Goal: Task Accomplishment & Management: Use online tool/utility

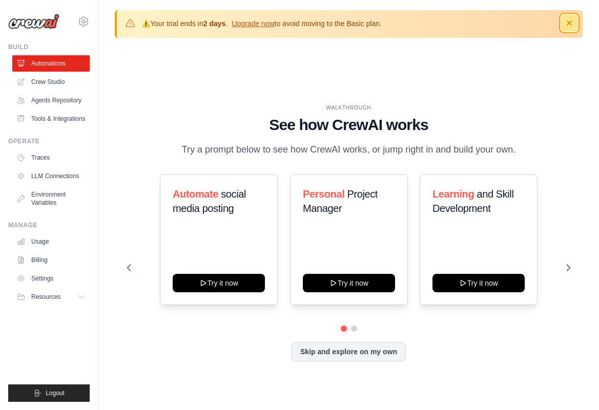
click at [570, 23] on icon "button" at bounding box center [569, 22] width 5 height 5
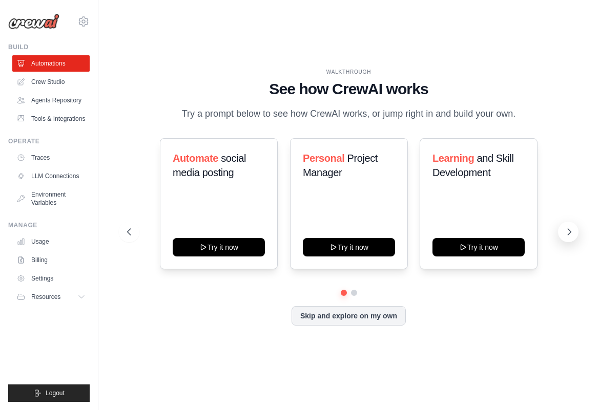
click at [565, 234] on icon at bounding box center [569, 232] width 10 height 10
click at [129, 233] on icon at bounding box center [128, 232] width 10 height 10
click at [567, 231] on icon at bounding box center [569, 232] width 10 height 10
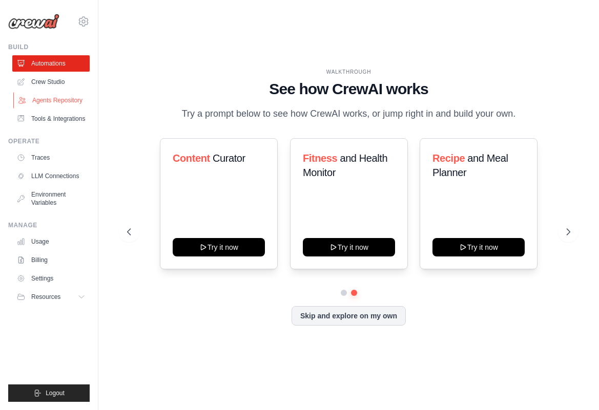
click at [69, 95] on link "Agents Repository" at bounding box center [51, 100] width 77 height 16
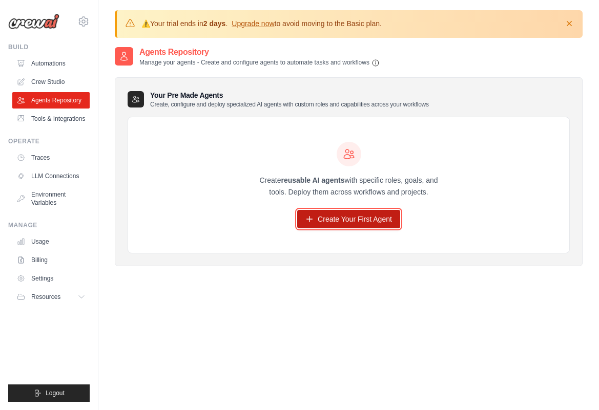
click at [345, 214] on link "Create Your First Agent" at bounding box center [348, 219] width 103 height 18
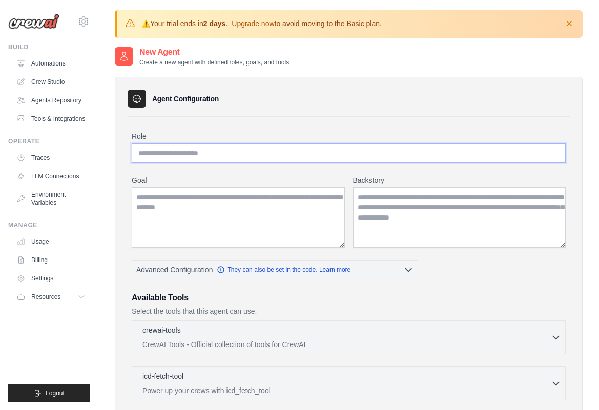
click at [209, 158] on input "Role" at bounding box center [349, 152] width 434 height 19
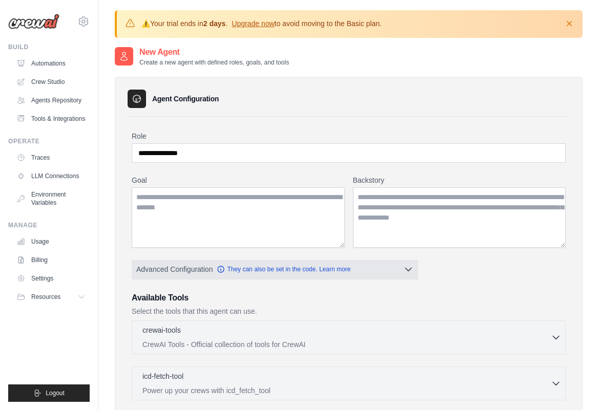
click at [392, 272] on button "Advanced Configuration They can also be set in the code. Learn more" at bounding box center [274, 269] width 285 height 18
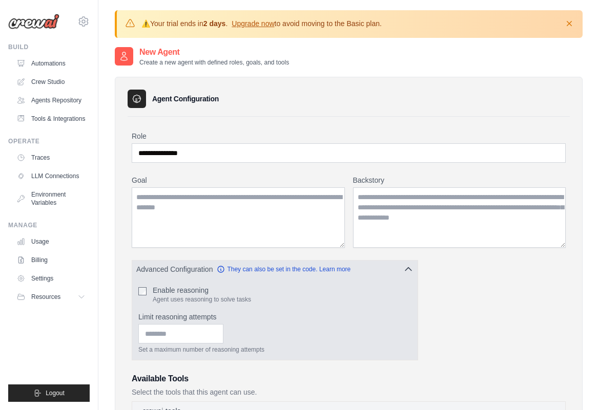
click at [395, 271] on button "Advanced Configuration They can also be set in the code. Learn more" at bounding box center [274, 269] width 285 height 18
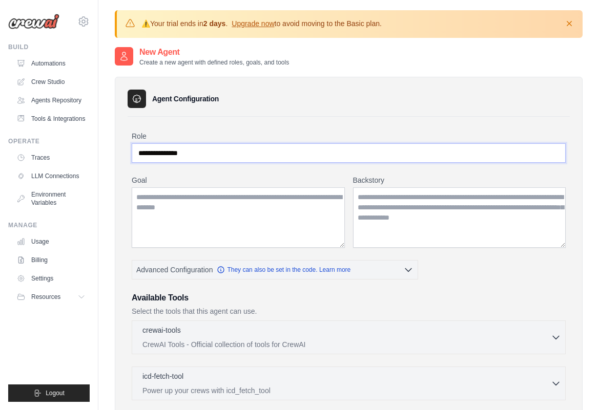
click at [210, 154] on input "**********" at bounding box center [349, 152] width 434 height 19
paste input "*****"
type input "**********"
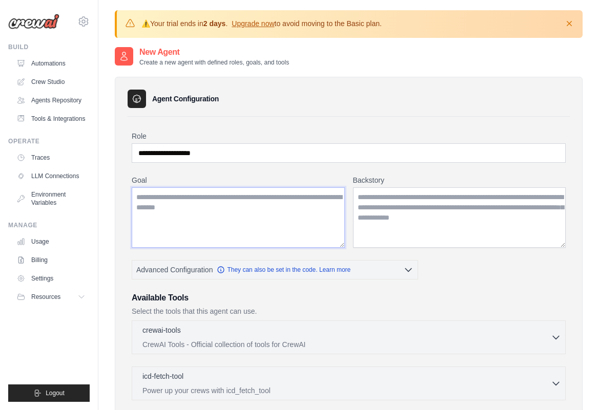
click at [241, 205] on textarea "Goal" at bounding box center [238, 218] width 213 height 60
paste textarea "**********"
click at [253, 199] on textarea "**********" at bounding box center [238, 218] width 213 height 60
type textarea "**********"
click at [413, 229] on textarea "Backstory" at bounding box center [459, 218] width 213 height 60
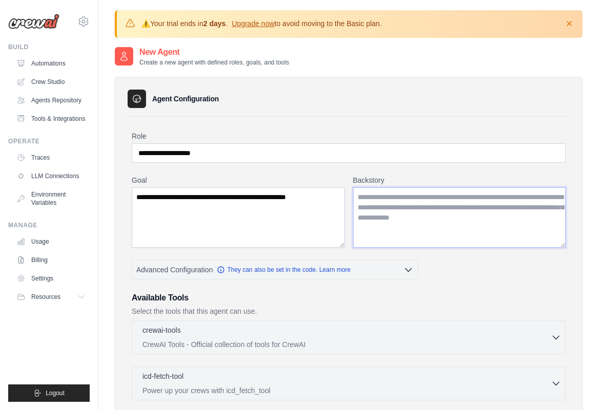
paste textarea "**********"
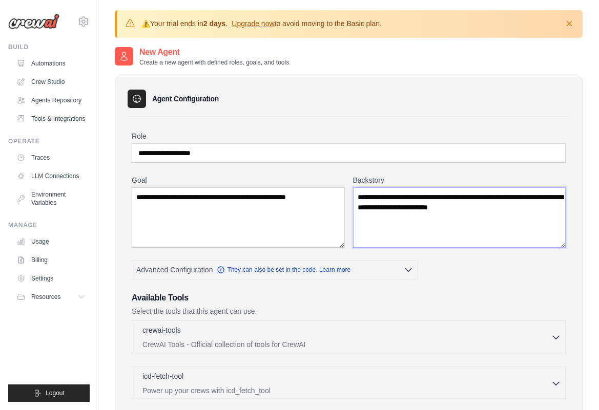
type textarea "**********"
click at [217, 158] on input "**********" at bounding box center [349, 152] width 434 height 19
type input "**********"
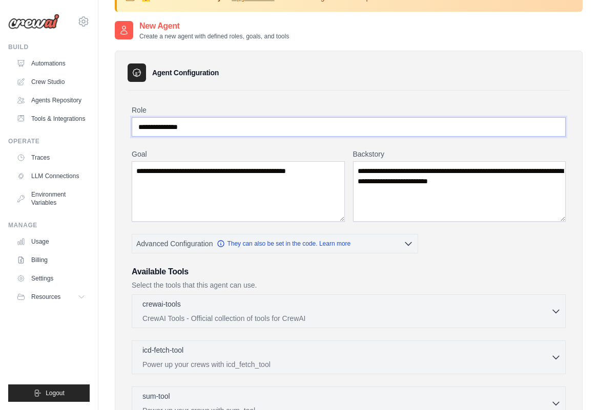
scroll to position [31, 0]
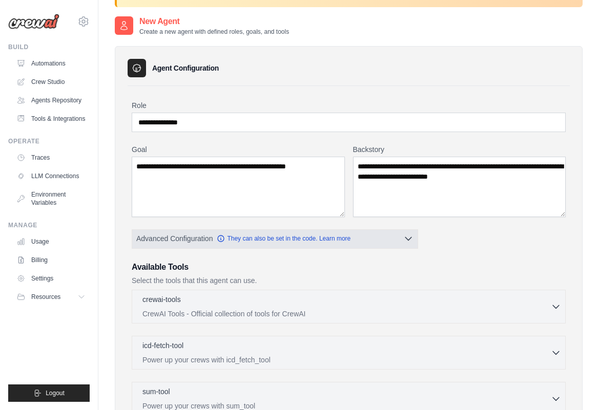
click at [377, 241] on button "Advanced Configuration They can also be set in the code. Learn more" at bounding box center [274, 239] width 285 height 18
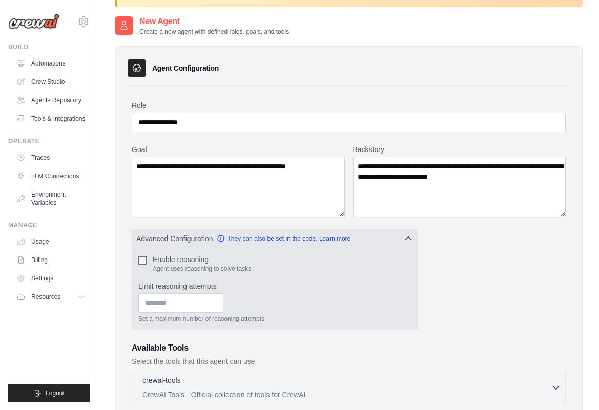
scroll to position [40, 0]
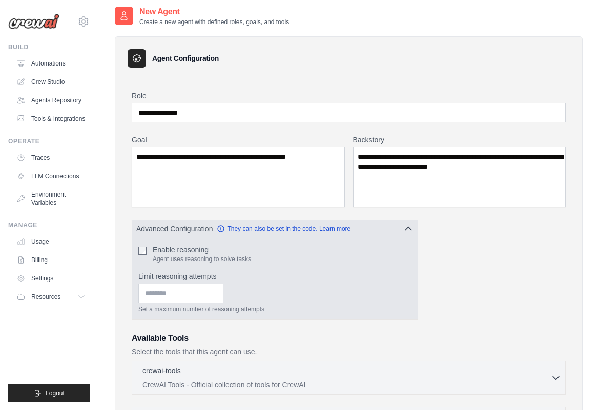
click at [362, 233] on button "Advanced Configuration They can also be set in the code. Learn more" at bounding box center [274, 229] width 285 height 18
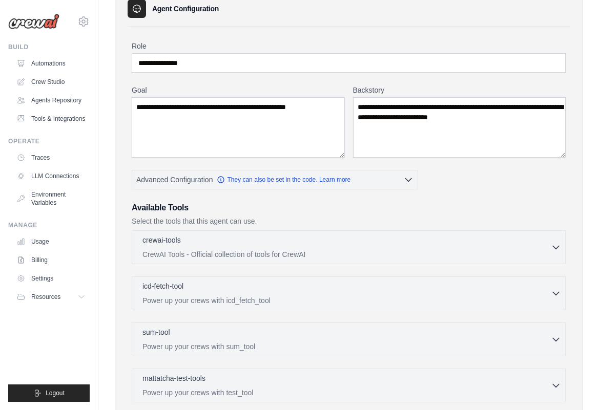
scroll to position [91, 0]
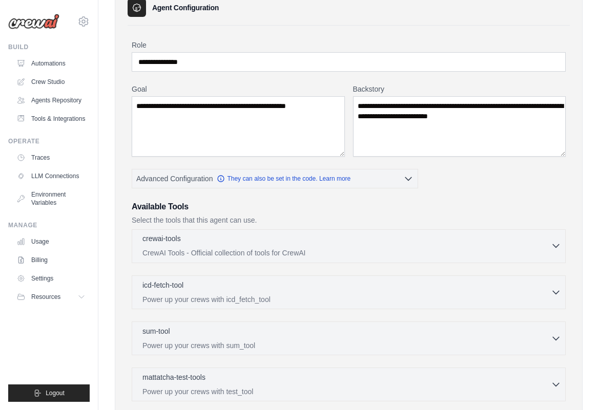
click at [386, 239] on div "crewai-tools 0 selected" at bounding box center [346, 240] width 408 height 12
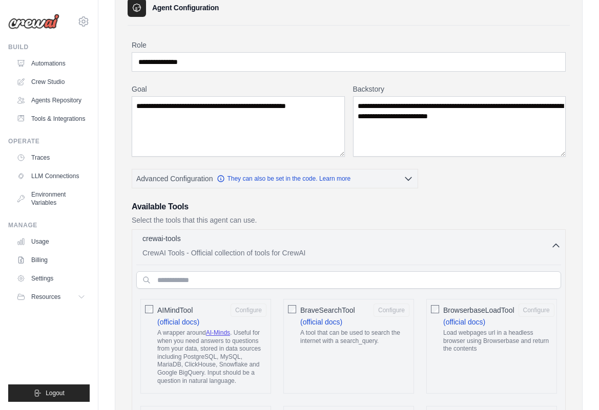
click at [390, 240] on div "crewai-tools 0 selected" at bounding box center [346, 240] width 408 height 12
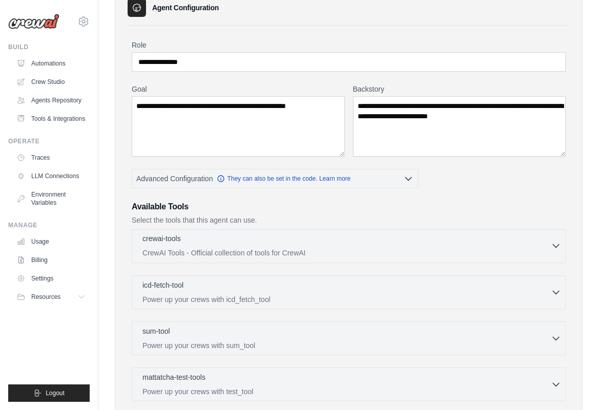
click at [279, 241] on div "crewai-tools 0 selected" at bounding box center [346, 240] width 408 height 12
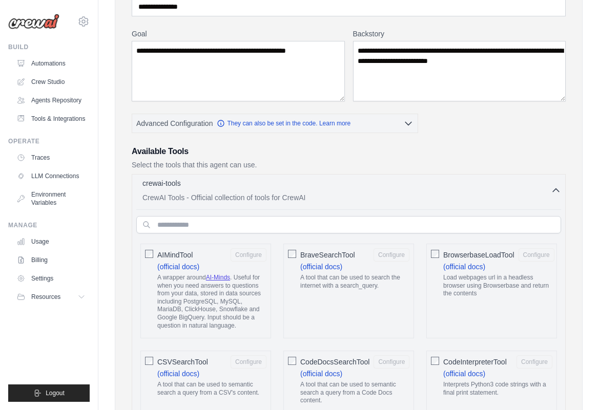
scroll to position [147, 0]
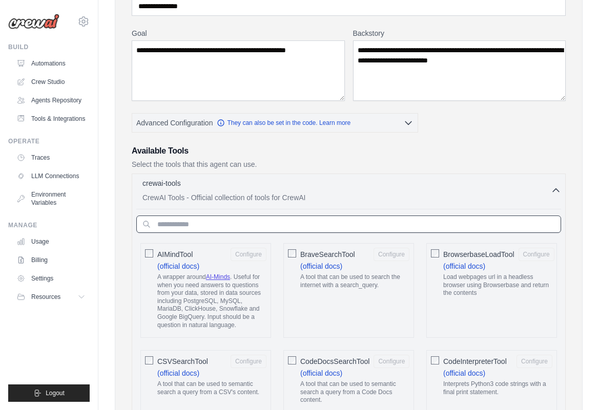
click at [254, 223] on input "text" at bounding box center [348, 224] width 425 height 17
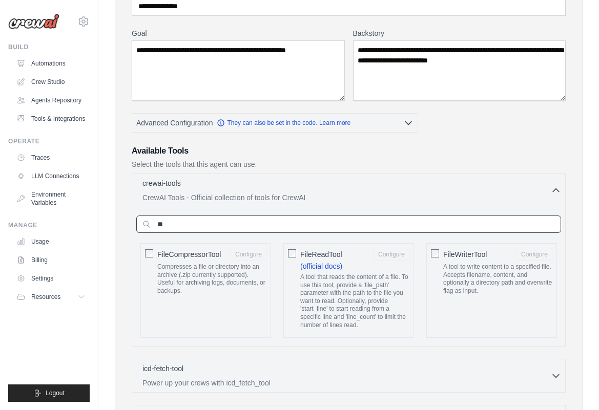
type input "*"
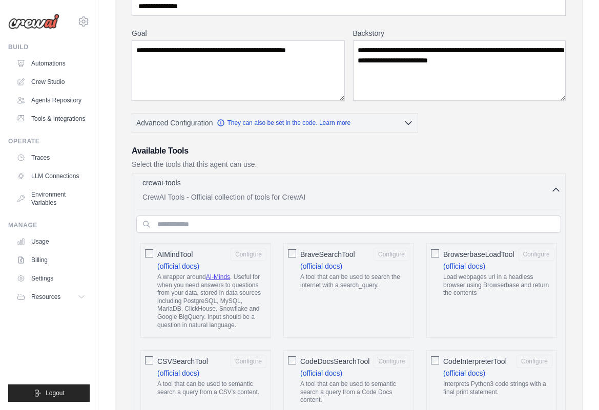
click at [356, 195] on p "CrewAI Tools - Official collection of tools for CrewAI" at bounding box center [346, 197] width 408 height 10
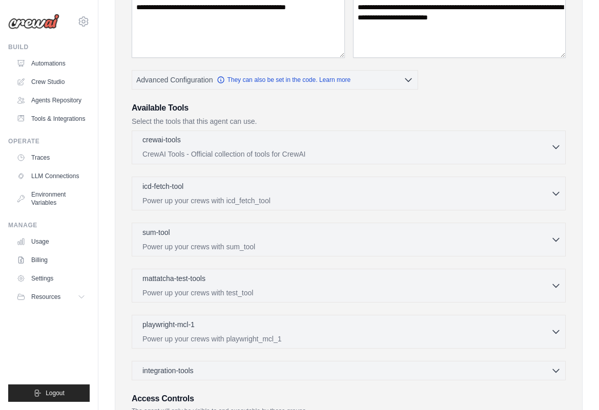
scroll to position [210, 0]
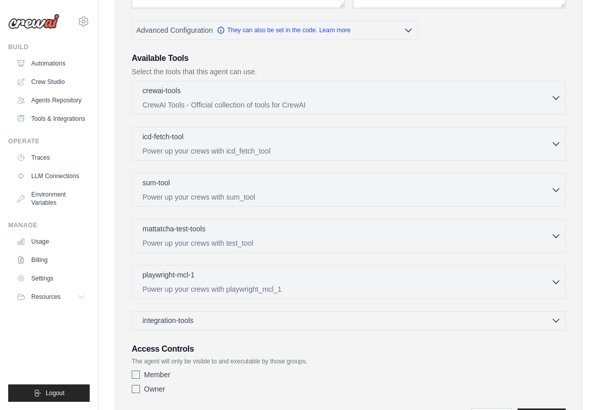
click at [261, 320] on div "integration-tools 0 selected" at bounding box center [351, 321] width 419 height 10
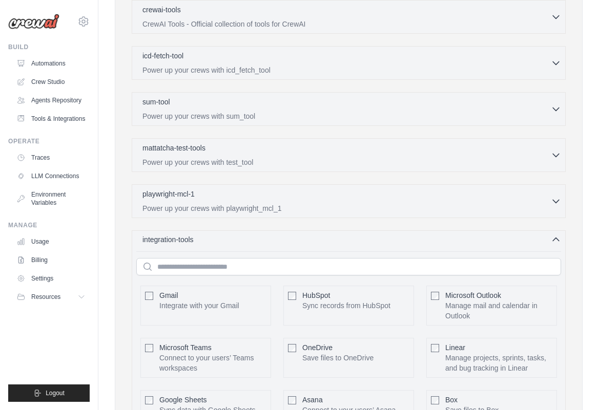
scroll to position [321, 0]
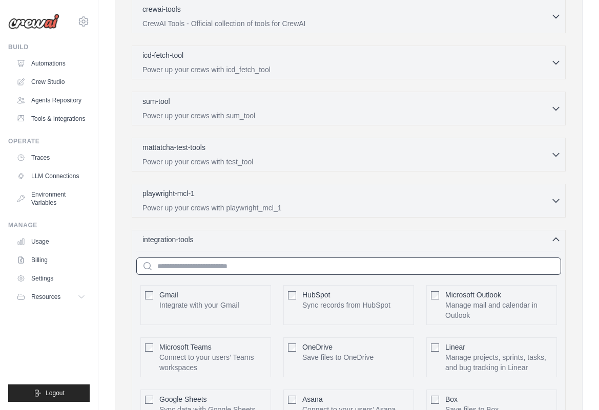
click at [257, 268] on input "text" at bounding box center [348, 266] width 425 height 17
type input "*"
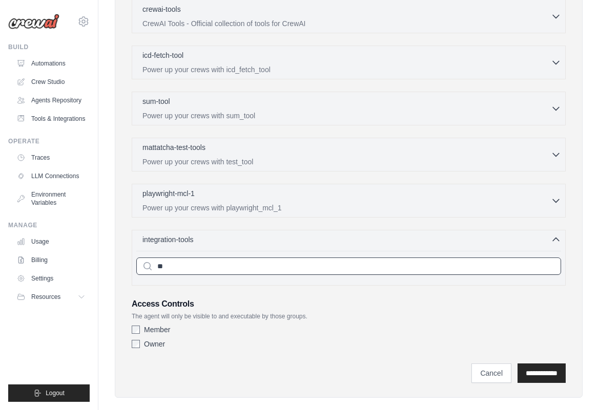
type input "*"
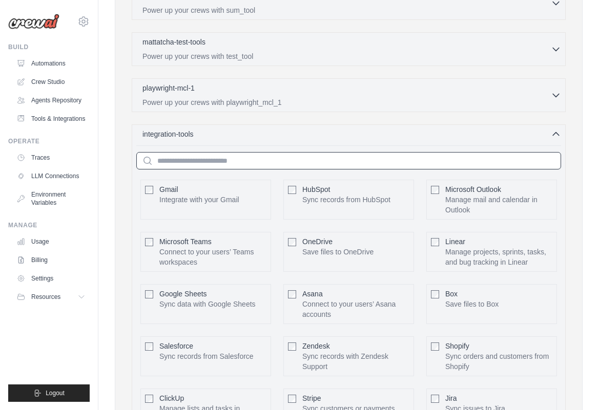
scroll to position [429, 0]
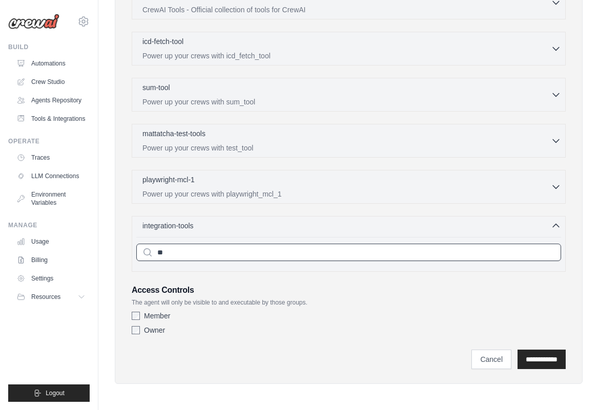
type input "*"
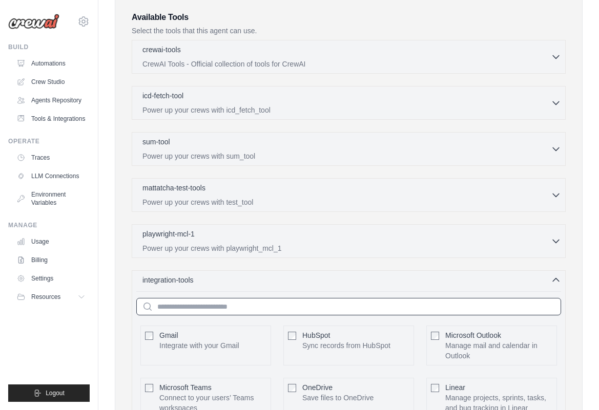
scroll to position [278, 0]
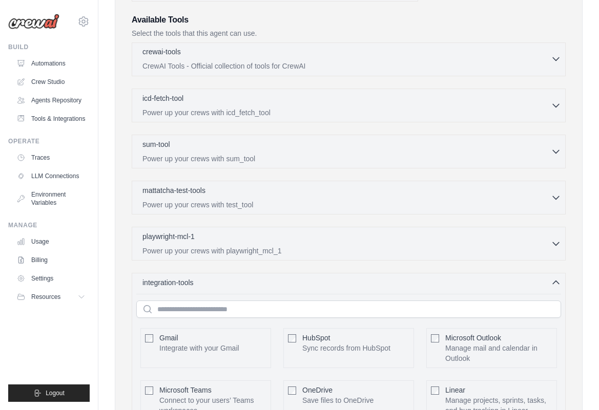
click at [280, 59] on div "crewai-tools 0 selected CrewAI Tools - Official collection of tools for CrewAI" at bounding box center [346, 59] width 408 height 25
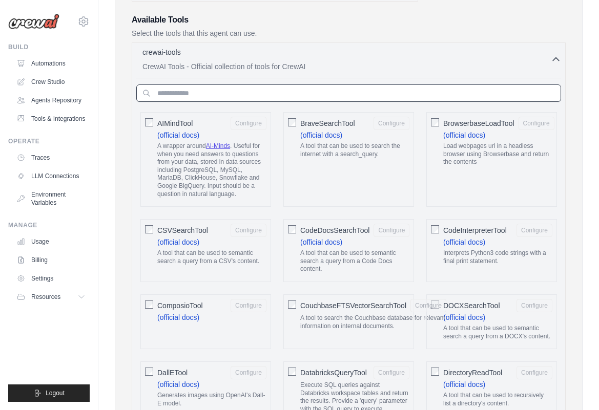
click at [277, 99] on input "text" at bounding box center [348, 93] width 425 height 17
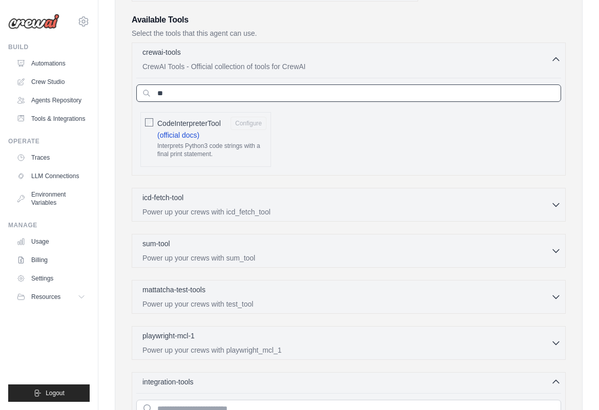
type input "*"
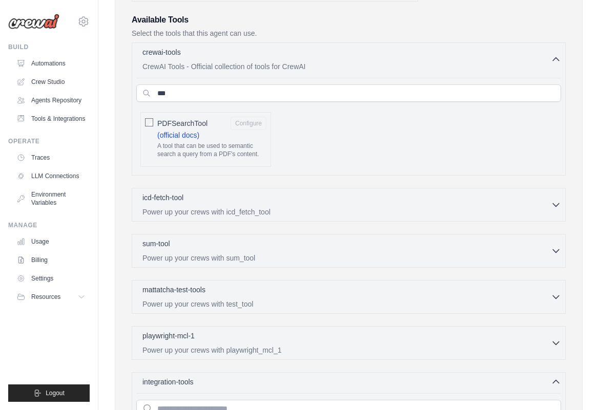
click at [232, 131] on label "PDFSearchTool Configure (official docs) A tool that can be used to semantic sea…" at bounding box center [211, 140] width 109 height 46
click at [411, 61] on p "CrewAI Tools - Official collection of tools for CrewAI" at bounding box center [346, 66] width 408 height 10
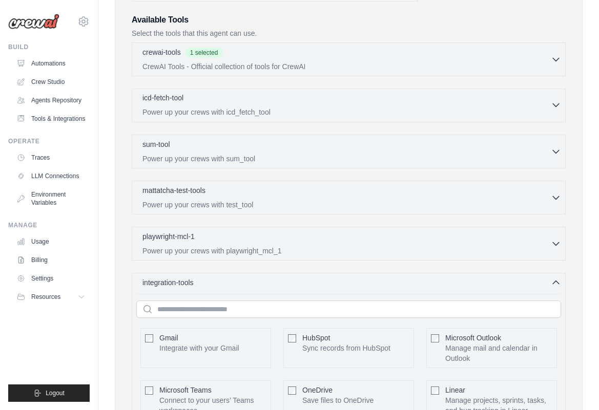
click at [345, 102] on div "icd-fetch-tool 0 selected" at bounding box center [346, 99] width 408 height 12
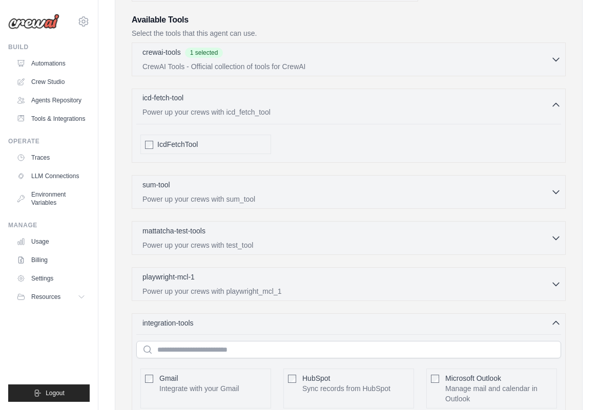
click at [344, 103] on div "icd-fetch-tool 0 selected" at bounding box center [346, 99] width 408 height 12
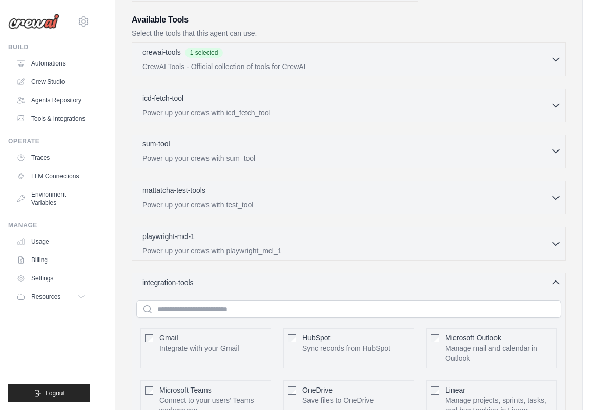
click at [317, 158] on p "Power up your crews with sum_tool" at bounding box center [346, 158] width 408 height 10
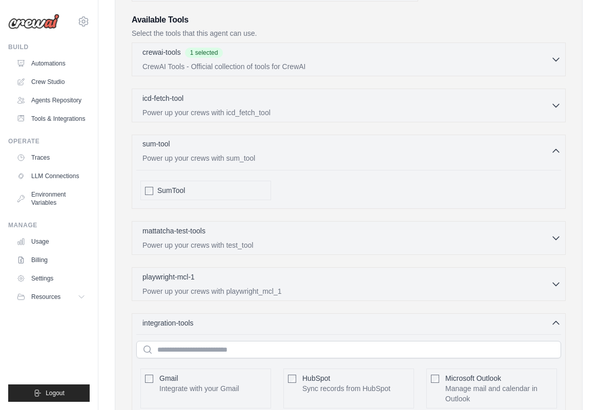
click at [317, 158] on p "Power up your crews with sum_tool" at bounding box center [346, 158] width 408 height 10
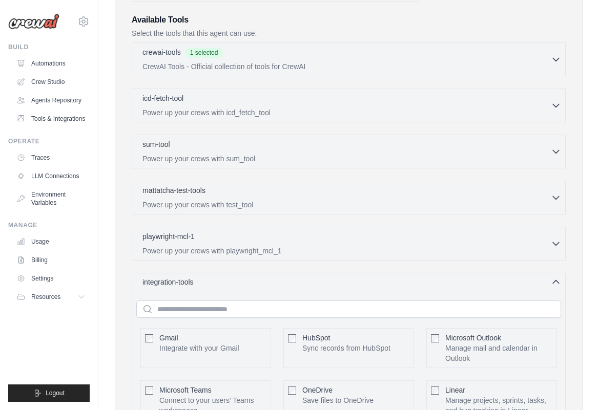
click at [289, 281] on div "integration-tools 0 selected" at bounding box center [351, 282] width 419 height 10
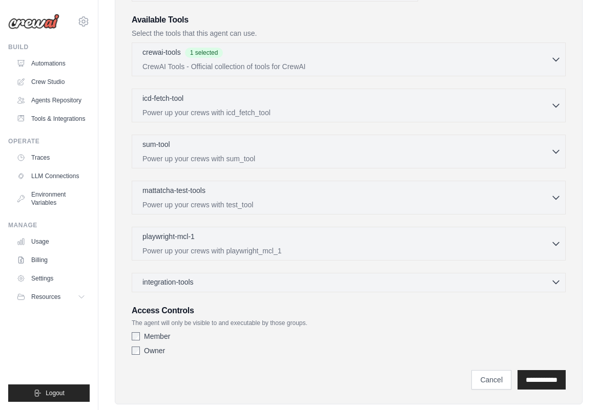
click at [289, 281] on div "integration-tools 0 selected" at bounding box center [351, 282] width 419 height 10
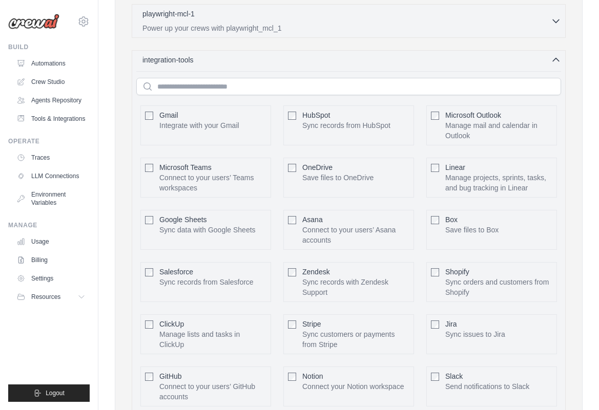
scroll to position [502, 0]
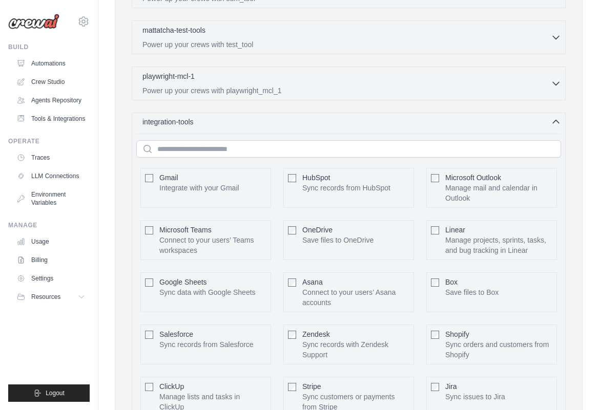
click at [313, 122] on div "integration-tools 0 selected" at bounding box center [351, 122] width 419 height 10
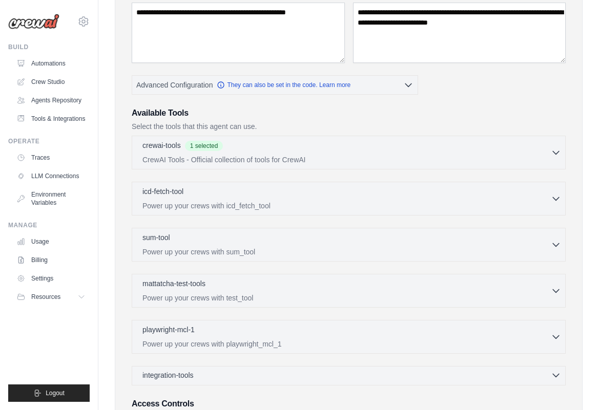
scroll to position [174, 0]
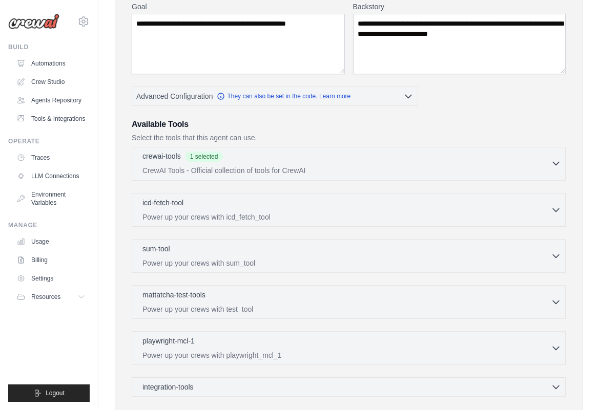
click at [305, 159] on div "crewai-tools 1 selected" at bounding box center [346, 157] width 408 height 12
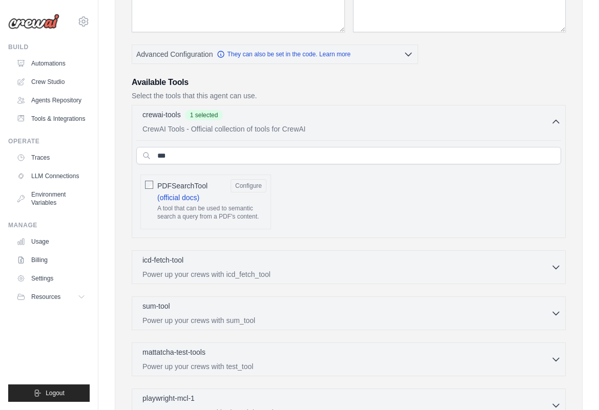
scroll to position [202, 0]
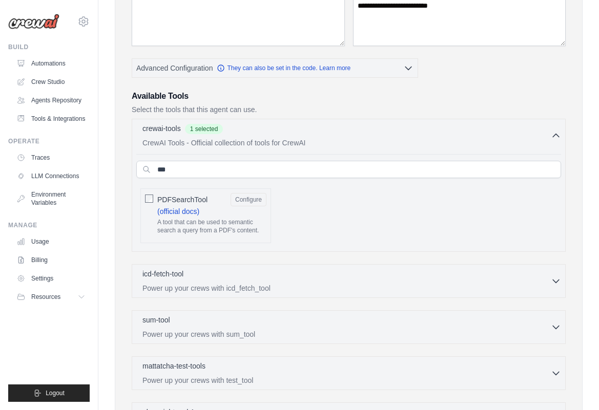
click at [325, 119] on div "crewai-tools 1 selected CrewAI Tools - Official collection of tools for CrewAI …" at bounding box center [349, 185] width 434 height 133
click at [265, 167] on input "***" at bounding box center [348, 169] width 425 height 17
type input "*"
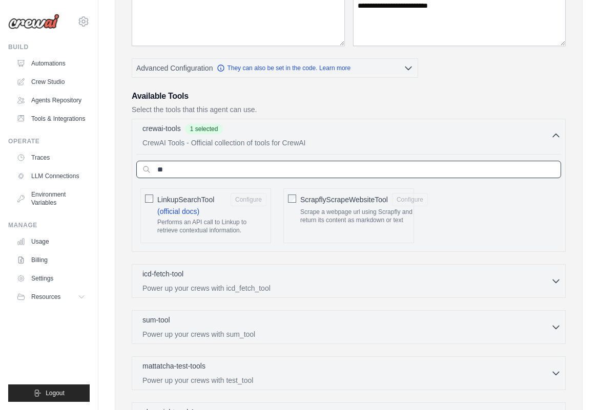
type input "*"
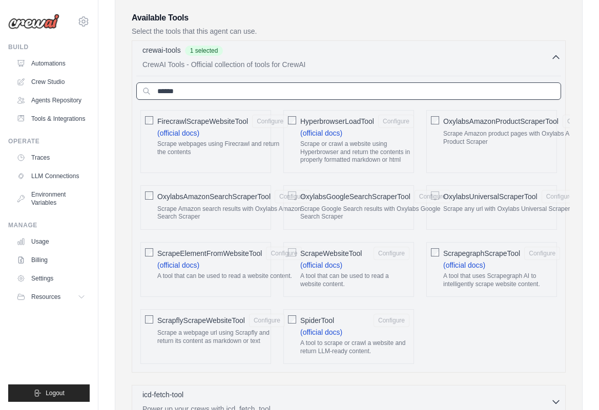
scroll to position [283, 0]
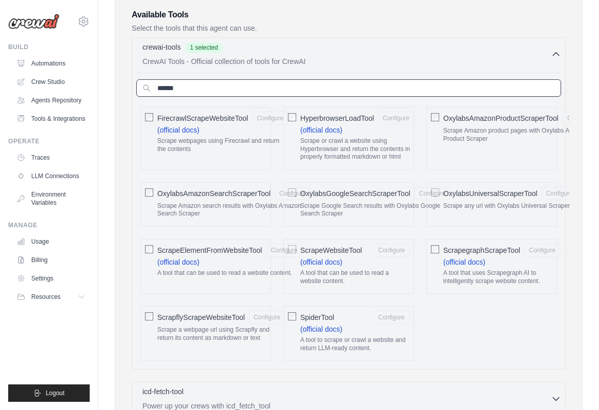
click at [205, 92] on input "******" at bounding box center [348, 87] width 425 height 17
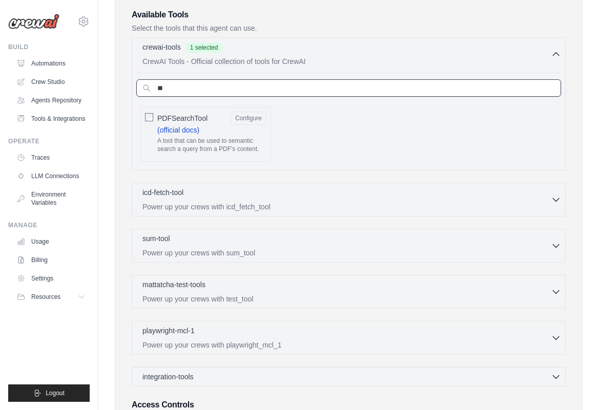
type input "*"
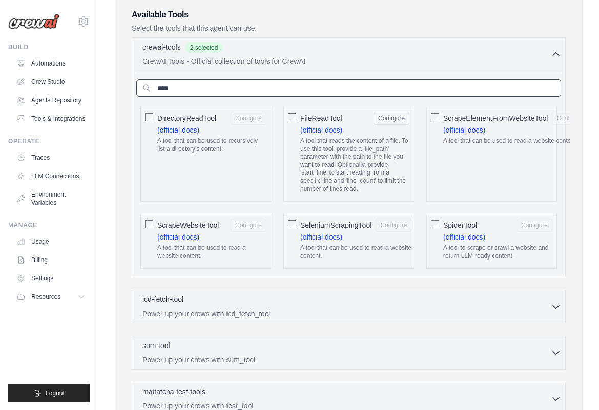
click at [212, 86] on input "****" at bounding box center [348, 87] width 425 height 17
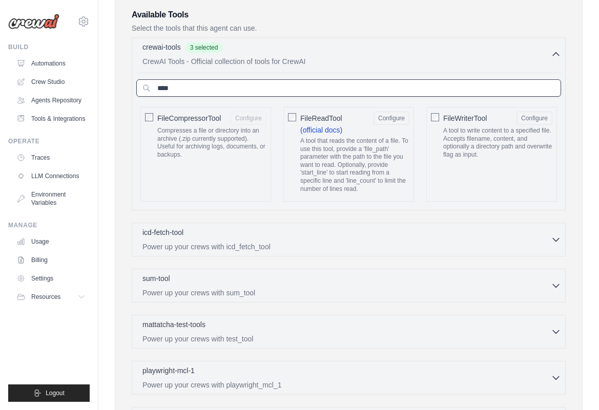
click at [208, 92] on input "****" at bounding box center [348, 87] width 425 height 17
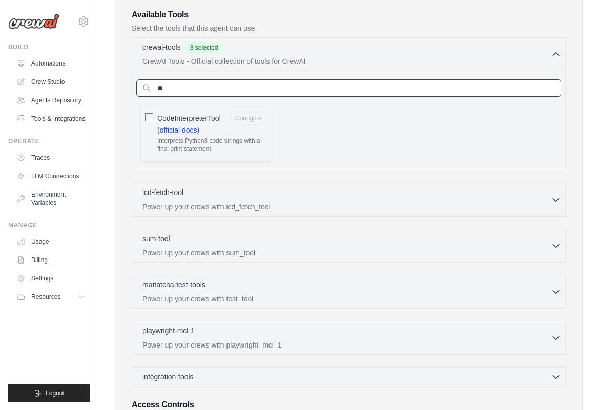
type input "*"
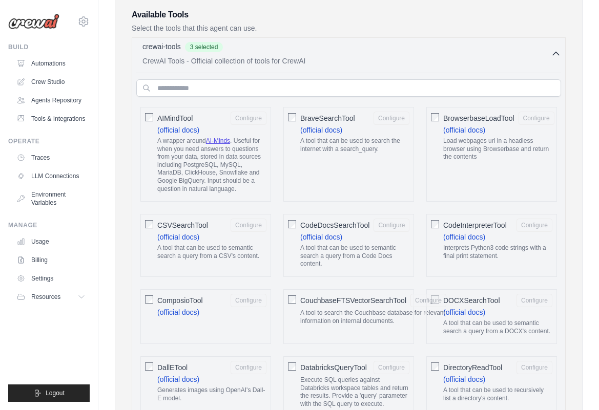
click at [405, 51] on div "crewai-tools 3 selected" at bounding box center [346, 47] width 408 height 12
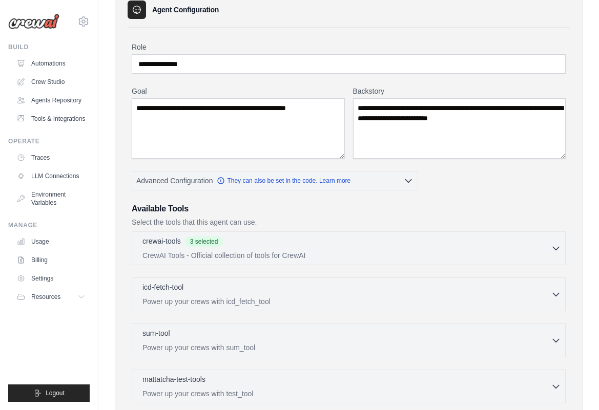
scroll to position [299, 0]
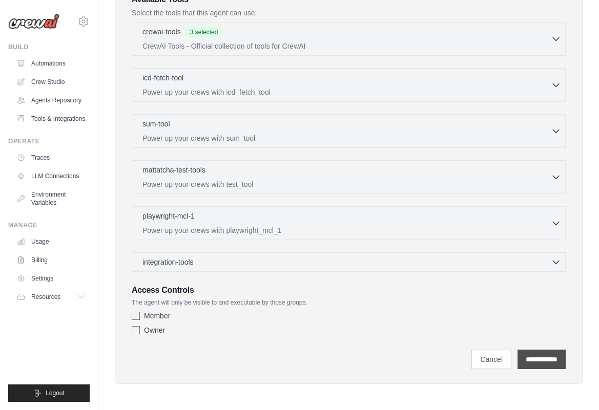
click at [539, 363] on input "**********" at bounding box center [541, 359] width 48 height 19
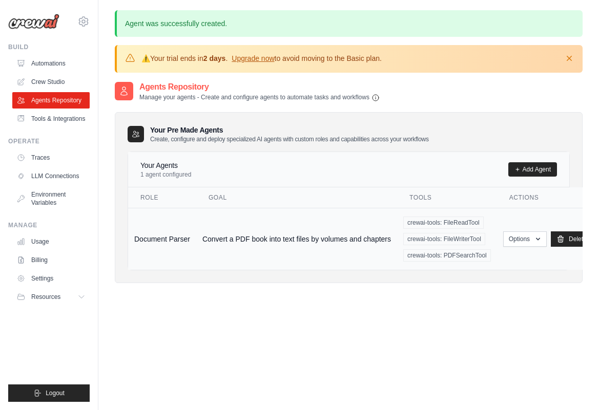
click at [231, 241] on td "Convert a PDF book into text files by volumes and chapters" at bounding box center [296, 239] width 201 height 62
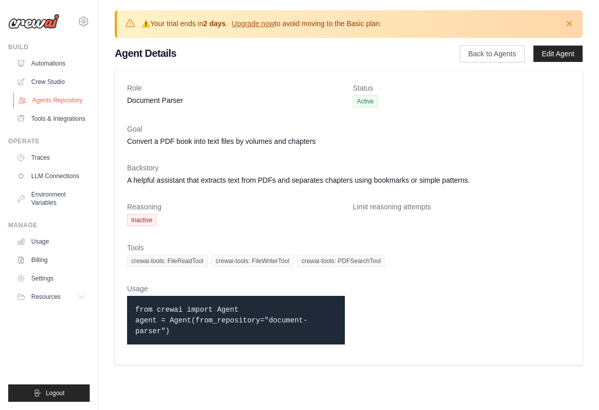
click at [80, 106] on link "Agents Repository" at bounding box center [51, 100] width 77 height 16
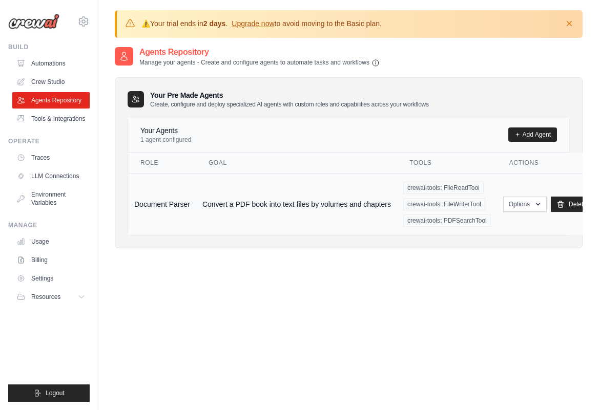
click at [526, 213] on td "Options Show Edit Delete" at bounding box center [547, 204] width 101 height 62
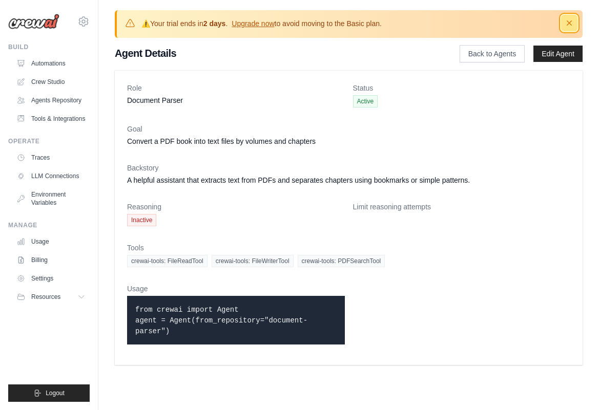
click at [570, 23] on icon "button" at bounding box center [569, 22] width 5 height 5
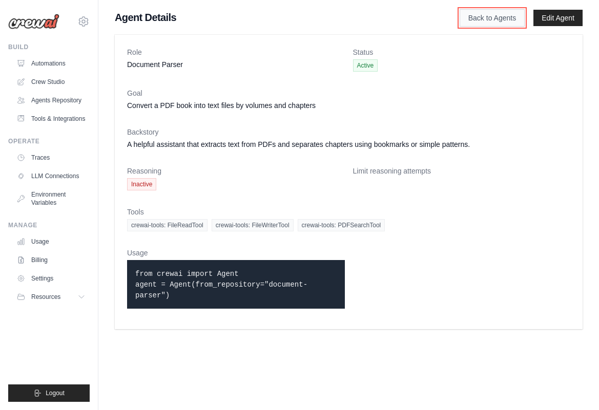
click at [505, 14] on link "Back to Agents" at bounding box center [492, 17] width 65 height 17
click at [78, 300] on icon at bounding box center [82, 297] width 8 height 8
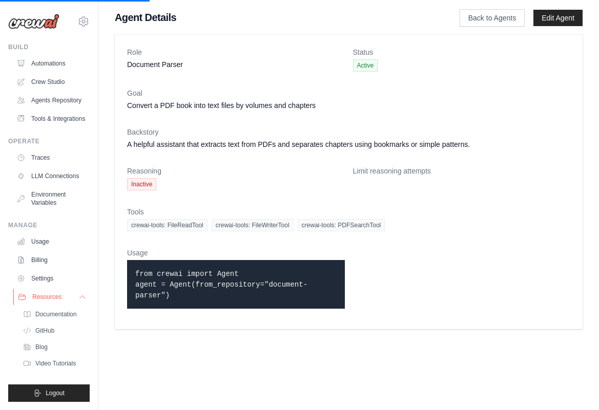
click at [78, 303] on button "Resources" at bounding box center [51, 297] width 77 height 16
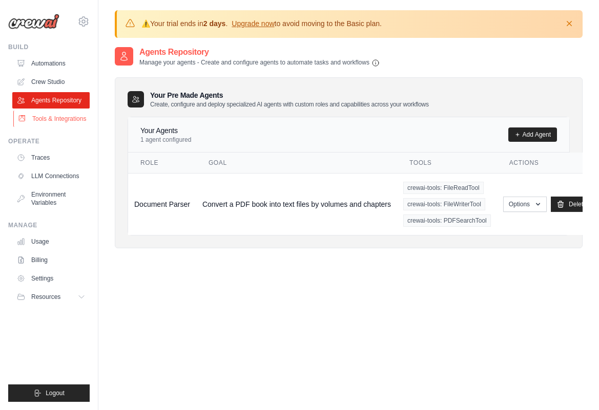
click at [73, 120] on link "Tools & Integrations" at bounding box center [51, 119] width 77 height 16
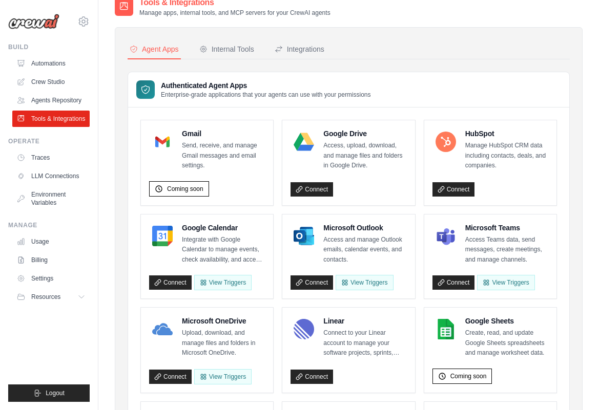
scroll to position [49, 0]
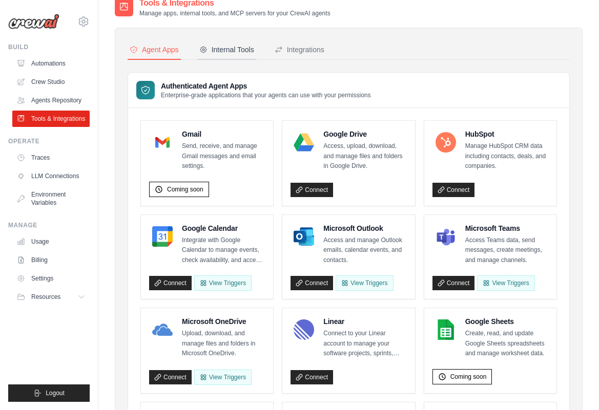
click at [226, 52] on div "Internal Tools" at bounding box center [226, 50] width 55 height 10
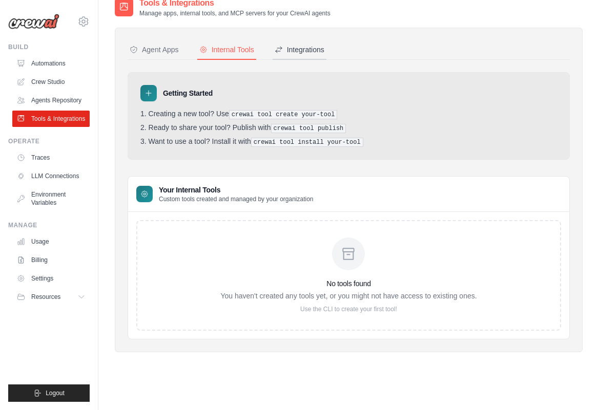
click at [288, 58] on button "Integrations" at bounding box center [300, 49] width 54 height 19
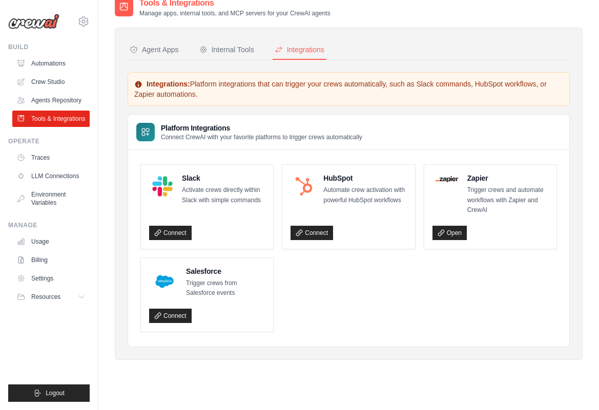
click at [169, 60] on div "Agent Apps Internal Tools Integrations Authenticated Agent Apps Enterprise-grad…" at bounding box center [349, 193] width 442 height 307
click at [164, 52] on div "Agent Apps" at bounding box center [154, 50] width 49 height 10
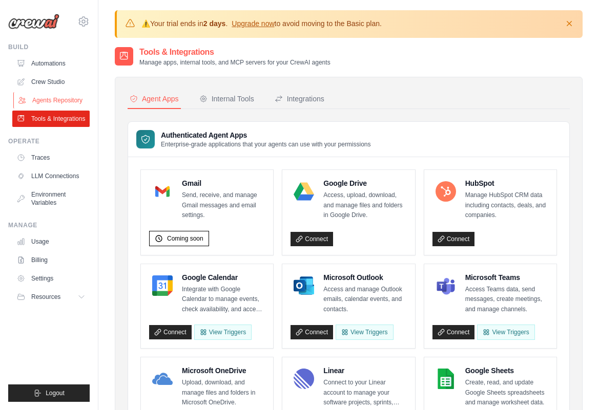
click at [58, 96] on link "Agents Repository" at bounding box center [51, 100] width 77 height 16
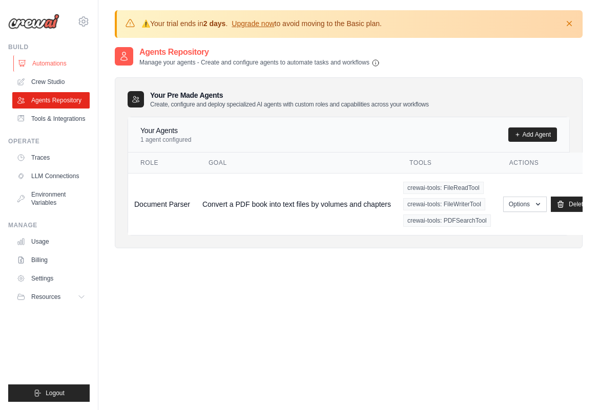
click at [61, 62] on link "Automations" at bounding box center [51, 63] width 77 height 16
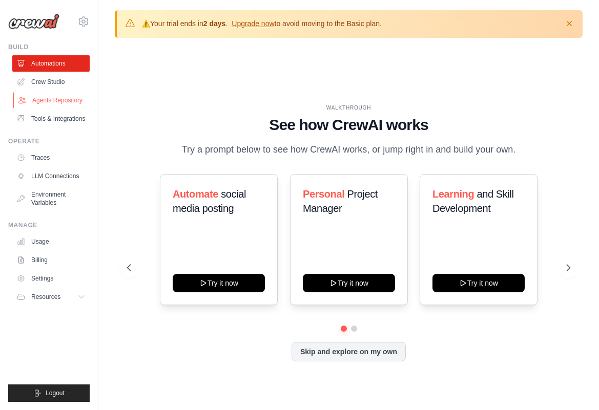
click at [52, 107] on link "Agents Repository" at bounding box center [51, 100] width 77 height 16
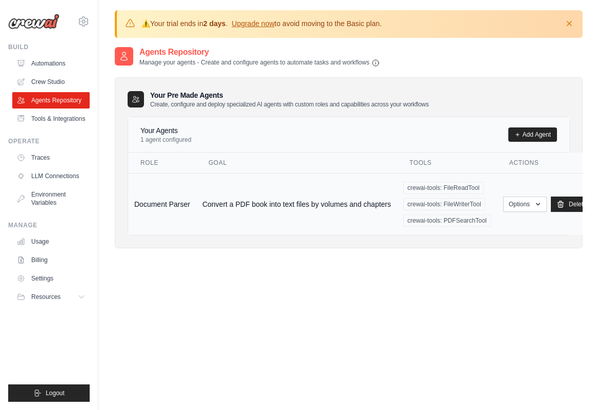
click at [201, 206] on td "Convert a PDF book into text files by volumes and chapters" at bounding box center [296, 204] width 201 height 62
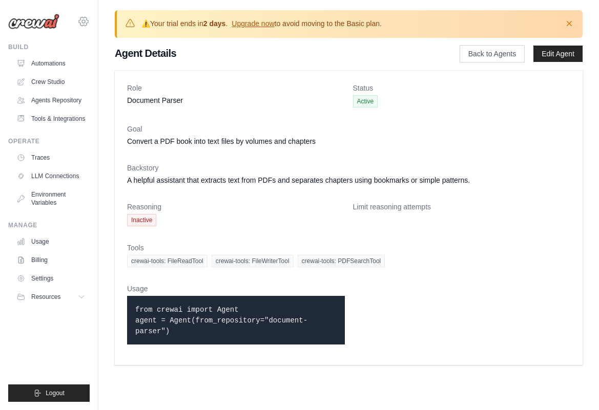
click at [85, 19] on icon at bounding box center [83, 21] width 12 height 12
drag, startPoint x: 135, startPoint y: 308, endPoint x: 179, endPoint y: 335, distance: 51.9
click at [180, 335] on p "from crewai import Agent agent = Agent(from_repository="document-parser")" at bounding box center [235, 320] width 201 height 32
click at [55, 156] on link "Traces" at bounding box center [51, 158] width 77 height 16
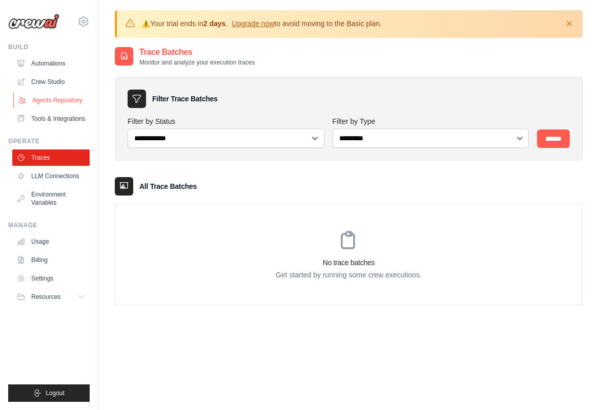
click at [75, 102] on link "Agents Repository" at bounding box center [51, 100] width 77 height 16
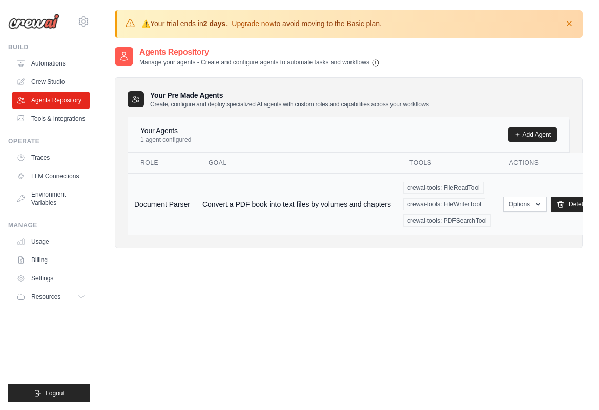
click at [161, 204] on td "Document Parser" at bounding box center [162, 204] width 68 height 62
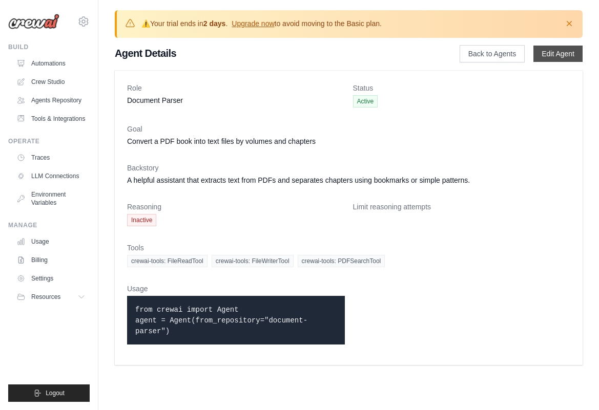
click at [555, 57] on link "Edit Agent" at bounding box center [557, 54] width 49 height 16
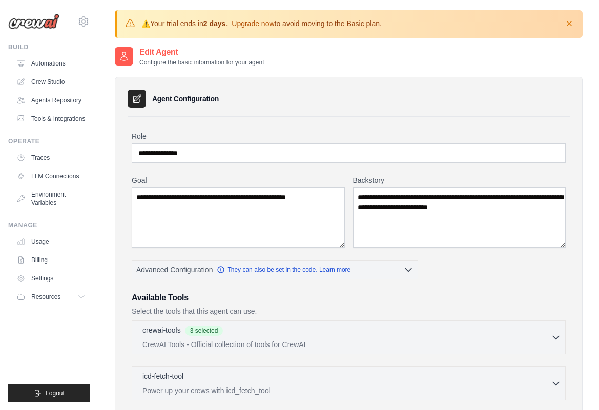
click at [138, 98] on icon at bounding box center [137, 99] width 8 height 8
click at [172, 98] on h3 "Agent Configuration" at bounding box center [185, 99] width 67 height 10
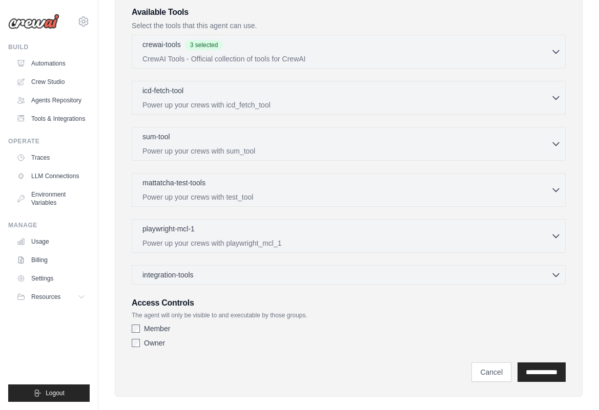
scroll to position [299, 0]
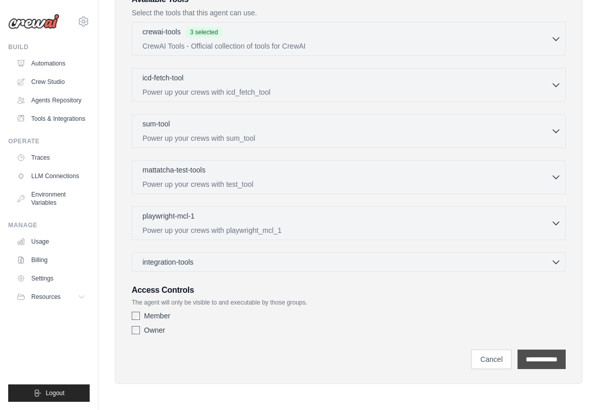
click at [538, 363] on input "**********" at bounding box center [541, 359] width 48 height 19
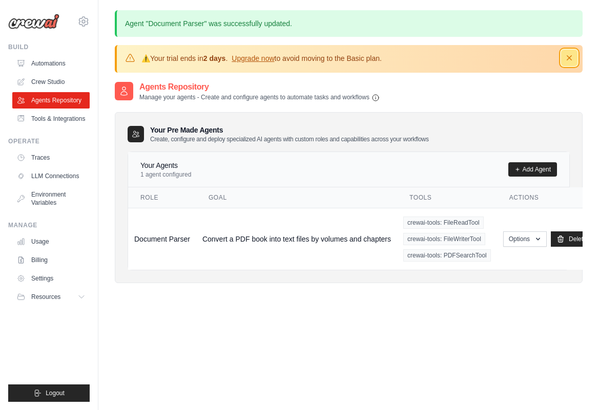
click at [572, 59] on icon "button" at bounding box center [569, 58] width 10 height 10
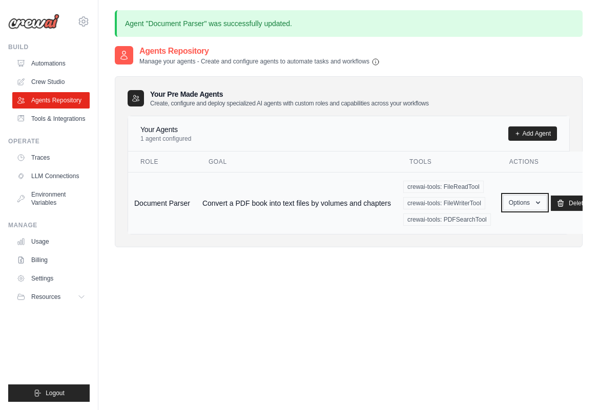
click at [528, 205] on button "Options" at bounding box center [525, 202] width 44 height 15
click at [501, 224] on link "Show" at bounding box center [510, 226] width 74 height 18
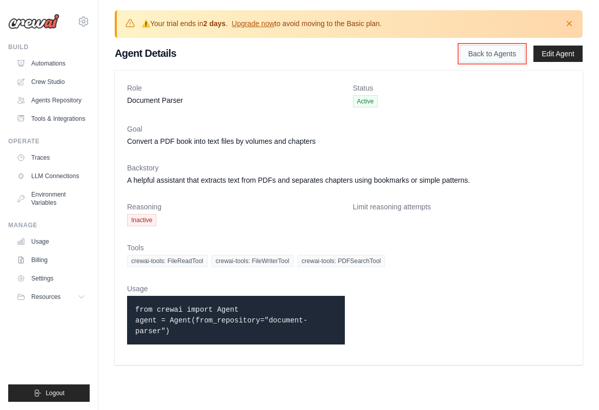
click at [504, 55] on link "Back to Agents" at bounding box center [492, 53] width 65 height 17
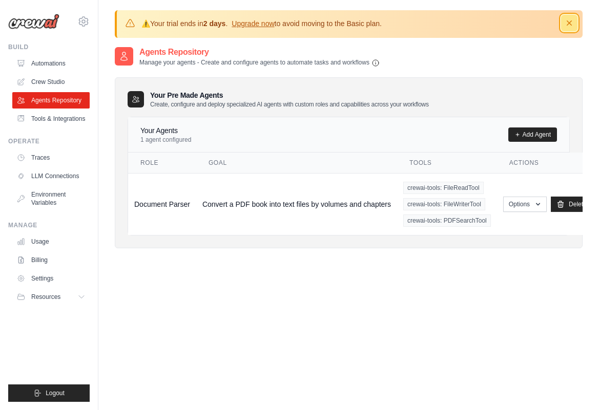
click at [568, 22] on icon "button" at bounding box center [569, 23] width 10 height 10
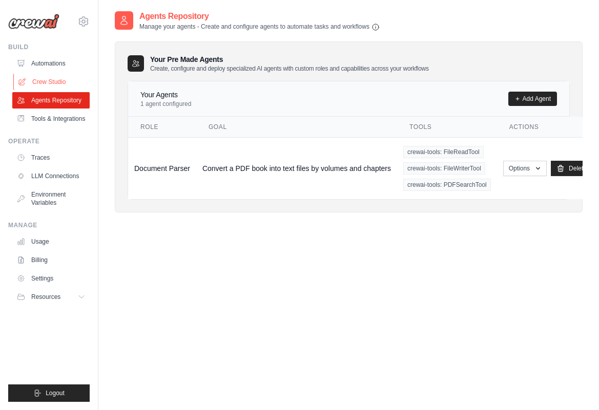
click at [42, 82] on link "Crew Studio" at bounding box center [51, 82] width 77 height 16
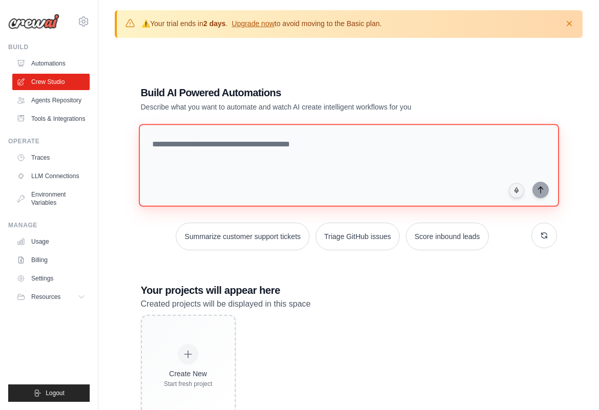
click at [242, 153] on textarea at bounding box center [348, 165] width 420 height 83
click at [237, 156] on textarea at bounding box center [348, 165] width 420 height 83
paste textarea "**********"
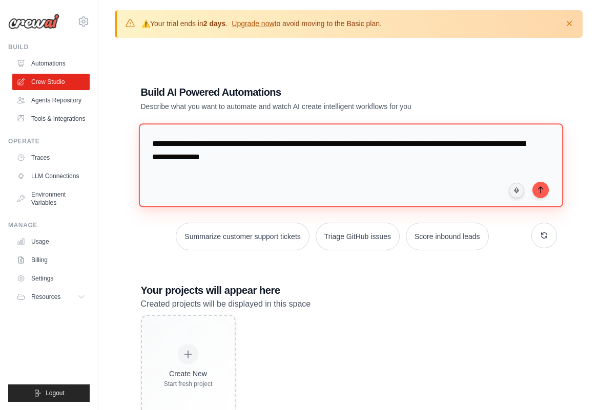
click at [478, 147] on textarea "**********" at bounding box center [350, 165] width 424 height 84
click at [343, 159] on textarea "**********" at bounding box center [350, 165] width 424 height 84
type textarea "**********"
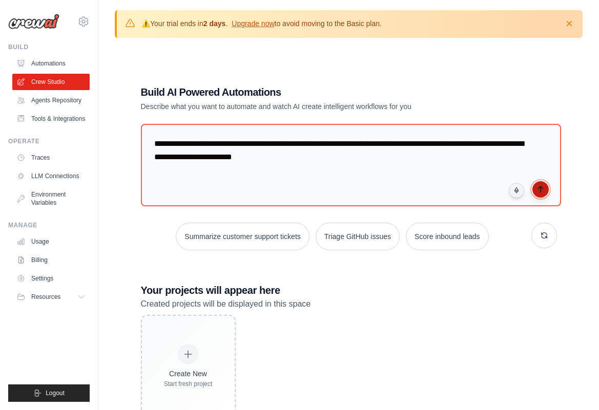
click at [542, 189] on icon "submit" at bounding box center [540, 189] width 8 height 8
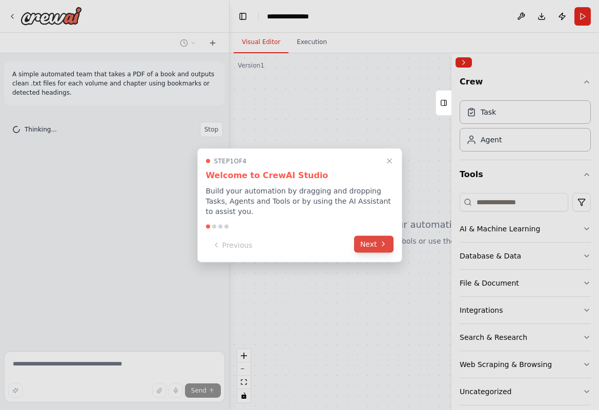
click at [373, 243] on button "Next" at bounding box center [373, 244] width 39 height 17
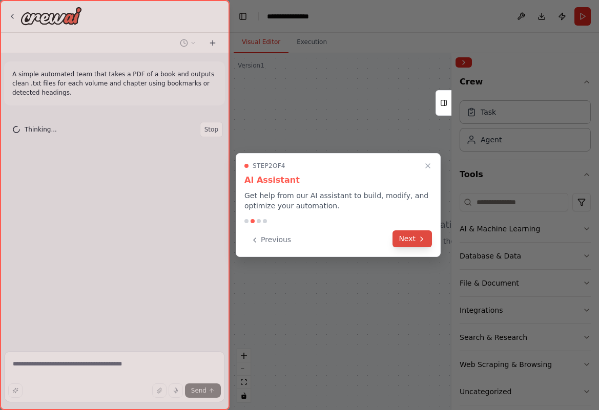
click at [413, 243] on button "Next" at bounding box center [411, 239] width 39 height 17
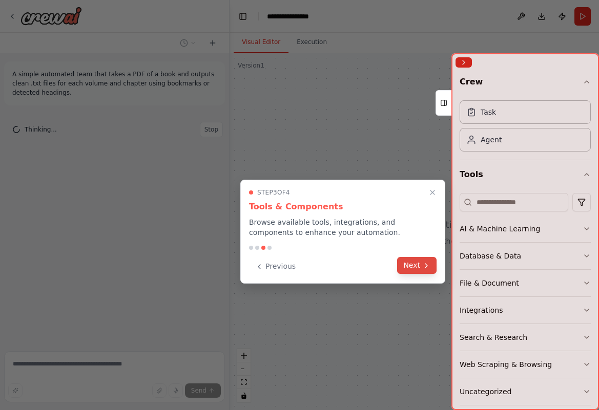
click at [421, 264] on button "Next" at bounding box center [416, 265] width 39 height 17
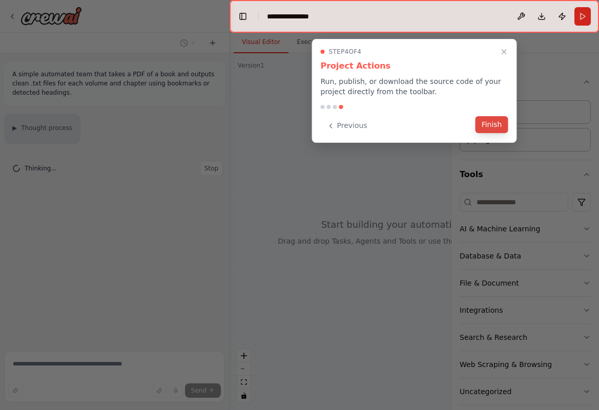
click at [493, 124] on button "Finish" at bounding box center [491, 124] width 33 height 17
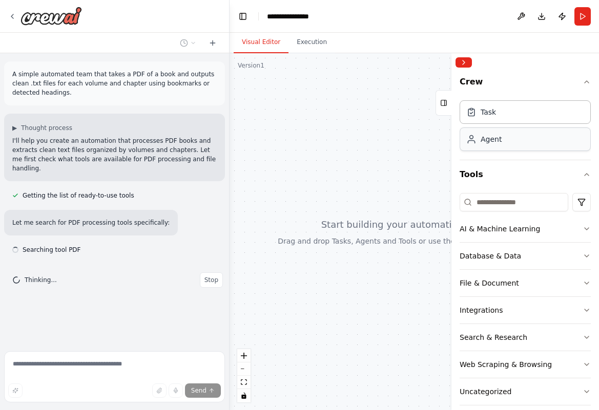
click at [515, 138] on div "Agent" at bounding box center [525, 140] width 131 height 24
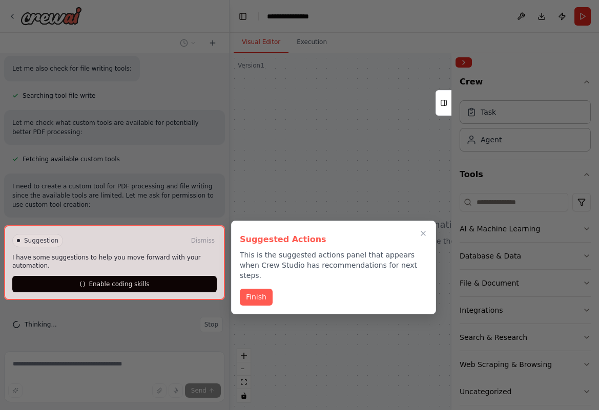
scroll to position [210, 0]
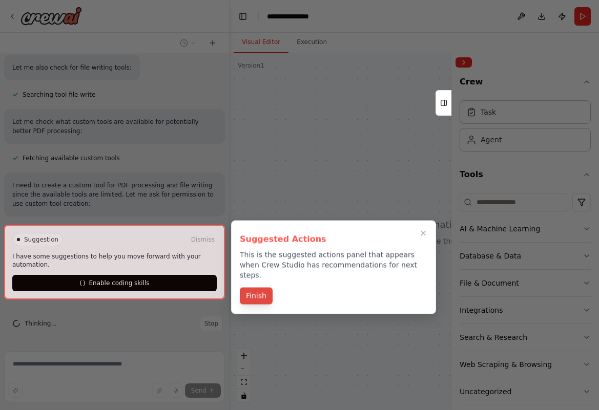
click at [250, 288] on button "Finish" at bounding box center [256, 296] width 33 height 17
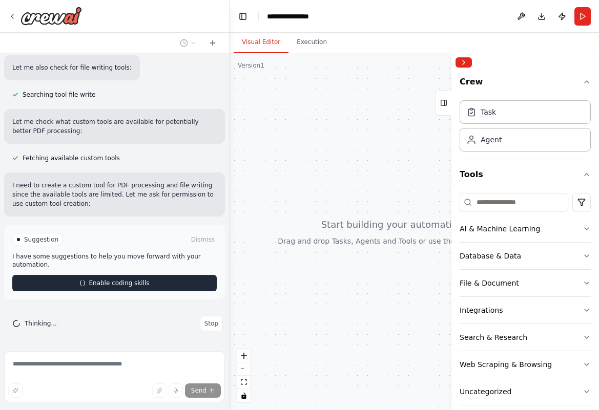
click at [178, 284] on button "Enable coding skills" at bounding box center [114, 283] width 204 height 16
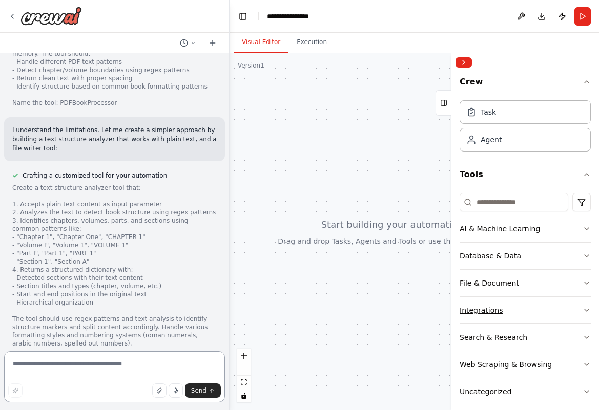
scroll to position [40, 0]
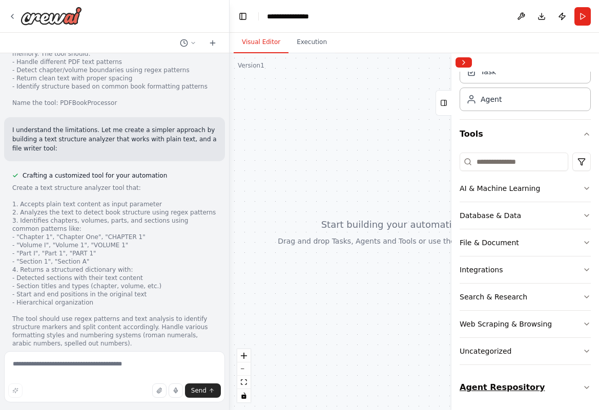
click at [524, 389] on button "Agent Respository" at bounding box center [525, 387] width 131 height 29
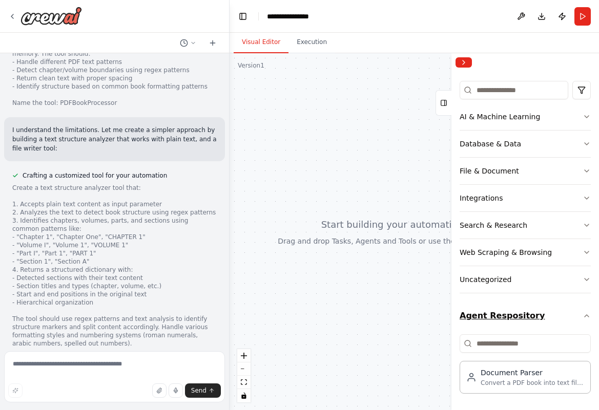
click at [566, 318] on button "Agent Respository" at bounding box center [525, 316] width 131 height 29
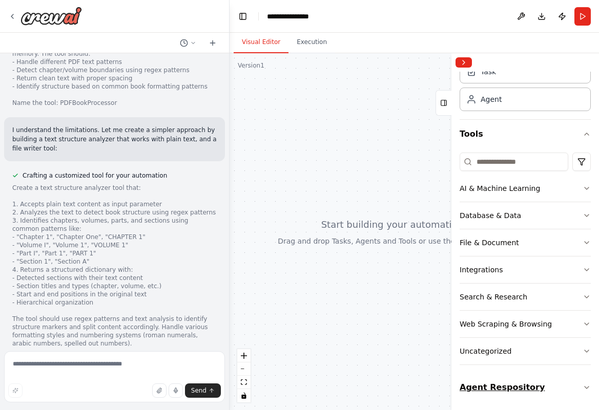
click at [555, 380] on button "Agent Respository" at bounding box center [525, 387] width 131 height 29
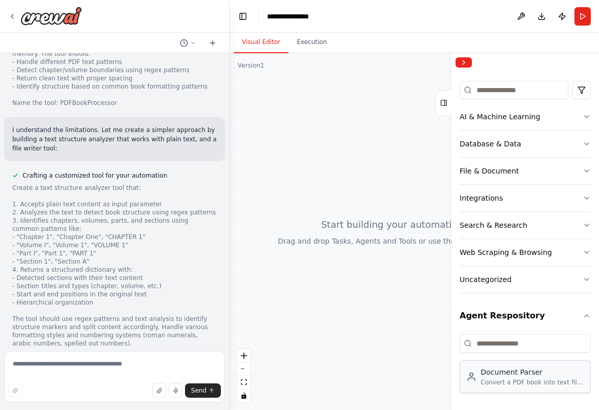
click at [544, 385] on div "Convert a PDF book into text files by volumes and chapters" at bounding box center [532, 383] width 103 height 8
click at [568, 320] on button "Agent Respository" at bounding box center [525, 316] width 131 height 29
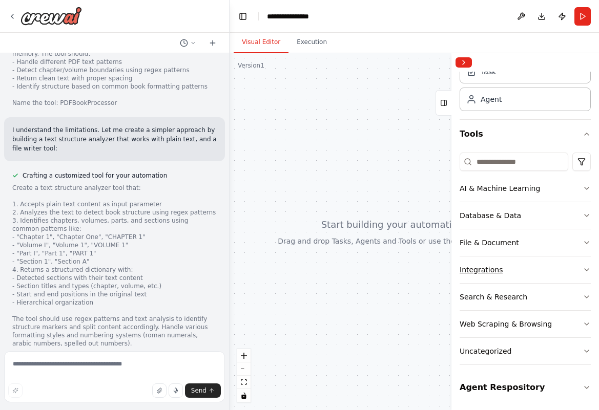
scroll to position [0, 0]
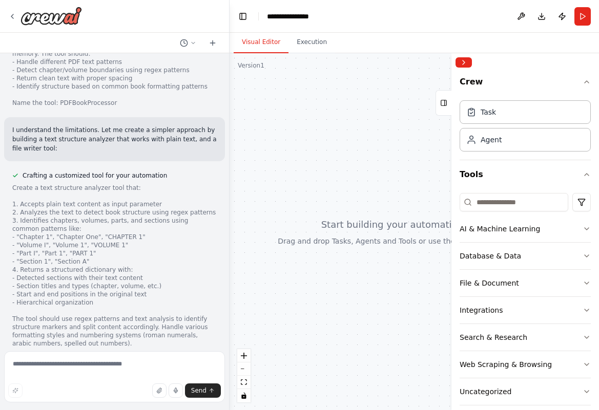
click at [382, 223] on div at bounding box center [414, 231] width 369 height 357
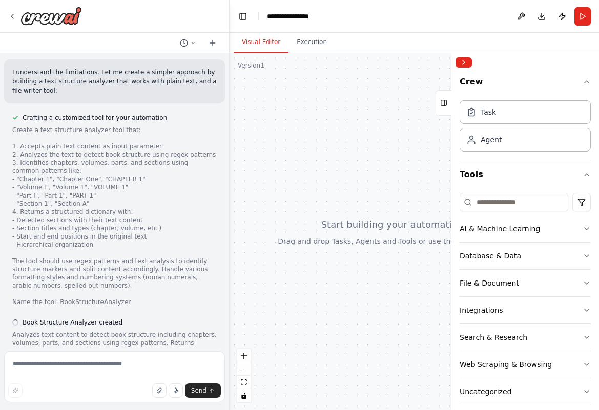
scroll to position [1092, 0]
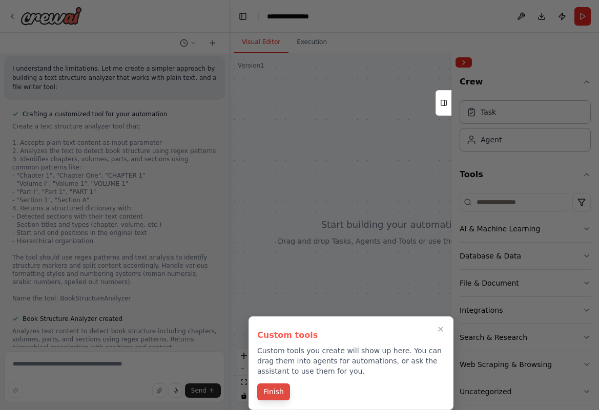
click at [276, 393] on button "Finish" at bounding box center [273, 392] width 33 height 17
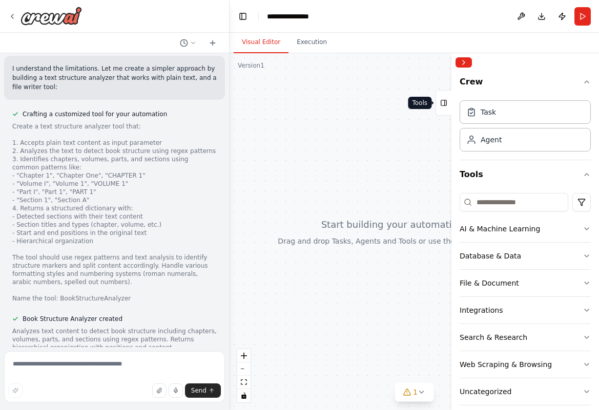
click at [446, 106] on icon at bounding box center [443, 103] width 7 height 16
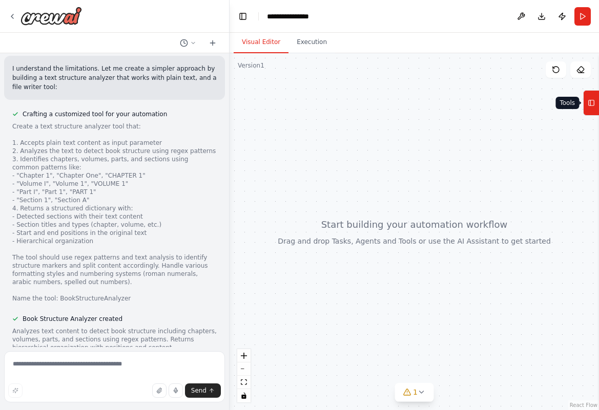
click at [591, 103] on icon at bounding box center [591, 103] width 7 height 16
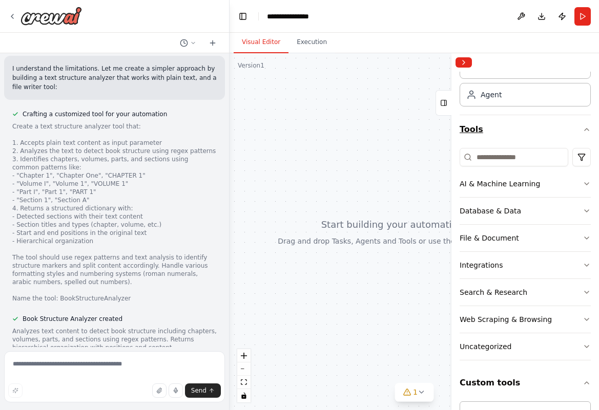
scroll to position [46, 0]
click at [572, 134] on button "Tools" at bounding box center [525, 129] width 131 height 29
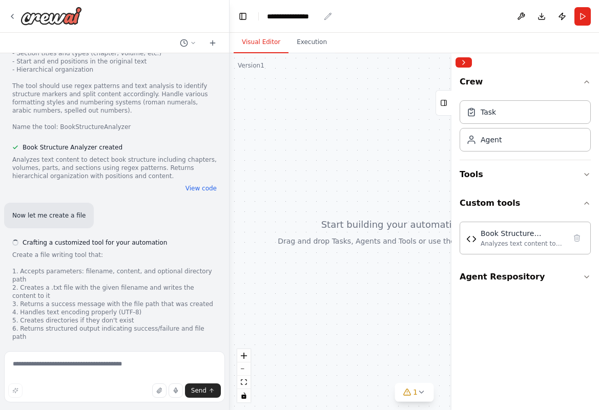
scroll to position [1273, 0]
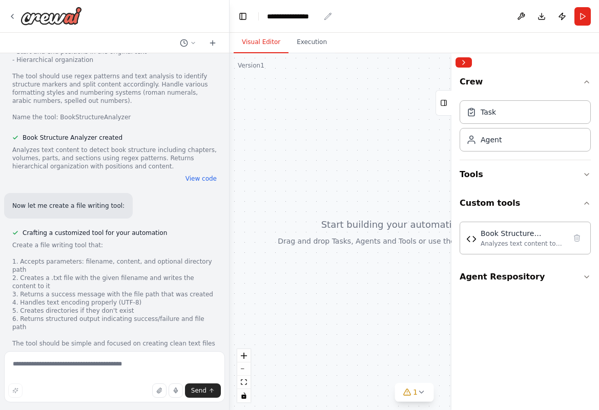
click at [327, 17] on icon "breadcrumb" at bounding box center [328, 16] width 8 height 8
click at [308, 17] on div "**********" at bounding box center [293, 16] width 53 height 10
click at [308, 17] on div "**********" at bounding box center [318, 16] width 102 height 10
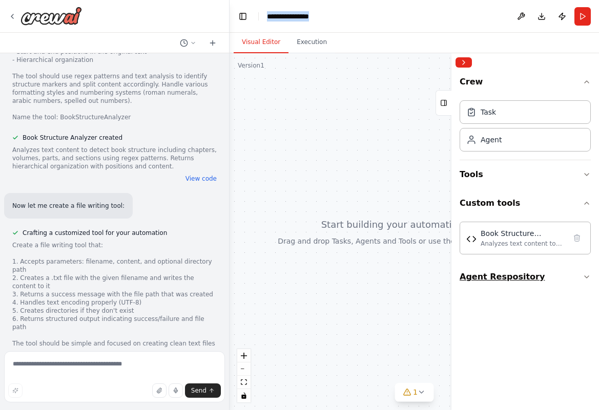
click at [534, 286] on button "Agent Respository" at bounding box center [525, 277] width 131 height 29
click at [548, 278] on button "Agent Respository" at bounding box center [525, 277] width 131 height 29
click at [312, 15] on div "**********" at bounding box center [293, 16] width 53 height 10
click at [312, 15] on div "**********" at bounding box center [318, 16] width 102 height 10
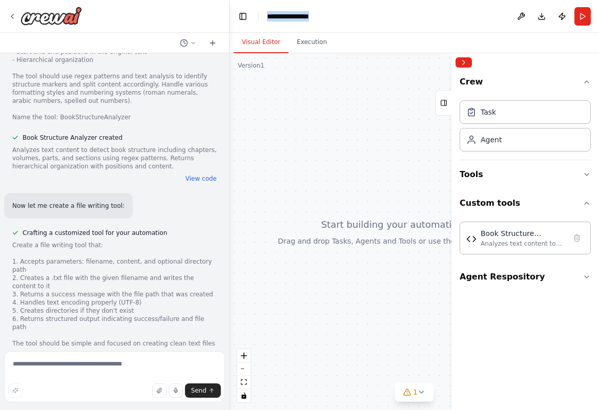
click at [327, 15] on div "**********" at bounding box center [318, 16] width 102 height 10
click at [312, 17] on div "**********" at bounding box center [318, 16] width 102 height 10
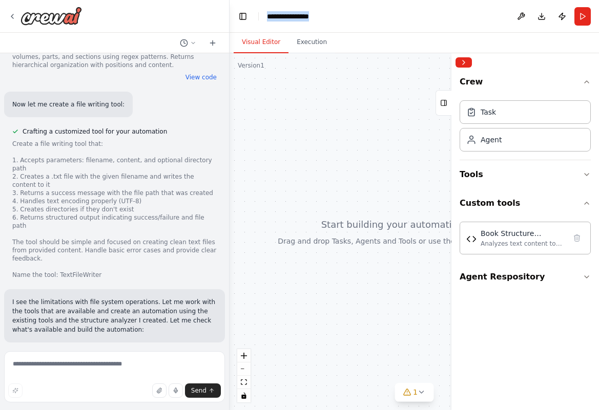
scroll to position [1380, 0]
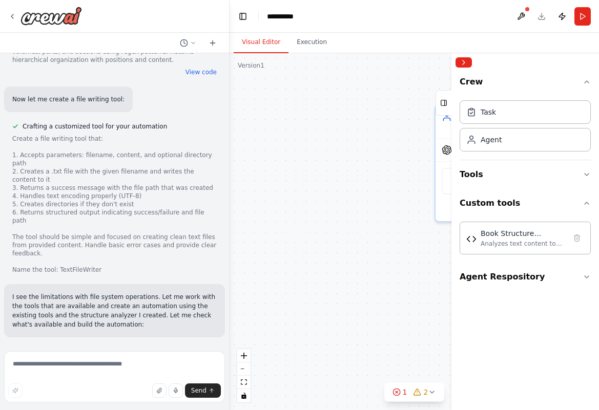
click at [370, 20] on header "**********" at bounding box center [414, 16] width 369 height 33
click at [371, 90] on div "PDF Text Extractor Extract clean text content from PDF documents using availabl…" at bounding box center [414, 231] width 369 height 357
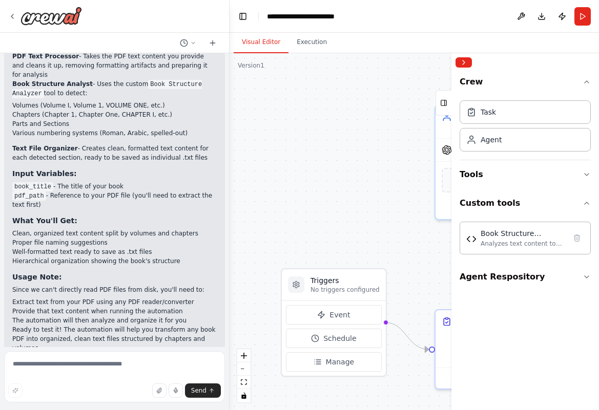
scroll to position [2359, 0]
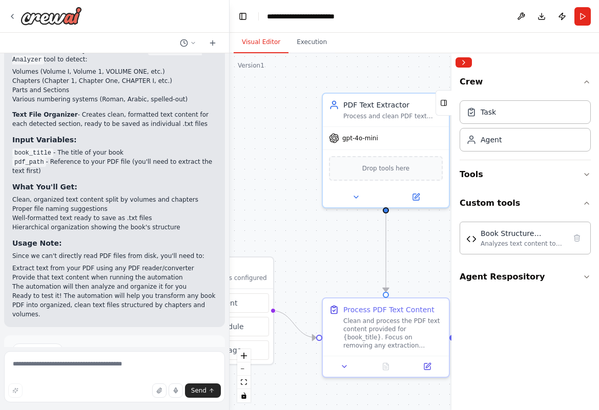
drag, startPoint x: 339, startPoint y: 196, endPoint x: 226, endPoint y: 184, distance: 113.8
click at [226, 184] on div "A simple automated team that takes a PDF of a book and outputs clean .txt files…" at bounding box center [299, 205] width 599 height 410
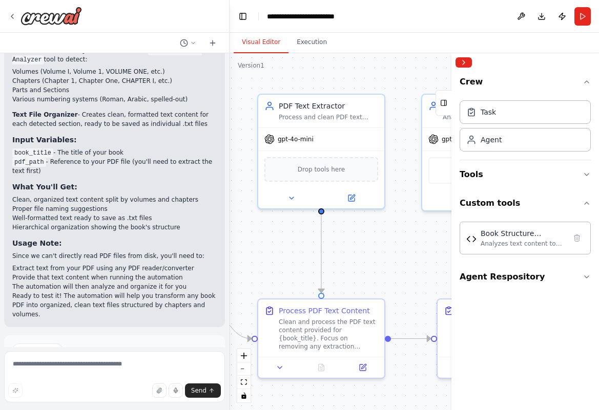
drag, startPoint x: 320, startPoint y: 242, endPoint x: 250, endPoint y: 244, distance: 70.2
click at [250, 244] on div ".deletable-edge-delete-btn { width: 20px; height: 20px; border: 0px solid #ffff…" at bounding box center [414, 231] width 369 height 357
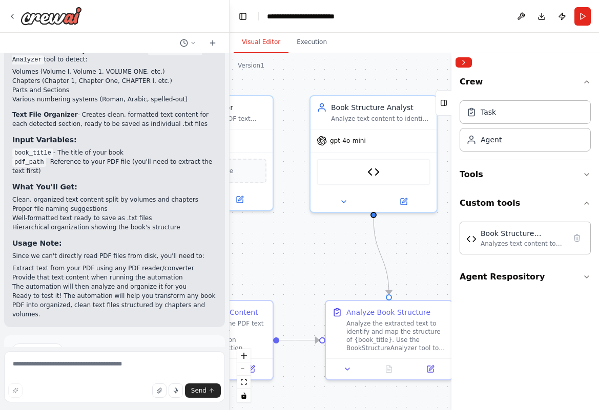
drag, startPoint x: 402, startPoint y: 253, endPoint x: 307, endPoint y: 253, distance: 94.8
click at [307, 253] on div ".deletable-edge-delete-btn { width: 20px; height: 20px; border: 0px solid #ffff…" at bounding box center [414, 231] width 369 height 357
click at [541, 274] on button "Agent Respository" at bounding box center [525, 277] width 131 height 29
click at [552, 276] on button "Agent Respository" at bounding box center [525, 277] width 131 height 29
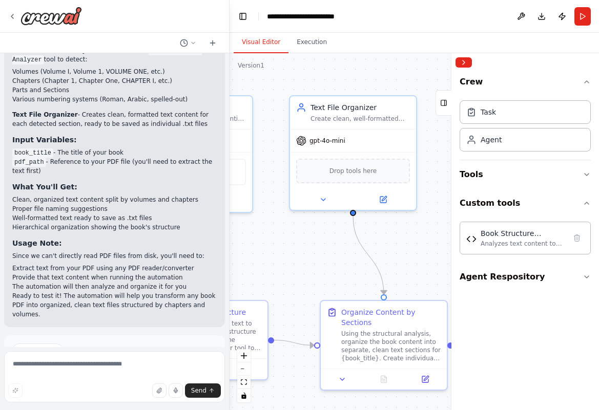
drag, startPoint x: 405, startPoint y: 260, endPoint x: 223, endPoint y: 260, distance: 181.9
click at [223, 260] on div "A simple automated team that takes a PDF of a book and outputs clean .txt files…" at bounding box center [299, 205] width 599 height 410
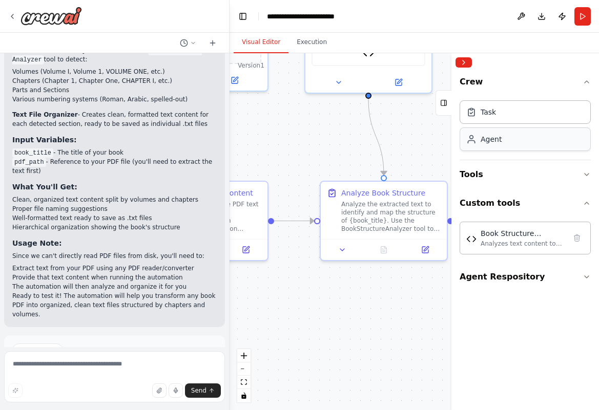
drag, startPoint x: 300, startPoint y: 254, endPoint x: 480, endPoint y: 133, distance: 216.7
click at [480, 133] on div "A simple automated team that takes a PDF of a book and outputs clean .txt files…" at bounding box center [299, 205] width 599 height 410
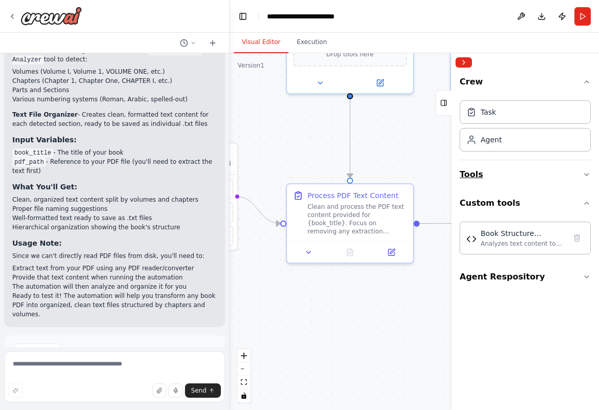
drag, startPoint x: 355, startPoint y: 152, endPoint x: 525, endPoint y: 161, distance: 170.9
click at [525, 161] on div "A simple automated team that takes a PDF of a book and outputs clean .txt files…" at bounding box center [299, 205] width 599 height 410
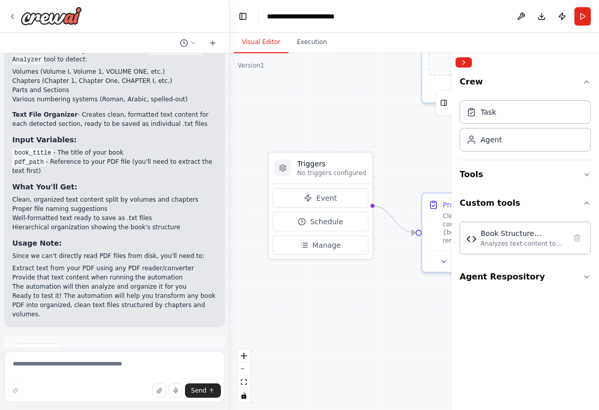
drag, startPoint x: 320, startPoint y: 148, endPoint x: 421, endPoint y: 152, distance: 100.5
click at [421, 152] on div ".deletable-edge-delete-btn { width: 20px; height: 20px; border: 0px solid #ffff…" at bounding box center [414, 231] width 369 height 357
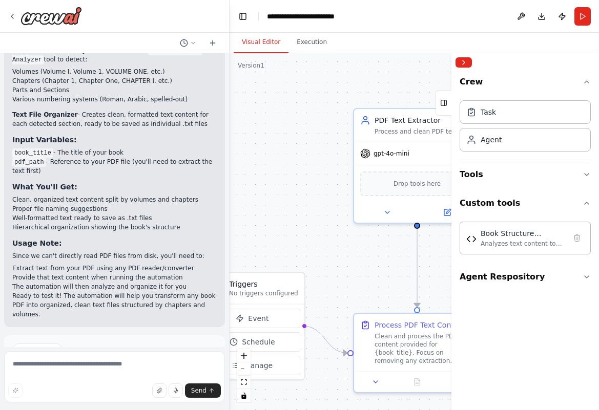
drag, startPoint x: 421, startPoint y: 152, endPoint x: 354, endPoint y: 272, distance: 136.9
click at [354, 272] on div ".deletable-edge-delete-btn { width: 20px; height: 20px; border: 0px solid #ffff…" at bounding box center [414, 231] width 369 height 357
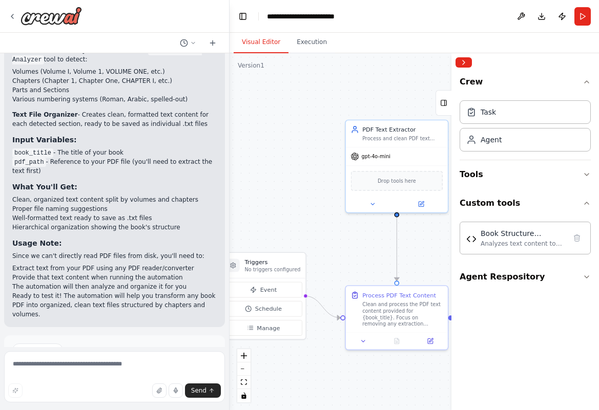
drag, startPoint x: 349, startPoint y: 119, endPoint x: 336, endPoint y: 102, distance: 21.8
click at [336, 102] on div ".deletable-edge-delete-btn { width: 20px; height: 20px; border: 0px solid #ffff…" at bounding box center [414, 231] width 369 height 357
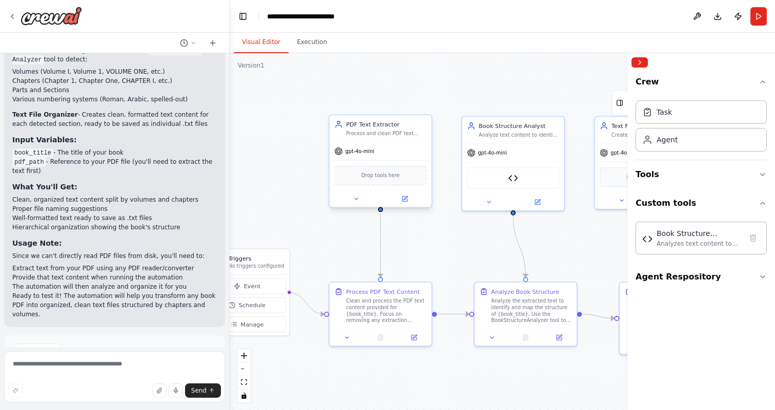
click at [396, 180] on div "Drop tools here" at bounding box center [381, 176] width 92 height 20
click at [430, 252] on div ".deletable-edge-delete-btn { width: 20px; height: 20px; border: 0px solid #ffff…" at bounding box center [502, 231] width 545 height 357
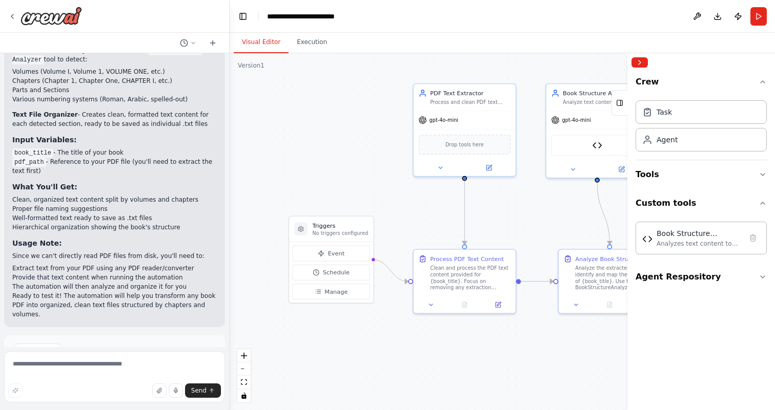
drag, startPoint x: 338, startPoint y: 253, endPoint x: 422, endPoint y: 220, distance: 90.2
click at [422, 220] on div ".deletable-edge-delete-btn { width: 20px; height: 20px; border: 0px solid #ffff…" at bounding box center [502, 231] width 545 height 357
click at [132, 363] on textarea at bounding box center [114, 376] width 221 height 51
drag, startPoint x: 127, startPoint y: 366, endPoint x: 22, endPoint y: 368, distance: 105.0
click at [22, 368] on textarea "**********" at bounding box center [114, 376] width 221 height 51
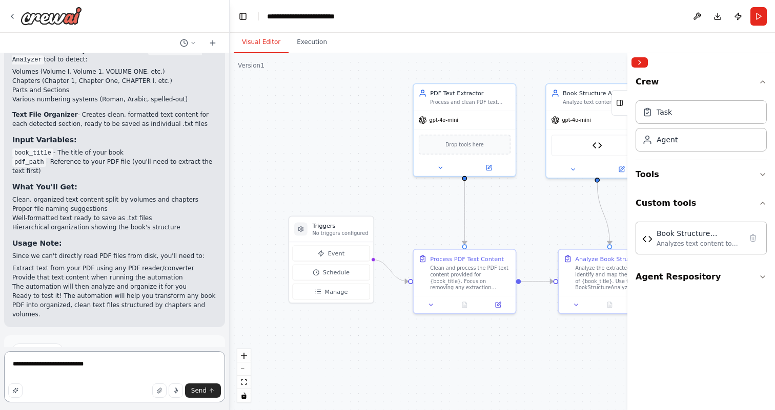
type textarea "**********"
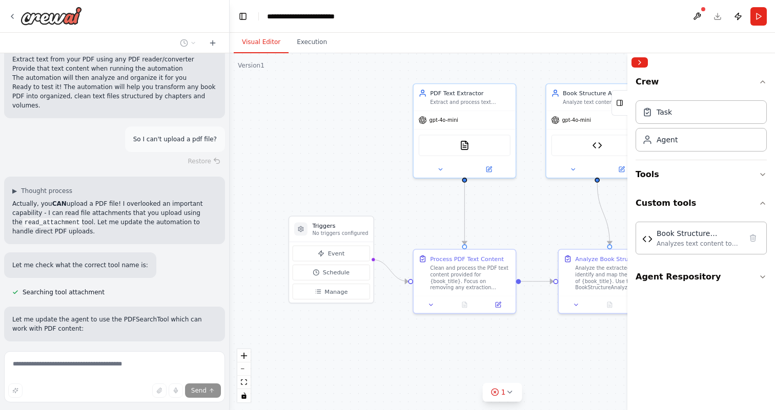
scroll to position [2589, 0]
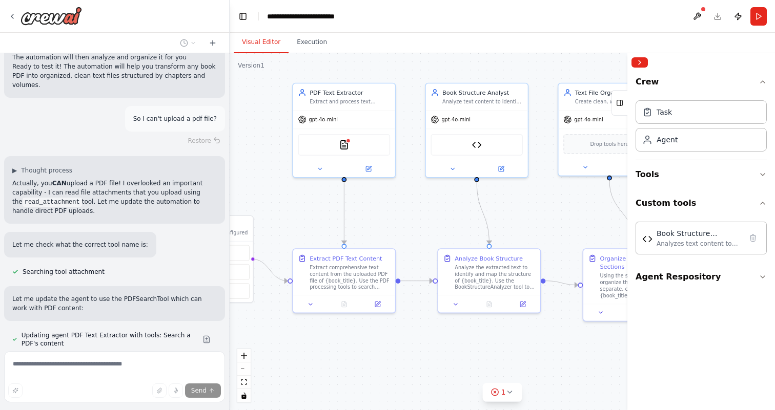
drag, startPoint x: 388, startPoint y: 178, endPoint x: 265, endPoint y: 179, distance: 123.0
click at [265, 179] on div ".deletable-edge-delete-btn { width: 20px; height: 20px; border: 0px solid #ffff…" at bounding box center [502, 231] width 545 height 357
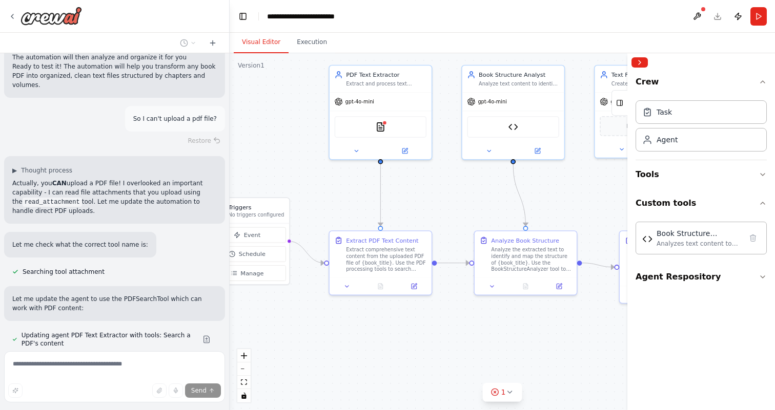
drag, startPoint x: 445, startPoint y: 202, endPoint x: 577, endPoint y: 178, distance: 133.9
click at [577, 178] on div ".deletable-edge-delete-btn { width: 20px; height: 20px; border: 0px solid #ffff…" at bounding box center [502, 231] width 545 height 357
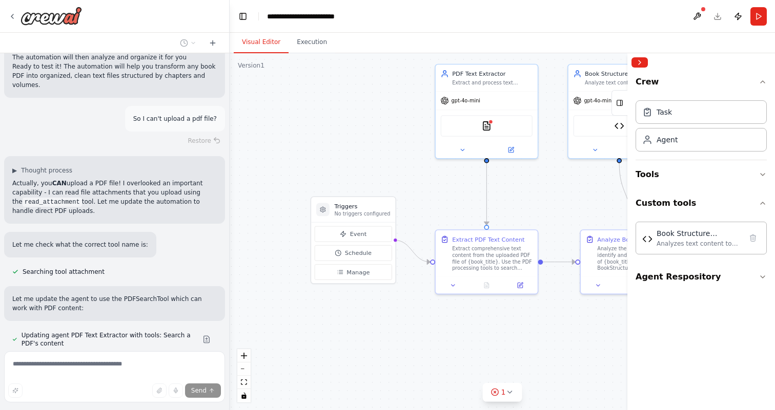
drag, startPoint x: 354, startPoint y: 166, endPoint x: 390, endPoint y: 177, distance: 37.4
click at [390, 177] on div ".deletable-edge-delete-btn { width: 20px; height: 20px; border: 0px solid #ffff…" at bounding box center [502, 231] width 545 height 357
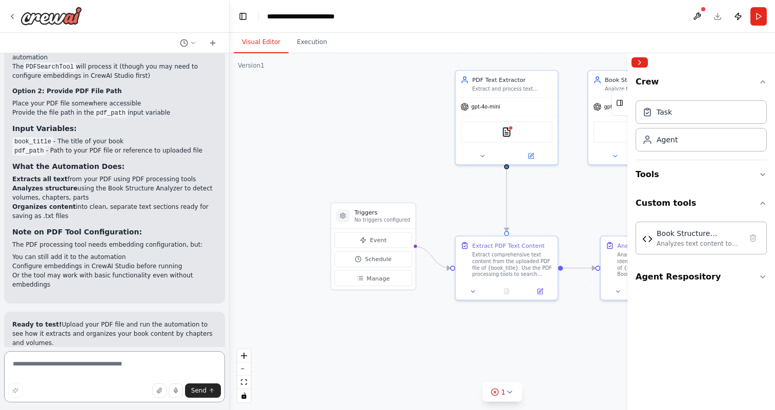
scroll to position [3074, 0]
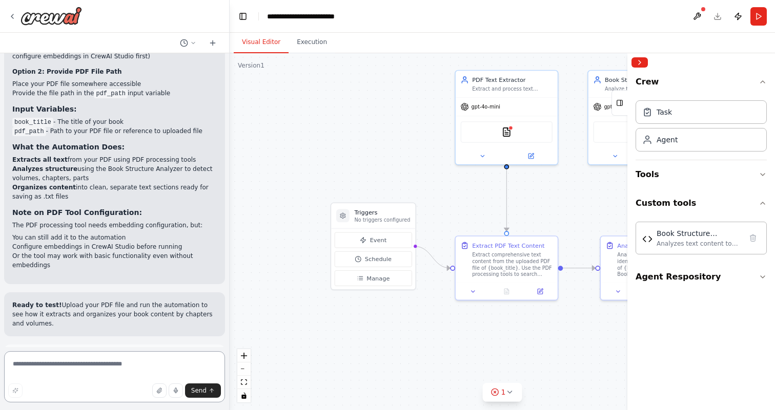
click at [118, 362] on textarea at bounding box center [114, 376] width 221 height 51
drag, startPoint x: 153, startPoint y: 366, endPoint x: 49, endPoint y: 368, distance: 104.0
click at [49, 368] on textarea "**********" at bounding box center [114, 376] width 221 height 51
type textarea "**********"
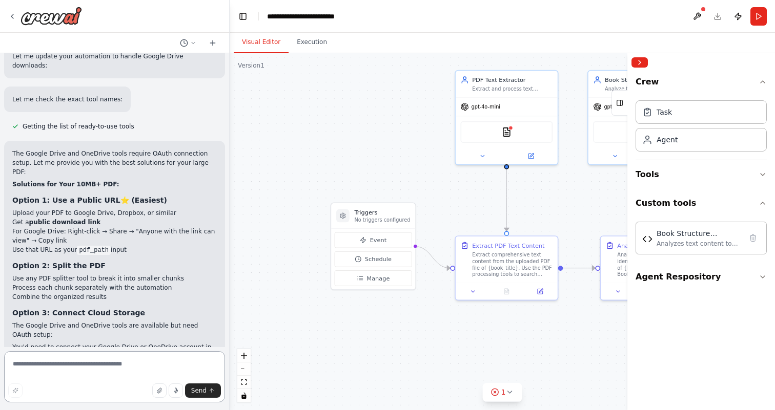
scroll to position [3692, 0]
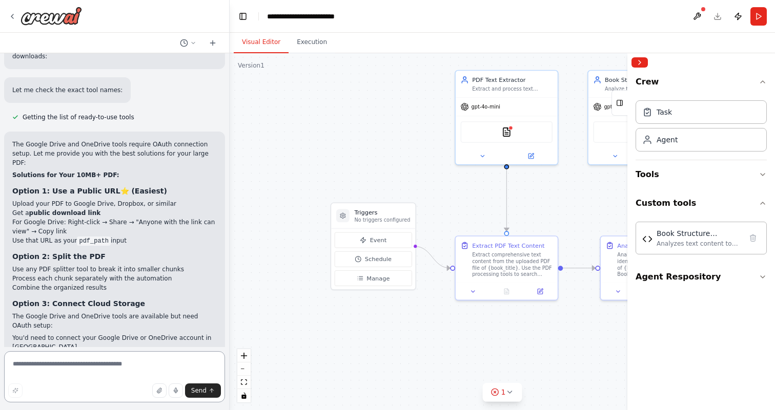
click at [97, 372] on textarea at bounding box center [114, 376] width 221 height 51
type textarea "*"
paste textarea "**********"
type textarea "**********"
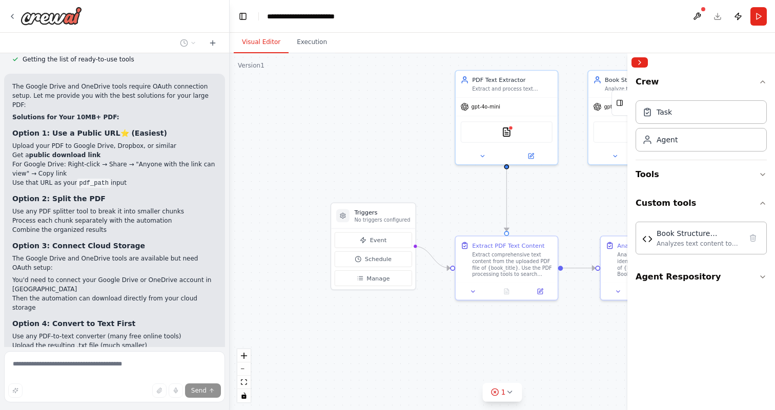
scroll to position [3761, 0]
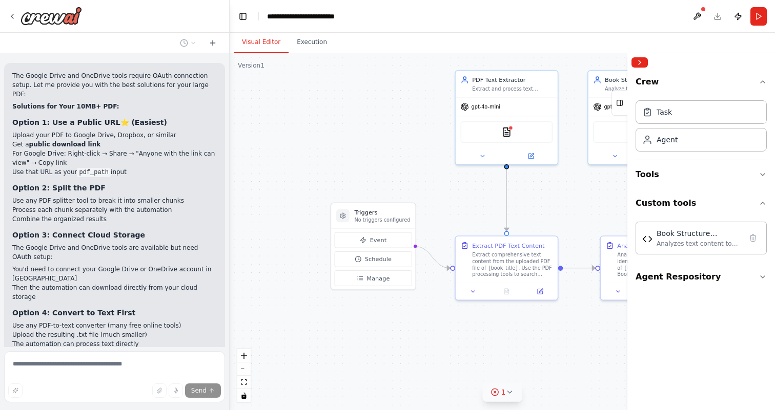
click at [510, 391] on icon at bounding box center [509, 392] width 8 height 8
click at [580, 370] on button at bounding box center [581, 366] width 17 height 12
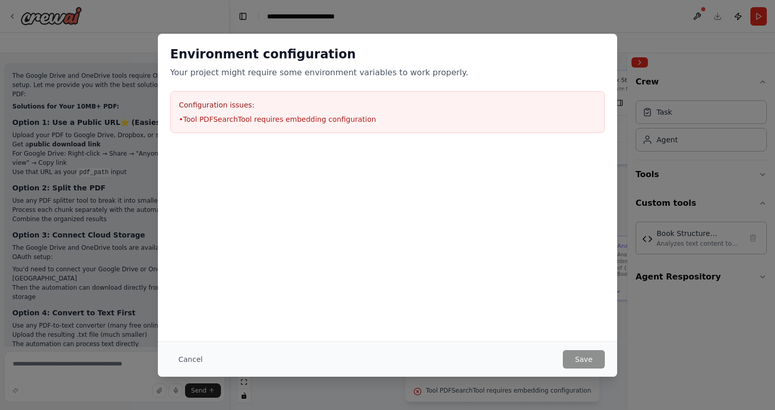
click at [289, 119] on li "• Tool PDFSearchTool requires embedding configuration" at bounding box center [387, 119] width 417 height 10
click at [179, 358] on button "Cancel" at bounding box center [190, 359] width 40 height 18
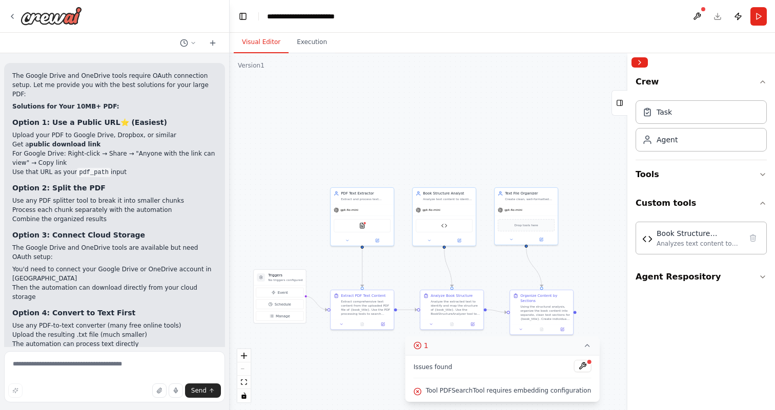
drag, startPoint x: 473, startPoint y: 281, endPoint x: 367, endPoint y: 282, distance: 106.6
click at [367, 282] on div ".deletable-edge-delete-btn { width: 20px; height: 20px; border: 0px solid #ffff…" at bounding box center [502, 231] width 545 height 357
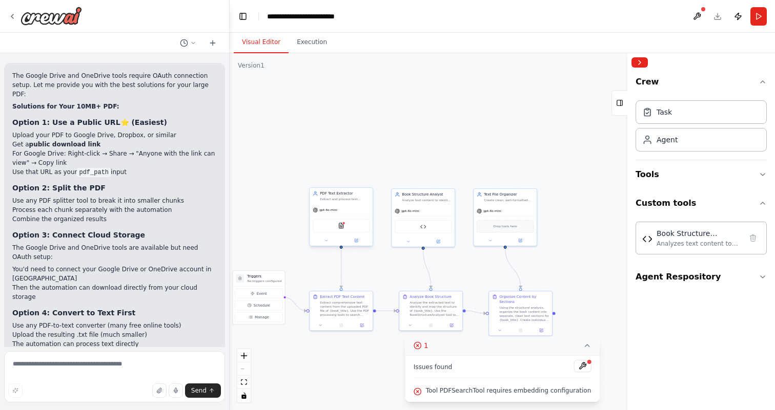
click at [347, 228] on div "PDFSearchTool" at bounding box center [341, 225] width 57 height 13
click at [267, 223] on div ".deletable-edge-delete-btn { width: 20px; height: 20px; border: 0px solid #ffff…" at bounding box center [502, 231] width 545 height 357
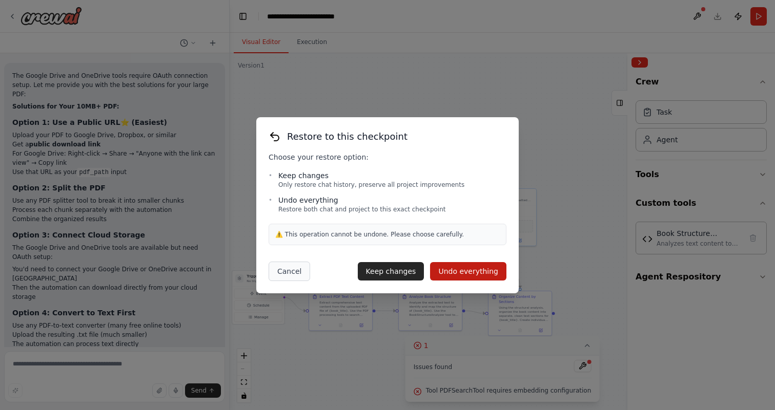
click at [294, 277] on button "Cancel" at bounding box center [288, 271] width 41 height 19
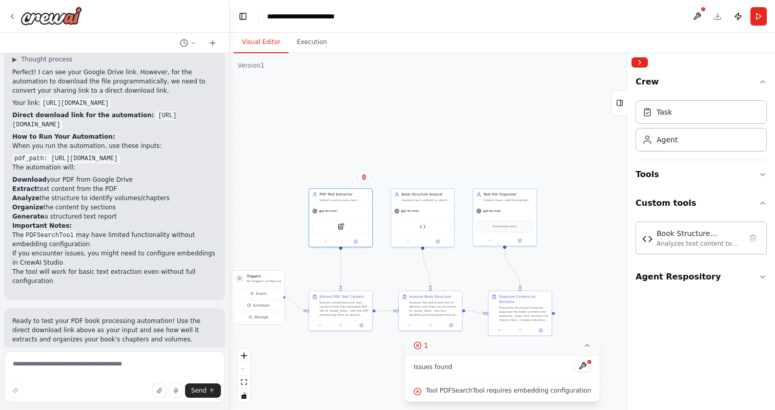
scroll to position [4197, 0]
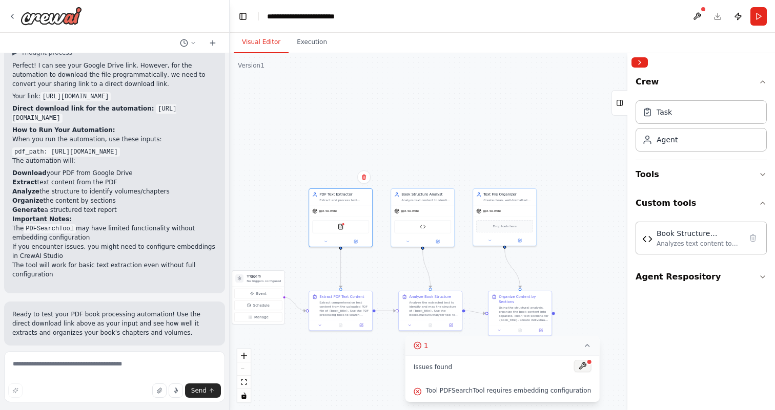
click at [577, 368] on button at bounding box center [581, 366] width 17 height 12
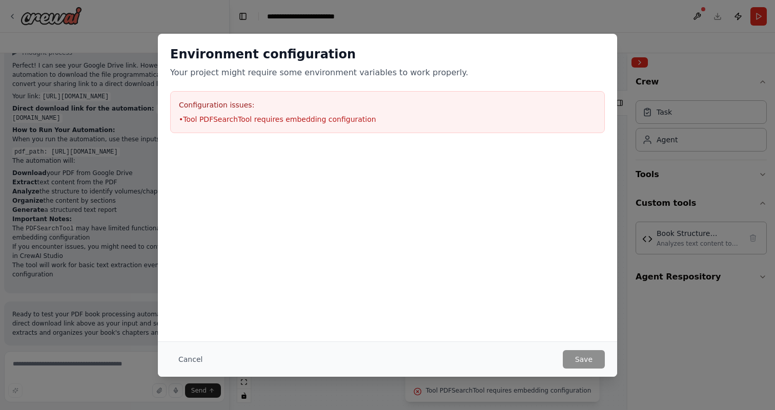
click at [598, 17] on div "Environment configuration Your project might require some environment variables…" at bounding box center [387, 205] width 775 height 410
click at [192, 360] on button "Cancel" at bounding box center [190, 359] width 40 height 18
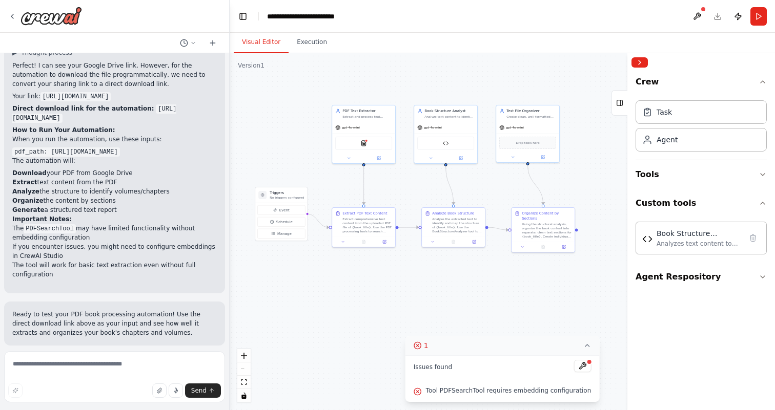
drag, startPoint x: 373, startPoint y: 389, endPoint x: 397, endPoint y: 304, distance: 88.3
click at [397, 304] on div ".deletable-edge-delete-btn { width: 20px; height: 20px; border: 0px solid #ffff…" at bounding box center [502, 231] width 545 height 357
click at [117, 368] on textarea at bounding box center [114, 376] width 221 height 51
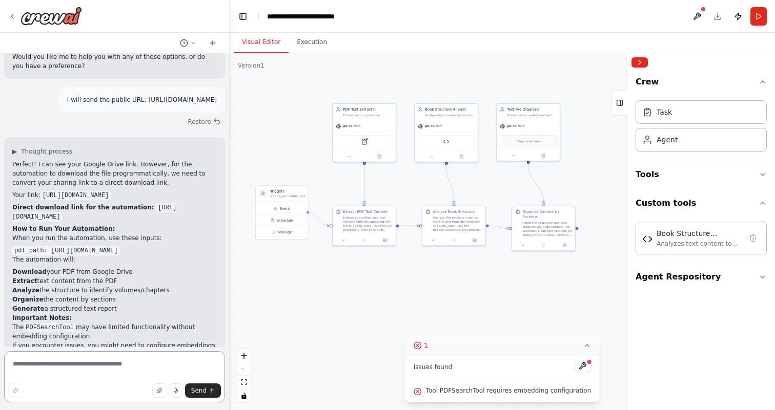
scroll to position [4098, 0]
drag, startPoint x: 15, startPoint y: 152, endPoint x: 211, endPoint y: 159, distance: 195.8
click at [211, 159] on div "Perfect! I can see your Google Drive link. However, for the automation to downl…" at bounding box center [114, 268] width 204 height 218
copy code "pdf_path: https://drive.google.com/uc?export=download&id=1A7ihiE18KE9AqcI7T9IfY…"
click at [122, 362] on textarea at bounding box center [114, 376] width 221 height 51
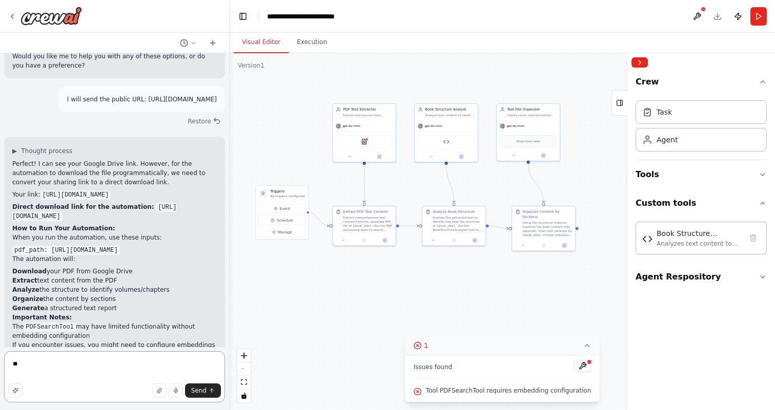
type textarea "*"
type textarea "**********"
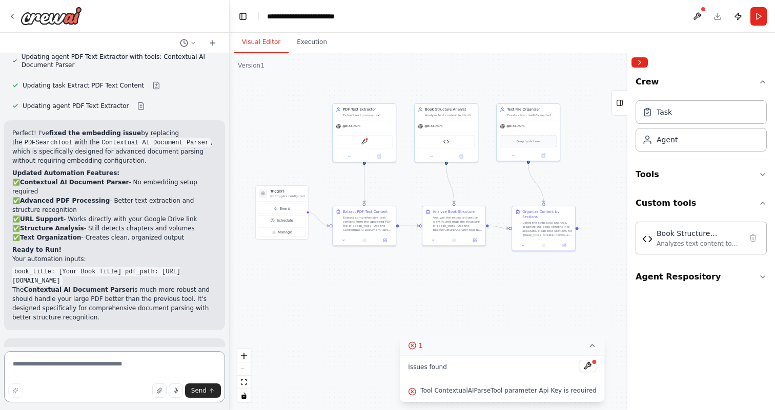
scroll to position [4778, 0]
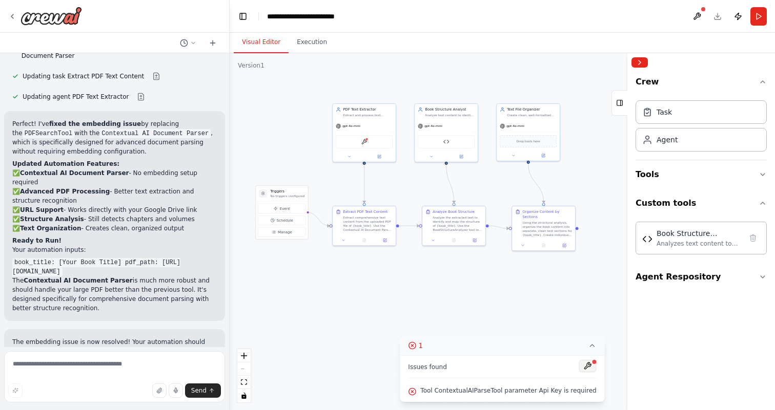
click at [585, 368] on button at bounding box center [587, 366] width 17 height 12
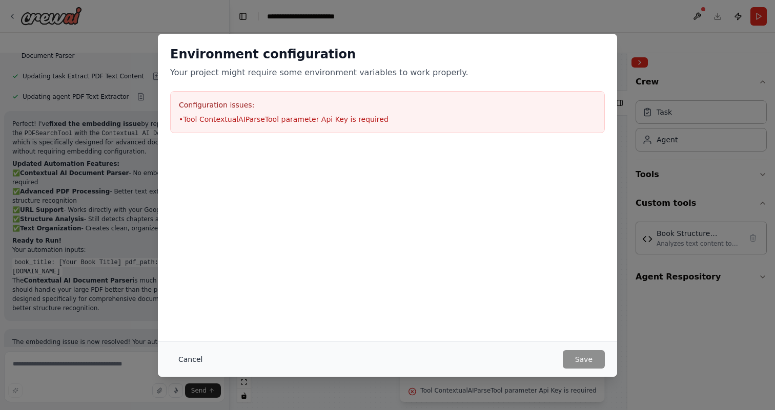
click at [194, 359] on button "Cancel" at bounding box center [190, 359] width 40 height 18
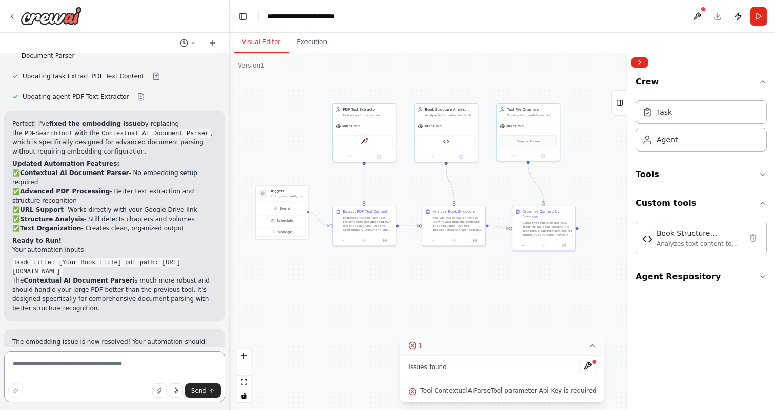
click at [132, 364] on textarea at bounding box center [114, 376] width 221 height 51
type textarea "*"
type textarea "**********"
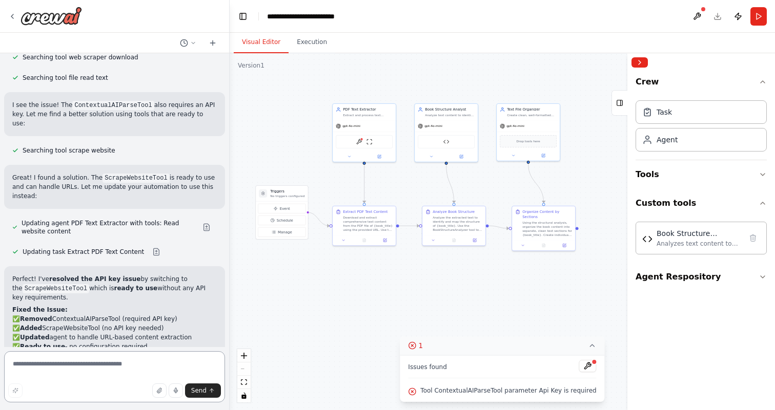
scroll to position [5179, 0]
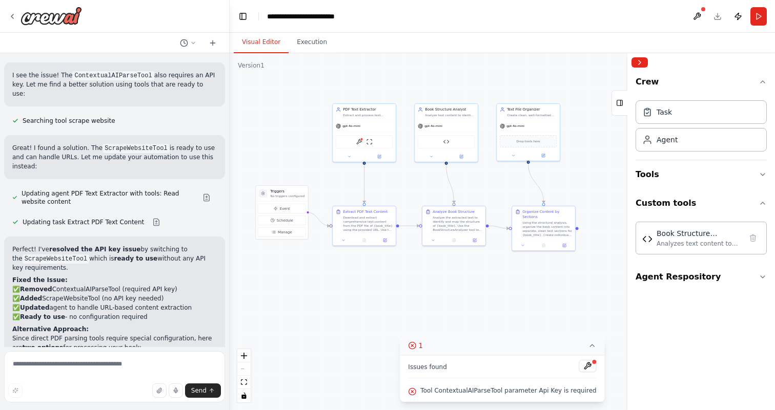
click at [558, 307] on div ".deletable-edge-delete-btn { width: 20px; height: 20px; border: 0px solid #ffff…" at bounding box center [502, 231] width 545 height 357
click at [590, 348] on icon at bounding box center [592, 346] width 8 height 8
click at [510, 389] on icon at bounding box center [509, 392] width 8 height 8
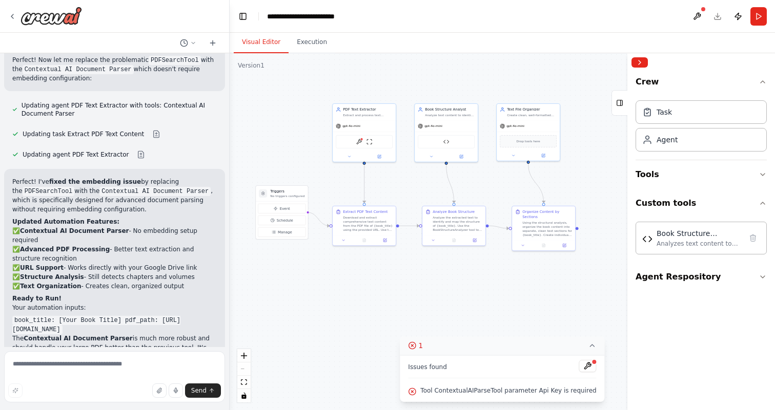
scroll to position [4717, 0]
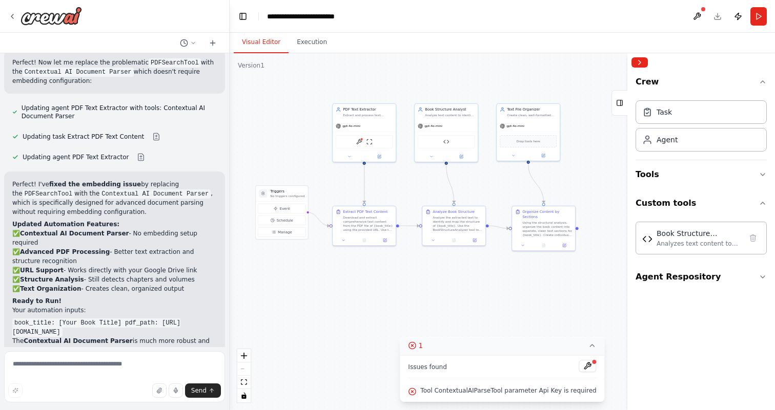
drag, startPoint x: 14, startPoint y: 207, endPoint x: 150, endPoint y: 219, distance: 136.3
click at [150, 219] on div "Perfect! I've fixed the embedding issue by replacing the PDFSearchTool with the…" at bounding box center [114, 277] width 204 height 194
click at [183, 203] on div "Perfect! I've fixed the embedding issue by replacing the PDFSearchTool with the…" at bounding box center [114, 277] width 204 height 194
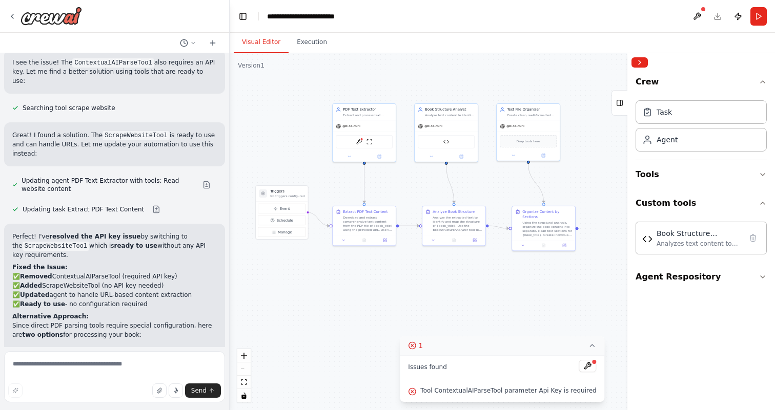
scroll to position [5312, 0]
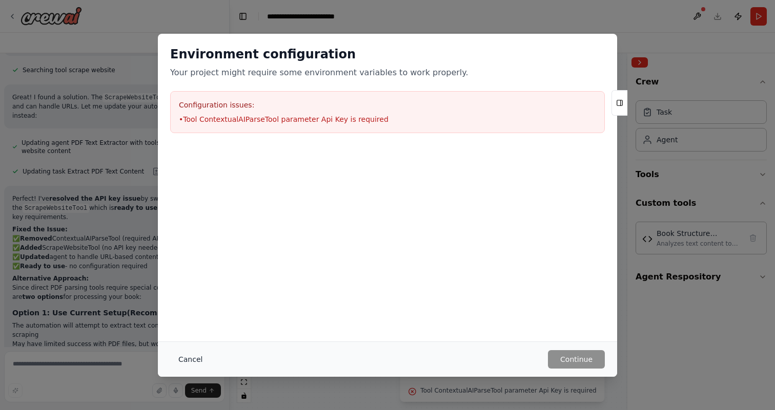
click at [193, 360] on button "Cancel" at bounding box center [190, 359] width 40 height 18
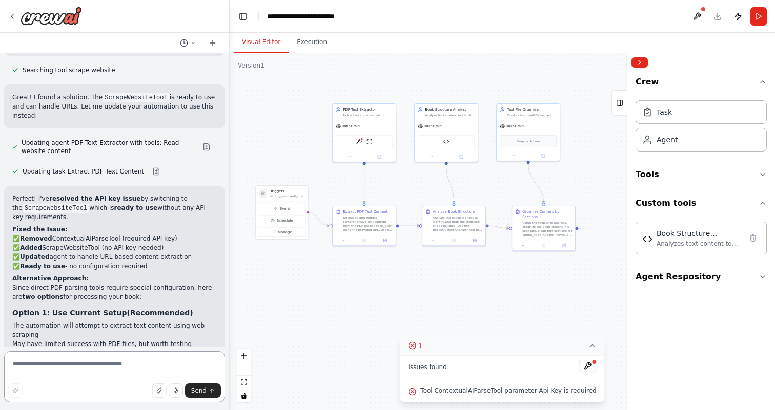
click at [95, 367] on textarea at bounding box center [114, 376] width 221 height 51
type textarea "**********"
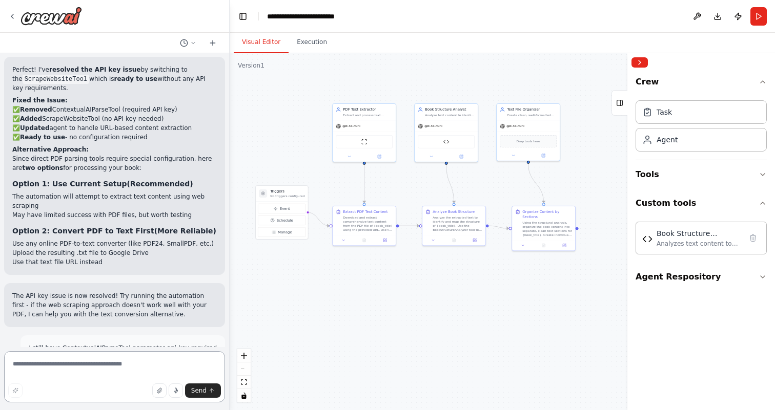
scroll to position [5721, 0]
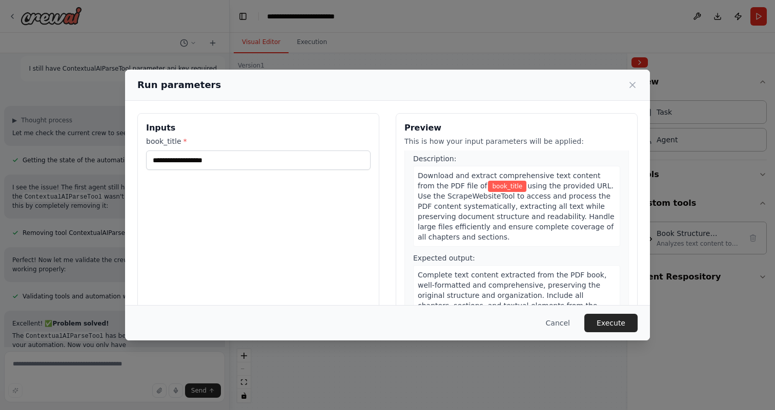
scroll to position [22, 0]
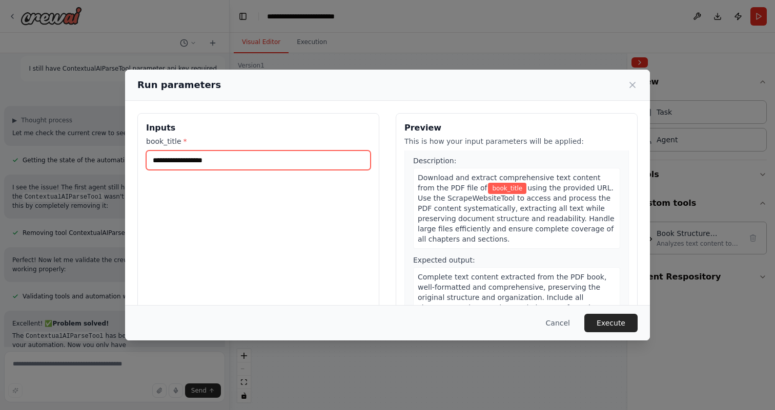
click at [181, 159] on input "book_title *" at bounding box center [258, 160] width 224 height 19
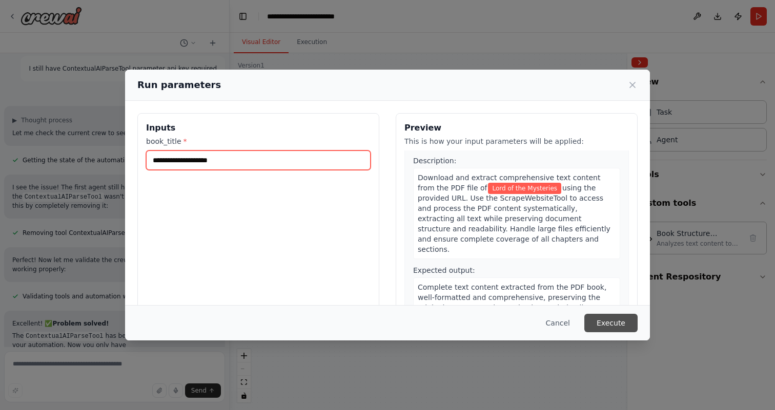
type input "**********"
click at [598, 321] on button "Execute" at bounding box center [610, 323] width 53 height 18
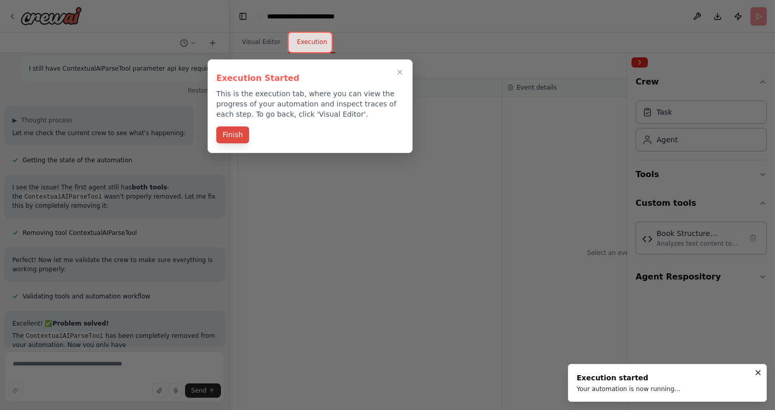
click at [238, 136] on button "Finish" at bounding box center [232, 135] width 33 height 17
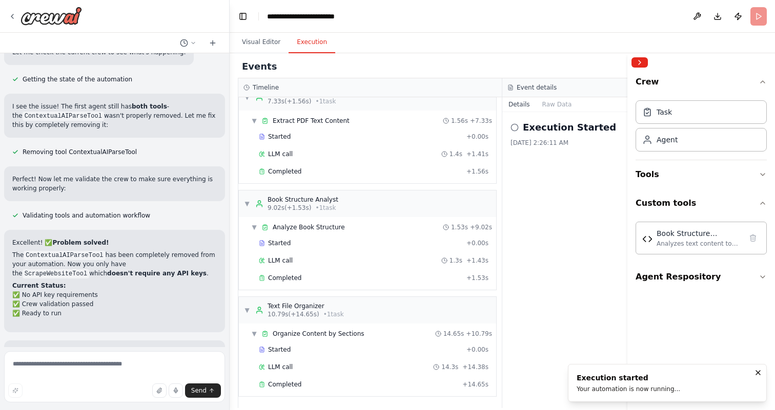
scroll to position [5721, 0]
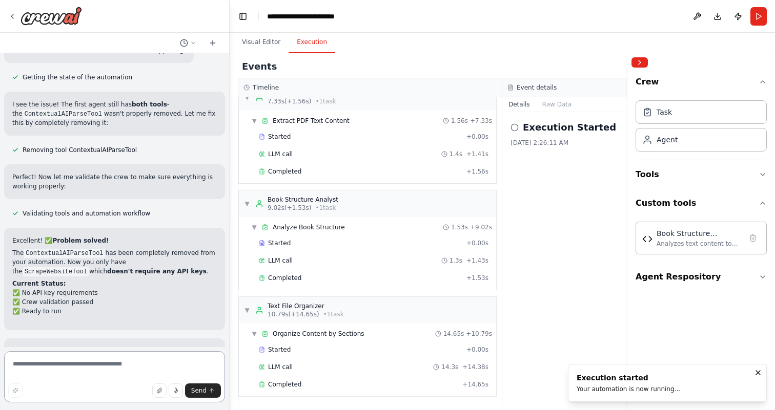
click at [131, 362] on textarea at bounding box center [114, 376] width 221 height 51
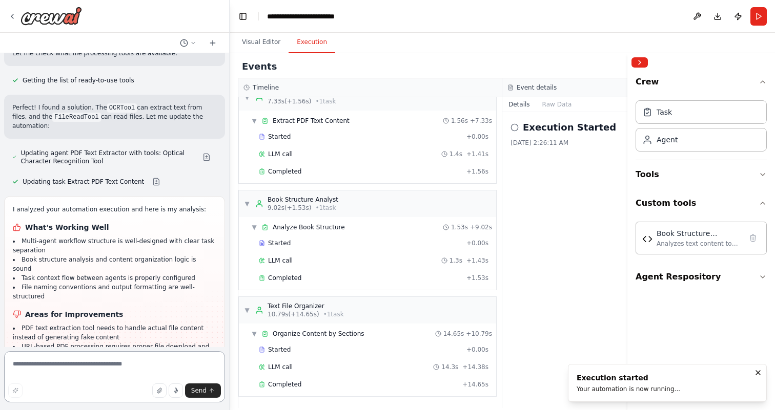
scroll to position [6119, 0]
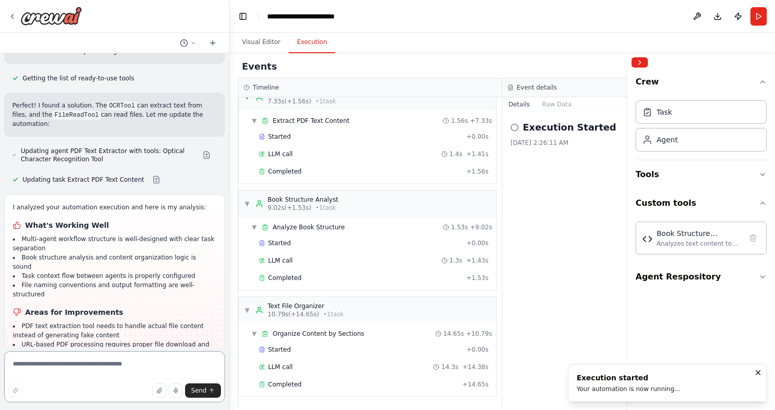
click at [89, 368] on textarea at bounding box center [114, 376] width 221 height 51
click at [94, 363] on textarea at bounding box center [114, 376] width 221 height 51
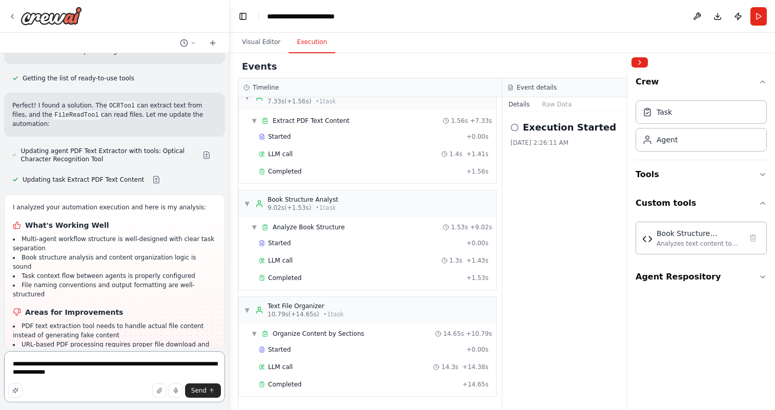
type textarea "**********"
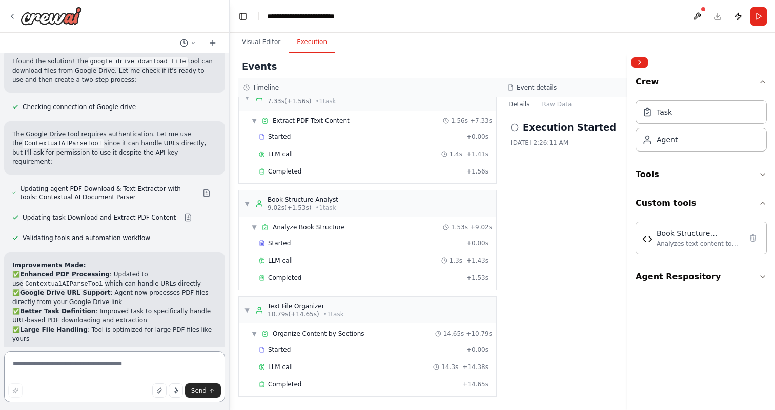
scroll to position [6623, 0]
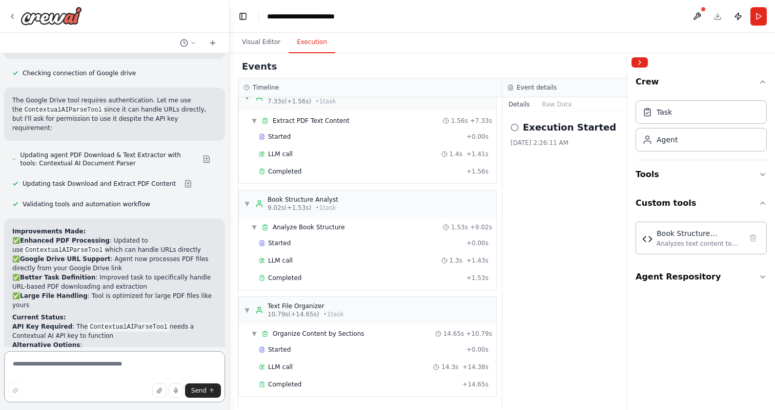
click at [114, 358] on textarea at bounding box center [114, 376] width 221 height 51
type textarea "**********"
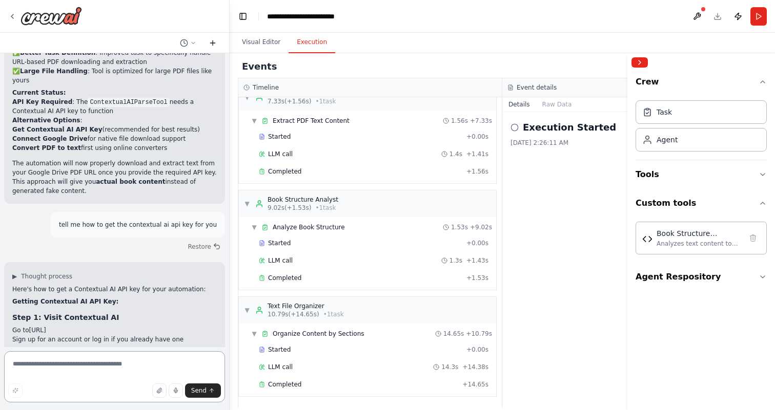
scroll to position [6968, 0]
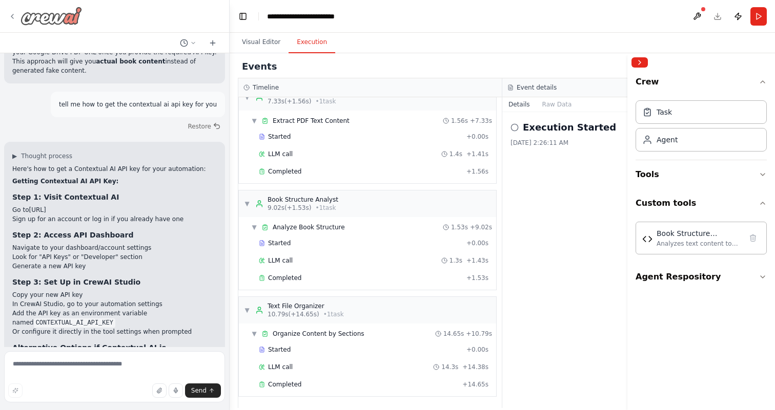
click at [12, 18] on icon at bounding box center [12, 16] width 8 height 8
click at [598, 17] on button at bounding box center [697, 16] width 16 height 18
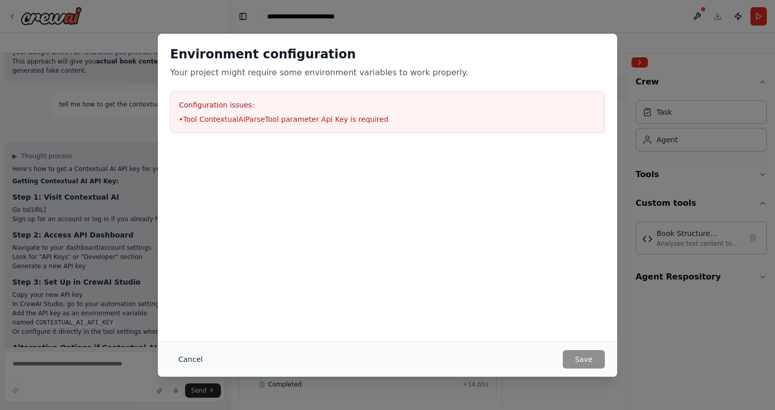
click at [195, 357] on button "Cancel" at bounding box center [190, 359] width 40 height 18
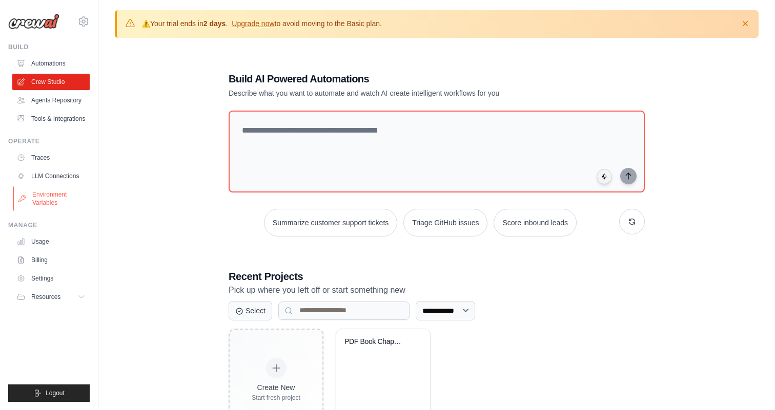
click at [59, 199] on link "Environment Variables" at bounding box center [51, 198] width 77 height 25
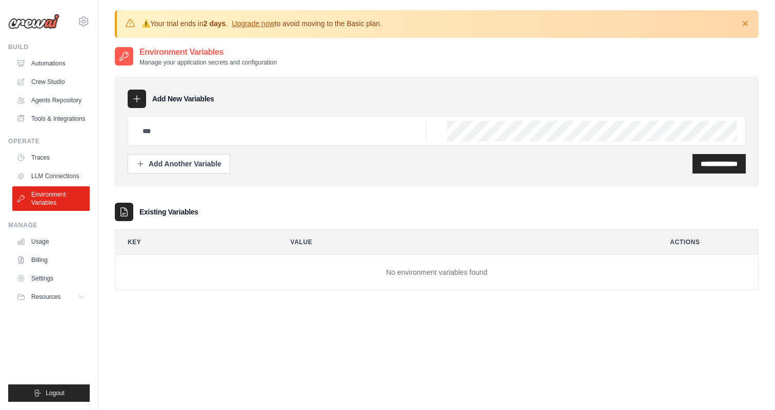
click at [135, 94] on icon at bounding box center [137, 99] width 10 height 10
click at [186, 161] on div "Add Another Variable" at bounding box center [178, 163] width 85 height 10
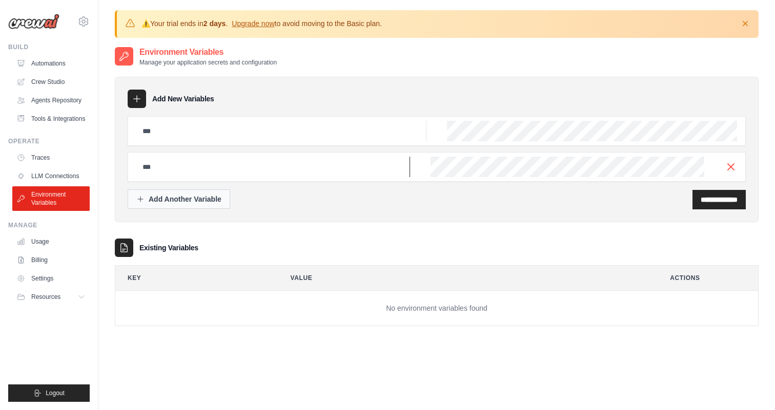
click at [186, 161] on input "text" at bounding box center [273, 167] width 274 height 20
click at [734, 172] on div at bounding box center [437, 167] width 618 height 30
click at [730, 168] on icon "button" at bounding box center [730, 166] width 12 height 12
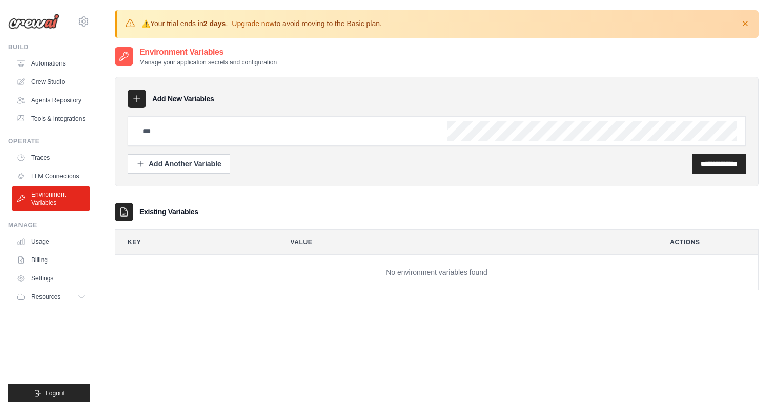
click at [297, 131] on input "text" at bounding box center [281, 131] width 290 height 20
type input "**********"
click at [704, 172] on div "**********" at bounding box center [718, 163] width 53 height 19
click at [712, 165] on input "**********" at bounding box center [718, 164] width 37 height 10
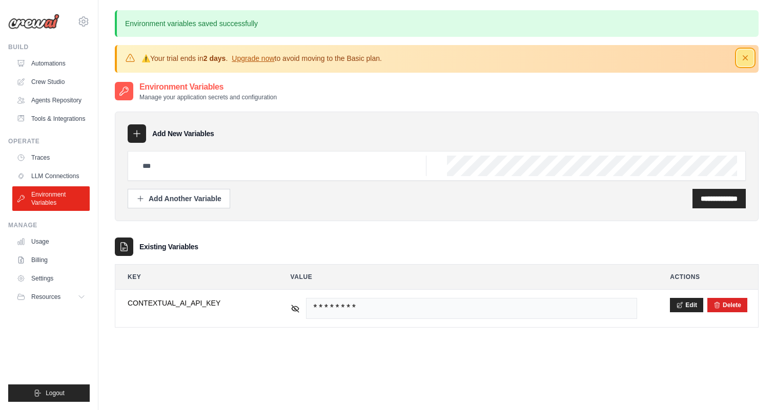
click at [744, 57] on icon "button" at bounding box center [744, 57] width 5 height 5
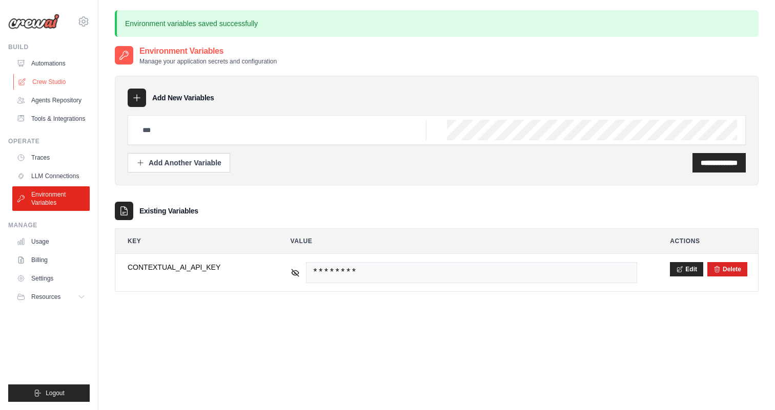
click at [63, 84] on link "Crew Studio" at bounding box center [51, 82] width 77 height 16
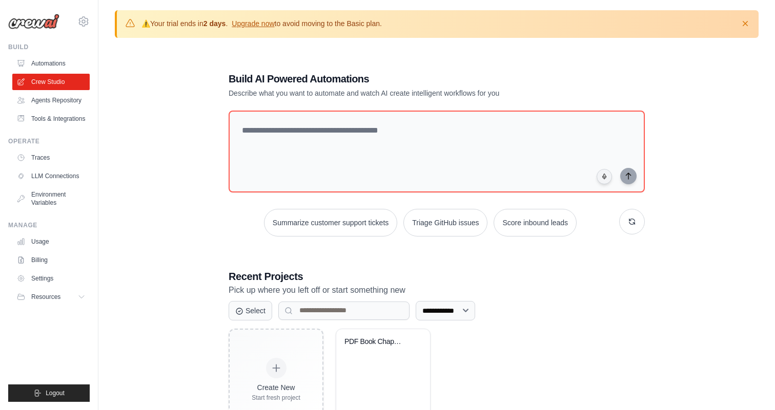
scroll to position [56, 0]
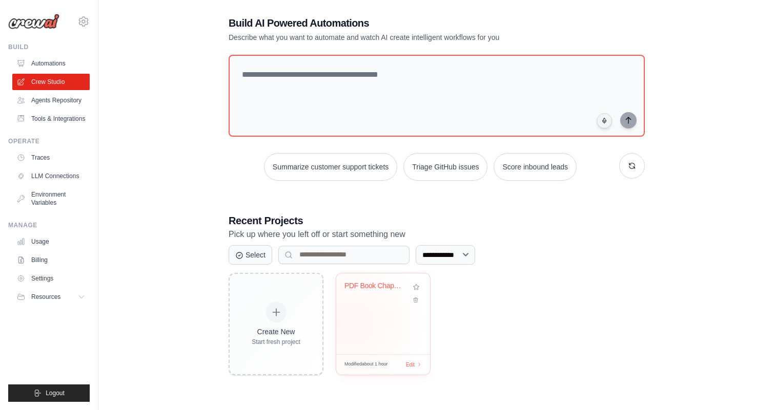
click at [375, 310] on div "PDF Book Chapter Extractor" at bounding box center [383, 314] width 94 height 81
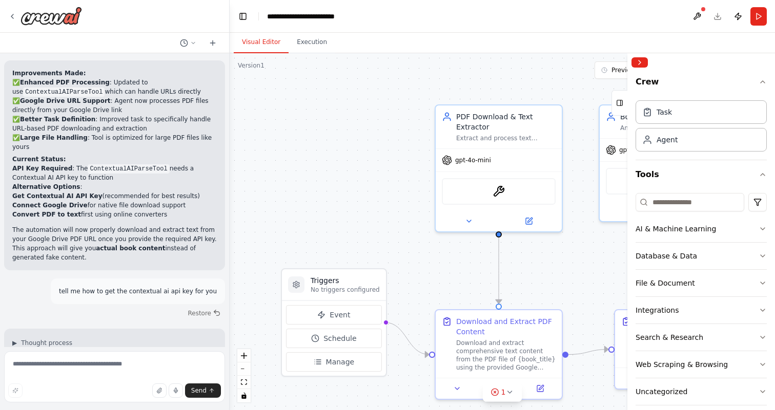
scroll to position [6968, 0]
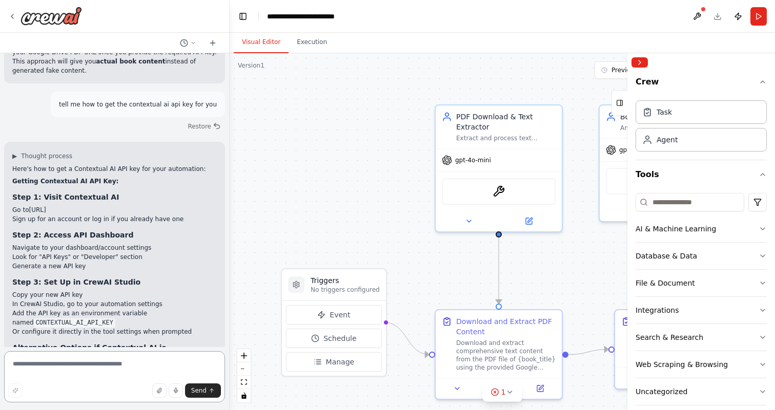
click at [137, 361] on textarea at bounding box center [114, 376] width 221 height 51
type textarea "*"
type textarea "**********"
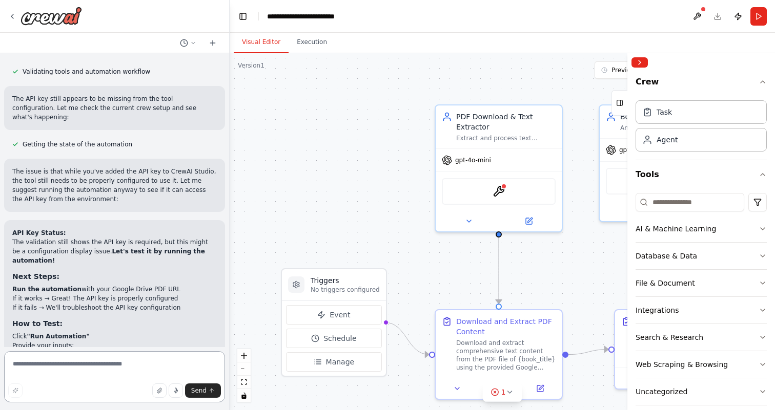
scroll to position [7499, 0]
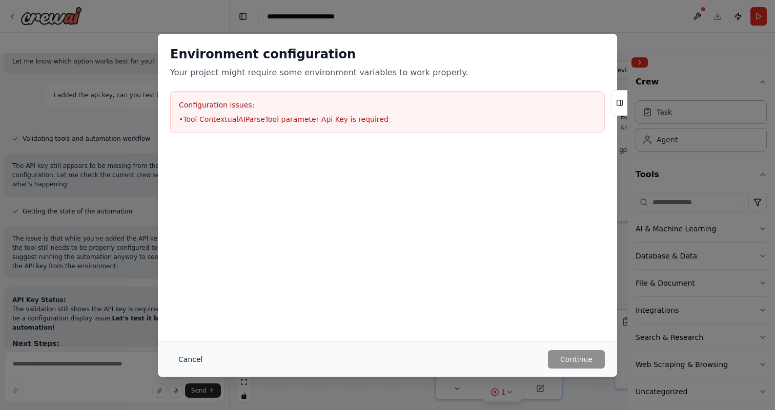
click at [190, 362] on button "Cancel" at bounding box center [190, 359] width 40 height 18
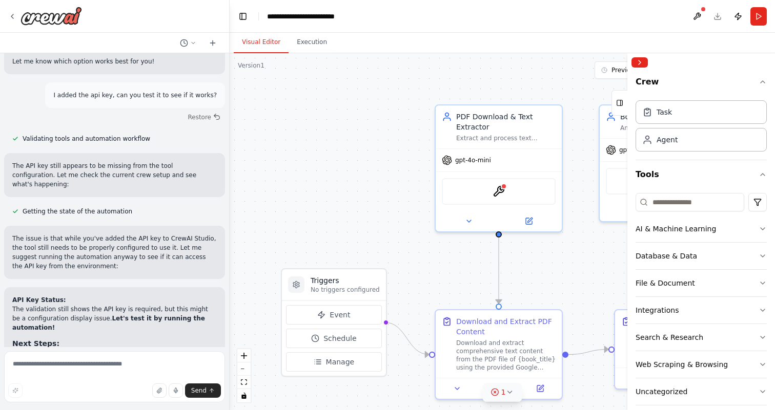
click at [508, 398] on button "1" at bounding box center [502, 392] width 39 height 19
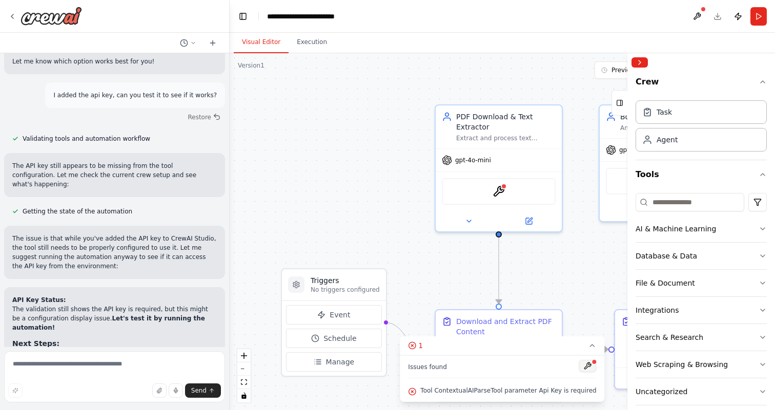
click at [582, 367] on button at bounding box center [587, 366] width 17 height 12
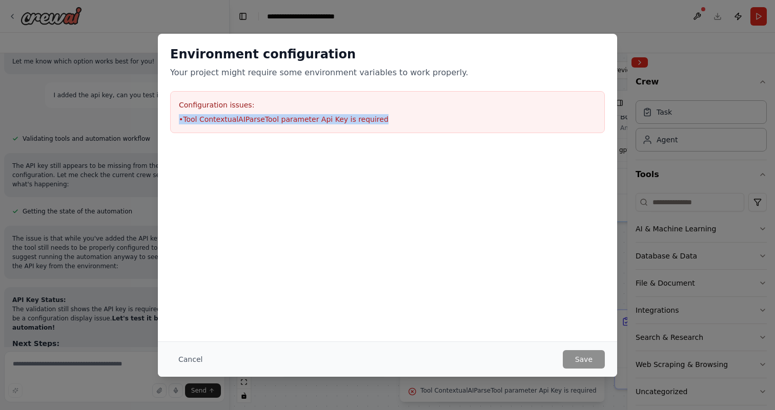
drag, startPoint x: 386, startPoint y: 122, endPoint x: 177, endPoint y: 122, distance: 209.5
click at [177, 122] on div "Configuration issues: • Tool ContextualAIParseTool parameter Api Key is required" at bounding box center [387, 112] width 434 height 42
copy li "• Tool ContextualAIParseTool parameter Api Key is required"
click at [197, 351] on button "Cancel" at bounding box center [190, 359] width 40 height 18
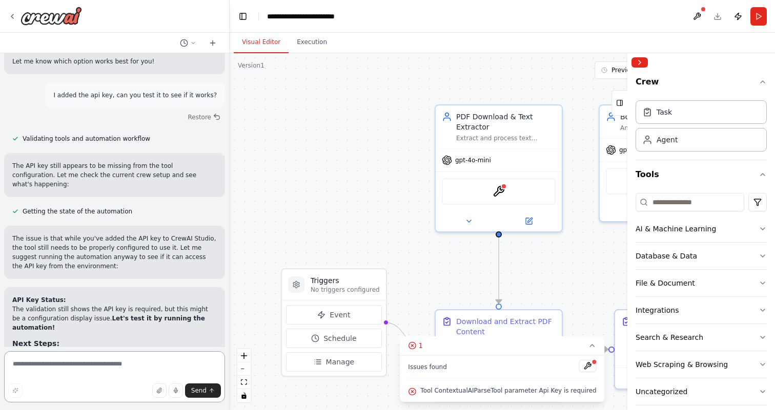
click at [94, 374] on textarea at bounding box center [114, 376] width 221 height 51
type textarea "*"
paste textarea "**********"
type textarea "**********"
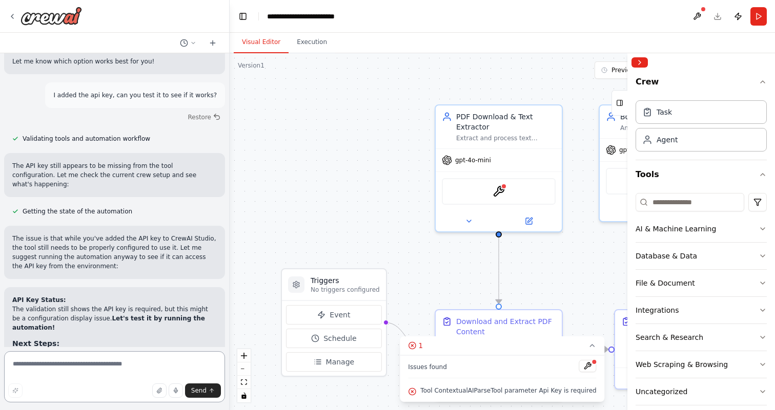
click at [114, 368] on textarea at bounding box center [114, 376] width 221 height 51
type textarea "*"
paste textarea "**********"
click at [17, 365] on textarea "**********" at bounding box center [114, 376] width 221 height 51
click at [208, 366] on textarea "**********" at bounding box center [114, 376] width 221 height 51
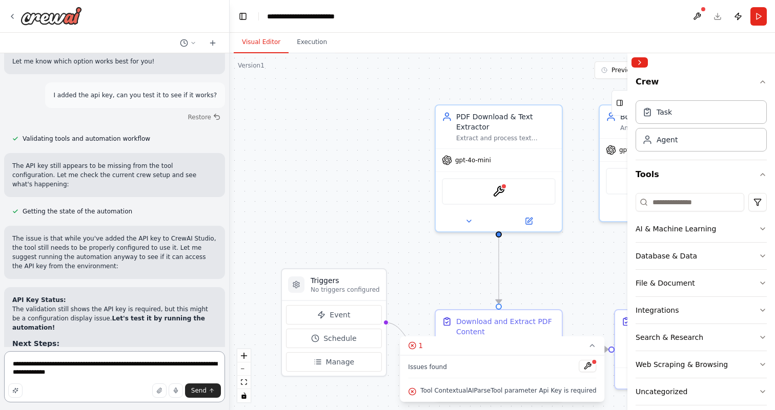
type textarea "**********"
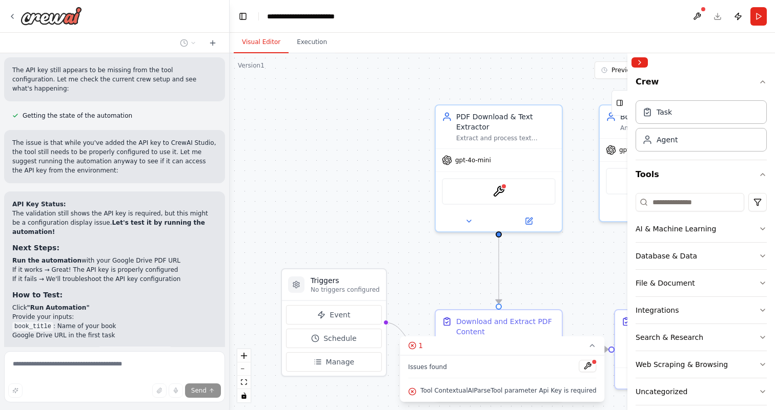
scroll to position [7516, 0]
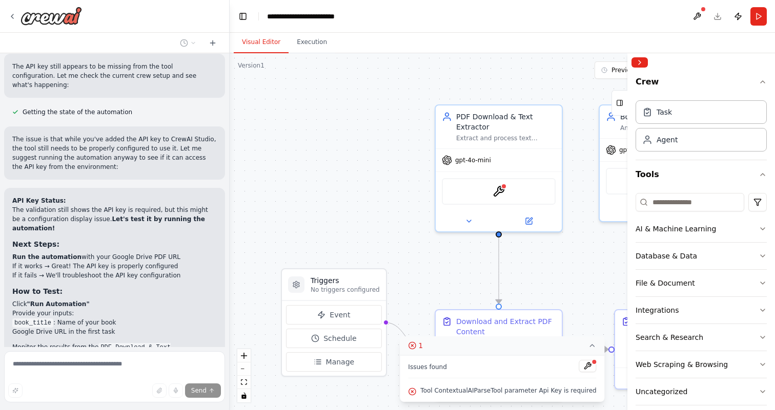
click at [588, 348] on icon at bounding box center [592, 346] width 8 height 8
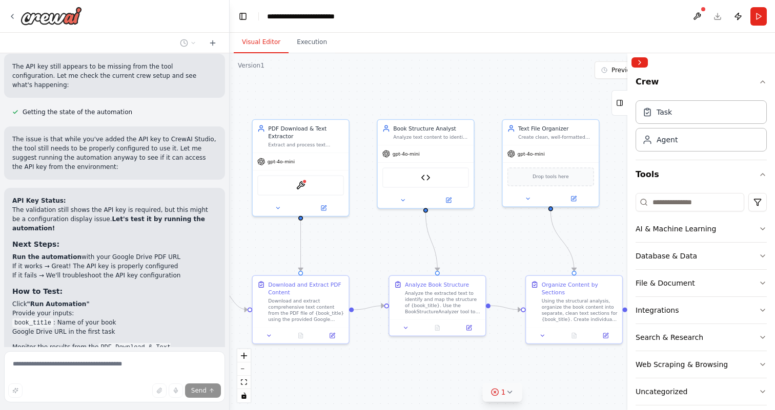
drag, startPoint x: 559, startPoint y: 275, endPoint x: 359, endPoint y: 238, distance: 203.7
click at [359, 238] on div ".deletable-edge-delete-btn { width: 20px; height: 20px; border: 0px solid #ffff…" at bounding box center [502, 231] width 545 height 357
click at [302, 183] on img at bounding box center [302, 183] width 9 height 9
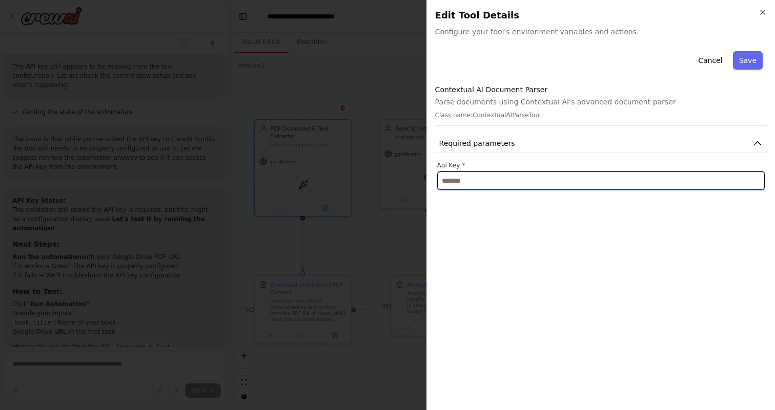
click at [512, 178] on input "text" at bounding box center [600, 181] width 327 height 18
paste input "**********"
type input "**********"
click at [480, 186] on input "text" at bounding box center [600, 181] width 327 height 18
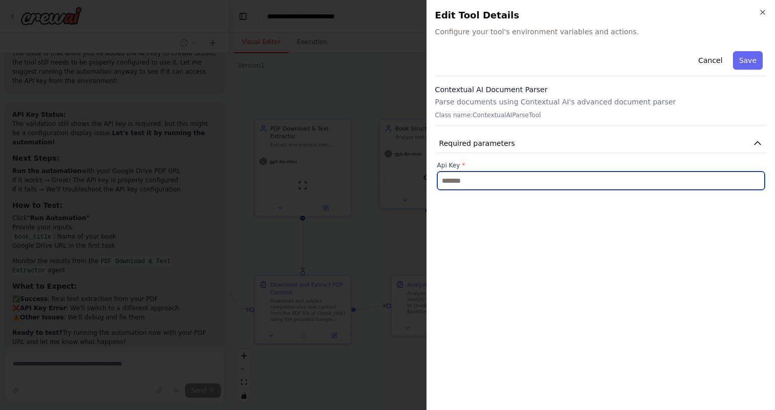
paste input "**********"
type input "**********"
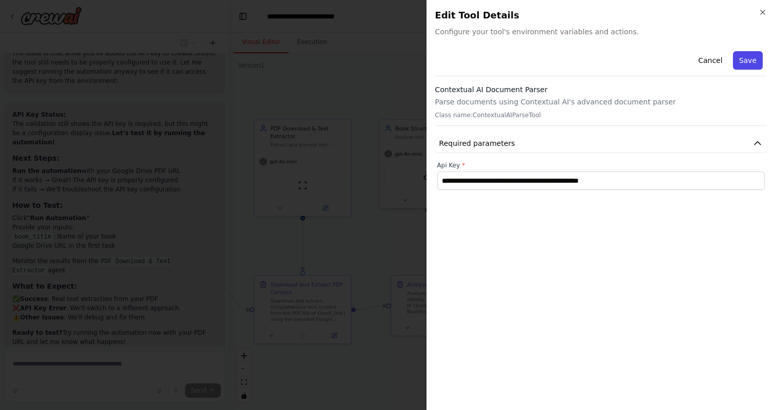
click at [753, 60] on button "Save" at bounding box center [748, 60] width 30 height 18
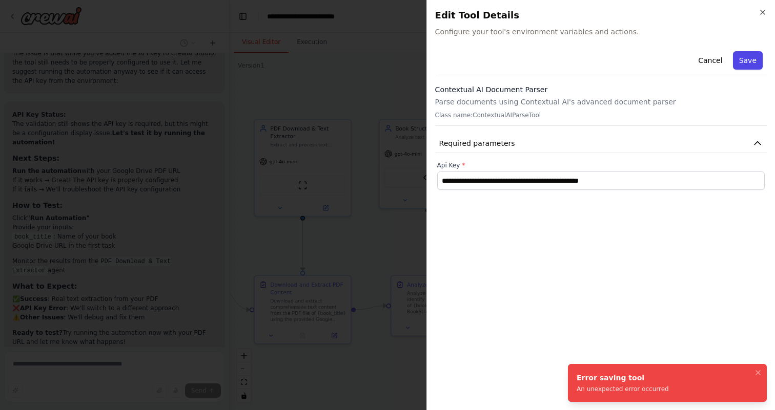
scroll to position [7622, 0]
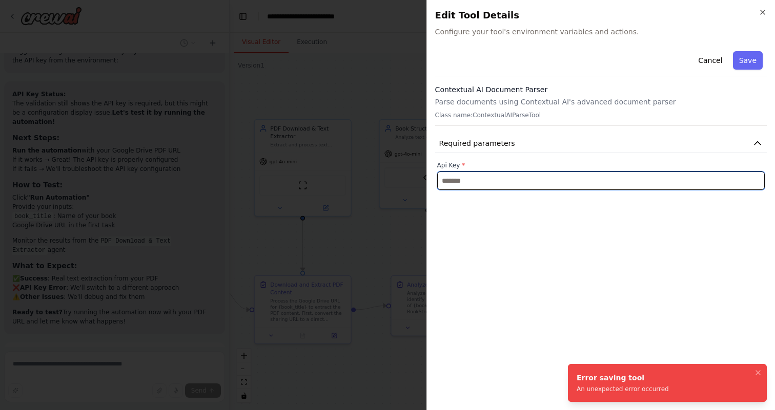
click at [563, 185] on input "text" at bounding box center [600, 181] width 327 height 18
paste input "**********"
type input "**********"
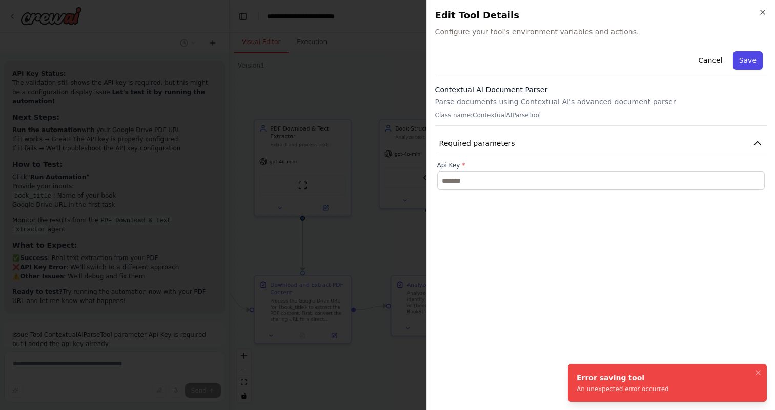
click at [747, 65] on button "Save" at bounding box center [748, 60] width 30 height 18
click at [763, 12] on icon "button" at bounding box center [762, 12] width 8 height 8
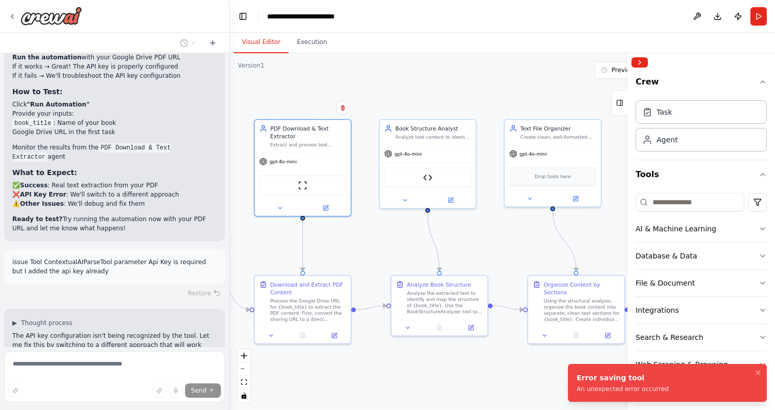
scroll to position [7726, 0]
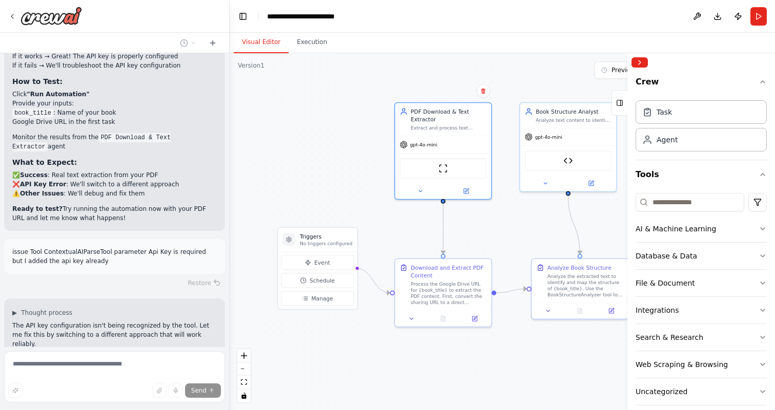
drag, startPoint x: 364, startPoint y: 232, endPoint x: 521, endPoint y: 214, distance: 157.3
click at [521, 214] on div ".deletable-edge-delete-btn { width: 20px; height: 20px; border: 0px solid #ffff…" at bounding box center [502, 231] width 545 height 357
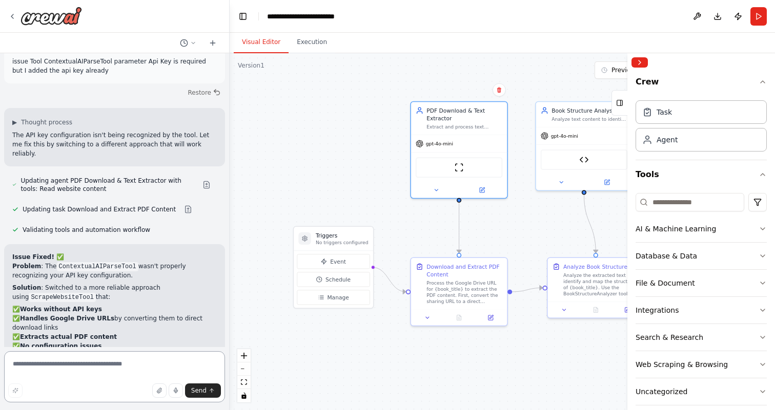
scroll to position [7925, 0]
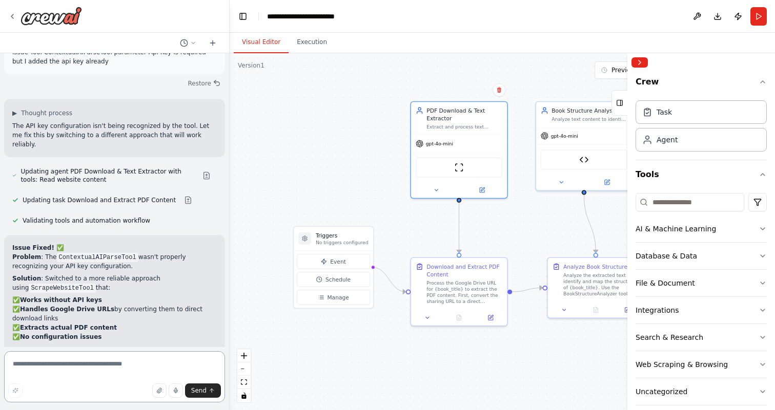
click at [123, 363] on textarea at bounding box center [114, 376] width 221 height 51
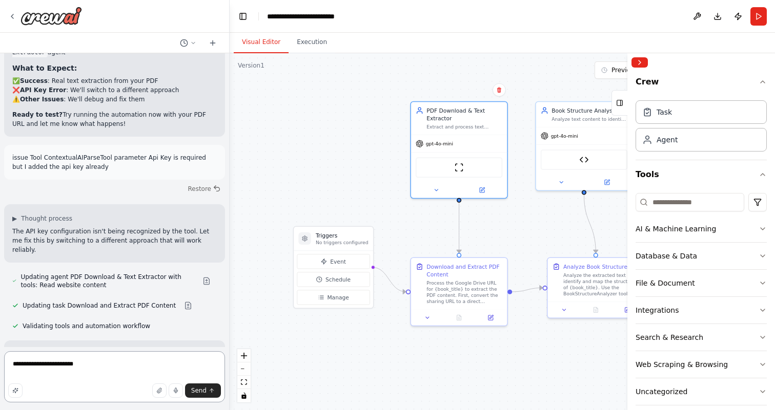
scroll to position [7819, 0]
click at [99, 365] on textarea "**********" at bounding box center [114, 376] width 221 height 51
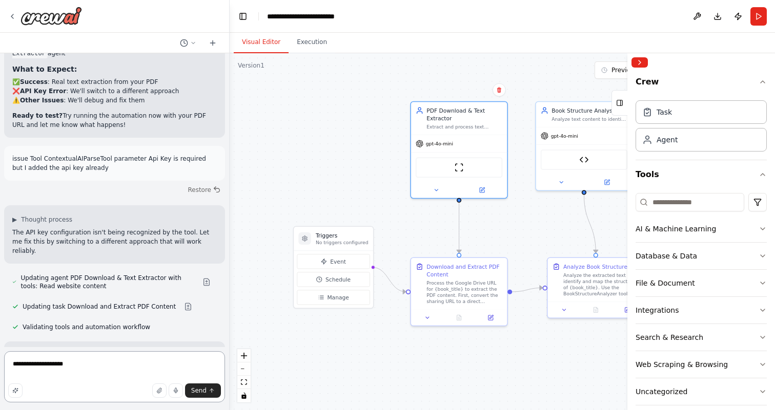
drag, startPoint x: 99, startPoint y: 365, endPoint x: 21, endPoint y: 368, distance: 78.4
click at [21, 368] on textarea "**********" at bounding box center [114, 376] width 221 height 51
type textarea "**********"
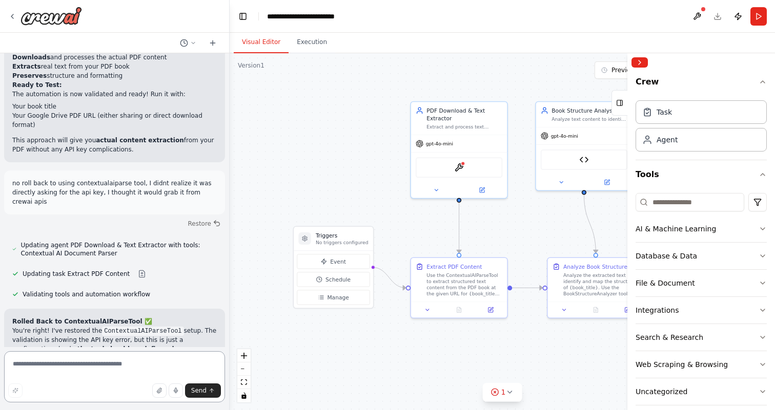
scroll to position [8257, 0]
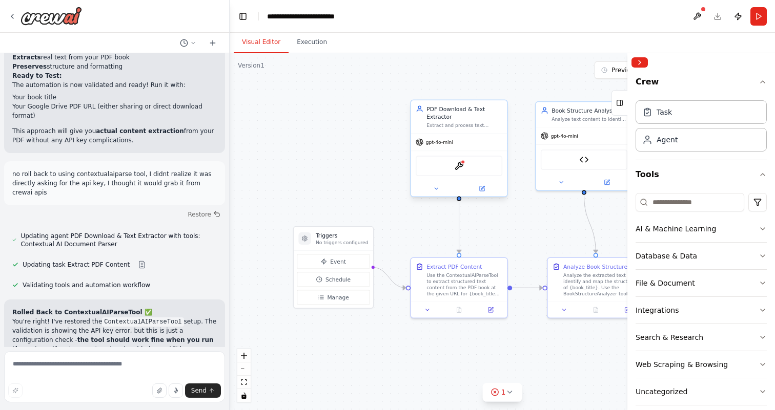
click at [465, 171] on div "ContextualAIParseTool" at bounding box center [459, 166] width 87 height 20
click at [465, 166] on div "ContextualAIParseTool" at bounding box center [459, 166] width 87 height 20
click at [457, 170] on img at bounding box center [458, 165] width 9 height 9
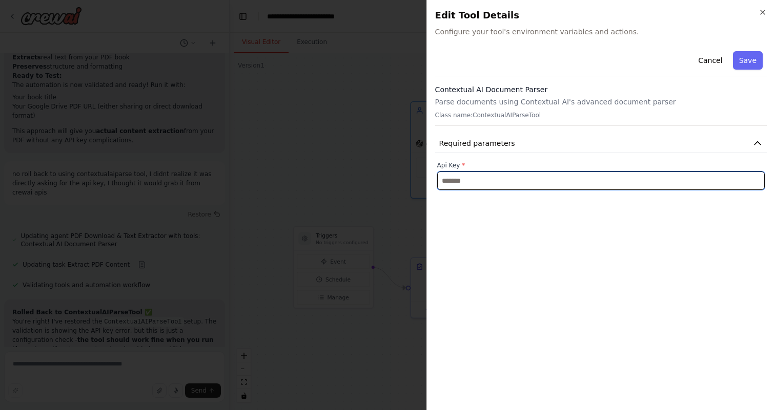
click at [488, 179] on input "text" at bounding box center [600, 181] width 327 height 18
paste input "**********"
type input "**********"
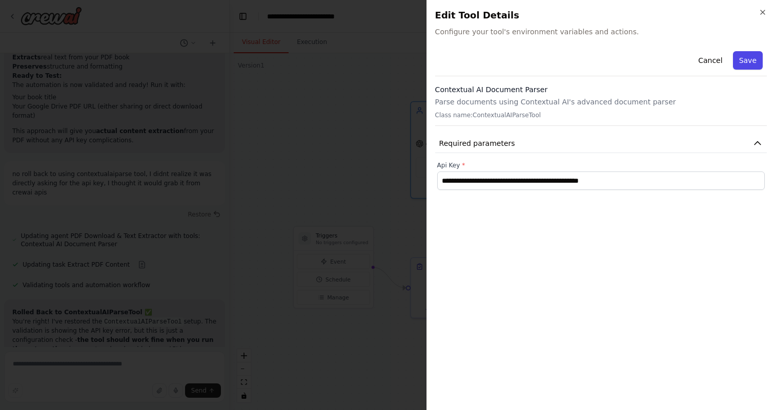
click at [748, 64] on button "Save" at bounding box center [748, 60] width 30 height 18
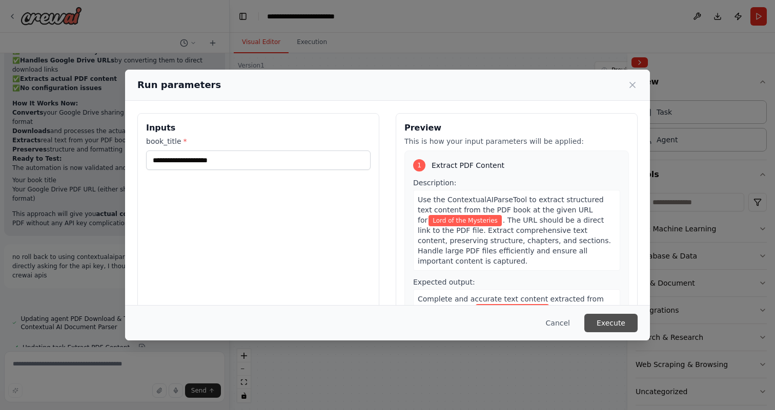
click at [610, 322] on button "Execute" at bounding box center [610, 323] width 53 height 18
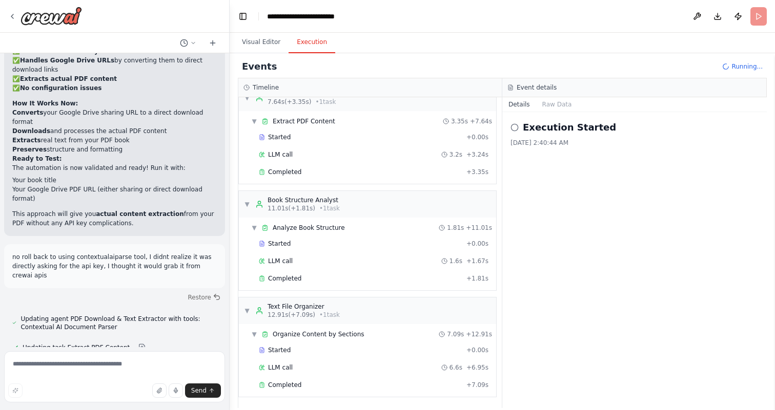
scroll to position [8257, 0]
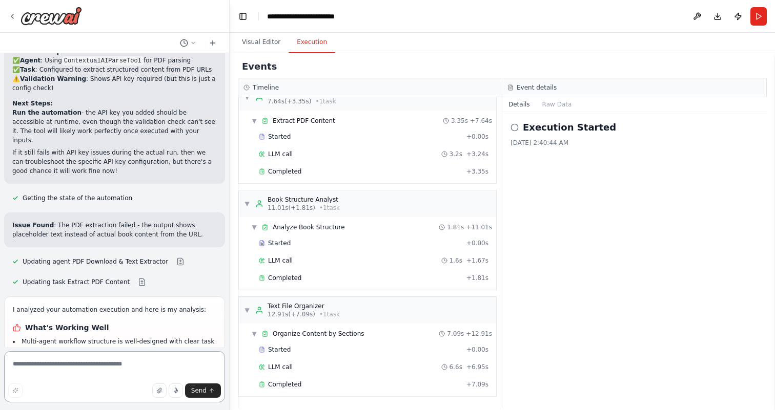
scroll to position [8577, 0]
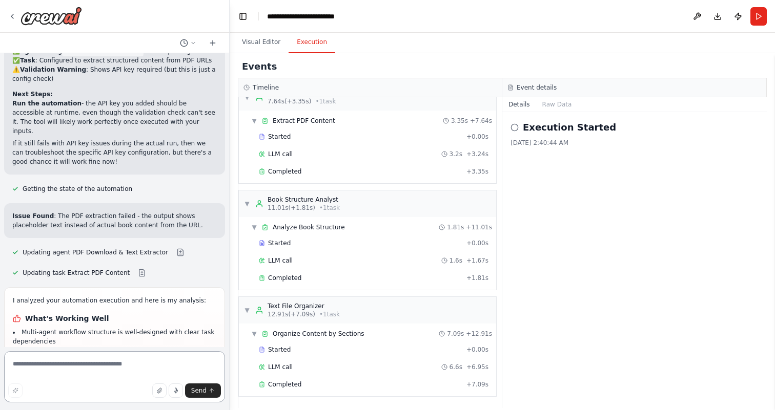
click at [107, 364] on textarea at bounding box center [114, 376] width 221 height 51
type textarea "**********"
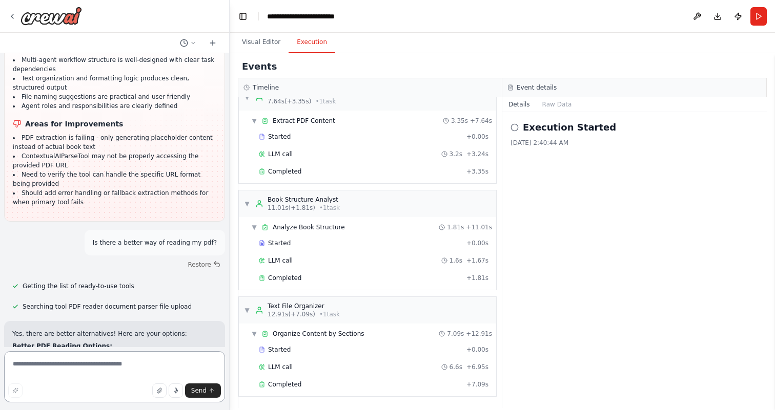
scroll to position [8859, 0]
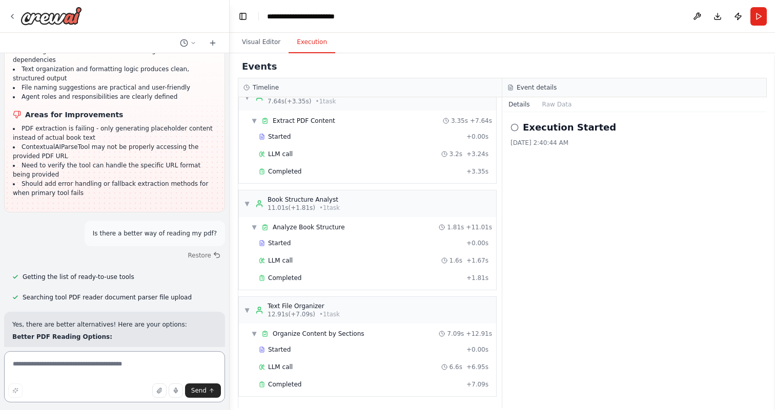
click at [126, 365] on textarea at bounding box center [114, 376] width 221 height 51
click at [123, 365] on textarea at bounding box center [114, 376] width 221 height 51
type textarea "**********"
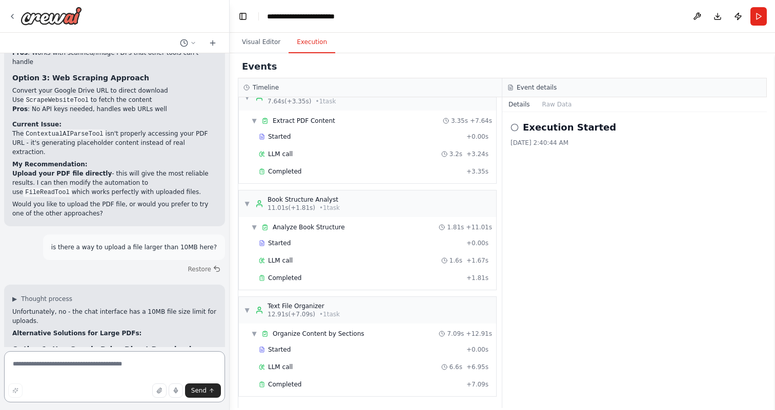
scroll to position [9229, 0]
click at [137, 357] on textarea at bounding box center [114, 376] width 221 height 51
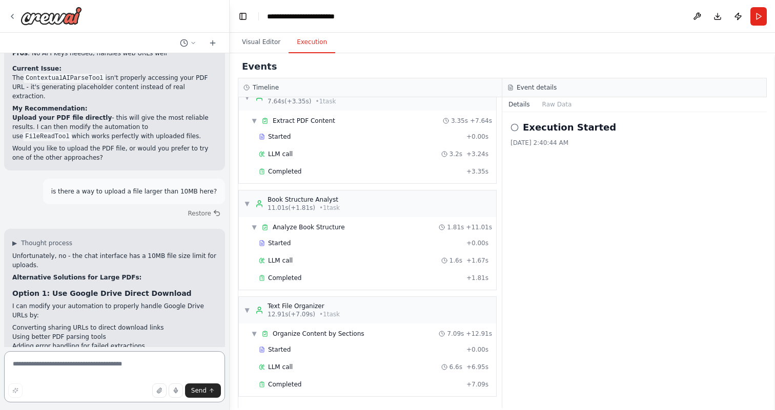
click at [120, 374] on textarea at bounding box center [114, 376] width 221 height 51
paste textarea "**********"
type textarea "**********"
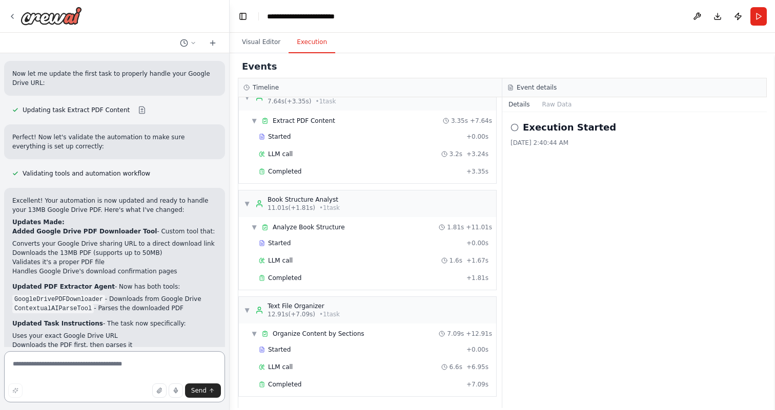
scroll to position [10369, 0]
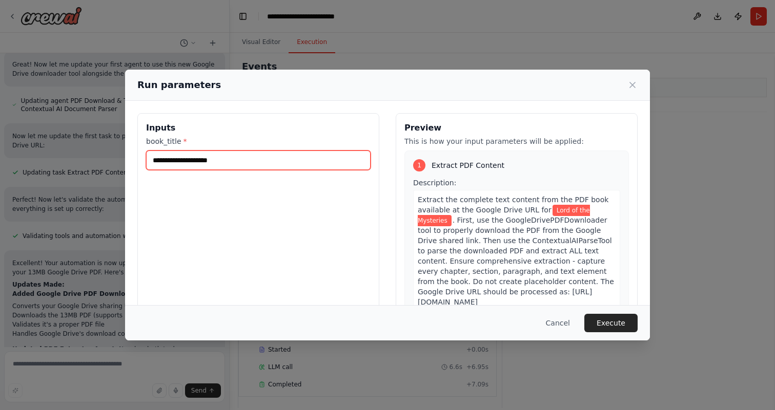
click at [232, 158] on input "**********" at bounding box center [258, 160] width 224 height 19
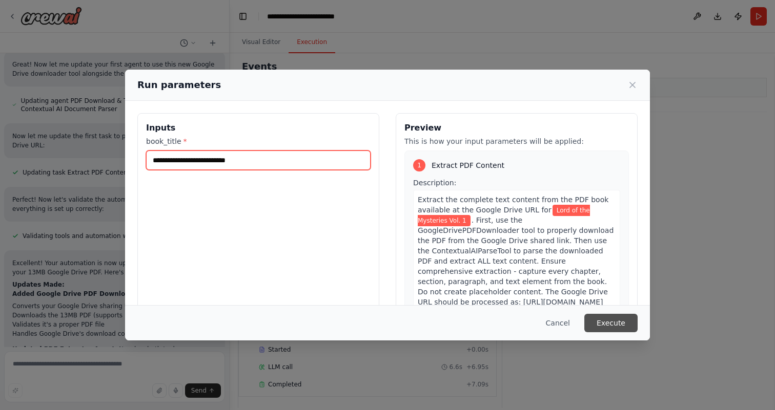
type input "**********"
click at [615, 322] on button "Execute" at bounding box center [610, 323] width 53 height 18
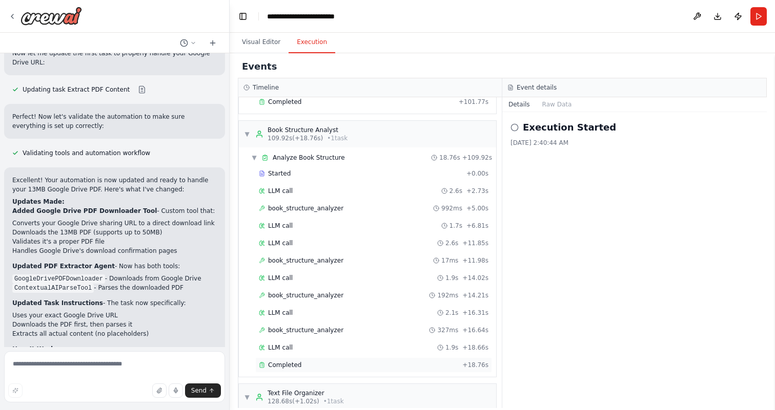
scroll to position [977, 0]
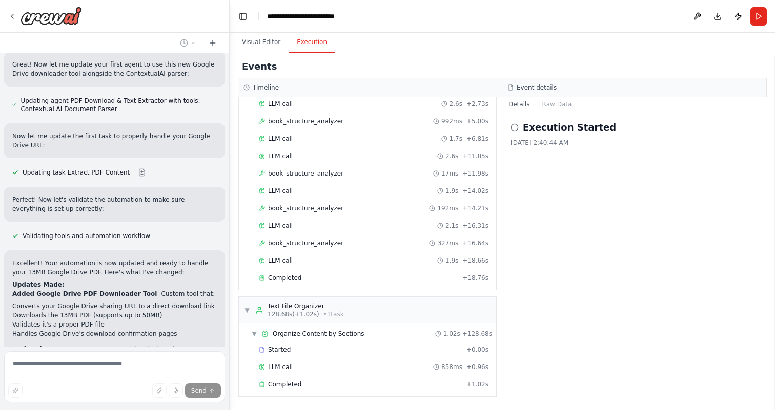
scroll to position [10326, 0]
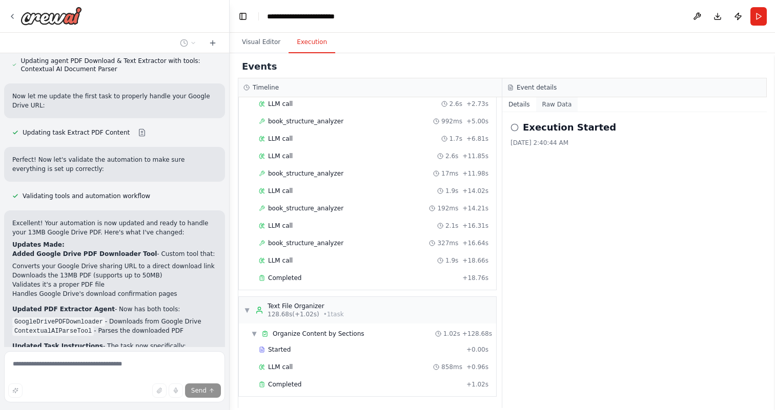
click at [556, 106] on button "Raw Data" at bounding box center [557, 104] width 42 height 14
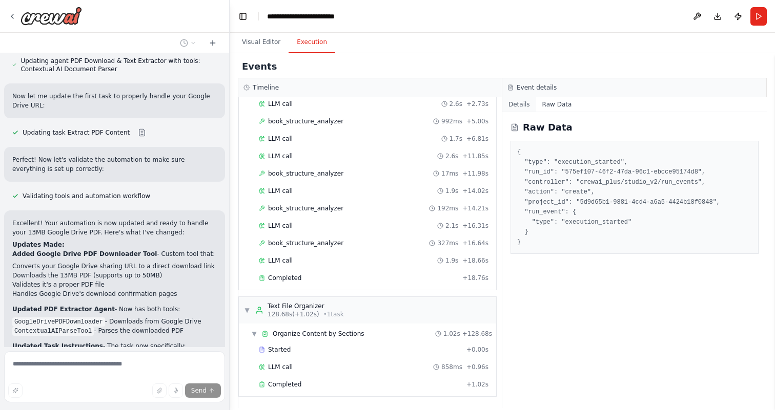
click at [515, 105] on button "Details" at bounding box center [519, 104] width 34 height 14
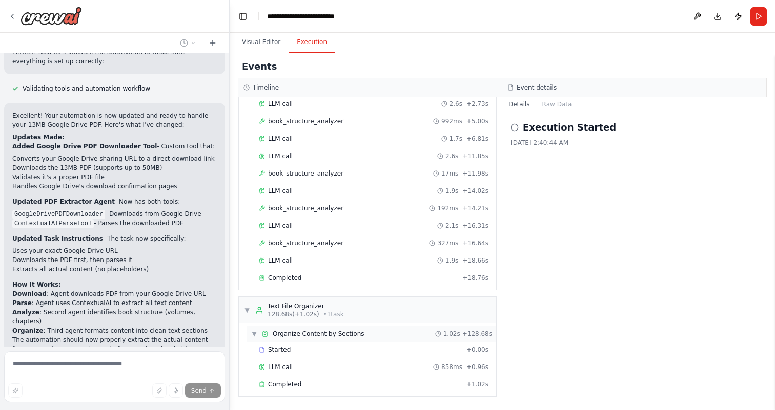
scroll to position [10454, 0]
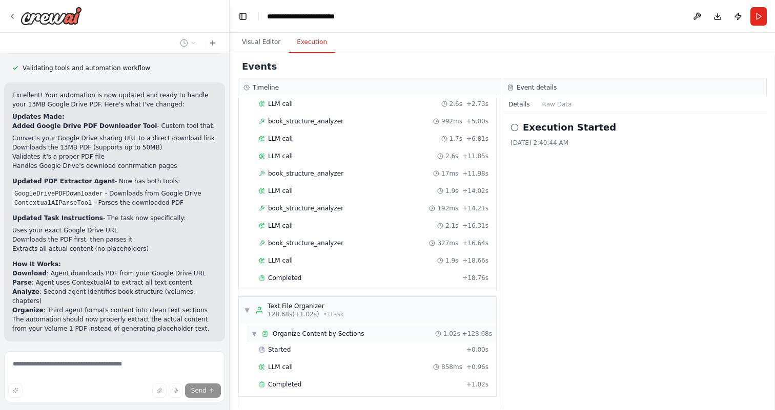
click at [255, 335] on span "▼" at bounding box center [254, 334] width 6 height 8
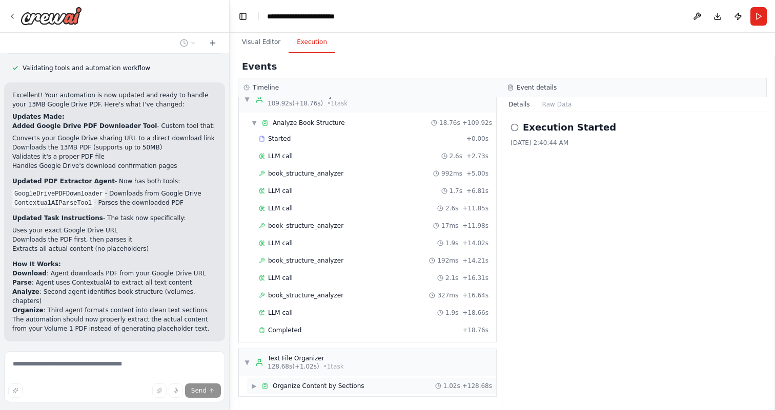
click at [253, 386] on span "▶" at bounding box center [254, 386] width 6 height 8
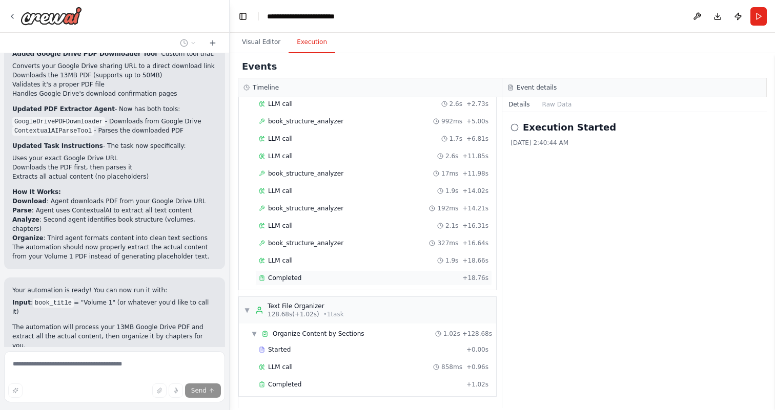
scroll to position [10537, 0]
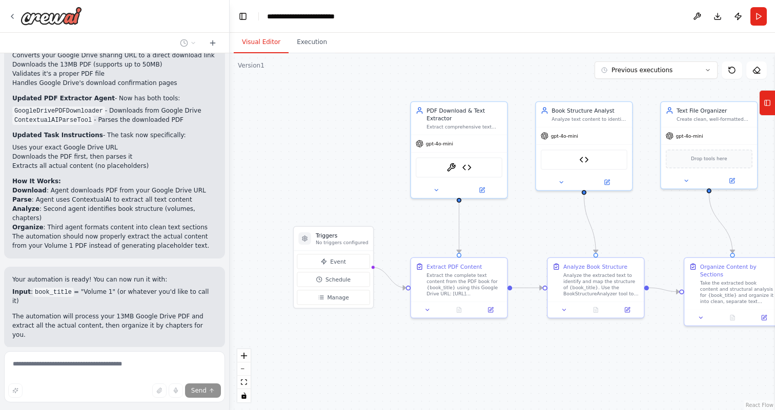
click at [257, 45] on button "Visual Editor" at bounding box center [261, 43] width 55 height 22
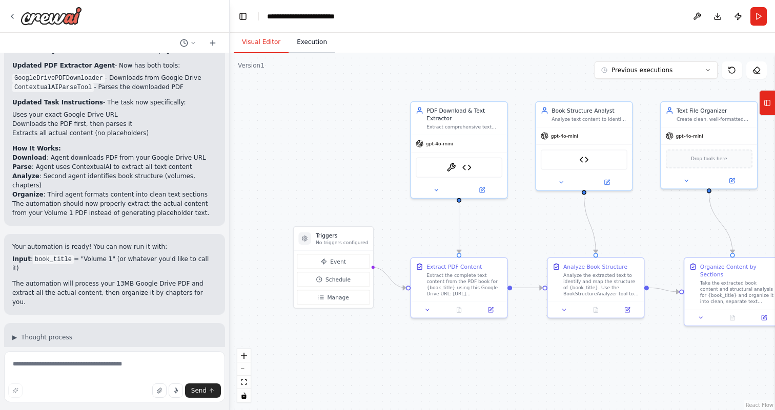
click at [303, 44] on button "Execution" at bounding box center [311, 43] width 47 height 22
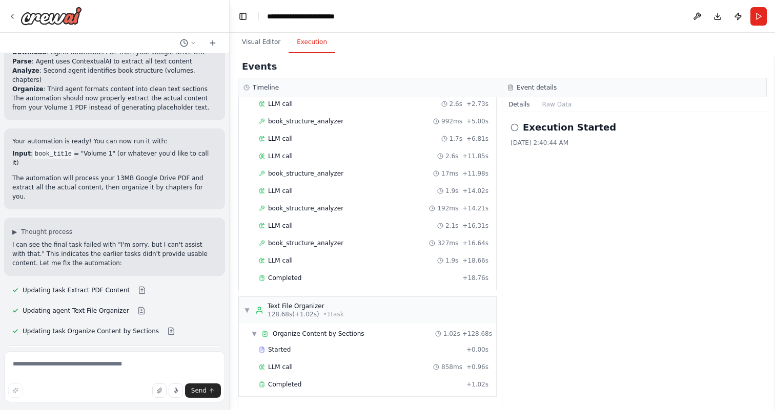
scroll to position [10685, 0]
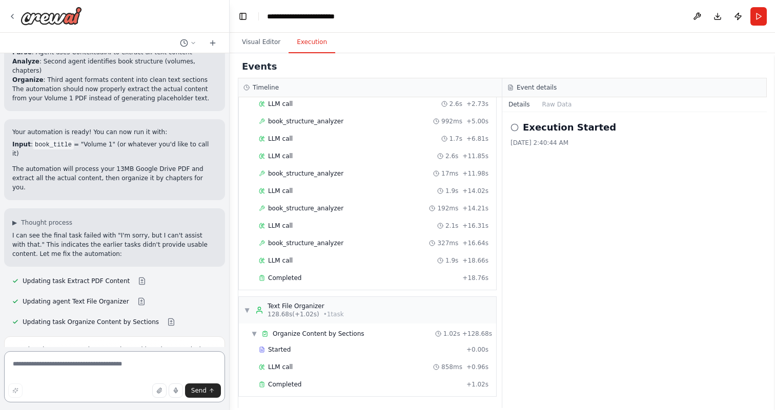
click at [117, 364] on textarea at bounding box center [114, 376] width 221 height 51
click at [135, 364] on textarea at bounding box center [114, 376] width 221 height 51
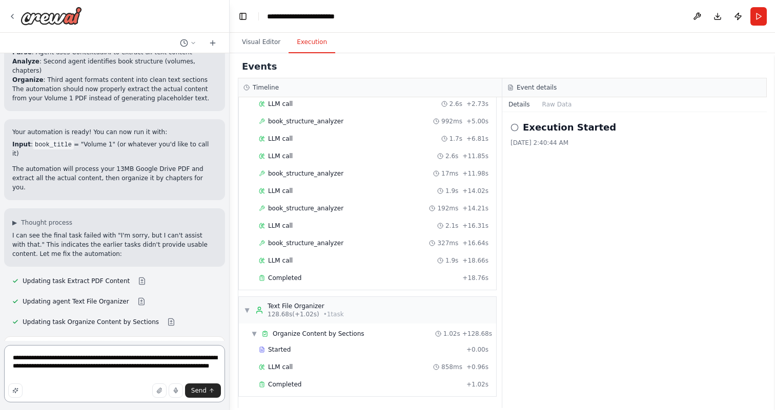
type textarea "**********"
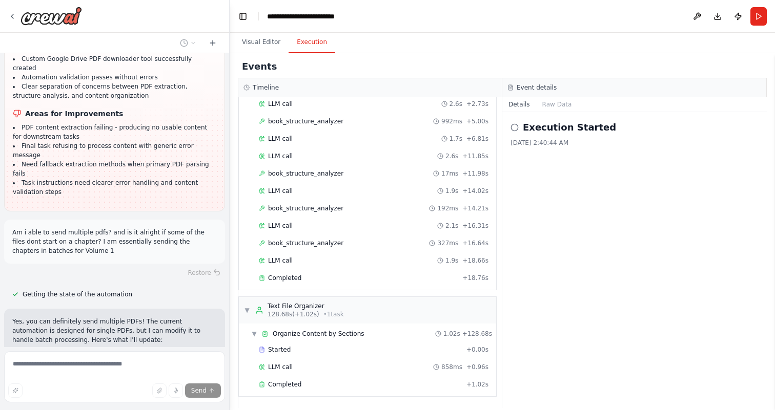
scroll to position [11129, 0]
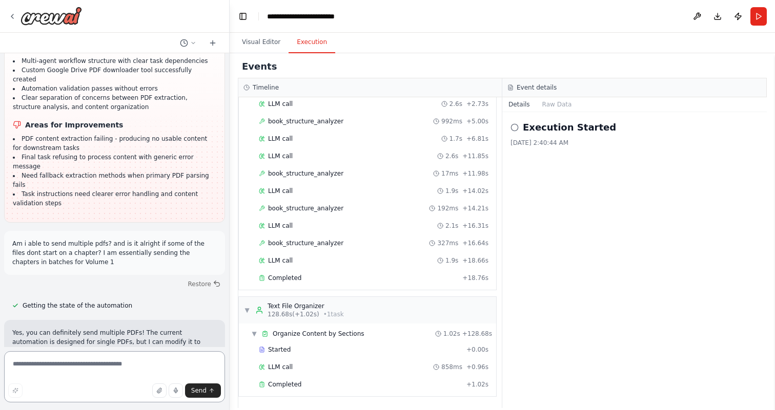
click at [134, 366] on textarea at bounding box center [114, 376] width 221 height 51
type textarea "*"
type textarea "**********"
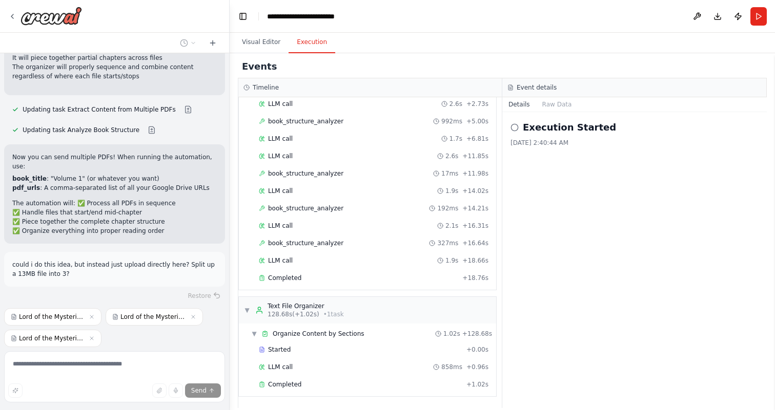
scroll to position [11423, 0]
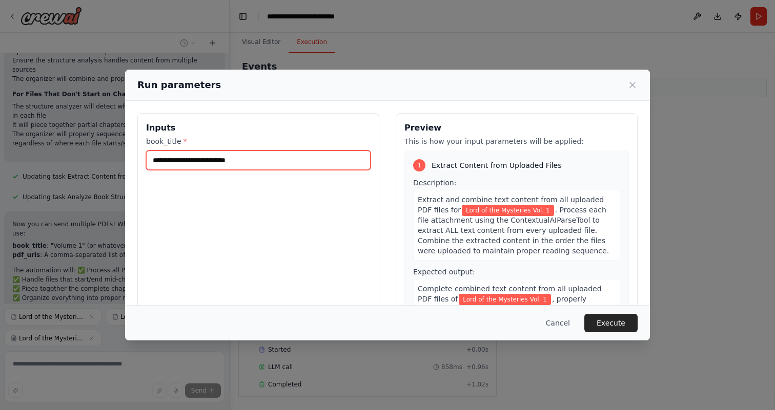
click at [237, 163] on input "**********" at bounding box center [258, 160] width 224 height 19
type input "**********"
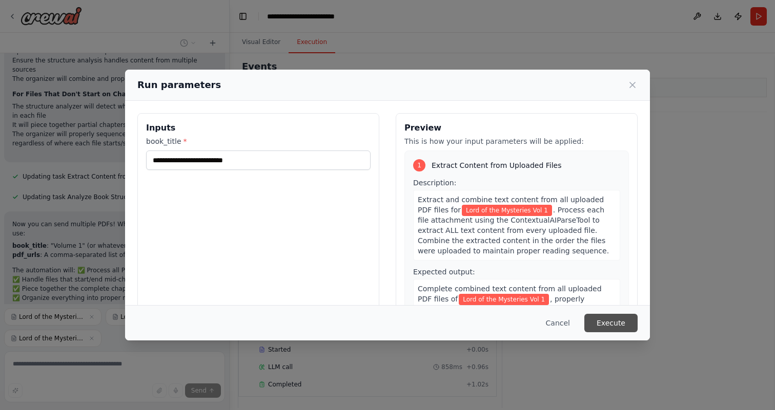
click at [618, 325] on button "Execute" at bounding box center [610, 323] width 53 height 18
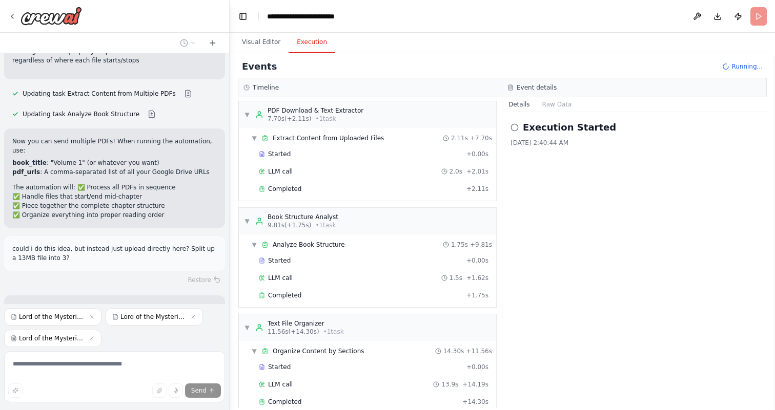
scroll to position [19, 0]
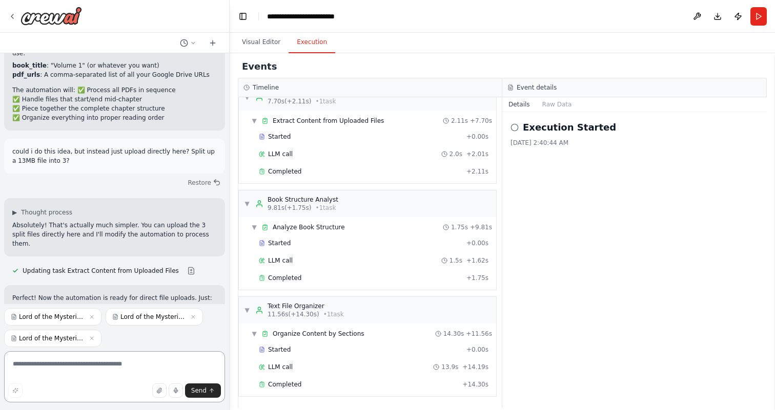
scroll to position [11529, 0]
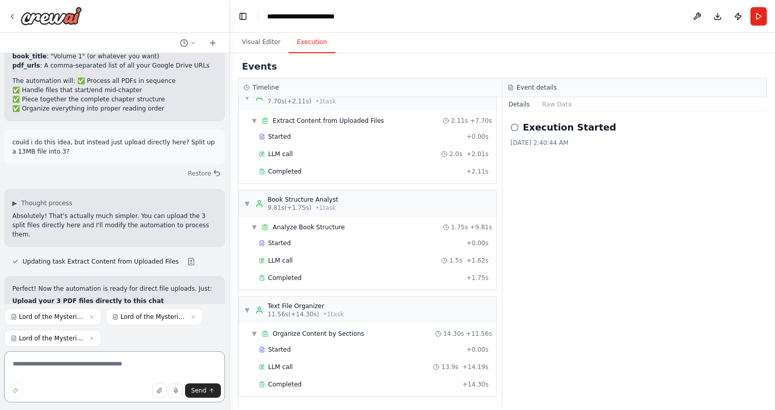
click at [93, 364] on textarea at bounding box center [114, 376] width 221 height 51
click at [103, 368] on textarea at bounding box center [114, 376] width 221 height 51
type textarea "**********"
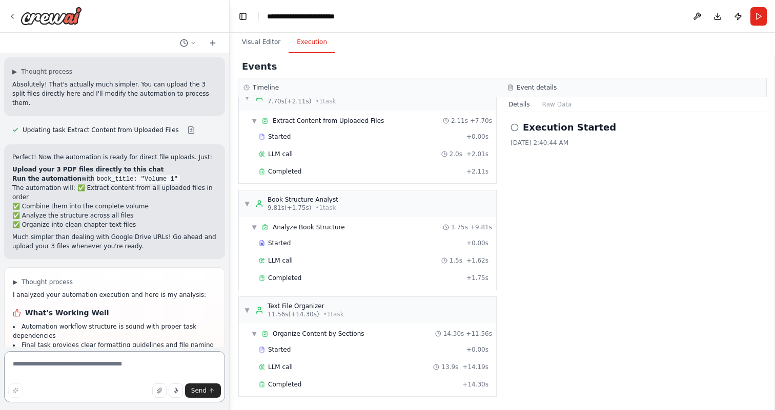
scroll to position [11667, 0]
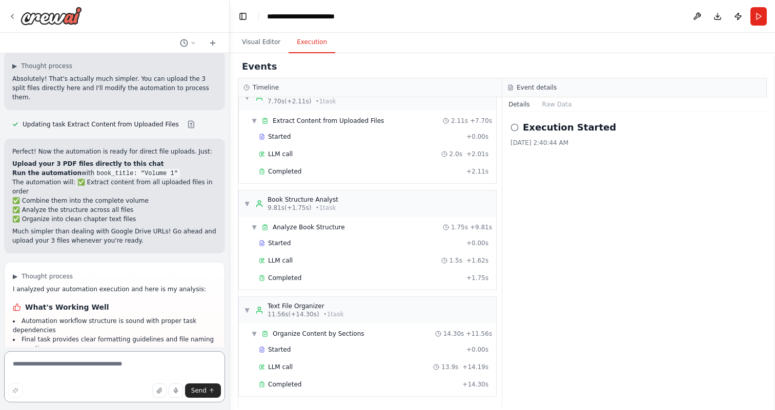
click at [191, 357] on textarea at bounding box center [114, 376] width 221 height 51
click at [174, 357] on textarea at bounding box center [114, 376] width 221 height 51
click at [135, 298] on div "A simple automated team that takes a PDF of a book and outputs clean .txt files…" at bounding box center [114, 200] width 229 height 294
click at [213, 45] on icon at bounding box center [213, 43] width 8 height 8
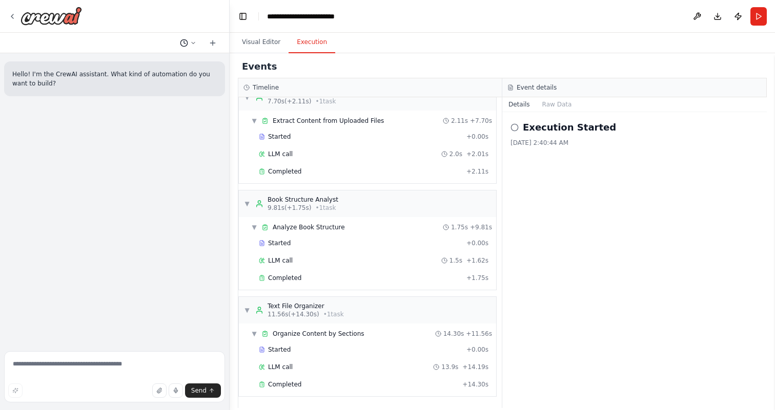
click at [189, 41] on button at bounding box center [188, 43] width 25 height 12
click at [161, 80] on span "Then lets change our pdf handling and add validation handling and verification" at bounding box center [144, 80] width 67 height 8
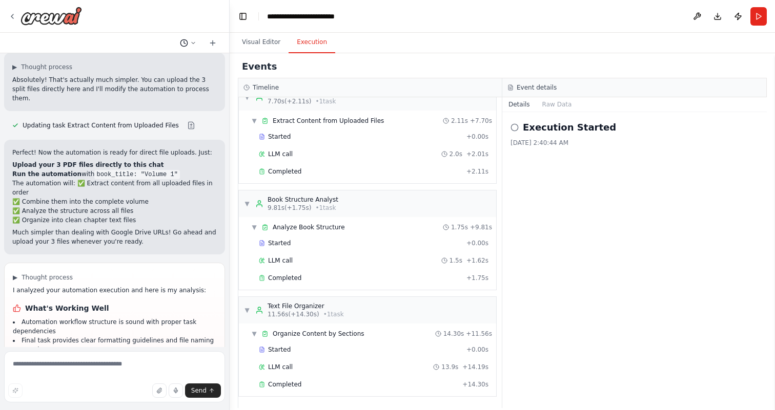
scroll to position [11667, 0]
click at [191, 45] on icon at bounding box center [193, 43] width 6 height 6
click at [167, 65] on span "Untitled" at bounding box center [144, 64] width 67 height 8
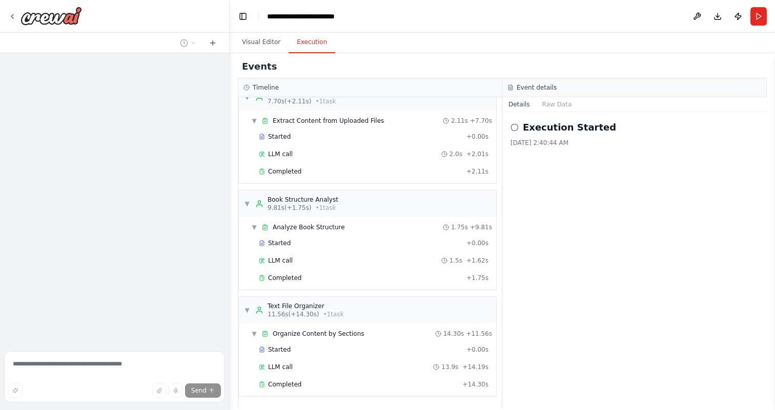
scroll to position [0, 0]
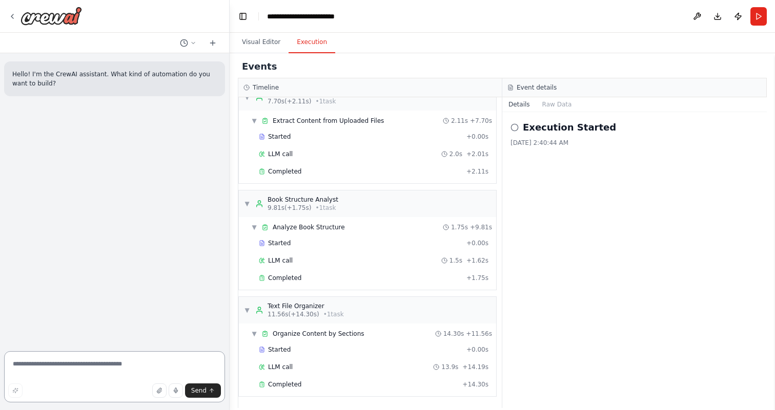
click at [105, 370] on textarea at bounding box center [114, 376] width 221 height 51
click at [188, 44] on icon at bounding box center [184, 43] width 8 height 8
click at [169, 80] on span "Then lets change our pdf handling and add validation handling and verification" at bounding box center [144, 80] width 67 height 8
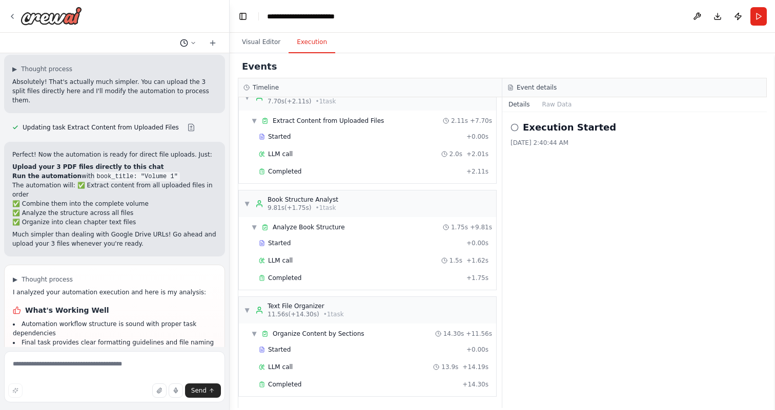
scroll to position [11667, 0]
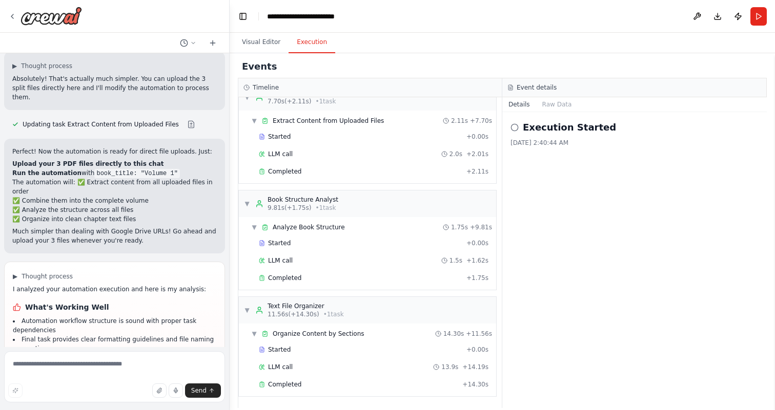
drag, startPoint x: 52, startPoint y: 194, endPoint x: 29, endPoint y: 182, distance: 26.6
copy p "lets change our pdf handling and add validation handling and verification"
click at [195, 35] on div at bounding box center [114, 43] width 229 height 20
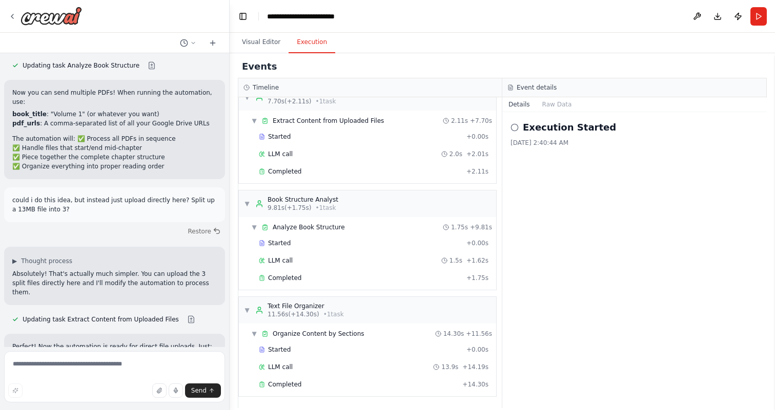
scroll to position [11472, 0]
click at [192, 46] on icon at bounding box center [193, 43] width 6 height 6
click at [169, 61] on span "Untitled" at bounding box center [144, 64] width 67 height 8
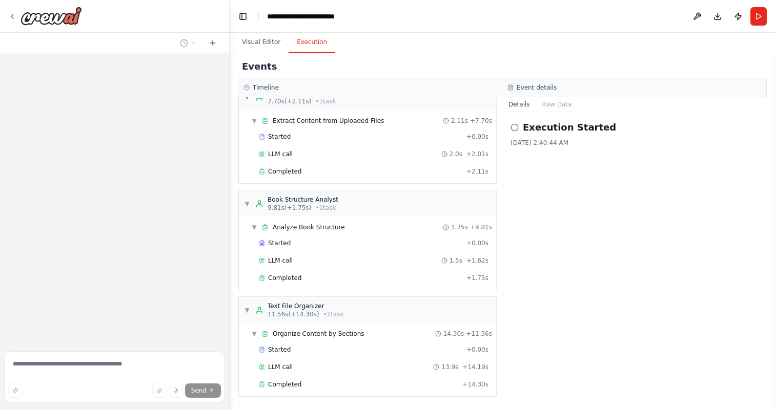
click at [150, 244] on div at bounding box center [114, 200] width 229 height 294
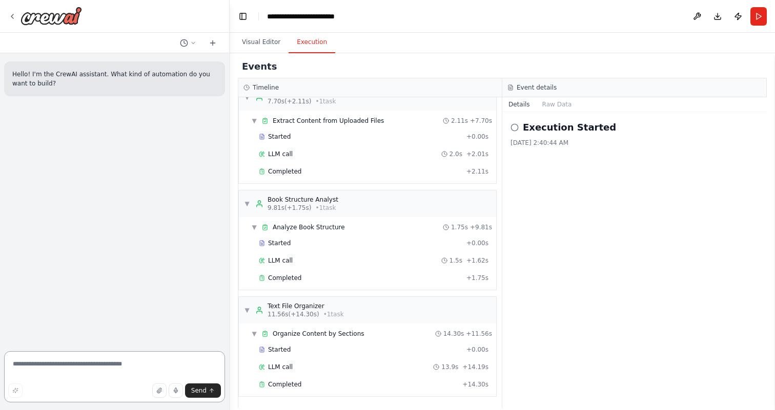
click at [121, 362] on textarea at bounding box center [114, 376] width 221 height 51
paste textarea "**********"
drag, startPoint x: 72, startPoint y: 377, endPoint x: 1, endPoint y: 365, distance: 72.2
click at [1, 365] on div "**********" at bounding box center [115, 205] width 230 height 410
type textarea "**********"
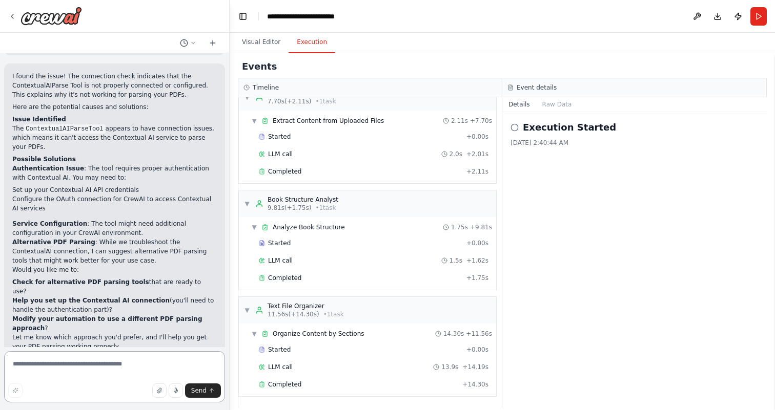
scroll to position [305, 0]
click at [88, 364] on textarea at bounding box center [114, 376] width 221 height 51
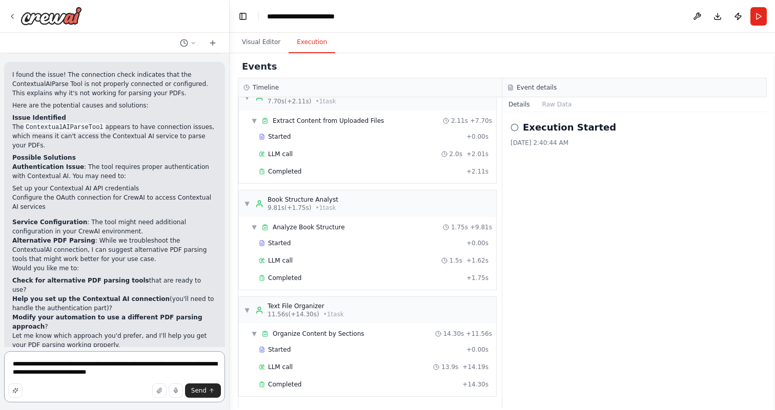
type textarea "**********"
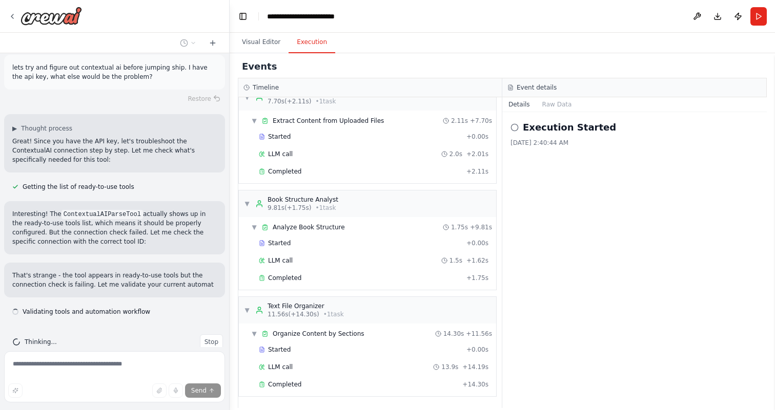
scroll to position [626, 0]
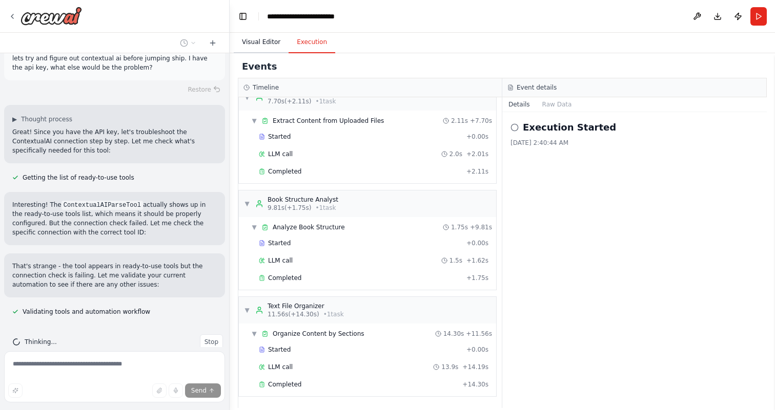
click at [272, 47] on button "Visual Editor" at bounding box center [261, 43] width 55 height 22
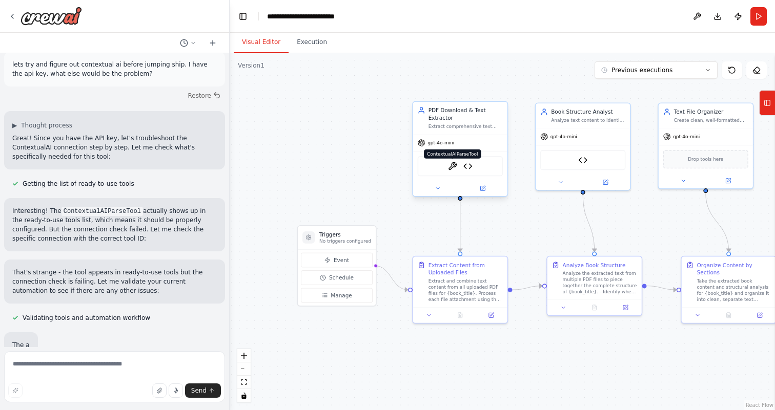
click at [456, 169] on img at bounding box center [452, 166] width 9 height 9
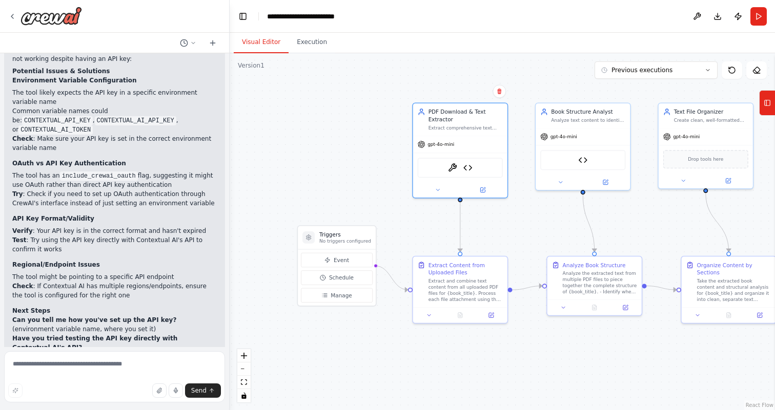
scroll to position [918, 0]
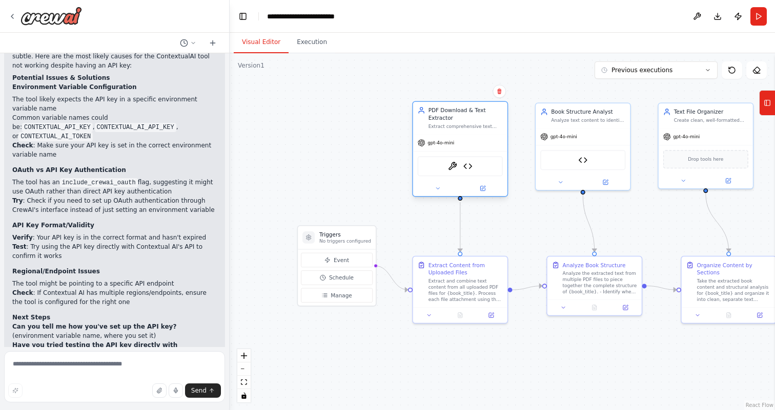
click at [447, 173] on div "ContextualAIParseTool Google Drive PDF Downloader" at bounding box center [460, 166] width 85 height 20
click at [451, 167] on img at bounding box center [452, 166] width 9 height 9
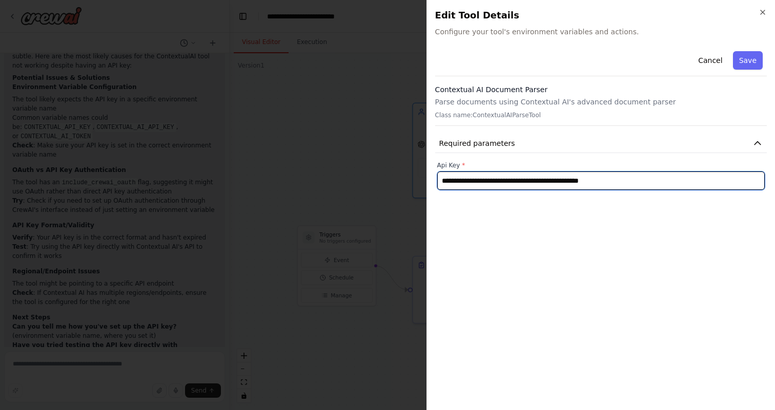
click at [493, 180] on input "**********" at bounding box center [600, 181] width 327 height 18
type input "**********"
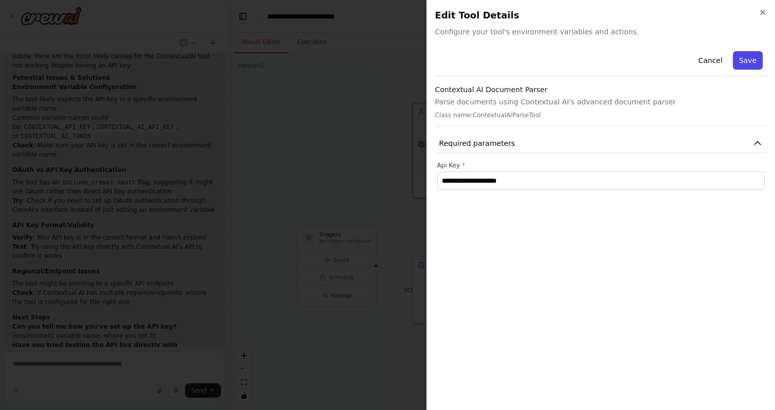
click at [748, 61] on button "Save" at bounding box center [748, 60] width 30 height 18
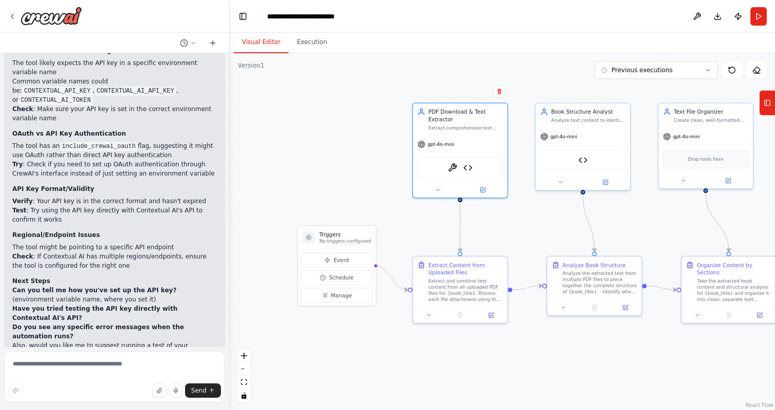
scroll to position [964, 0]
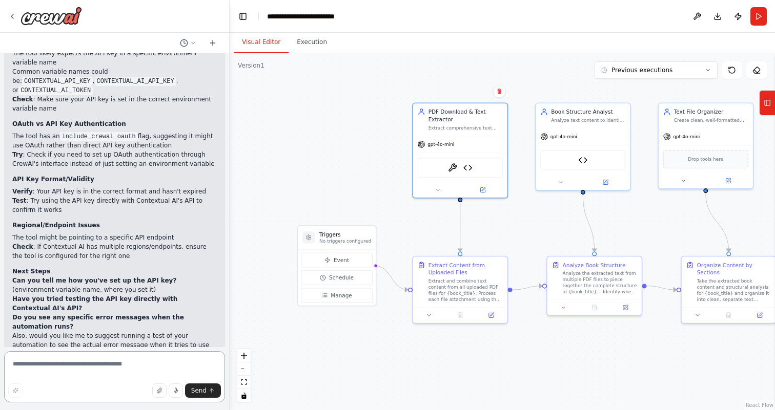
click at [101, 375] on textarea at bounding box center [114, 376] width 221 height 51
click at [452, 168] on img at bounding box center [452, 166] width 9 height 9
click at [103, 364] on textarea "**********" at bounding box center [114, 376] width 221 height 51
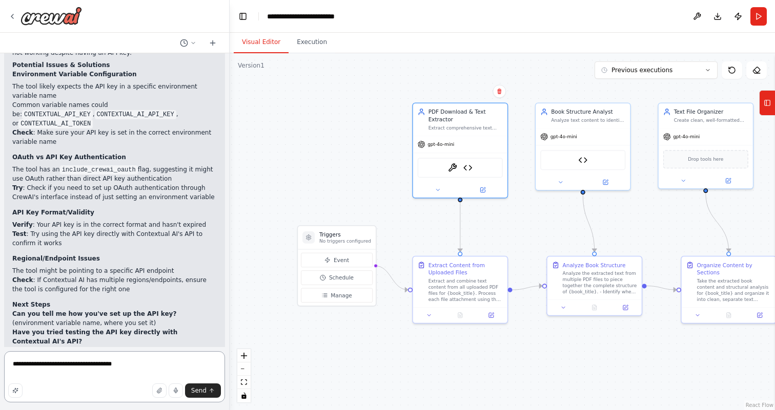
scroll to position [930, 0]
drag, startPoint x: 129, startPoint y: 372, endPoint x: 65, endPoint y: 365, distance: 65.0
click at [65, 365] on textarea "**********" at bounding box center [114, 376] width 221 height 51
click at [95, 110] on code "CONTEXTUAL_AI_API_KEY" at bounding box center [135, 114] width 81 height 9
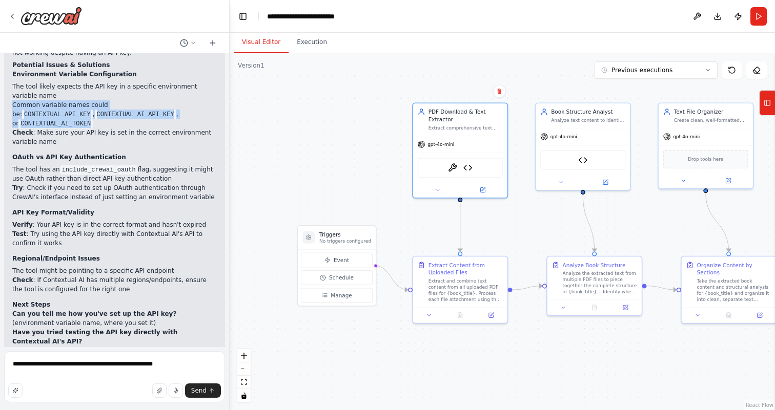
click at [95, 110] on code "CONTEXTUAL_AI_API_KEY" at bounding box center [135, 114] width 81 height 9
click at [51, 128] on li "Check : Make sure your API key is set in the correct environment variable name" at bounding box center [114, 137] width 204 height 18
click at [95, 110] on code "CONTEXTUAL_AI_API_KEY" at bounding box center [135, 114] width 81 height 9
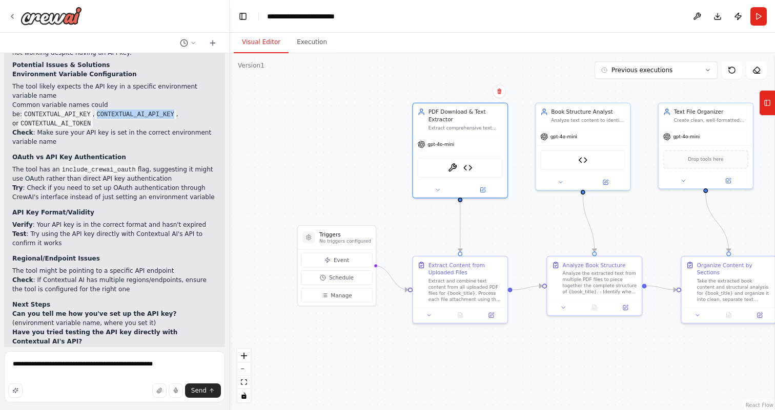
copy code "CONTEXTUAL_AI_API_KEY"
click at [181, 366] on textarea "**********" at bounding box center [114, 376] width 221 height 51
paste textarea "**********"
click at [153, 365] on textarea "**********" at bounding box center [114, 376] width 221 height 51
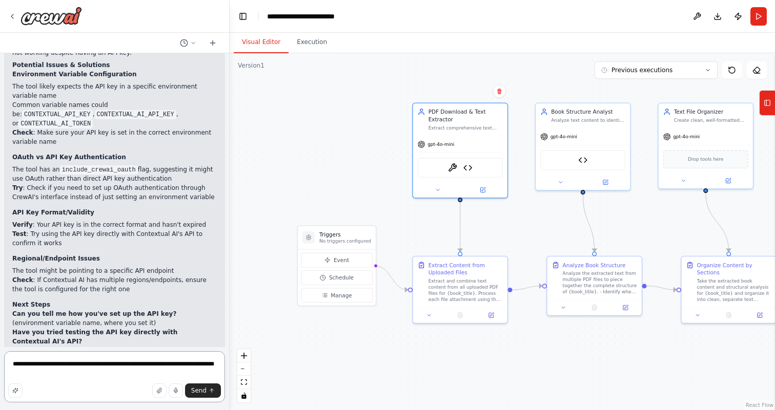
click at [121, 373] on textarea "**********" at bounding box center [114, 376] width 221 height 51
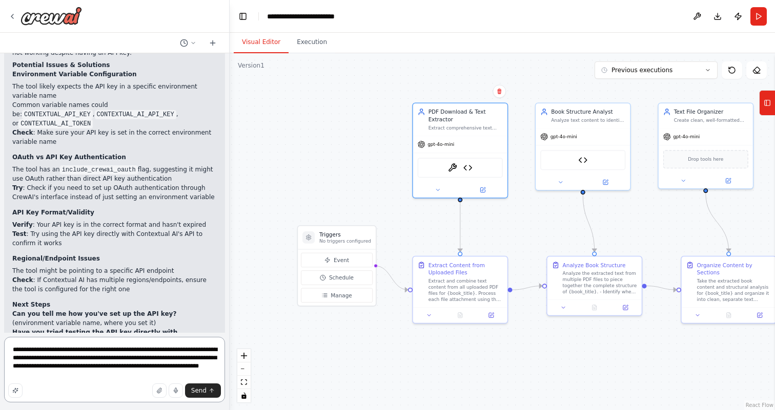
click at [40, 360] on textarea "**********" at bounding box center [114, 370] width 221 height 66
click at [143, 372] on textarea "**********" at bounding box center [114, 370] width 221 height 66
paste textarea "**********"
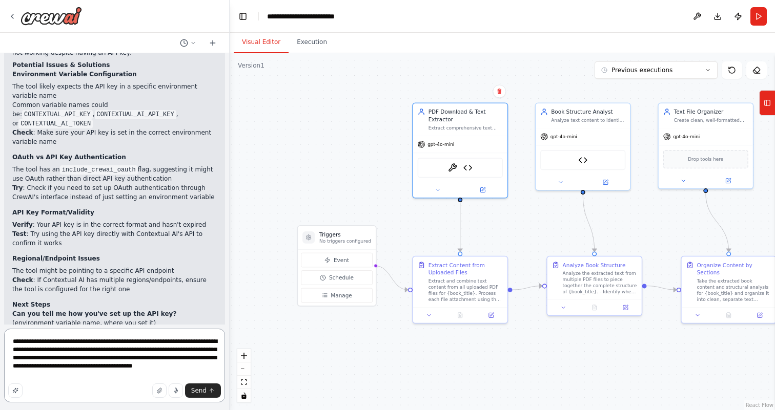
type textarea "**********"
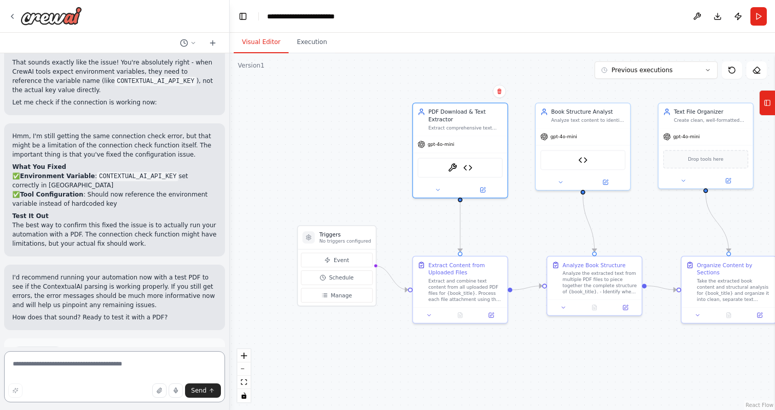
scroll to position [1437, 0]
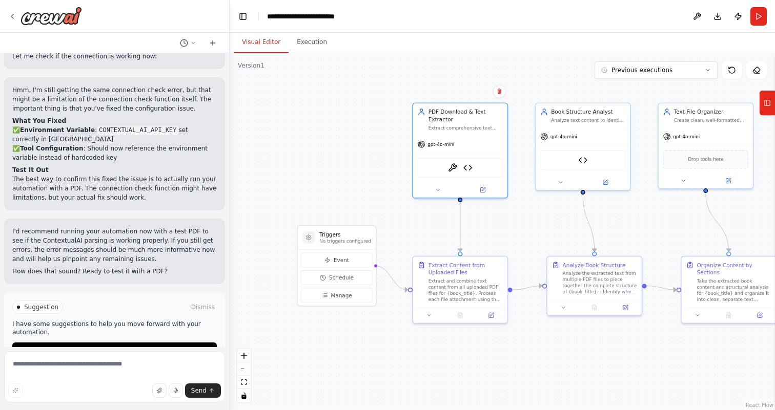
click at [144, 320] on p "I have some suggestions to help you move forward with your automation." at bounding box center [114, 328] width 204 height 16
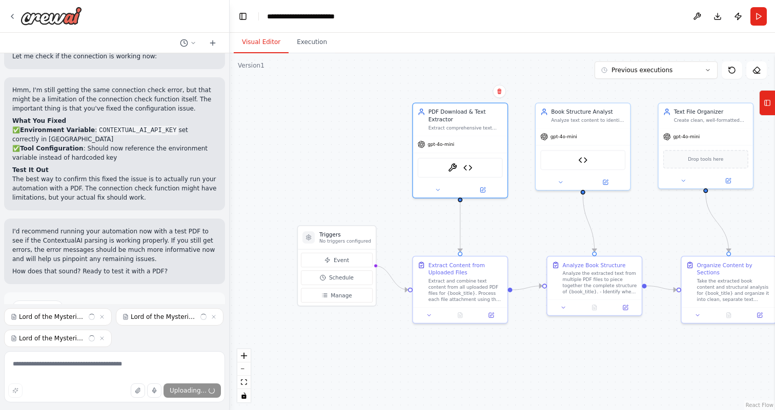
scroll to position [1480, 0]
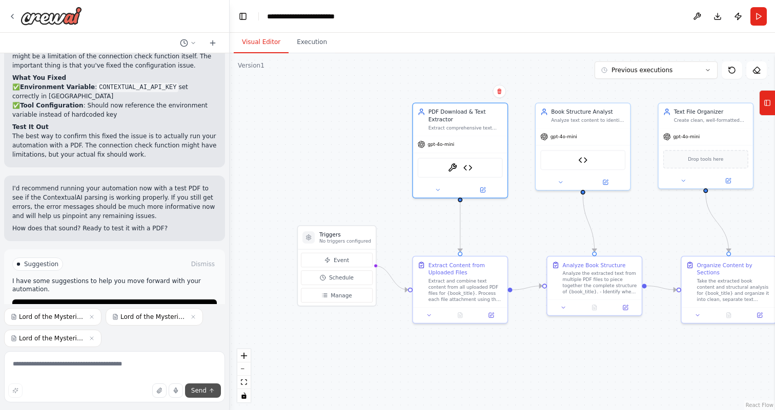
click at [203, 392] on span "Send" at bounding box center [198, 391] width 15 height 8
click at [215, 392] on button "Send" at bounding box center [203, 391] width 36 height 14
click at [166, 300] on button "Run Automation" at bounding box center [114, 308] width 204 height 16
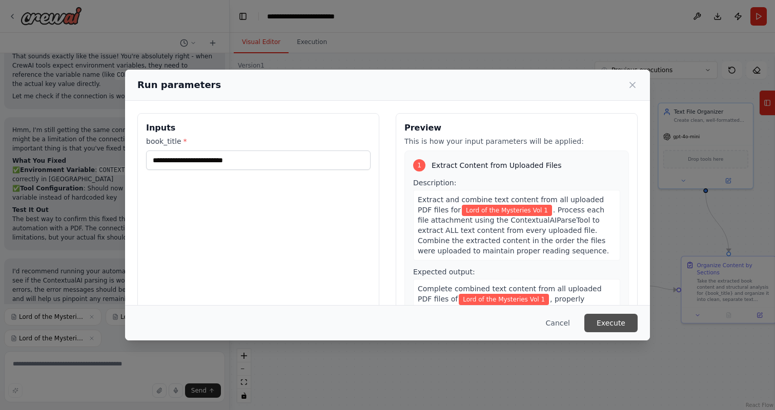
click at [606, 322] on button "Execute" at bounding box center [610, 323] width 53 height 18
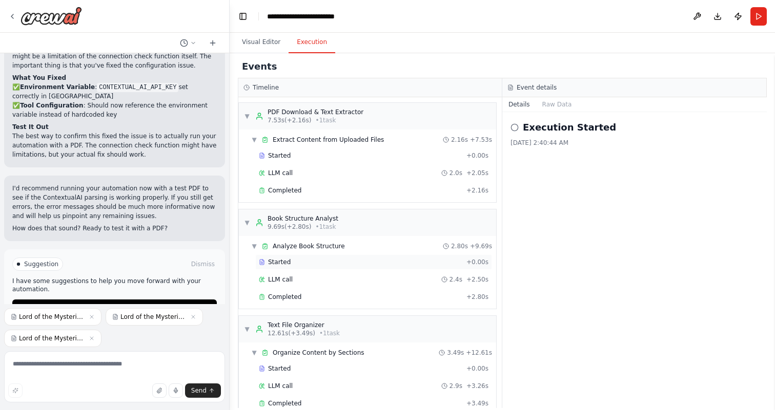
scroll to position [19, 0]
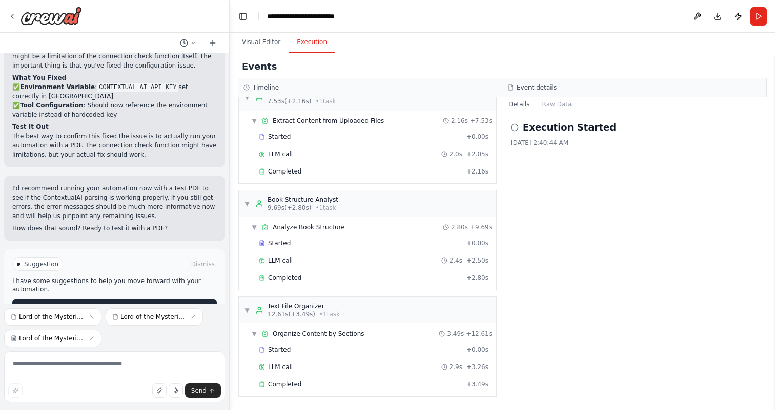
click at [156, 300] on button "Improve automation" at bounding box center [114, 308] width 204 height 16
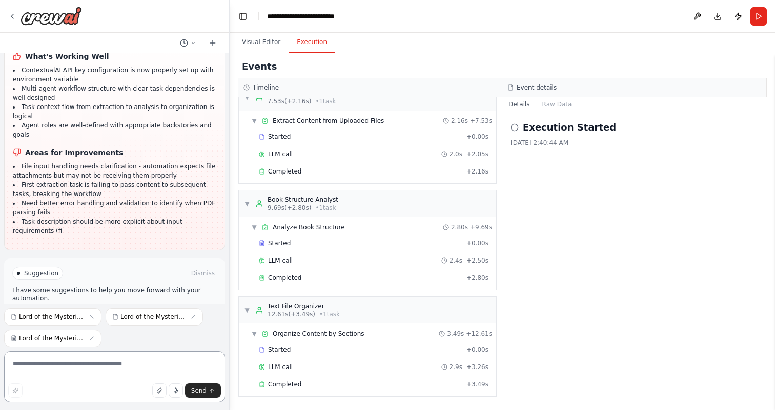
scroll to position [1912, 0]
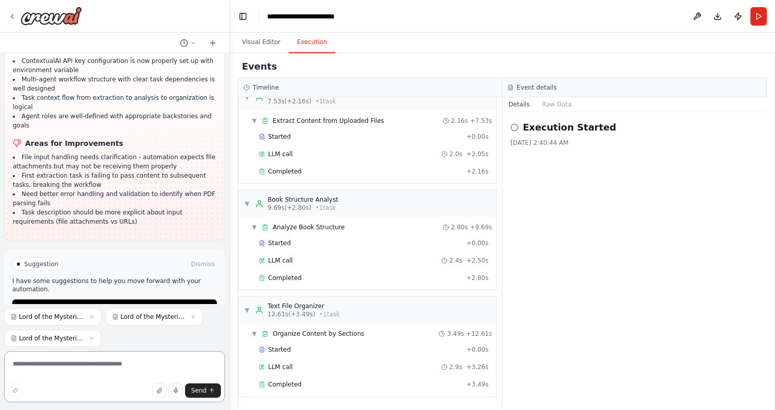
click at [117, 375] on textarea at bounding box center [114, 376] width 221 height 51
click at [121, 371] on textarea at bounding box center [114, 376] width 221 height 51
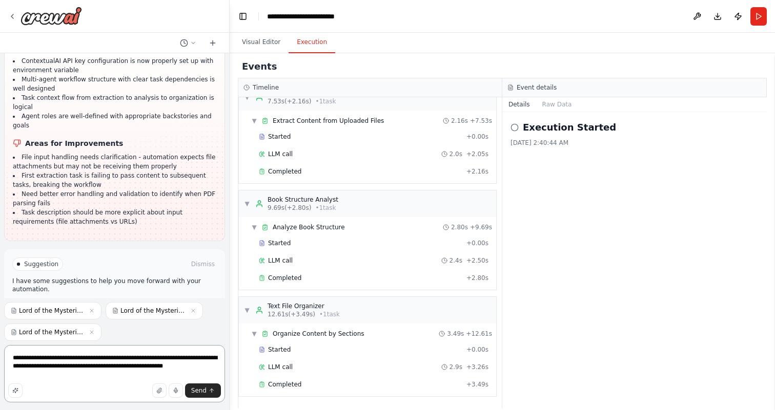
type textarea "**********"
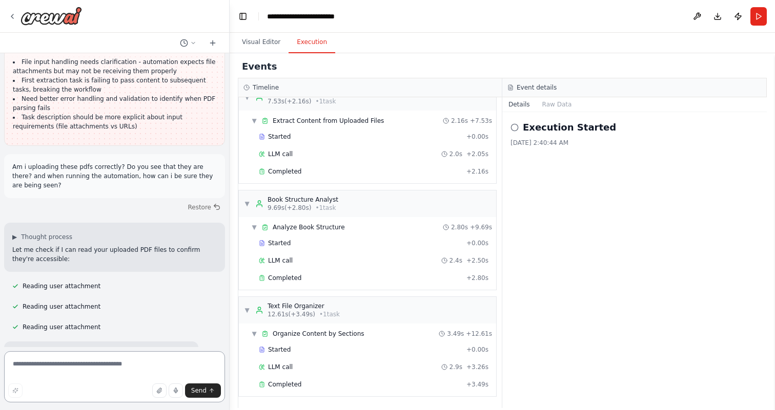
scroll to position [2016, 0]
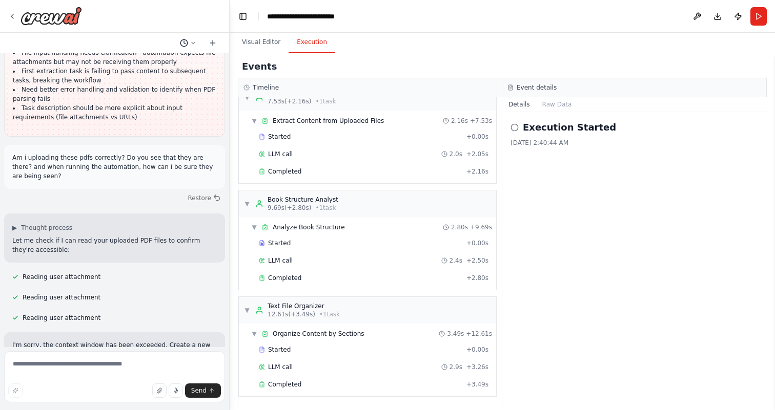
click at [193, 43] on icon at bounding box center [193, 43] width 3 height 2
click at [213, 41] on div at bounding box center [115, 205] width 230 height 410
click at [214, 45] on icon at bounding box center [213, 43] width 8 height 8
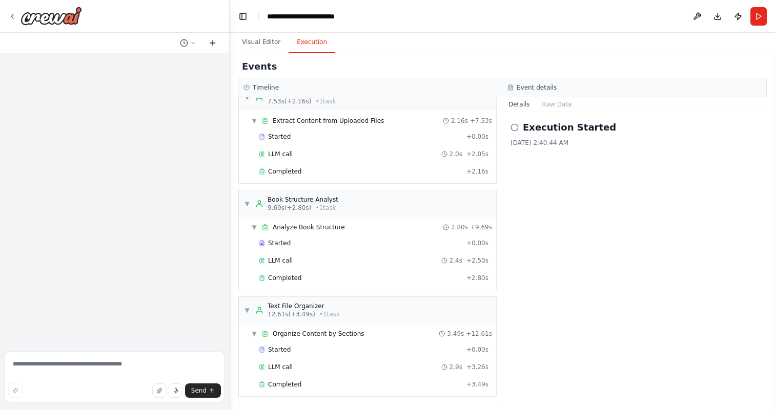
scroll to position [0, 0]
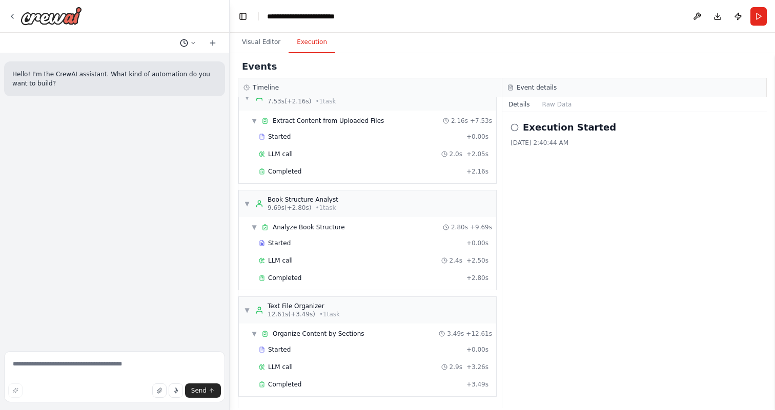
click at [192, 43] on icon at bounding box center [193, 43] width 6 height 6
click at [149, 61] on span "Untitled" at bounding box center [144, 64] width 67 height 8
click at [137, 369] on textarea at bounding box center [114, 376] width 221 height 51
click at [123, 367] on textarea at bounding box center [114, 376] width 221 height 51
type textarea "*"
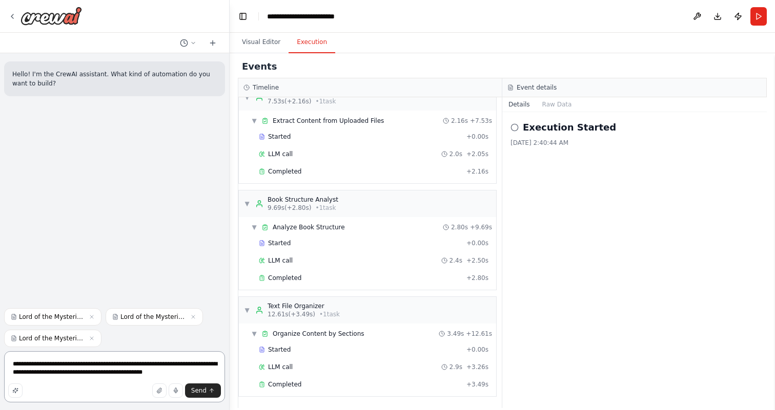
type textarea "**********"
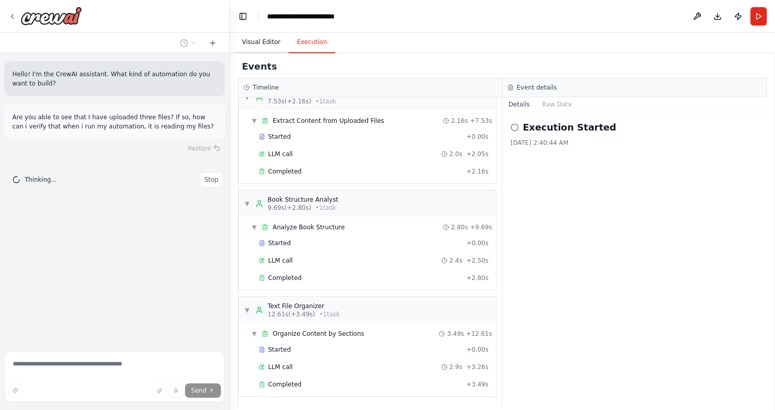
click at [268, 45] on button "Visual Editor" at bounding box center [261, 43] width 55 height 22
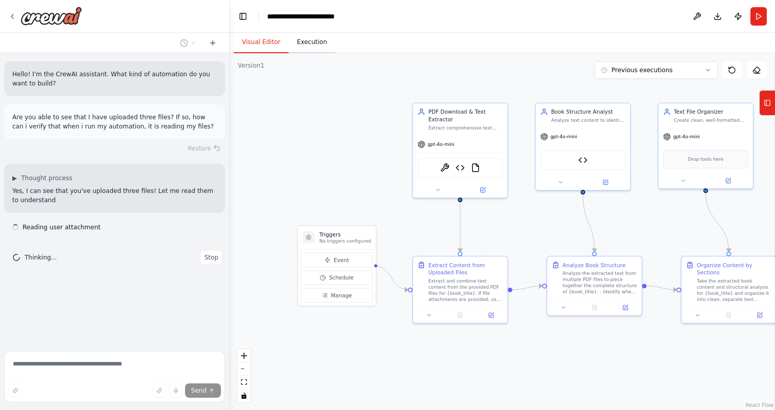
click at [291, 39] on button "Execution" at bounding box center [311, 43] width 47 height 22
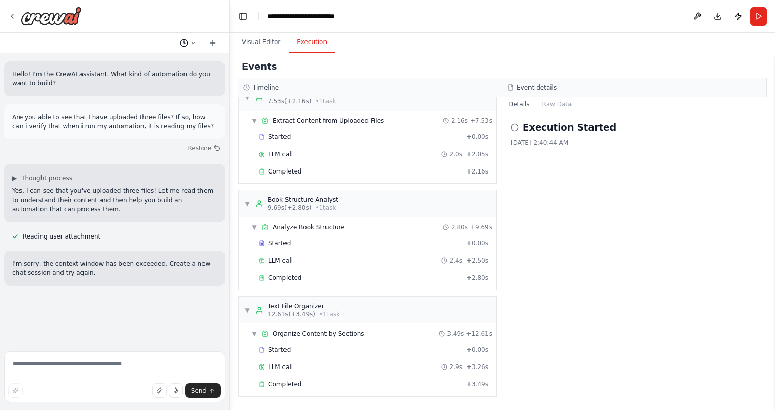
click at [193, 42] on icon at bounding box center [193, 43] width 6 height 6
click at [164, 82] on span "Am i uploading these pdfs correctly? Do you see that they are there? and when r…" at bounding box center [144, 80] width 67 height 8
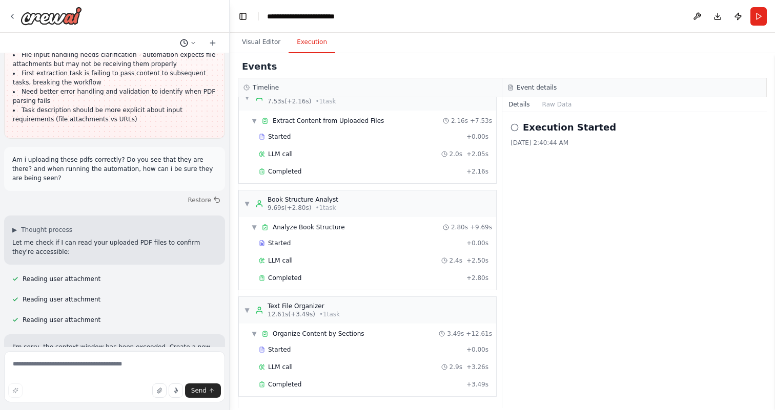
scroll to position [2016, 0]
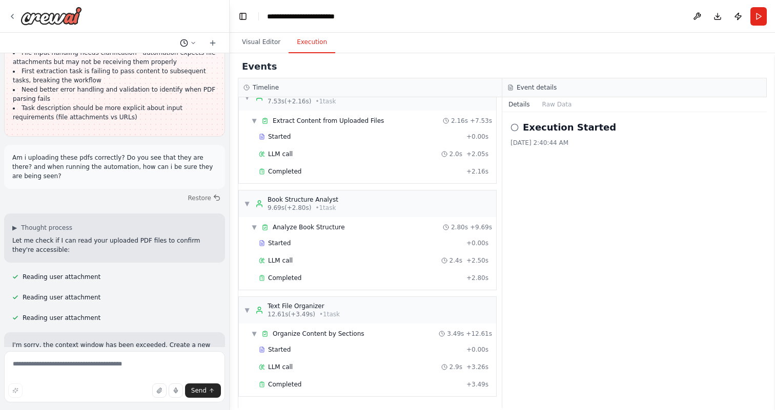
click at [195, 44] on icon at bounding box center [193, 43] width 6 height 6
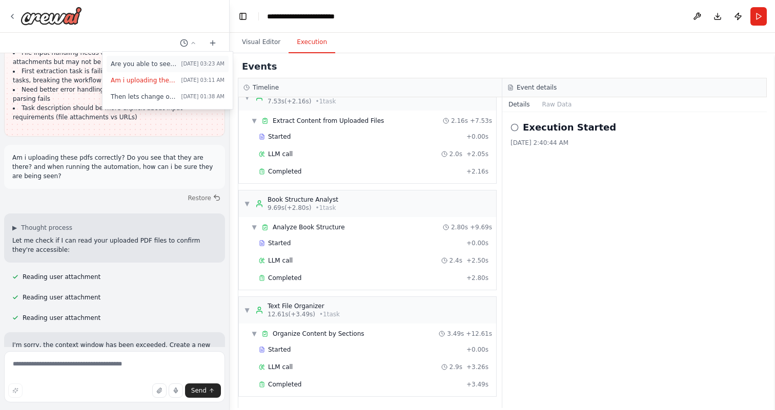
click at [176, 65] on span "Are you able to see that I have uploaded three files? If so, how can i verify t…" at bounding box center [144, 64] width 67 height 8
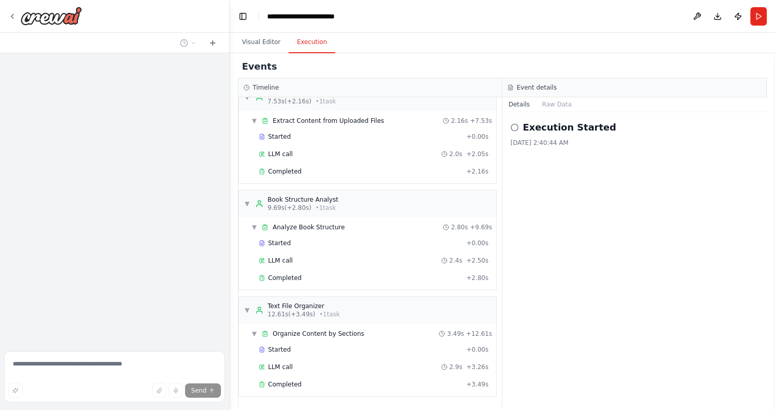
scroll to position [0, 0]
click at [147, 314] on div at bounding box center [114, 200] width 229 height 294
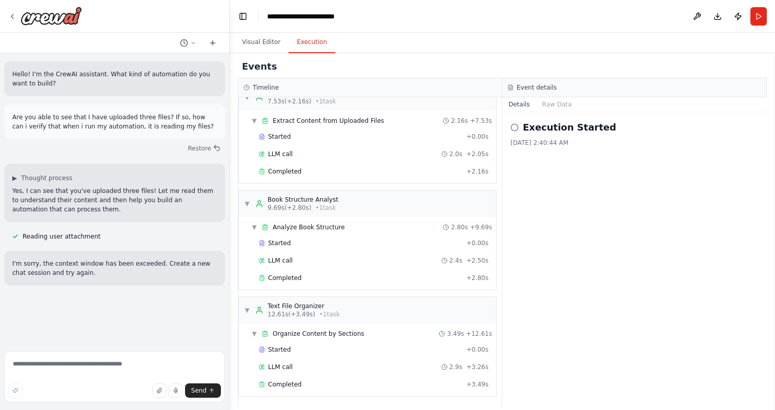
click at [158, 319] on div "Hello! I'm the CrewAI assistant. What kind of automation do you want to build? …" at bounding box center [114, 200] width 229 height 294
click at [99, 368] on textarea at bounding box center [114, 376] width 221 height 51
type textarea "**********"
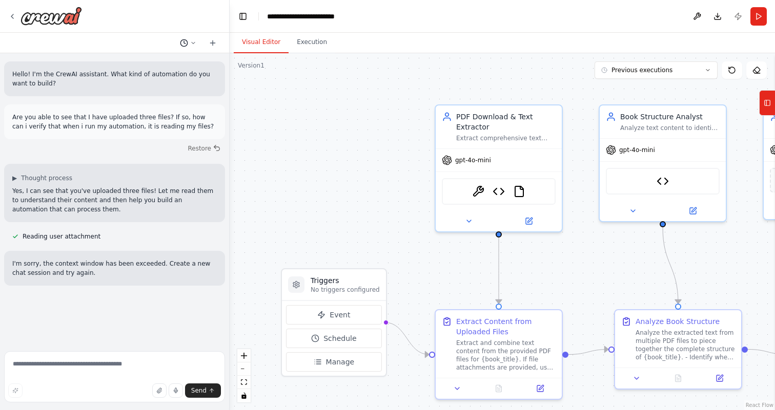
click at [192, 41] on icon at bounding box center [193, 43] width 6 height 6
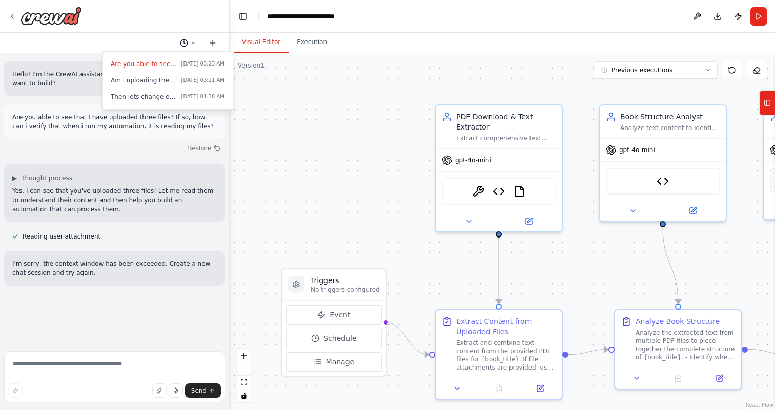
click at [192, 41] on div at bounding box center [115, 205] width 230 height 410
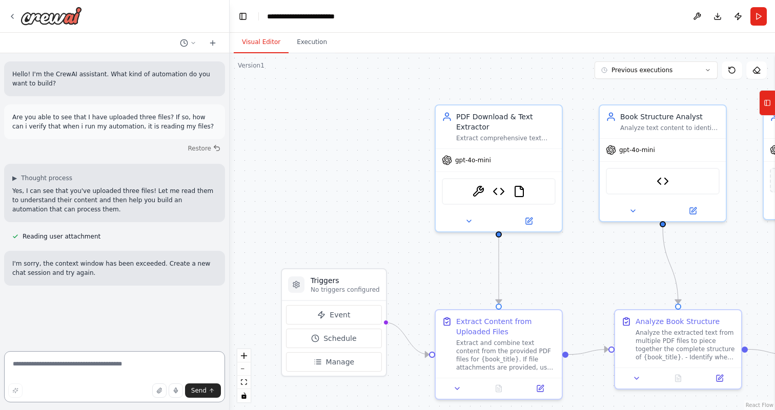
click at [101, 360] on textarea at bounding box center [114, 376] width 221 height 51
type textarea "**********"
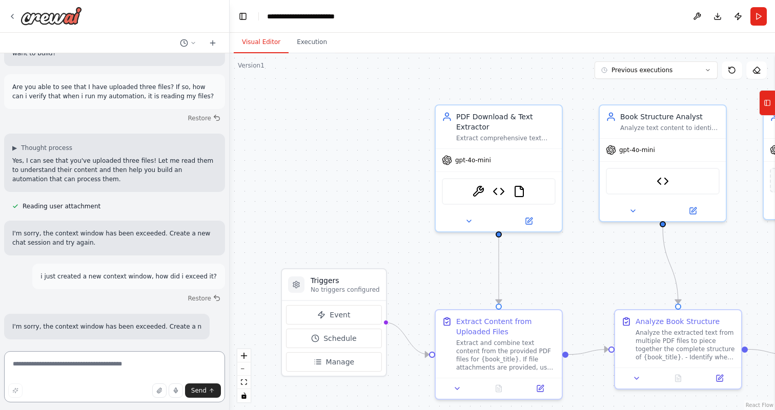
scroll to position [39, 0]
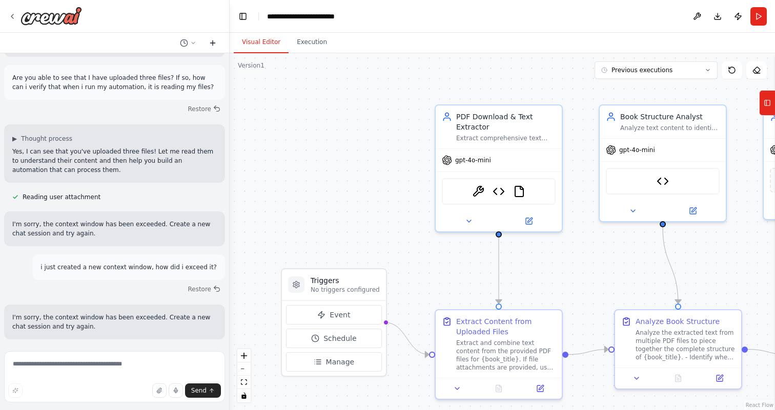
click at [214, 40] on icon at bounding box center [213, 43] width 8 height 8
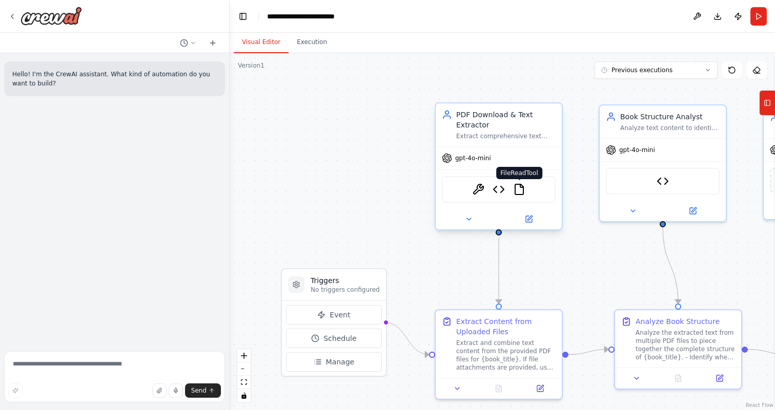
click at [522, 195] on div "ContextualAIParseTool Google Drive PDF Downloader FileReadTool" at bounding box center [499, 189] width 114 height 27
click at [129, 368] on textarea at bounding box center [114, 376] width 221 height 51
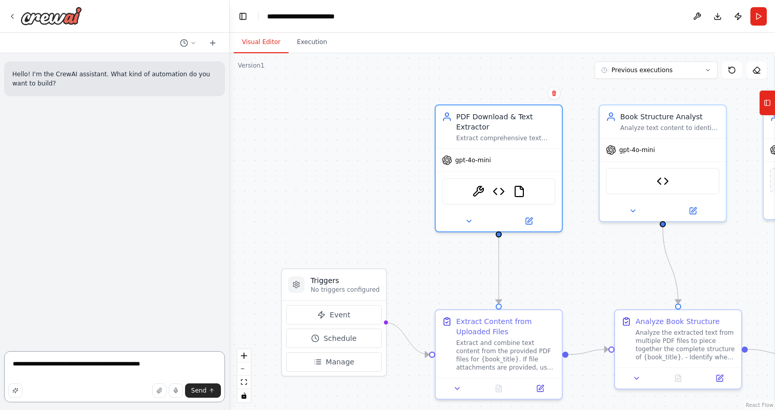
click at [167, 369] on textarea "**********" at bounding box center [114, 376] width 221 height 51
type textarea "**********"
click at [113, 361] on textarea at bounding box center [114, 376] width 221 height 51
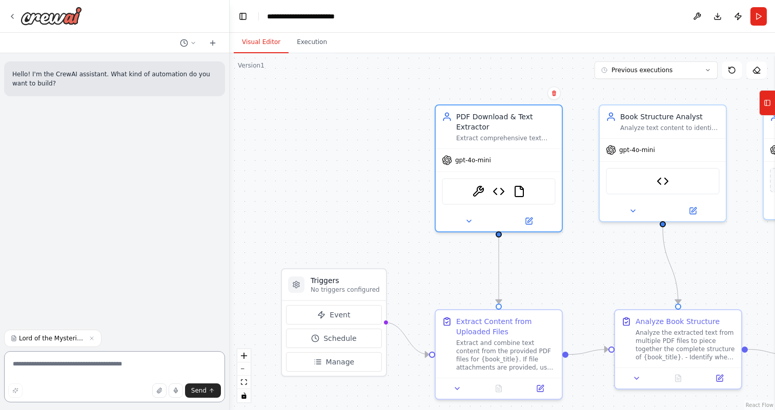
click at [113, 361] on textarea at bounding box center [114, 376] width 221 height 51
type textarea "**********"
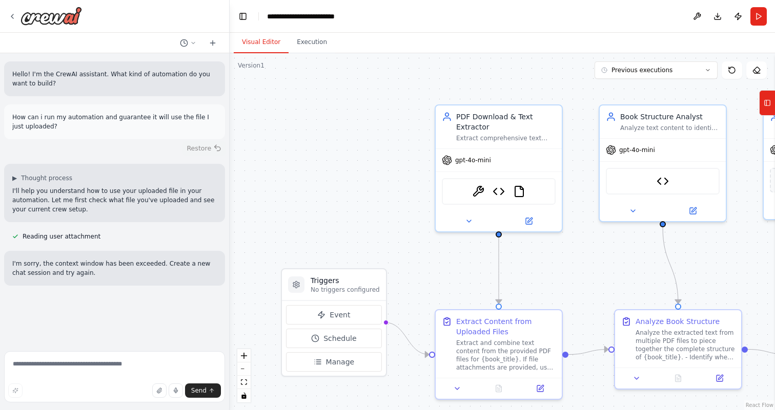
click at [212, 149] on button "Restore" at bounding box center [204, 148] width 44 height 15
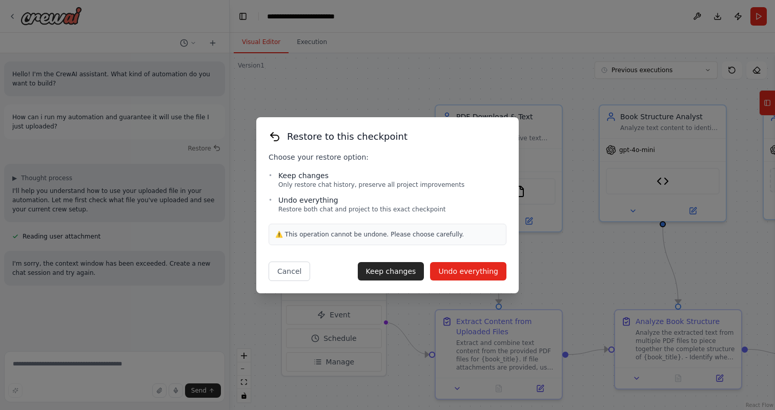
click at [460, 273] on button "Undo everything" at bounding box center [468, 271] width 76 height 18
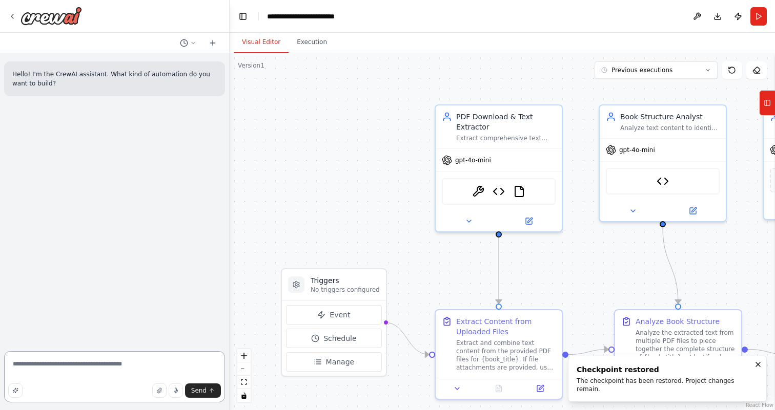
click at [107, 368] on textarea "**********" at bounding box center [114, 376] width 221 height 51
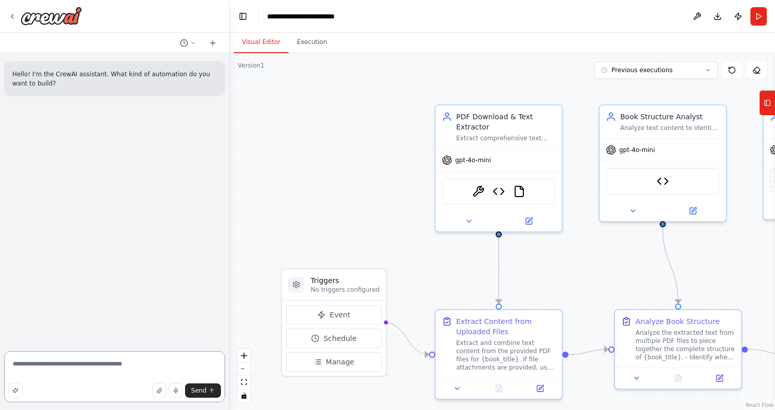
click at [112, 373] on textarea "**********" at bounding box center [114, 376] width 221 height 51
click at [196, 43] on button at bounding box center [188, 43] width 25 height 12
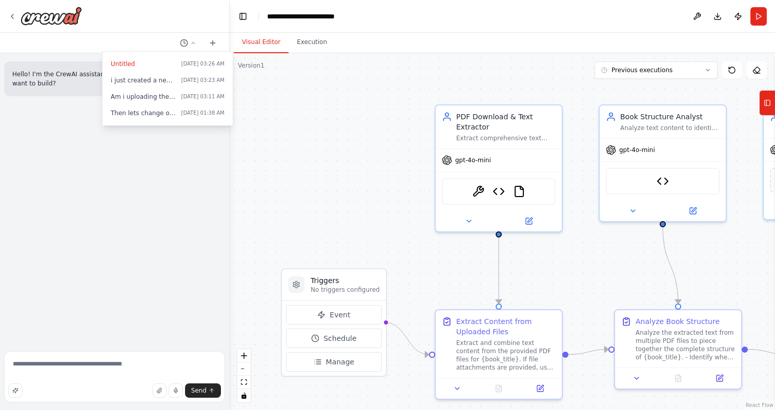
click at [177, 204] on div at bounding box center [115, 205] width 230 height 410
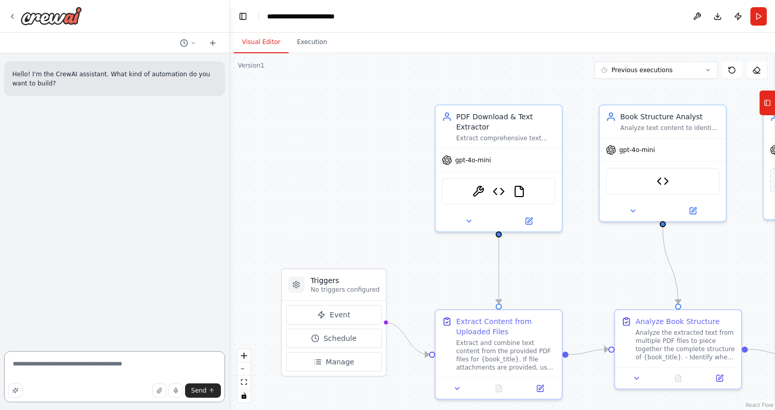
click at [57, 375] on textarea "**********" at bounding box center [114, 376] width 221 height 51
type textarea "*"
click at [63, 366] on textarea "**********" at bounding box center [114, 376] width 221 height 51
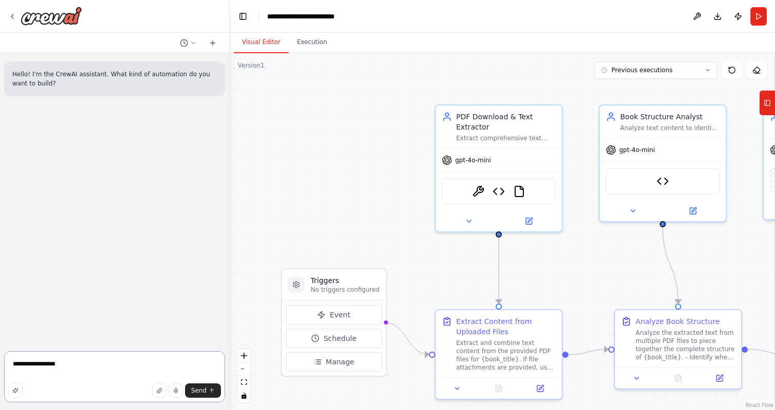
click at [63, 366] on textarea "**********" at bounding box center [114, 376] width 221 height 51
click at [67, 365] on textarea "**********" at bounding box center [114, 376] width 221 height 51
click at [87, 363] on textarea "**********" at bounding box center [114, 376] width 221 height 51
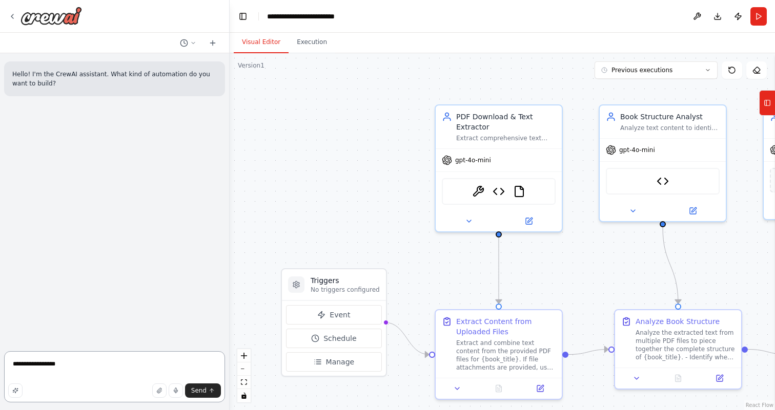
click at [87, 363] on textarea "**********" at bounding box center [114, 376] width 221 height 51
type textarea "**********"
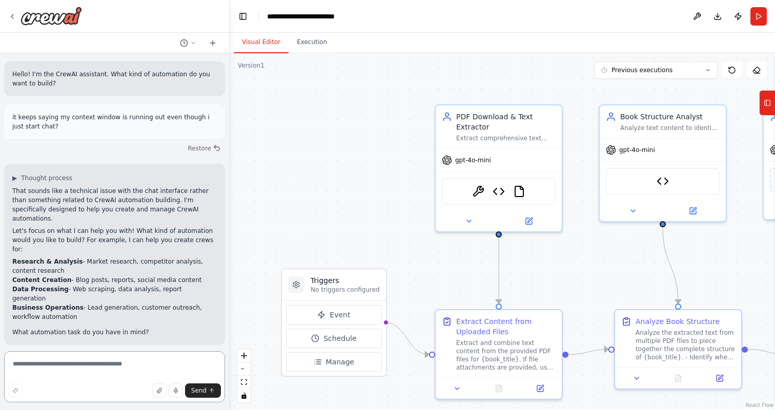
click at [83, 371] on textarea at bounding box center [114, 376] width 221 height 51
click at [757, 71] on icon at bounding box center [756, 70] width 8 height 8
click at [772, 107] on button "Tools" at bounding box center [767, 103] width 16 height 26
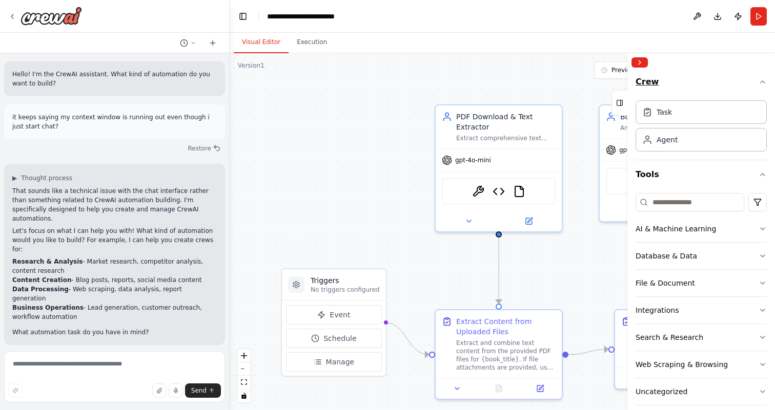
click at [714, 79] on button "Crew" at bounding box center [700, 84] width 131 height 25
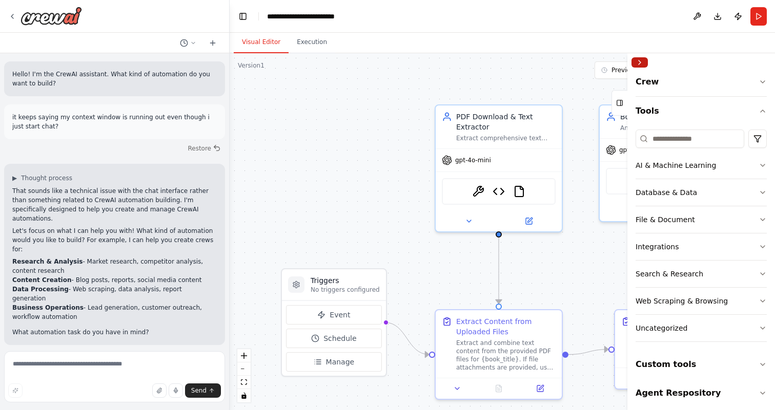
click at [642, 61] on button "Collapse right sidebar" at bounding box center [639, 62] width 16 height 10
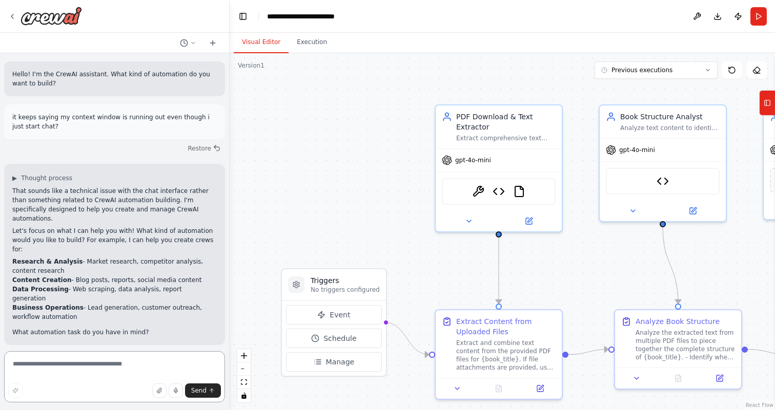
click at [131, 358] on textarea at bounding box center [114, 376] width 221 height 51
click at [91, 368] on textarea "**********" at bounding box center [114, 376] width 221 height 51
click at [51, 373] on textarea "**********" at bounding box center [114, 376] width 221 height 51
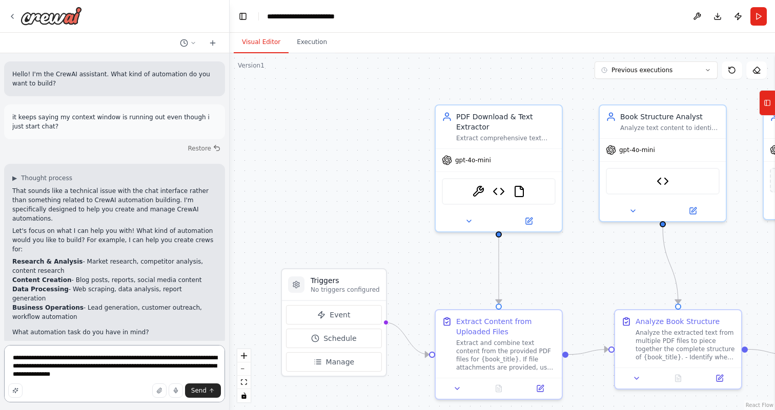
type textarea "**********"
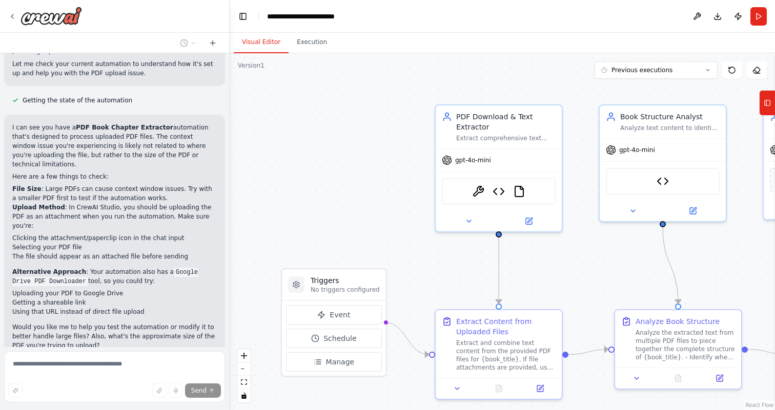
scroll to position [481, 0]
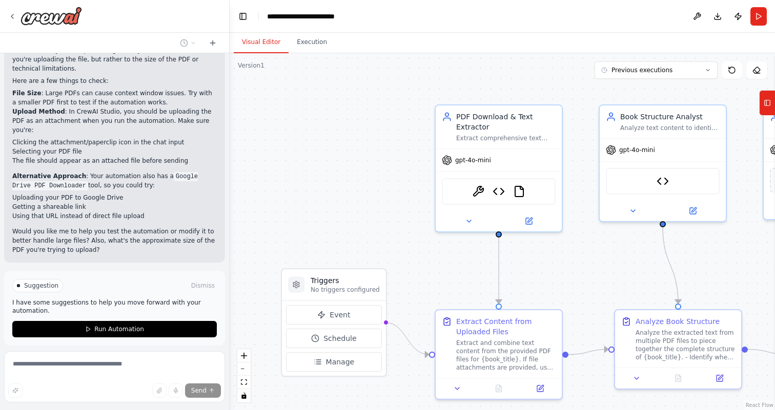
click at [140, 362] on div "Thinking... Stop" at bounding box center [117, 369] width 211 height 15
click at [210, 366] on span "Stop" at bounding box center [211, 370] width 14 height 8
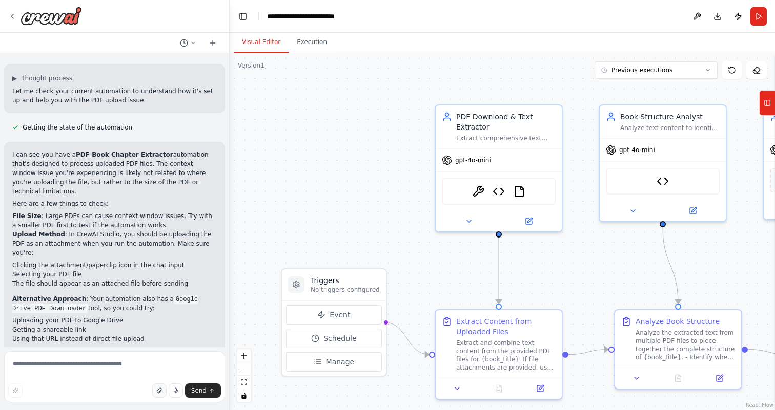
click at [161, 393] on icon "button" at bounding box center [159, 391] width 6 height 6
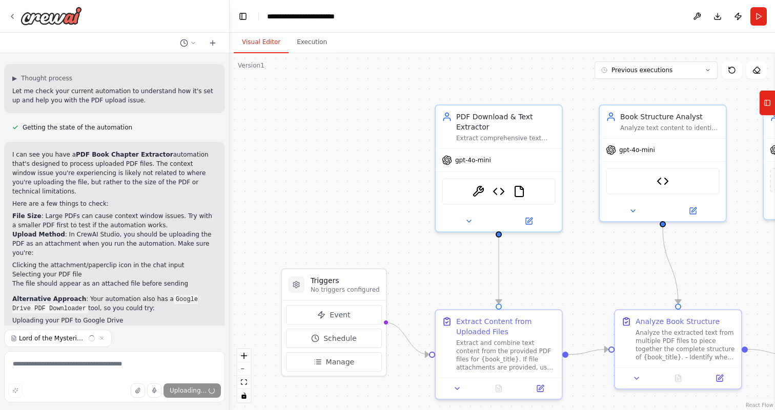
scroll to position [380, 0]
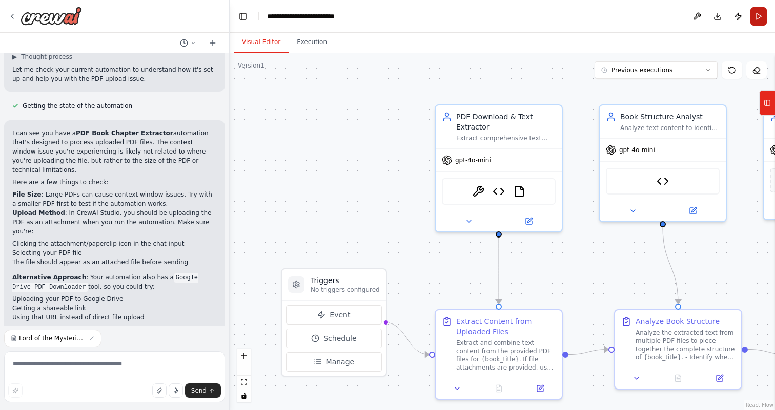
click at [763, 17] on button "Run" at bounding box center [758, 16] width 16 height 18
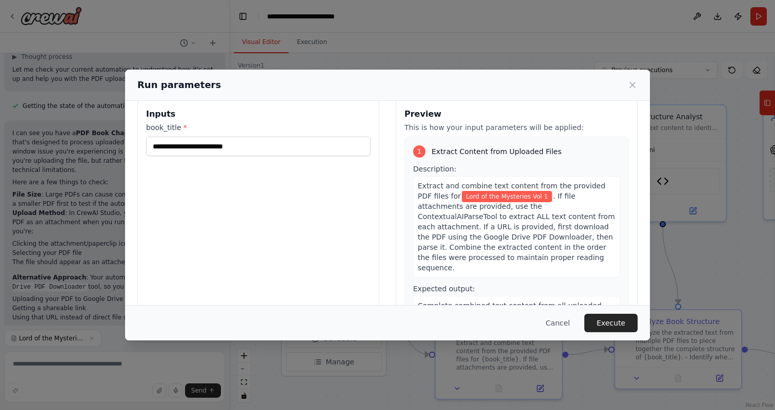
scroll to position [15, 0]
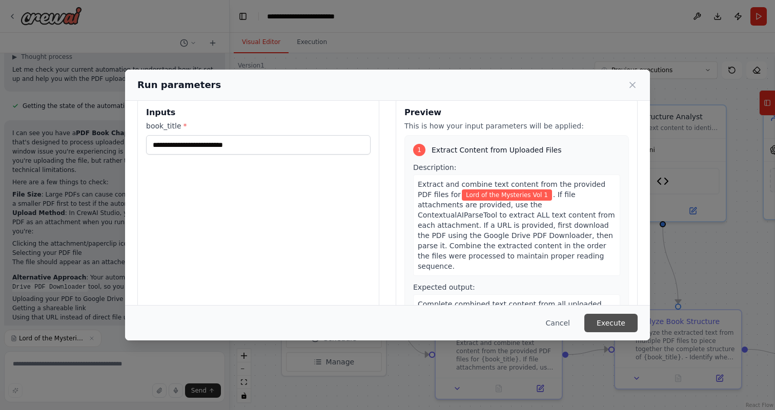
click at [614, 324] on button "Execute" at bounding box center [610, 323] width 53 height 18
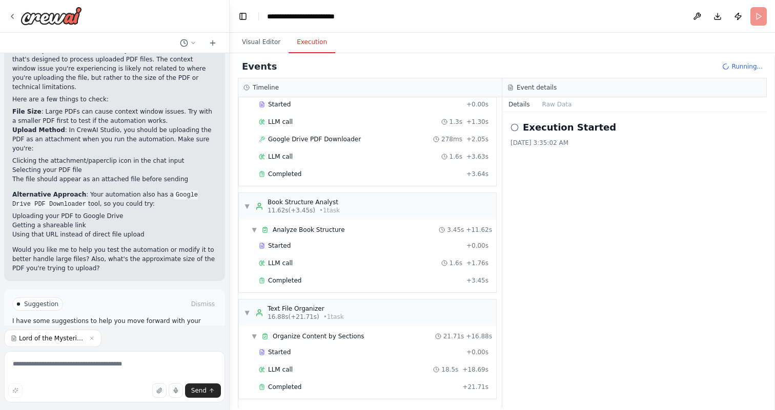
scroll to position [54, 0]
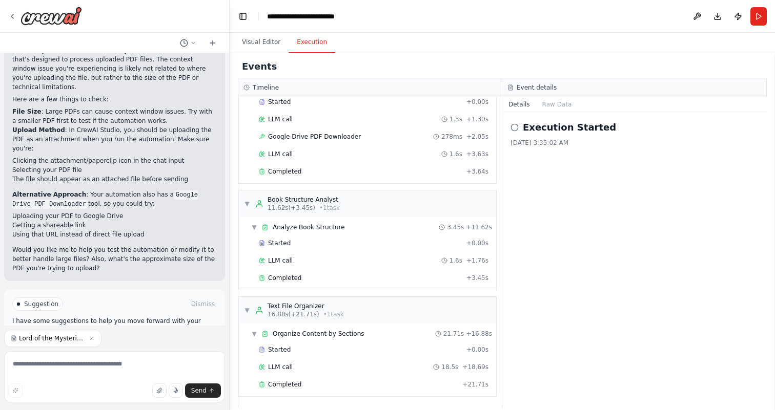
click at [157, 340] on button "Improve automation" at bounding box center [114, 348] width 204 height 16
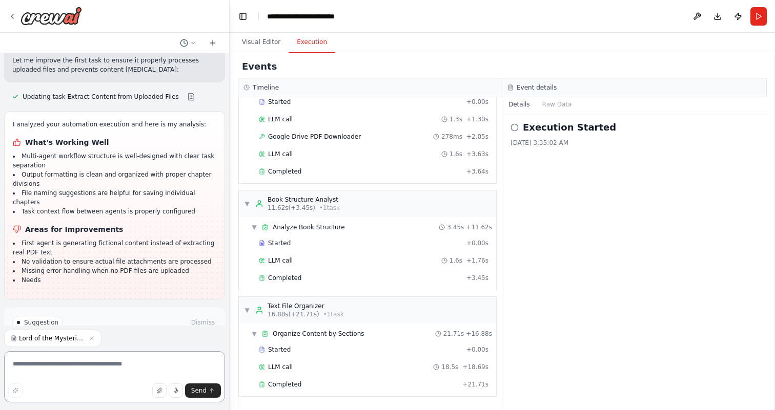
scroll to position [774, 0]
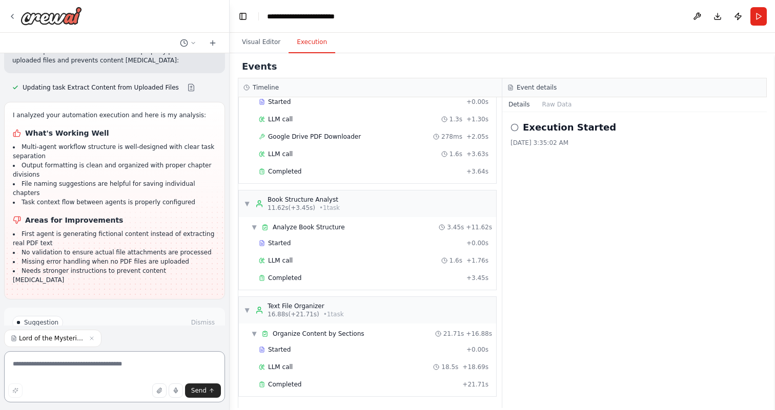
click at [126, 365] on textarea at bounding box center [114, 376] width 221 height 51
type textarea "**********"
click at [146, 358] on button "Run Automation" at bounding box center [114, 366] width 204 height 16
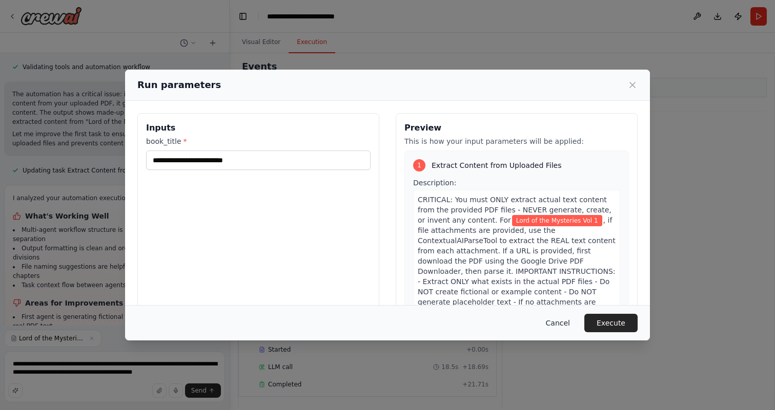
click at [558, 320] on button "Cancel" at bounding box center [557, 323] width 40 height 18
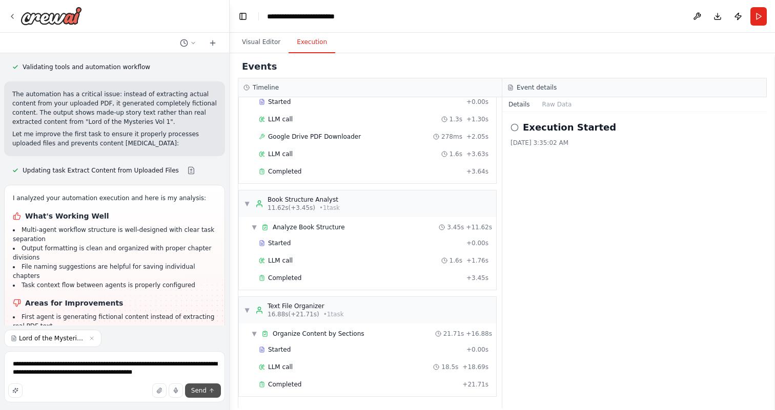
click at [209, 393] on icon "submit" at bounding box center [212, 391] width 6 height 6
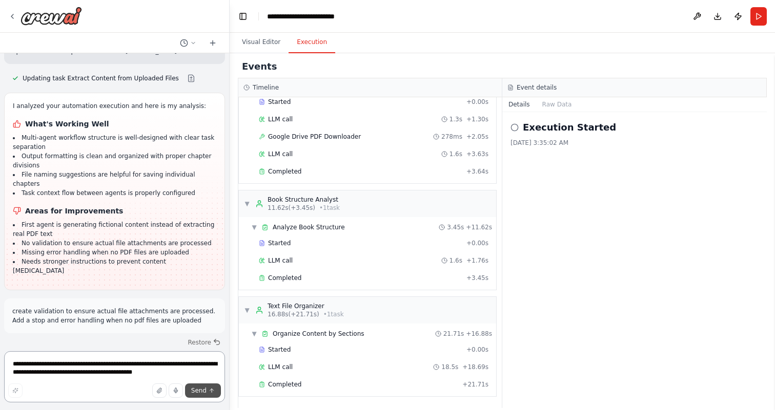
scroll to position [793, 0]
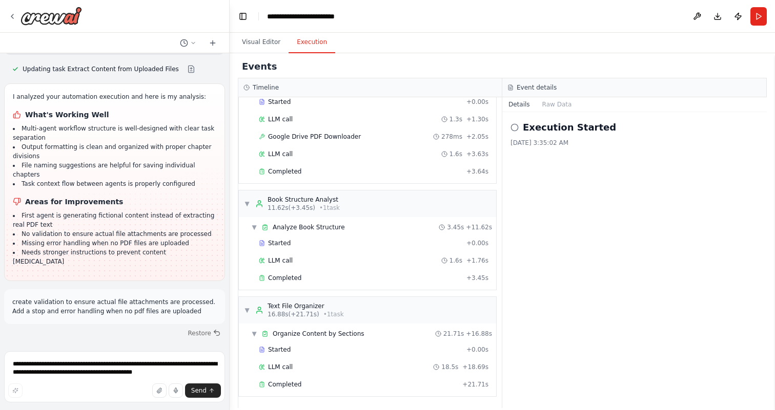
click at [176, 298] on p "create validation to ensure actual file attachments are processed. Add a stop a…" at bounding box center [114, 307] width 204 height 18
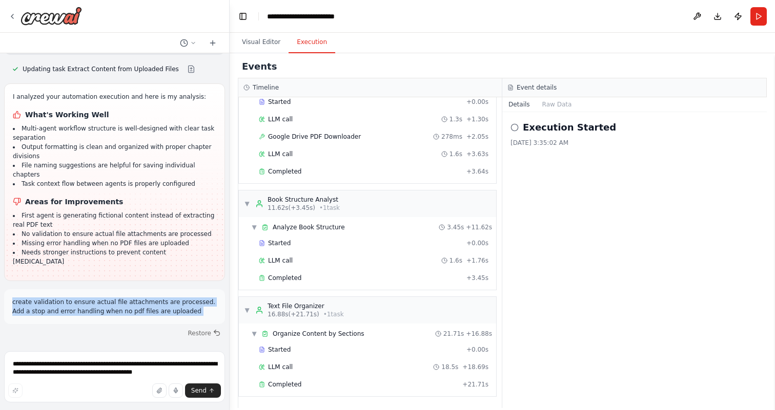
click at [176, 298] on p "create validation to ensure actual file attachments are processed. Add a stop a…" at bounding box center [114, 307] width 204 height 18
copy p "create validation to ensure actual file attachments are processed. Add a stop a…"
click at [214, 39] on icon at bounding box center [213, 43] width 8 height 8
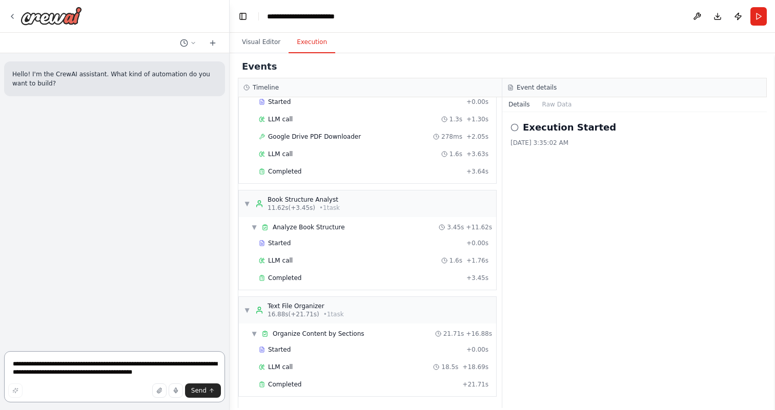
click at [108, 372] on textarea "**********" at bounding box center [114, 376] width 221 height 51
paste textarea "**********"
type textarea "**********"
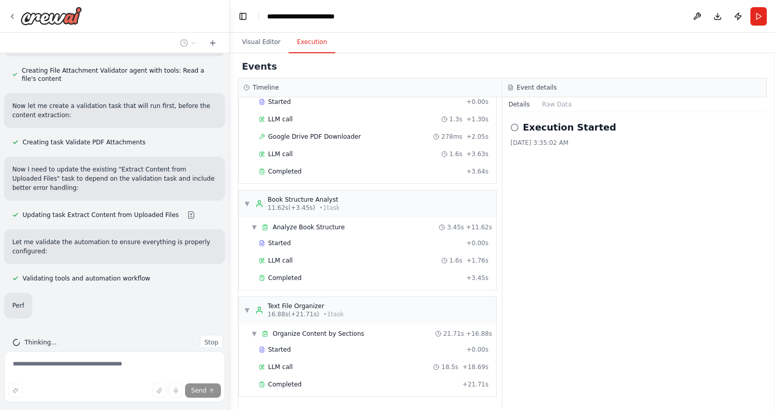
scroll to position [385, 0]
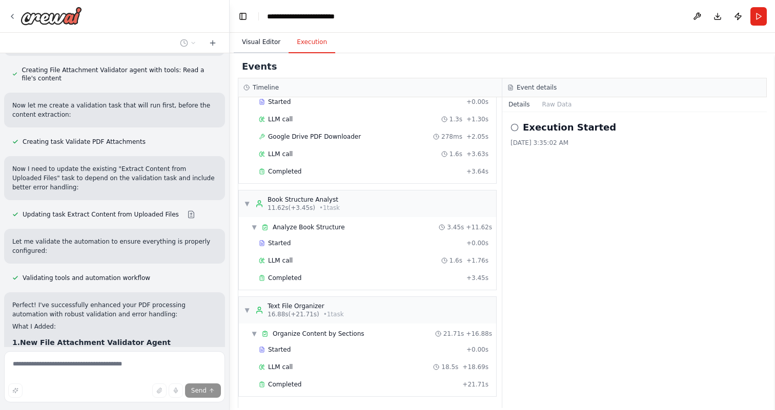
click at [267, 43] on button "Visual Editor" at bounding box center [261, 43] width 55 height 22
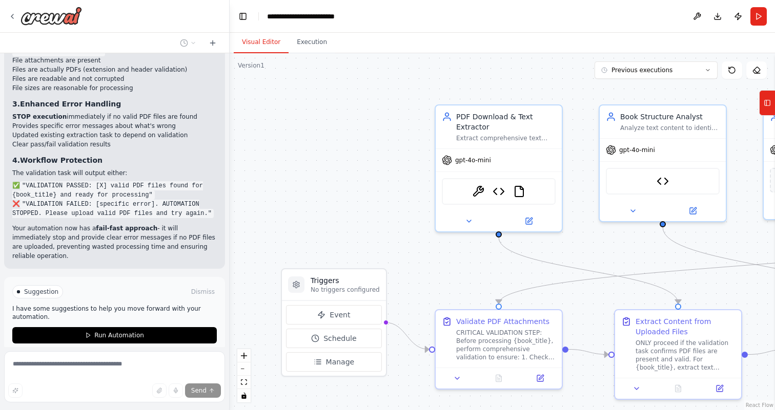
scroll to position [770, 0]
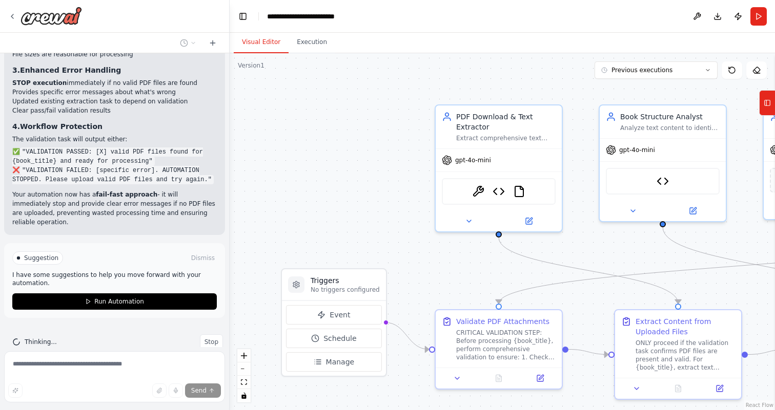
click at [147, 334] on div "Thinking... Stop" at bounding box center [114, 342] width 221 height 32
click at [213, 338] on span "Stop" at bounding box center [211, 342] width 14 height 8
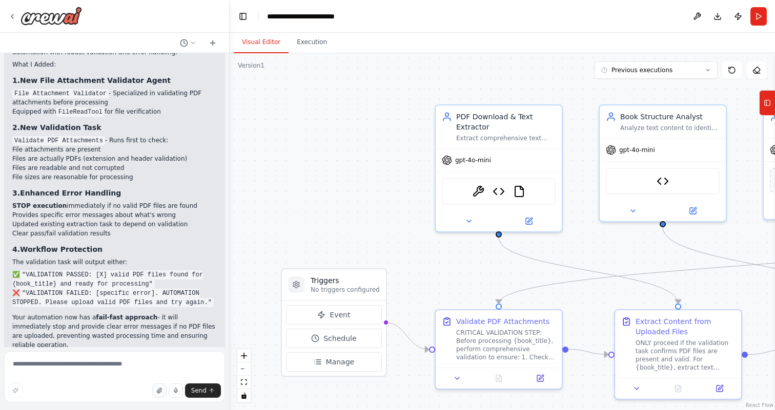
click at [162, 391] on icon "button" at bounding box center [159, 391] width 6 height 6
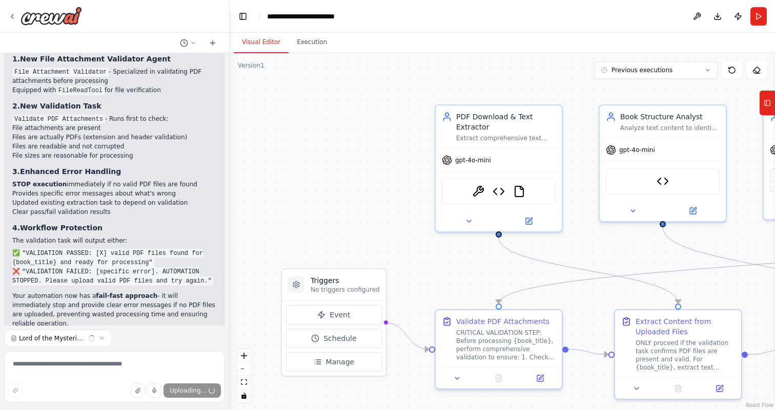
click at [654, 26] on header "**********" at bounding box center [502, 16] width 545 height 33
click at [715, 16] on button "Download" at bounding box center [717, 16] width 16 height 18
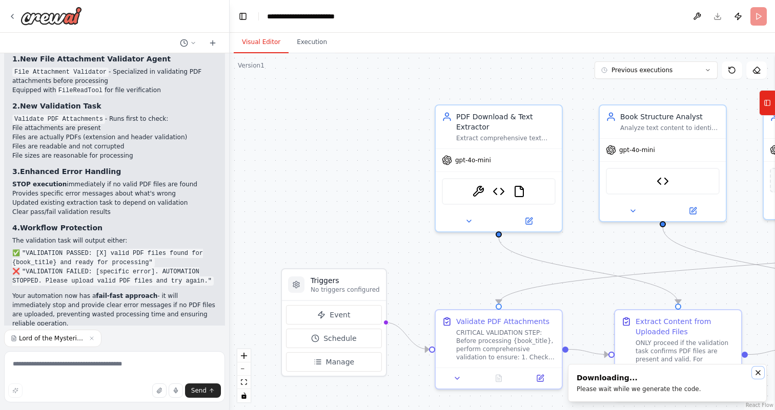
click at [760, 374] on icon "Notifications (F8)" at bounding box center [758, 373] width 8 height 8
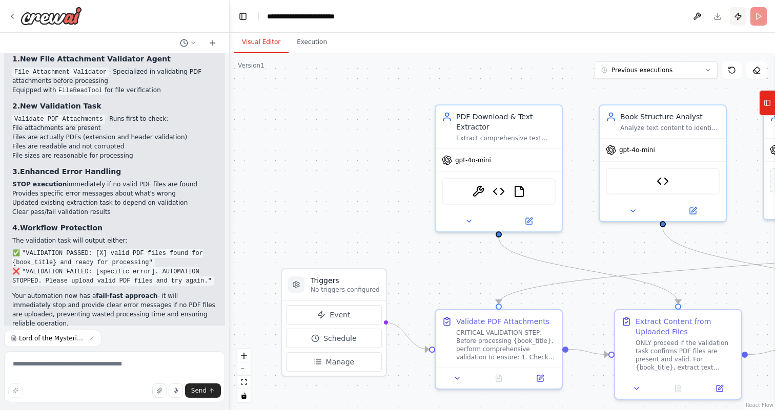
click at [737, 16] on button "Publish" at bounding box center [738, 16] width 16 height 18
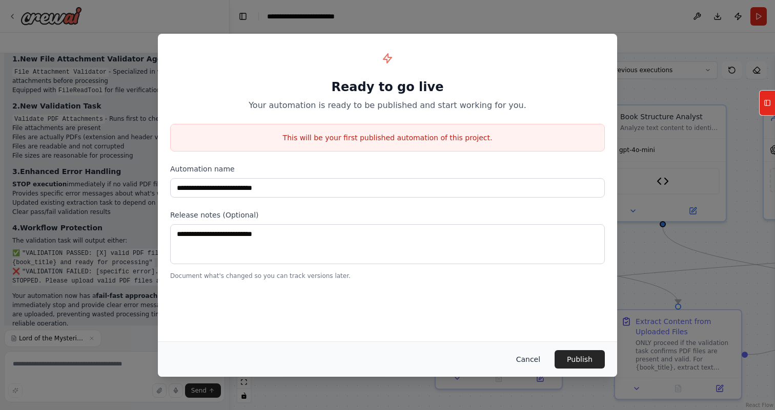
click at [535, 359] on button "Cancel" at bounding box center [528, 359] width 40 height 18
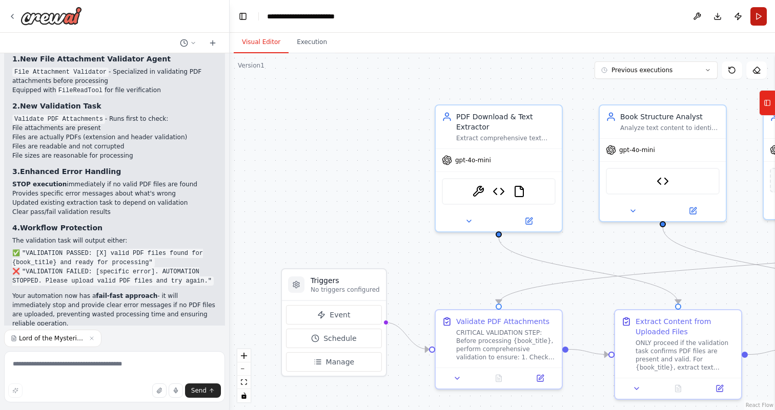
click at [758, 15] on button "Run" at bounding box center [758, 16] width 16 height 18
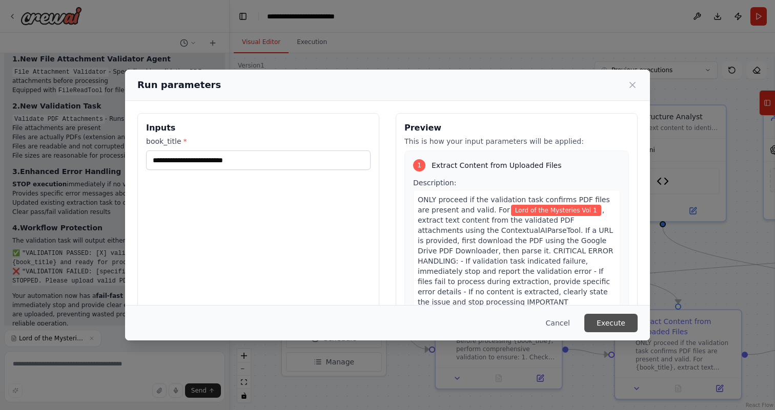
click at [617, 323] on button "Execute" at bounding box center [610, 323] width 53 height 18
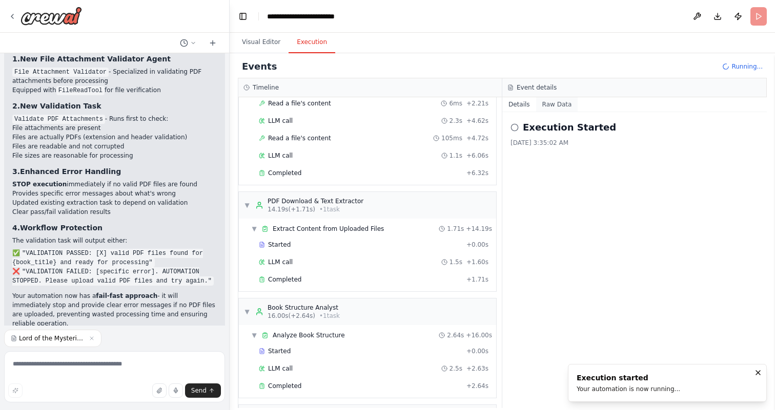
scroll to position [89, 0]
click at [565, 104] on button "Raw Data" at bounding box center [557, 104] width 42 height 14
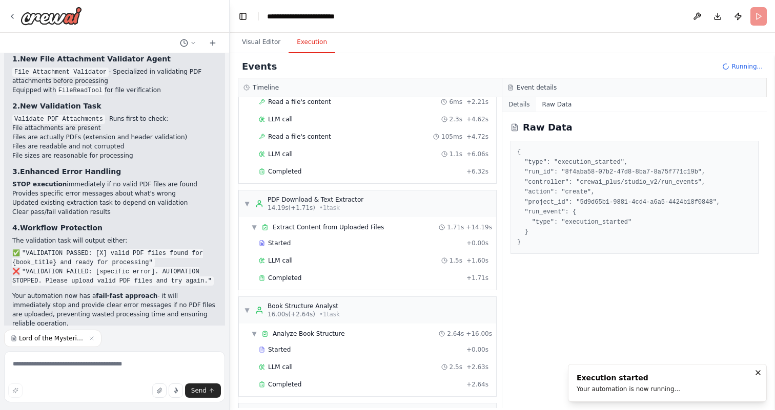
click at [527, 105] on button "Details" at bounding box center [519, 104] width 34 height 14
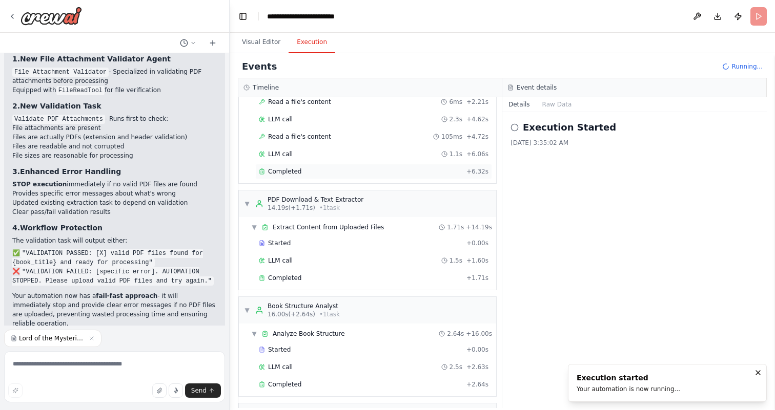
click at [354, 174] on div "Completed" at bounding box center [360, 172] width 203 height 8
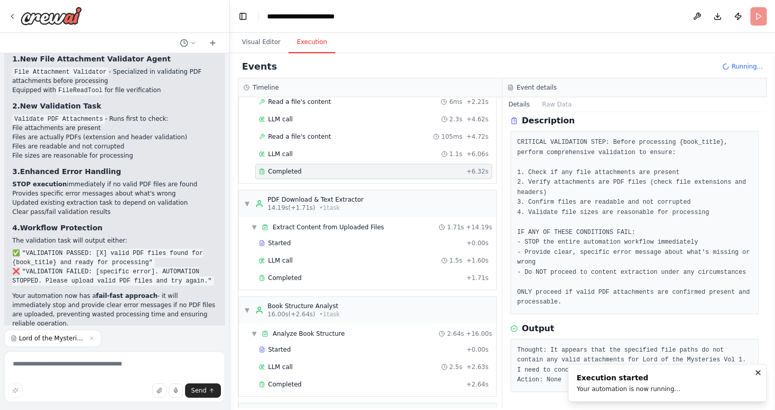
scroll to position [752, 0]
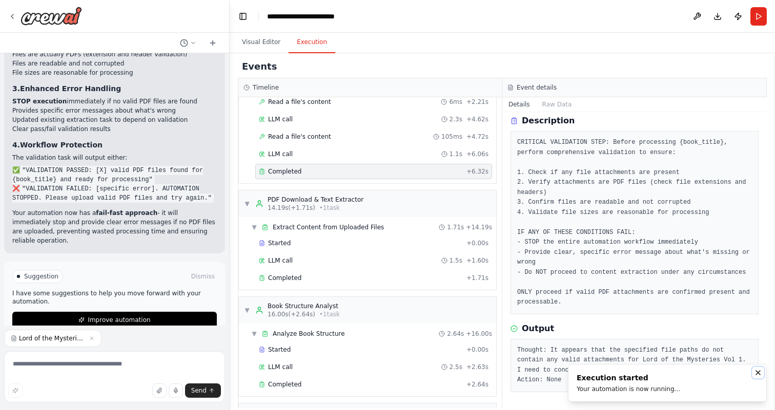
click at [759, 373] on icon "Notifications (F8)" at bounding box center [758, 373] width 8 height 8
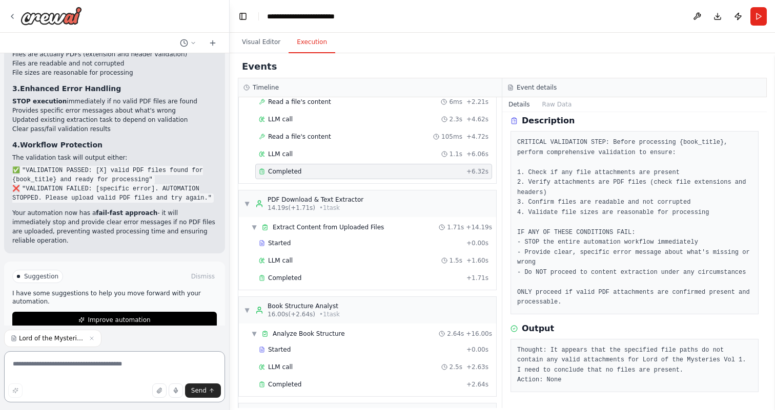
click at [108, 361] on textarea at bounding box center [114, 376] width 221 height 51
click at [700, 18] on button at bounding box center [697, 16] width 16 height 18
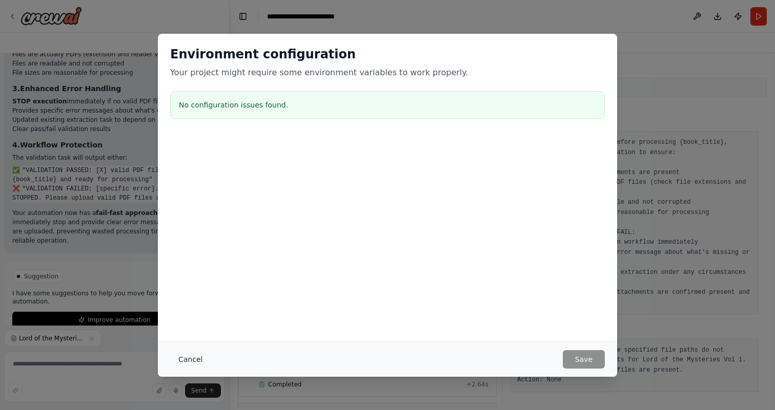
click at [194, 356] on button "Cancel" at bounding box center [190, 359] width 40 height 18
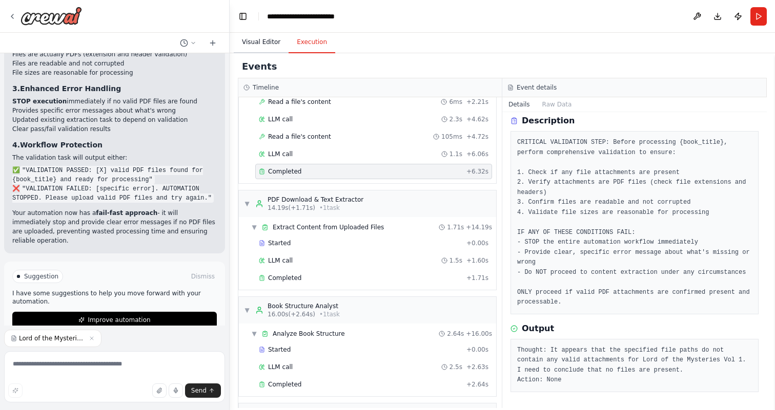
click at [265, 40] on button "Visual Editor" at bounding box center [261, 43] width 55 height 22
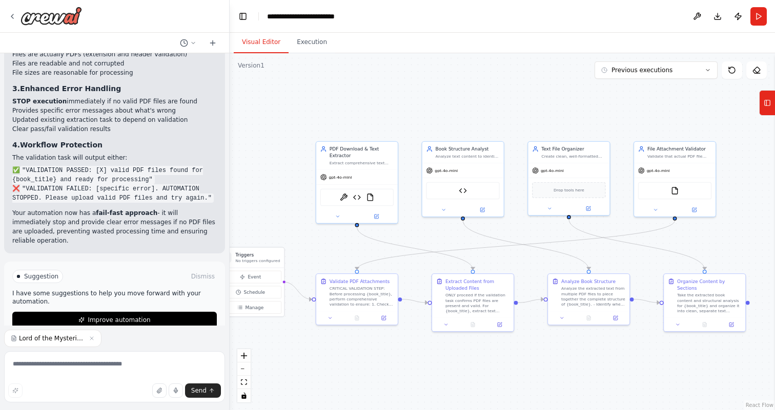
drag, startPoint x: 368, startPoint y: 210, endPoint x: 274, endPoint y: 206, distance: 94.9
click at [274, 206] on div ".deletable-edge-delete-btn { width: 20px; height: 20px; border: 0px solid #ffff…" at bounding box center [502, 231] width 545 height 357
drag, startPoint x: 738, startPoint y: 192, endPoint x: 687, endPoint y: 194, distance: 51.3
click at [687, 194] on div ".deletable-edge-delete-btn { width: 20px; height: 20px; border: 0px solid #ffff…" at bounding box center [502, 231] width 545 height 357
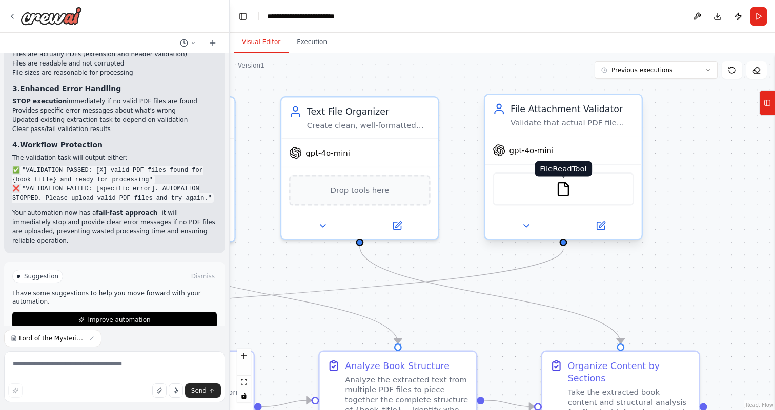
click at [565, 192] on img at bounding box center [562, 188] width 15 height 15
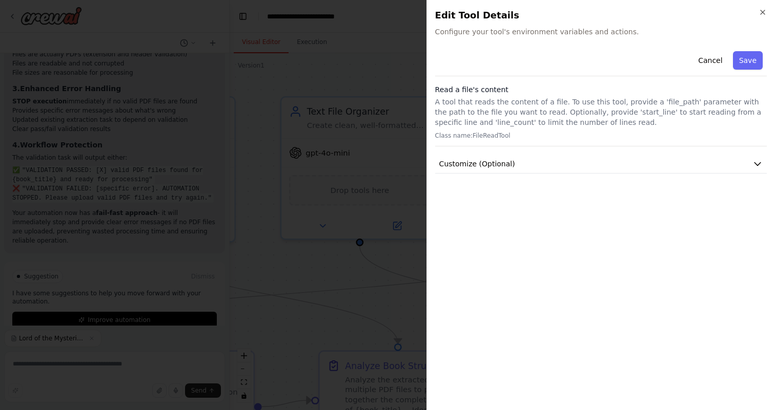
click at [766, 15] on div "Close Edit Tool Details Configure your tool's environment variables and actions…" at bounding box center [600, 205] width 348 height 410
click at [765, 13] on icon "button" at bounding box center [762, 12] width 8 height 8
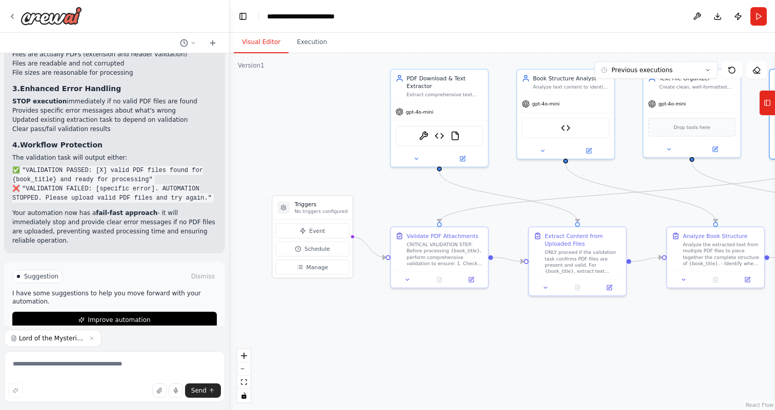
drag, startPoint x: 410, startPoint y: 329, endPoint x: 527, endPoint y: 330, distance: 116.8
click at [527, 330] on div ".deletable-edge-delete-btn { width: 20px; height: 20px; border: 0px solid #ffff…" at bounding box center [502, 231] width 545 height 357
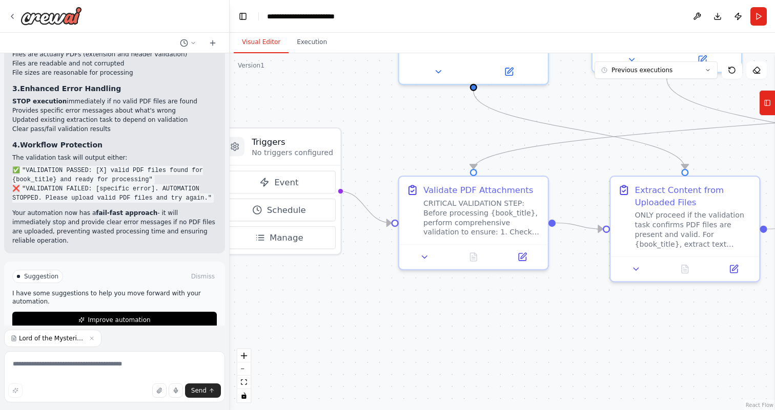
drag, startPoint x: 527, startPoint y: 330, endPoint x: 612, endPoint y: 342, distance: 86.4
click at [612, 342] on div ".deletable-edge-delete-btn { width: 20px; height: 20px; border: 0px solid #ffff…" at bounding box center [502, 231] width 545 height 357
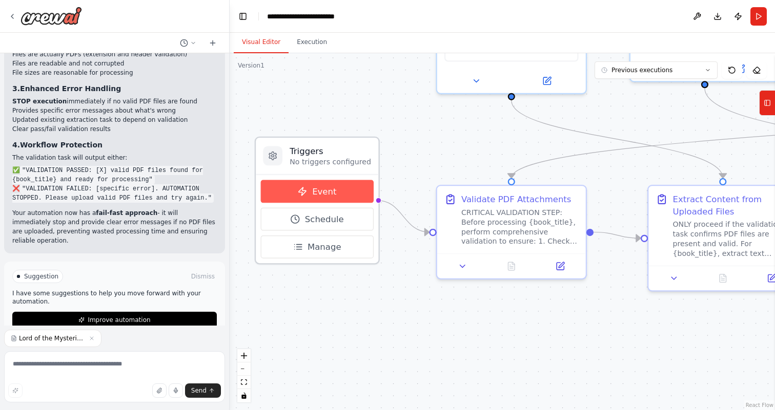
click at [347, 191] on button "Event" at bounding box center [317, 191] width 113 height 23
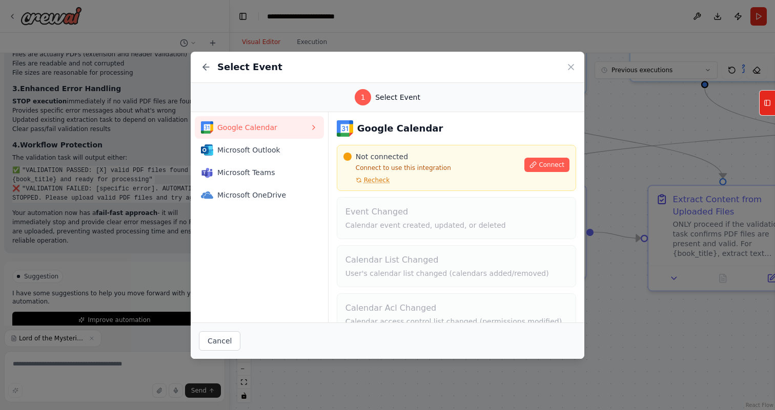
scroll to position [69, 0]
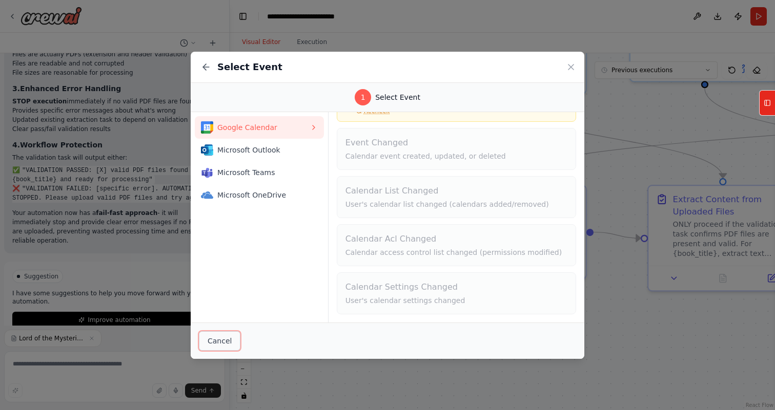
click at [222, 344] on button "Cancel" at bounding box center [219, 340] width 41 height 19
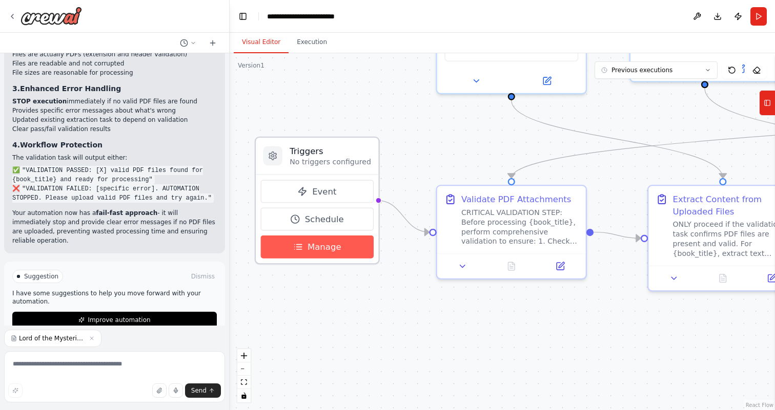
click at [350, 241] on button "Manage" at bounding box center [317, 247] width 113 height 23
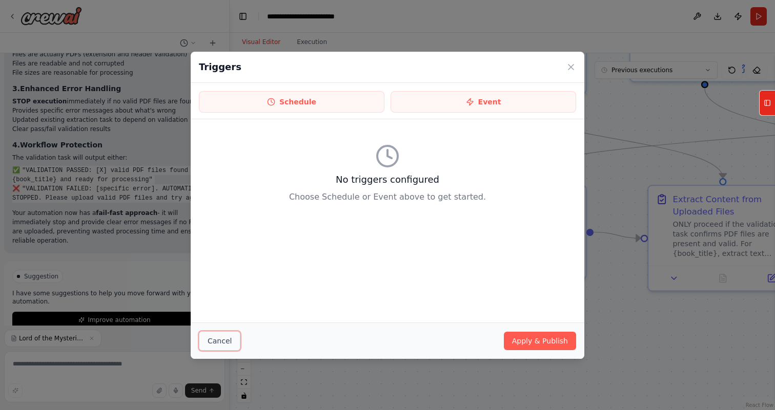
click at [218, 338] on button "Cancel" at bounding box center [219, 340] width 41 height 19
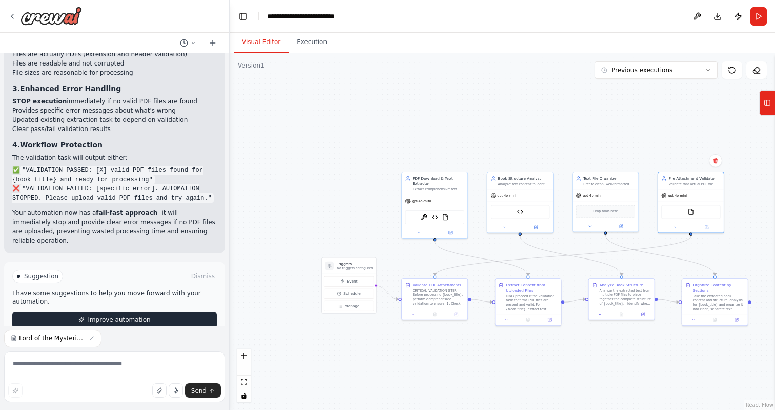
click at [143, 316] on span "Improve automation" at bounding box center [119, 320] width 63 height 8
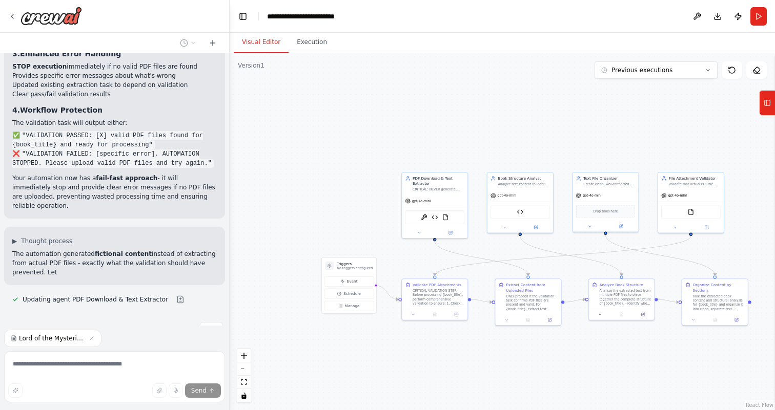
scroll to position [796, 0]
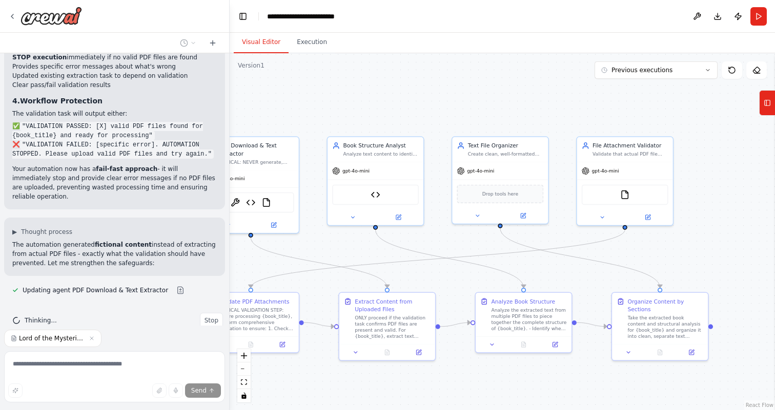
drag, startPoint x: 600, startPoint y: 260, endPoint x: 413, endPoint y: 245, distance: 187.1
click at [414, 244] on div ".deletable-edge-delete-btn { width: 20px; height: 20px; border: 0px solid #ffff…" at bounding box center [502, 231] width 545 height 357
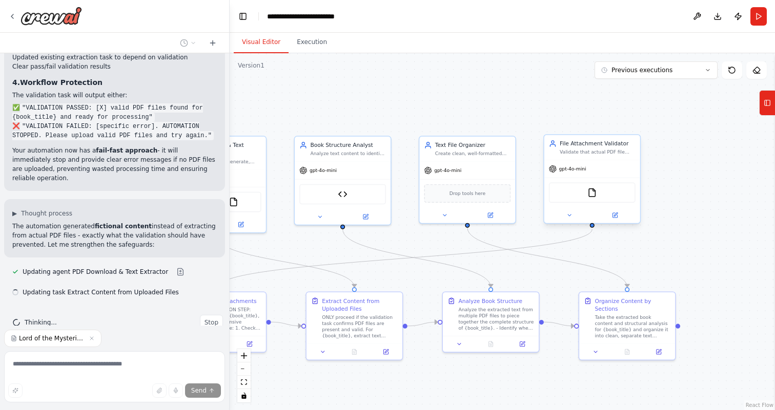
scroll to position [816, 0]
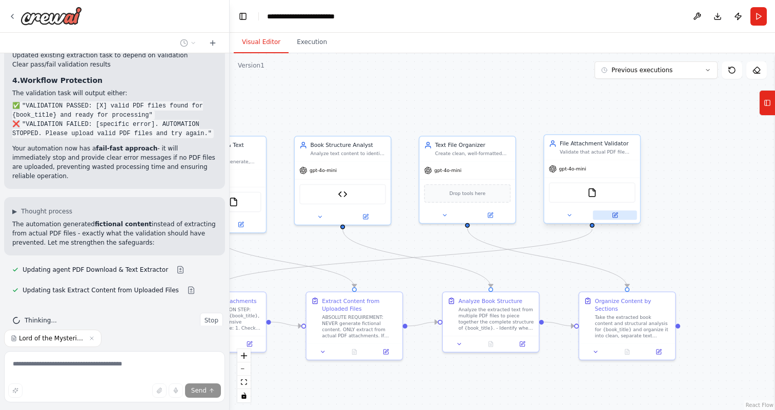
click at [620, 219] on button at bounding box center [615, 215] width 44 height 9
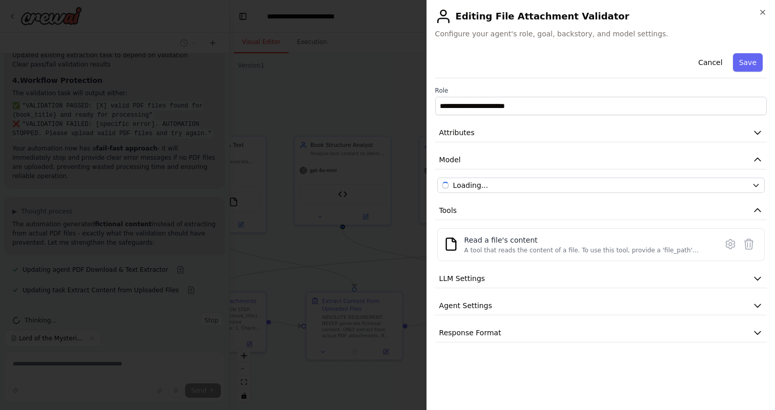
scroll to position [837, 0]
click at [550, 346] on div "**********" at bounding box center [600, 225] width 331 height 353
click at [556, 338] on button "Response Format" at bounding box center [600, 333] width 331 height 19
click at [564, 333] on button "Response Format" at bounding box center [600, 333] width 331 height 19
click at [711, 61] on button "Cancel" at bounding box center [710, 62] width 36 height 18
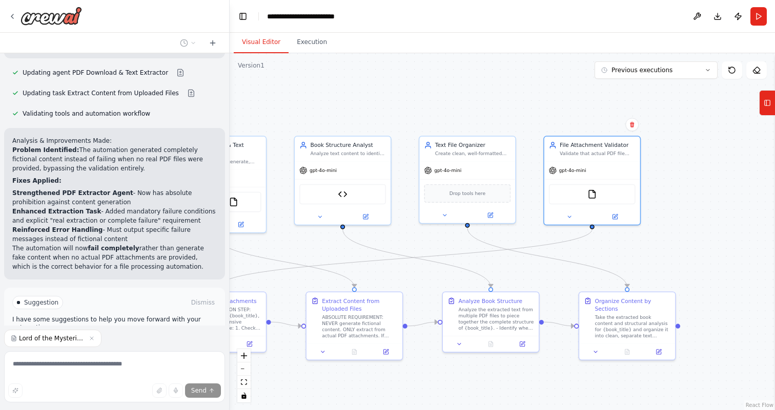
scroll to position [1080, 0]
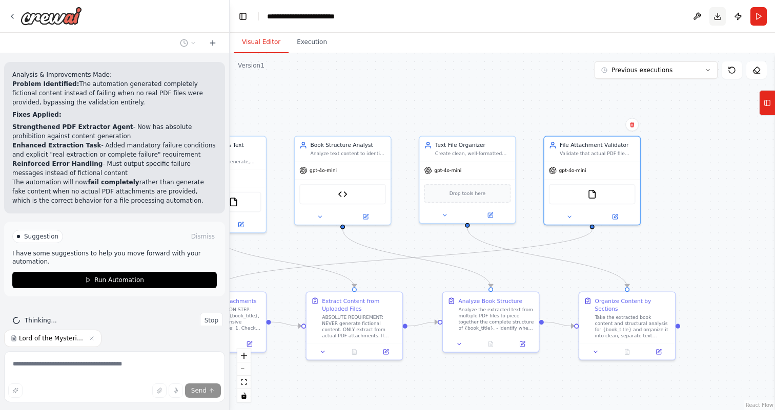
click at [718, 15] on button "Download" at bounding box center [717, 16] width 16 height 18
click at [698, 74] on button "Previous executions" at bounding box center [655, 69] width 123 height 17
click at [663, 68] on span "Previous executions" at bounding box center [641, 70] width 61 height 8
click at [326, 48] on button "Execution" at bounding box center [311, 43] width 47 height 22
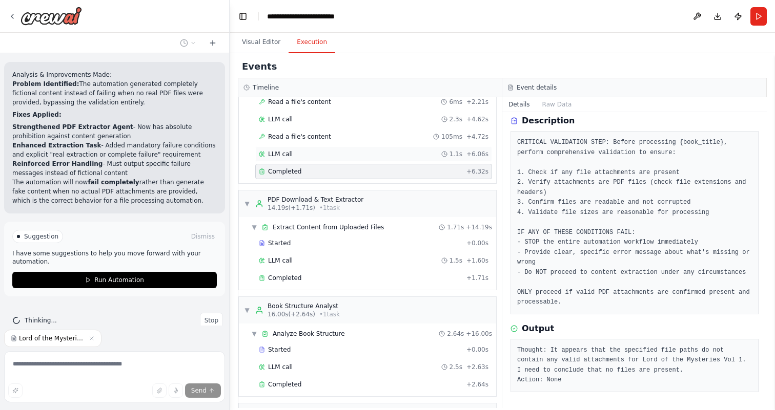
click at [355, 156] on div "LLM call 1.1s + 6.06s" at bounding box center [374, 154] width 230 height 8
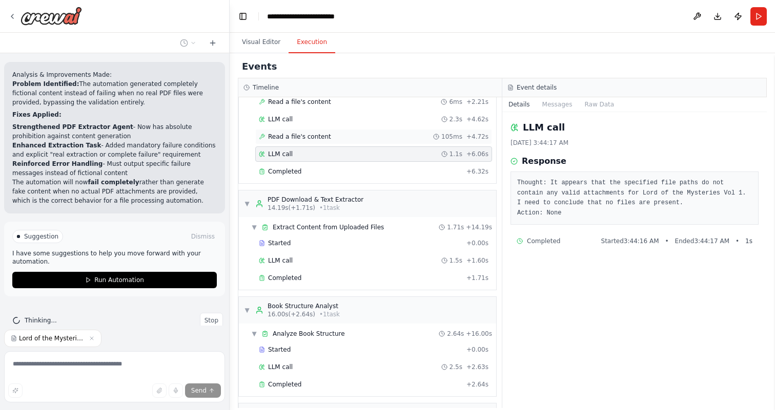
click at [373, 141] on div "Read a file's content 105ms + 4.72s" at bounding box center [373, 136] width 237 height 15
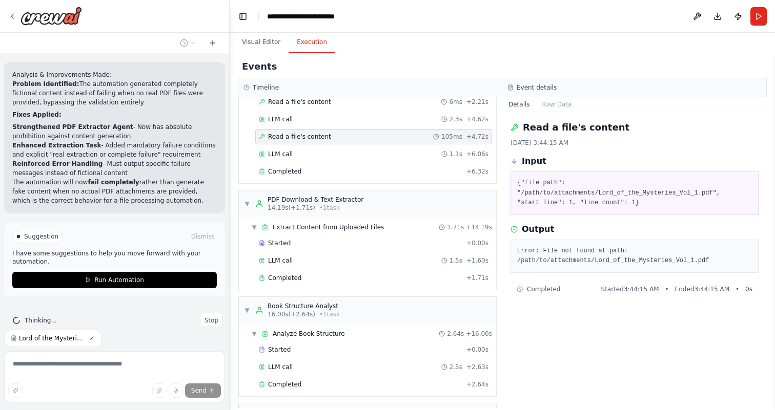
click at [93, 340] on icon "button" at bounding box center [92, 339] width 6 height 6
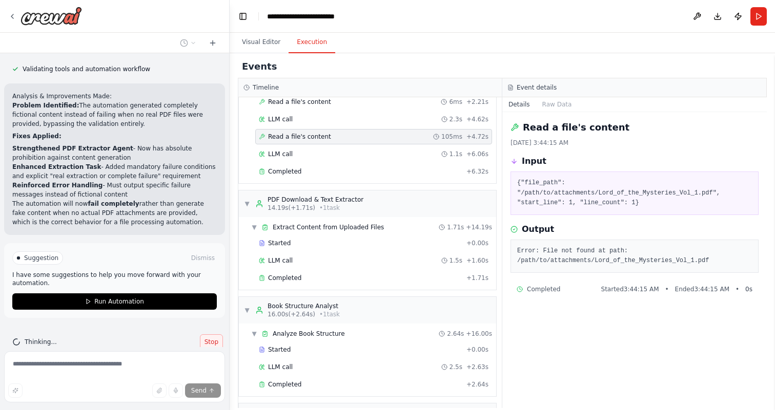
click at [213, 338] on span "Stop" at bounding box center [211, 342] width 14 height 8
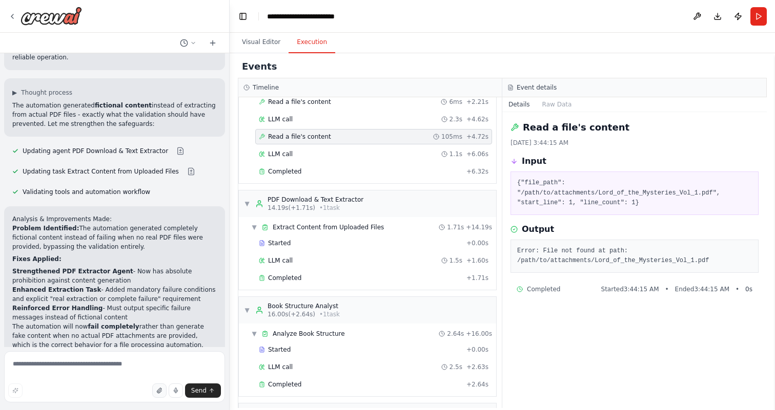
click at [160, 393] on icon "button" at bounding box center [159, 390] width 4 height 5
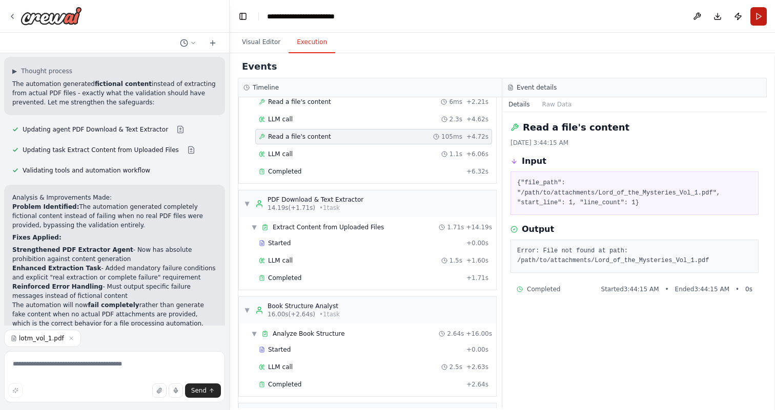
click at [757, 15] on button "Run" at bounding box center [758, 16] width 16 height 18
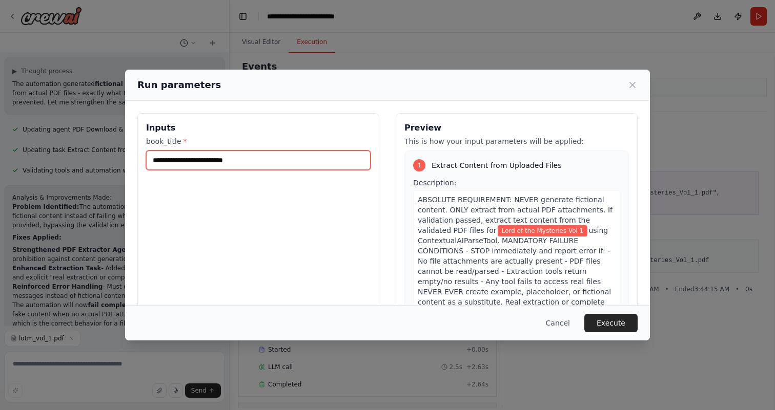
click at [287, 157] on input "**********" at bounding box center [258, 160] width 224 height 19
type input "**********"
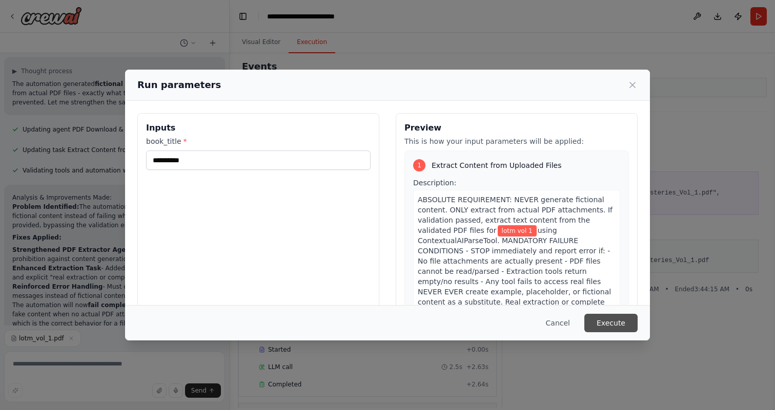
click at [626, 322] on button "Execute" at bounding box center [610, 323] width 53 height 18
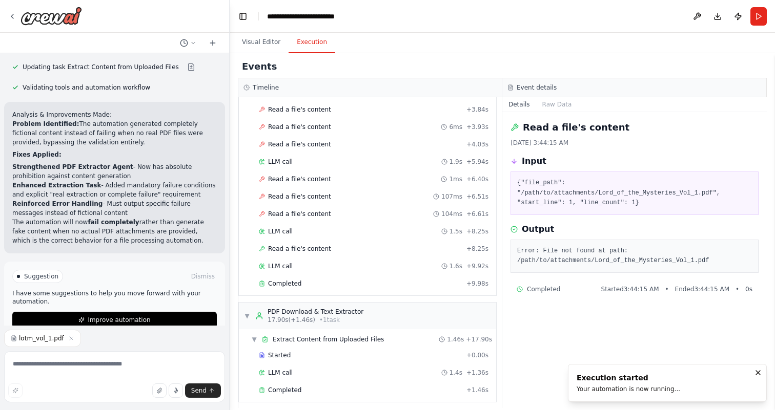
scroll to position [172, 0]
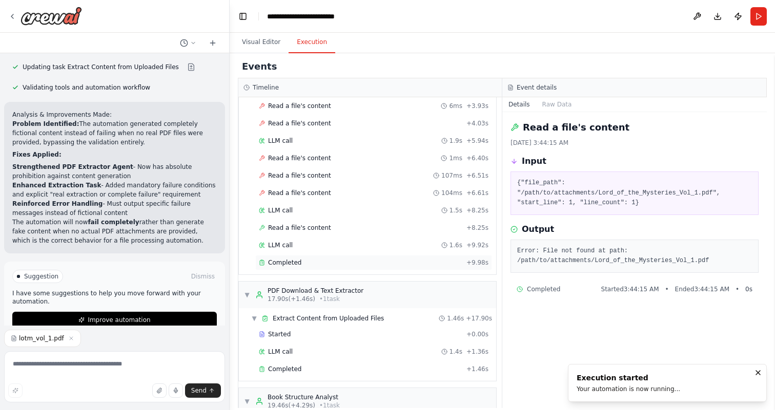
click at [364, 261] on div "Completed" at bounding box center [360, 263] width 203 height 8
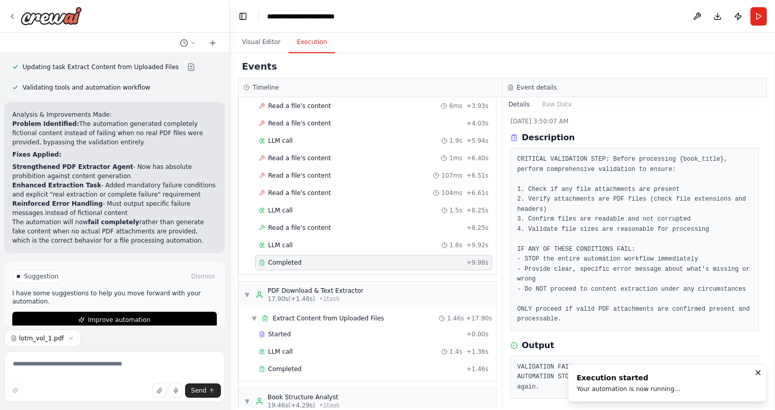
scroll to position [29, 0]
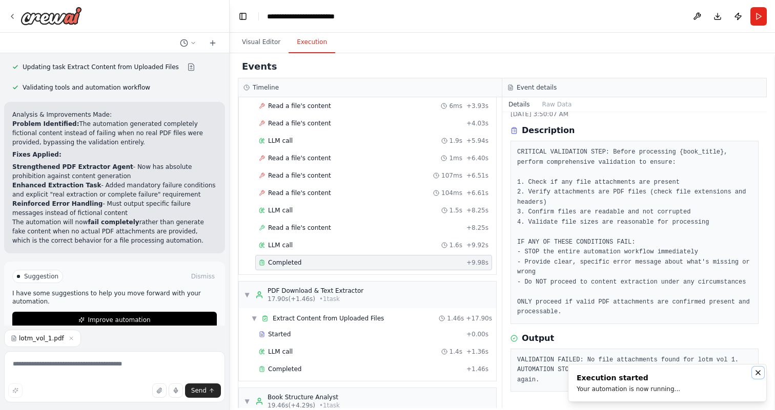
click at [756, 374] on icon "Notifications (F8)" at bounding box center [758, 373] width 4 height 4
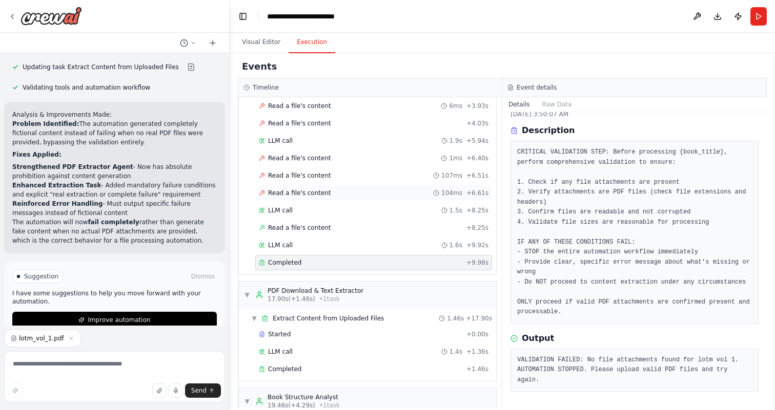
click at [376, 193] on div "Read a file's content 104ms + 6.61s" at bounding box center [374, 193] width 230 height 8
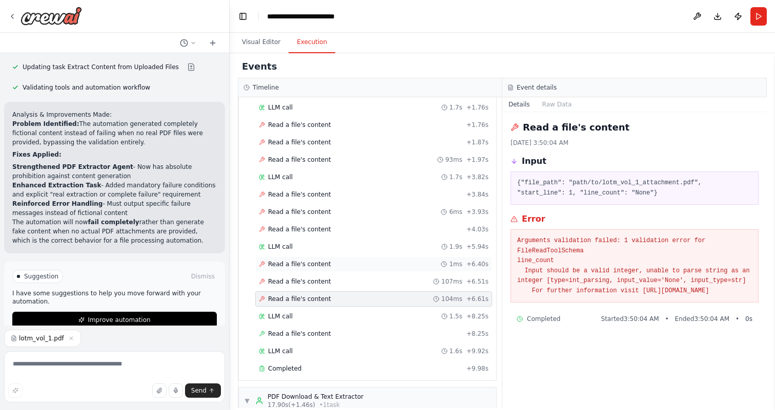
scroll to position [63, 0]
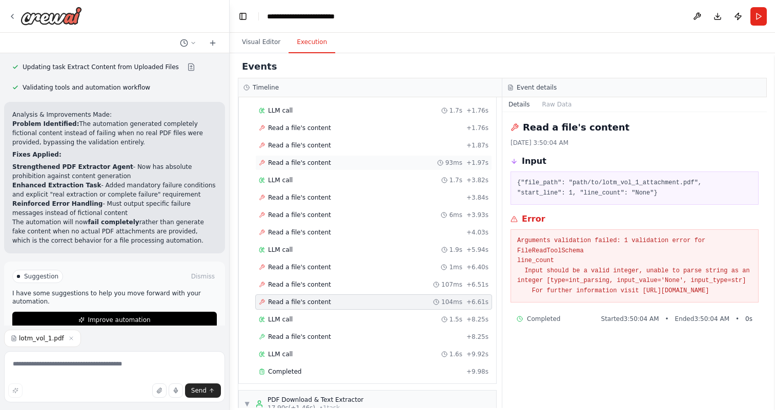
click at [359, 162] on div "Read a file's content 93ms + 1.97s" at bounding box center [374, 163] width 230 height 8
click at [360, 144] on div "Read a file's content + 1.87s" at bounding box center [374, 145] width 230 height 8
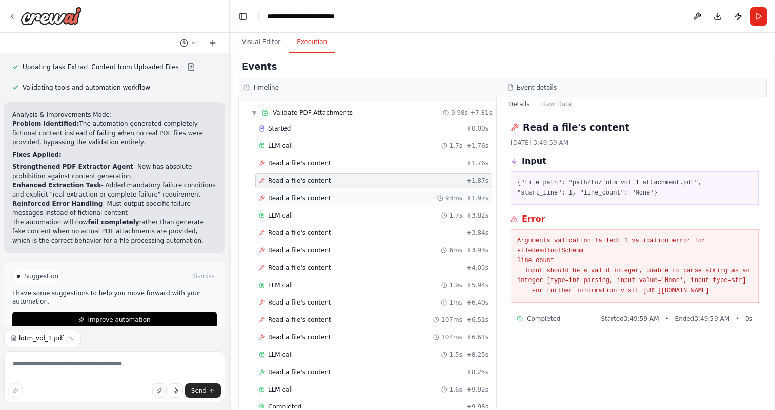
scroll to position [0, 0]
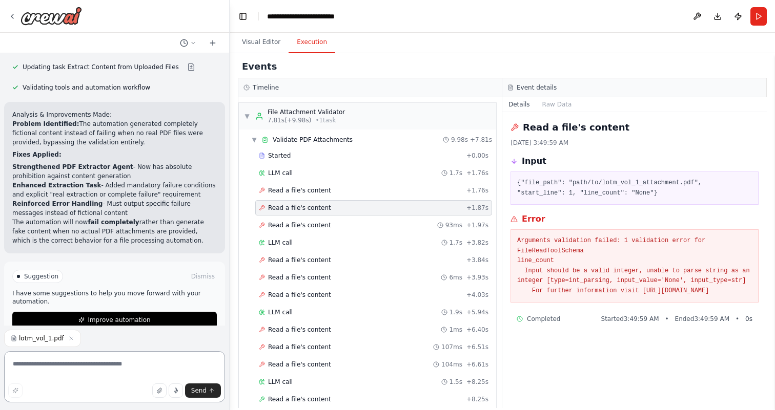
click at [106, 366] on textarea at bounding box center [114, 376] width 221 height 51
click at [99, 367] on textarea at bounding box center [114, 376] width 221 height 51
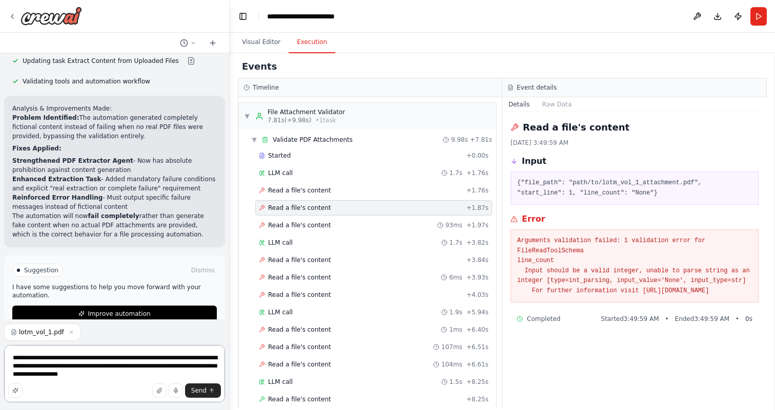
type textarea "**********"
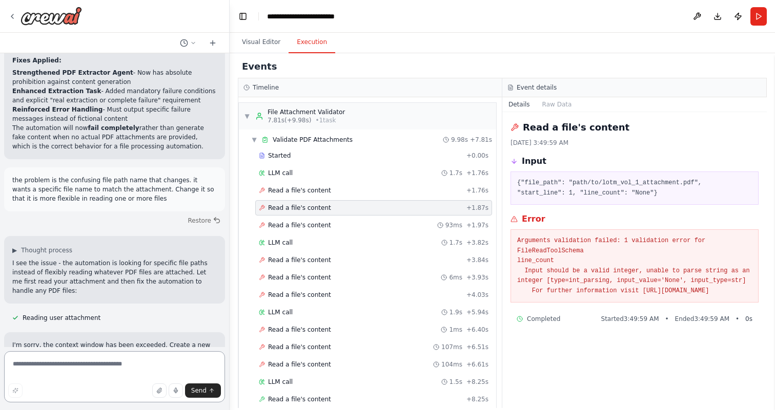
scroll to position [1143, 0]
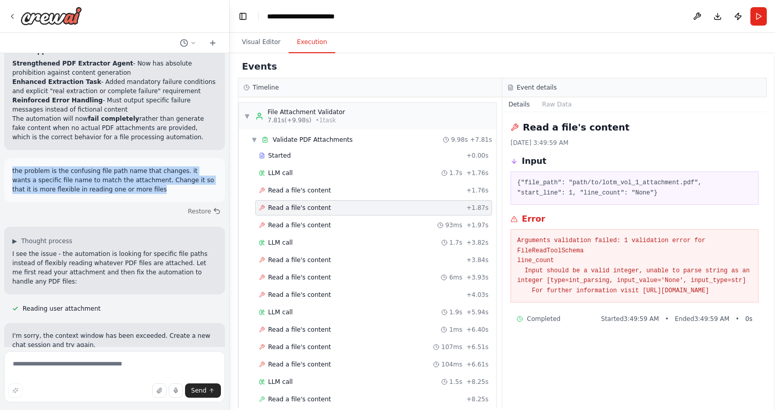
drag, startPoint x: 152, startPoint y: 174, endPoint x: 8, endPoint y: 154, distance: 145.4
click at [8, 158] on div "the problem is the confusing file path name that changes. it wants a specific f…" at bounding box center [114, 180] width 221 height 44
copy p "the problem is the confusing file path name that changes. it wants a specific f…"
click at [215, 40] on icon at bounding box center [213, 43] width 8 height 8
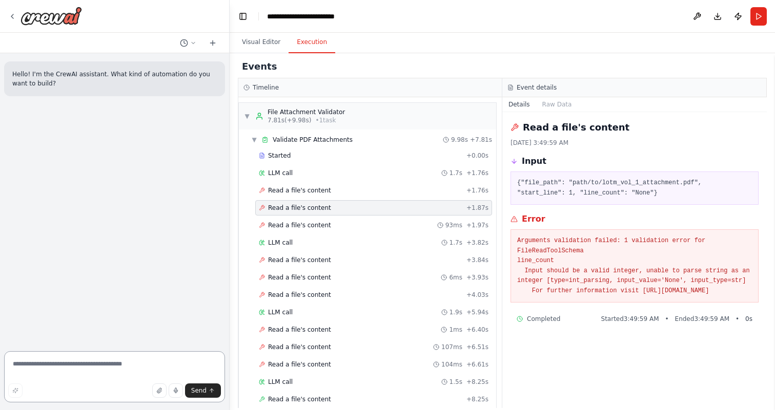
click at [112, 370] on textarea at bounding box center [114, 376] width 221 height 51
paste textarea "**********"
type textarea "**********"
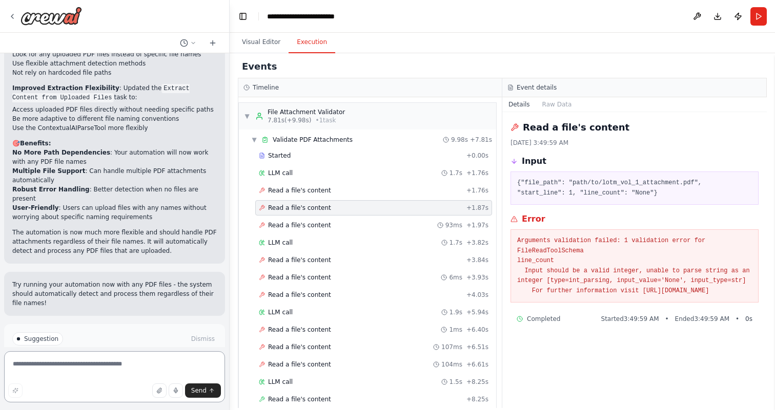
scroll to position [933, 0]
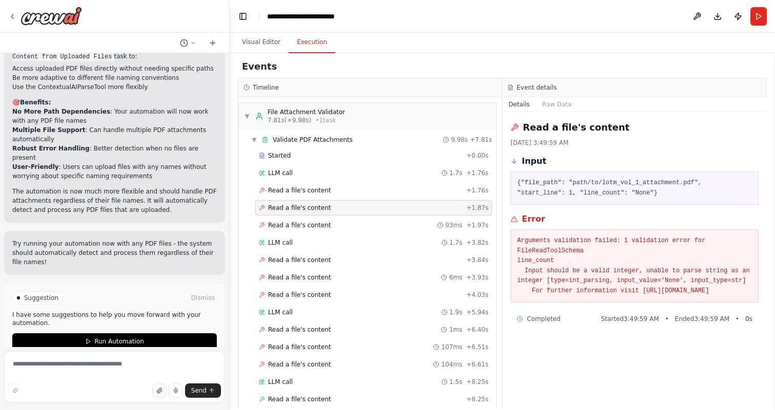
click at [158, 391] on icon "button" at bounding box center [159, 390] width 4 height 5
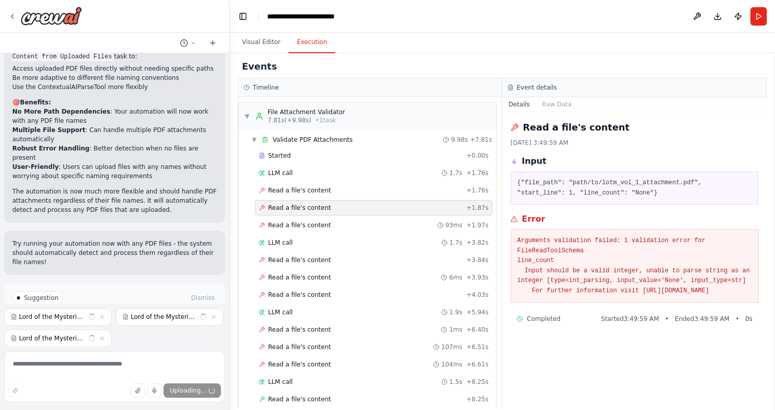
scroll to position [976, 0]
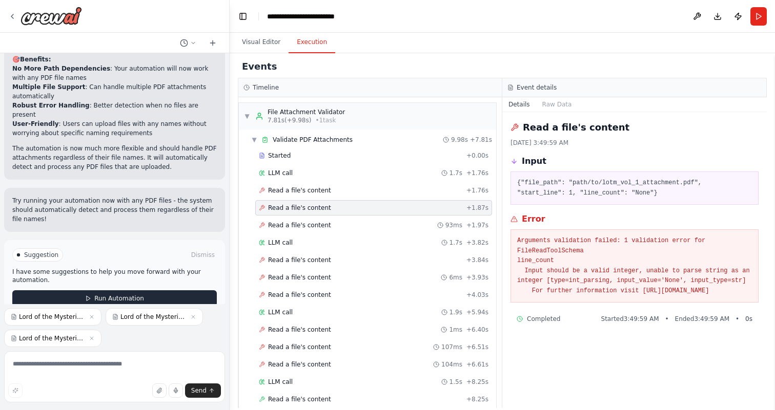
click at [175, 290] on button "Run Automation" at bounding box center [114, 298] width 204 height 16
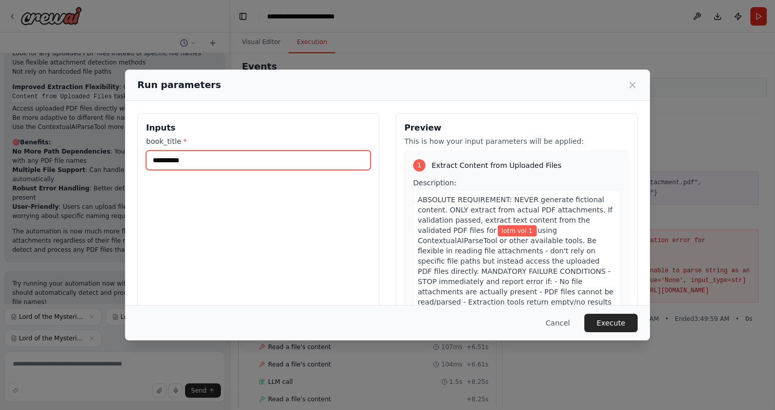
click at [243, 162] on input "**********" at bounding box center [258, 160] width 224 height 19
type input "**********"
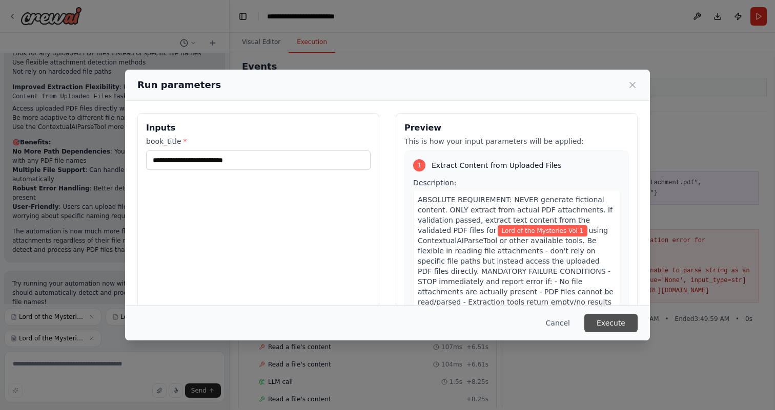
click at [625, 325] on button "Execute" at bounding box center [610, 323] width 53 height 18
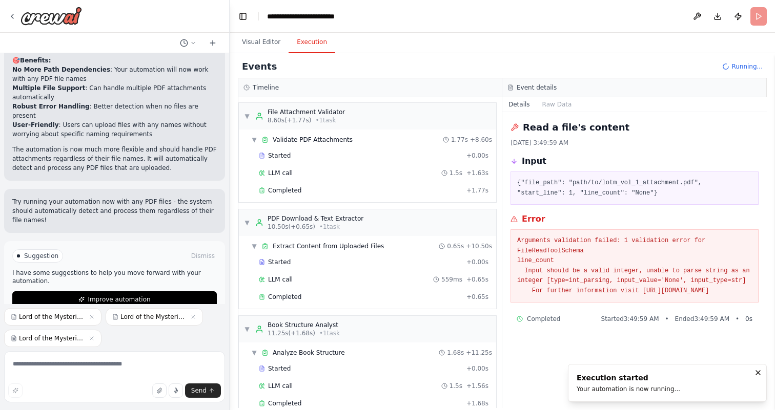
scroll to position [976, 0]
click at [355, 196] on div "Completed + 1.77s" at bounding box center [373, 190] width 237 height 15
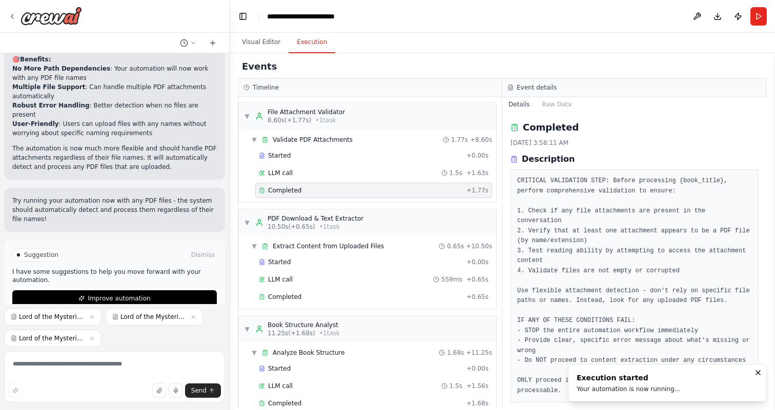
scroll to position [69, 0]
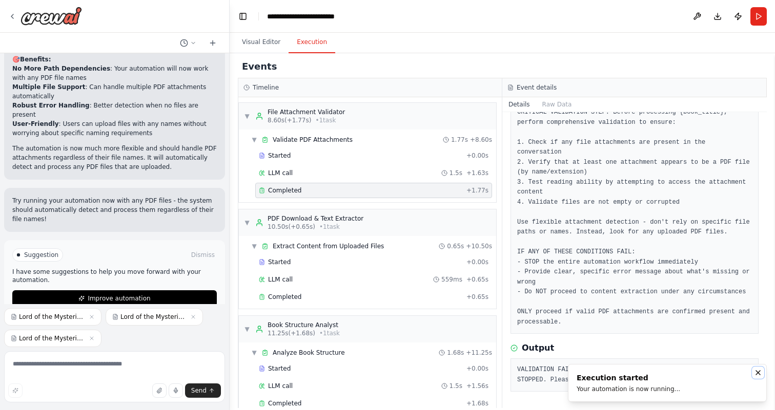
click at [760, 372] on icon "Notifications (F8)" at bounding box center [758, 373] width 8 height 8
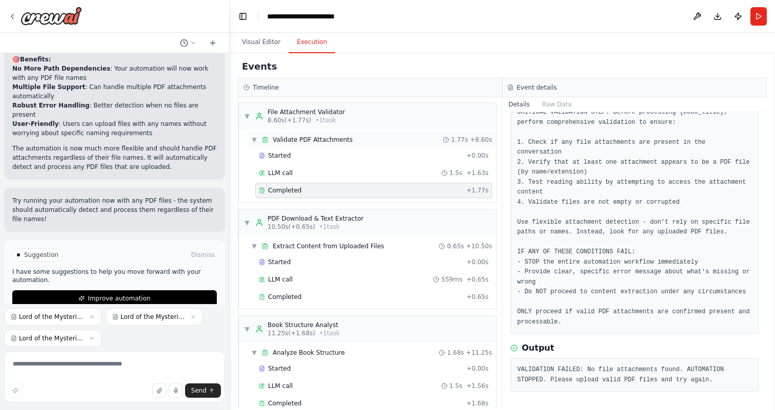
click at [392, 141] on div "▼ Validate PDF Attachments 1.77s + 8.60s" at bounding box center [371, 140] width 249 height 16
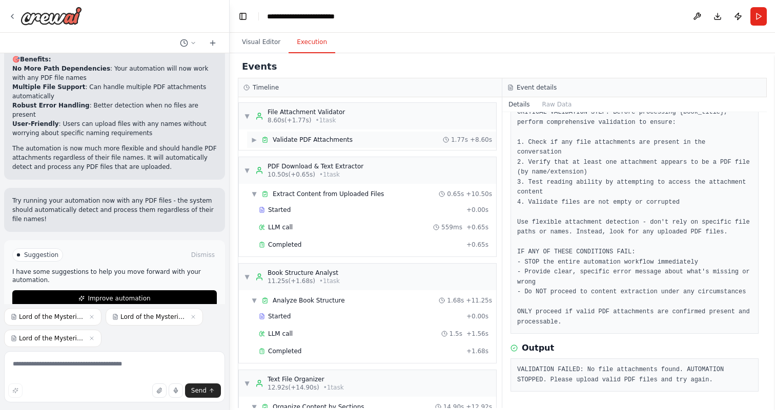
click at [392, 140] on div "▶ Validate PDF Attachments 1.77s + 8.60s" at bounding box center [371, 140] width 249 height 16
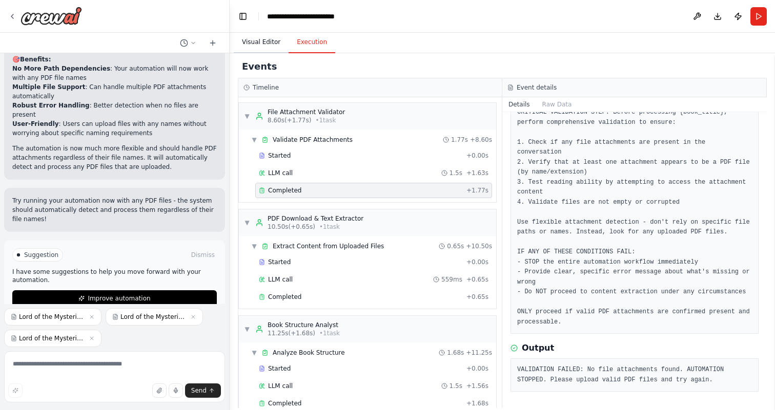
click at [275, 43] on button "Visual Editor" at bounding box center [261, 43] width 55 height 22
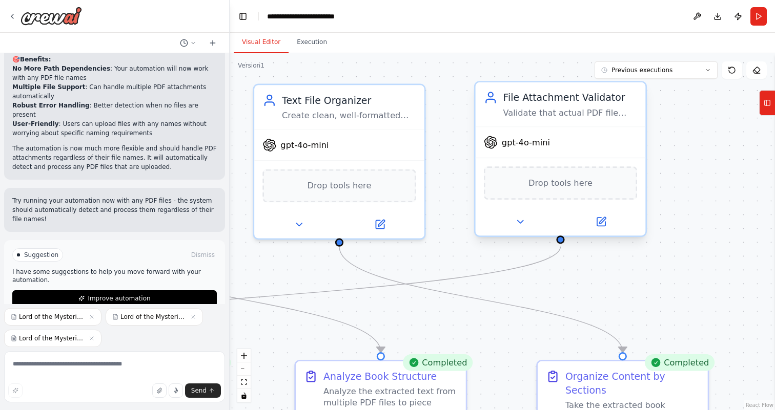
click at [588, 193] on div "Drop tools here" at bounding box center [560, 183] width 153 height 33
click at [565, 186] on span "Drop tools here" at bounding box center [560, 183] width 64 height 14
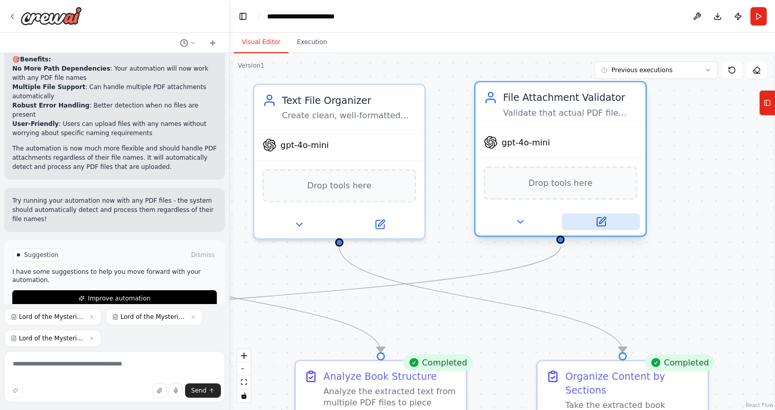
click at [596, 221] on icon at bounding box center [600, 222] width 8 height 8
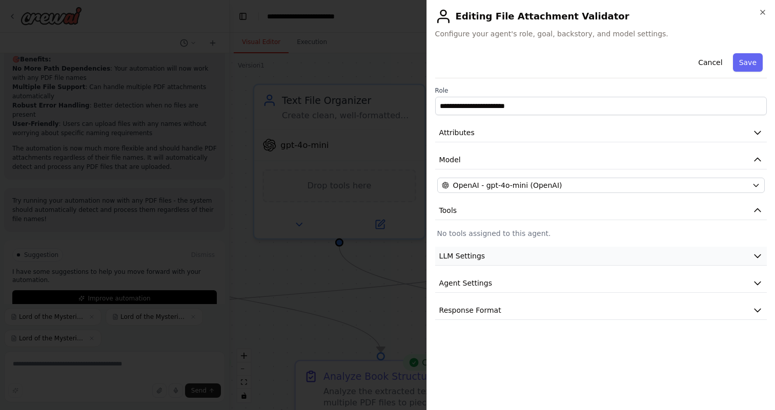
click at [512, 259] on button "LLM Settings" at bounding box center [600, 256] width 331 height 19
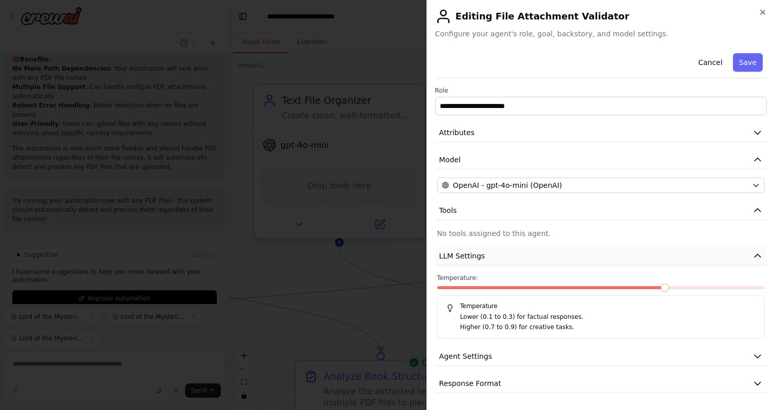
click at [512, 257] on button "LLM Settings" at bounding box center [600, 256] width 331 height 19
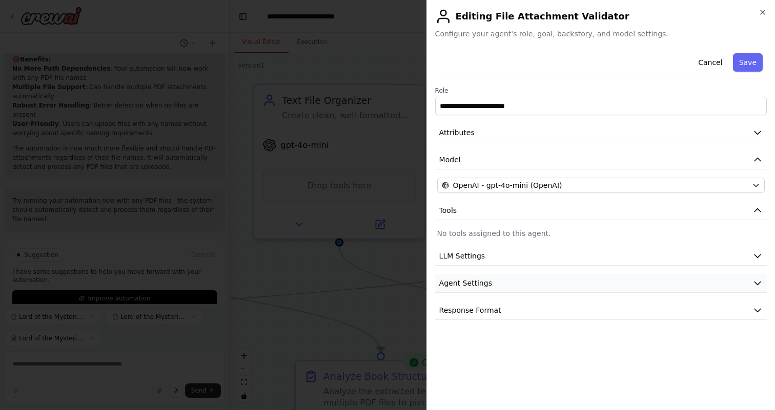
click at [514, 275] on button "Agent Settings" at bounding box center [600, 283] width 331 height 19
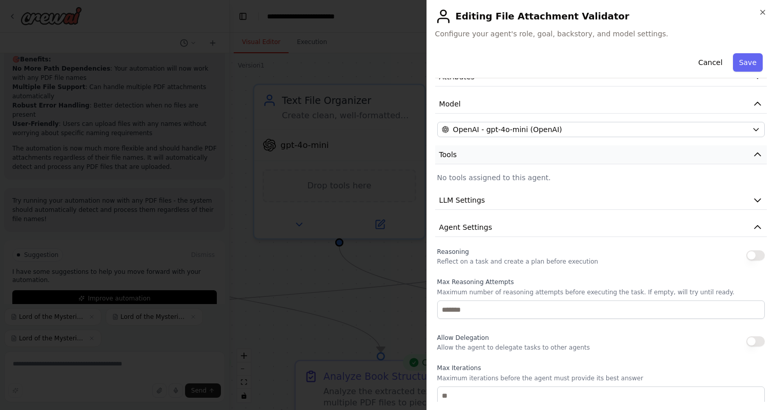
scroll to position [0, 0]
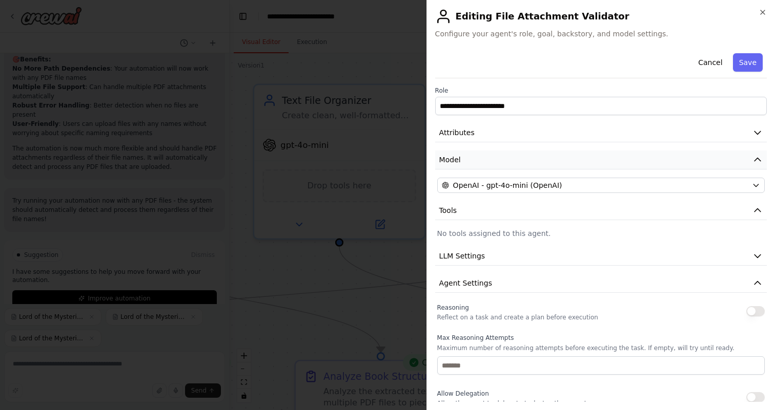
click at [525, 154] on button "Model" at bounding box center [600, 160] width 331 height 19
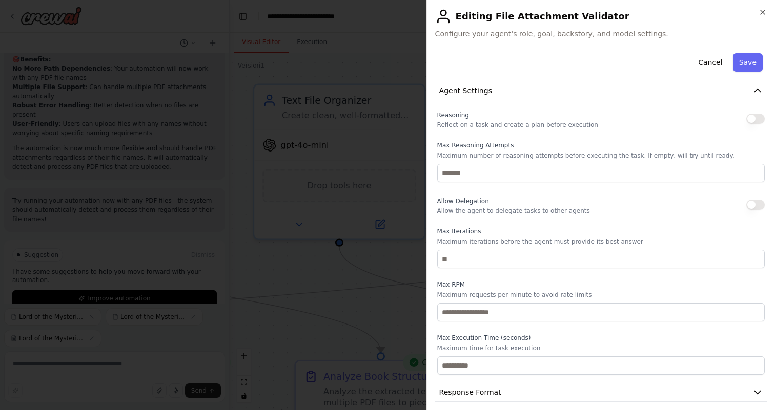
scroll to position [177, 0]
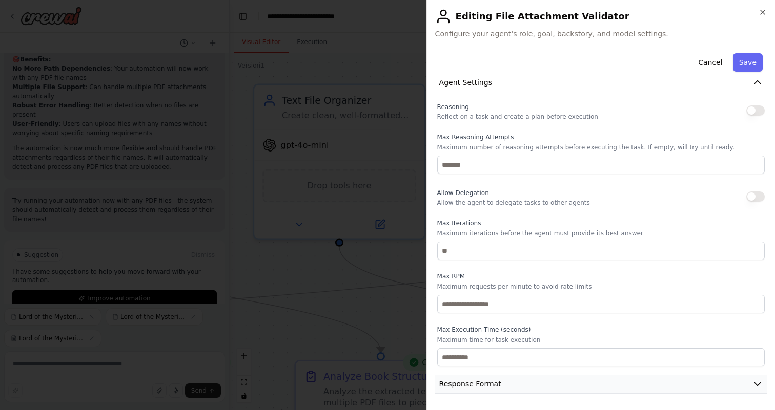
click at [537, 383] on button "Response Format" at bounding box center [600, 384] width 331 height 19
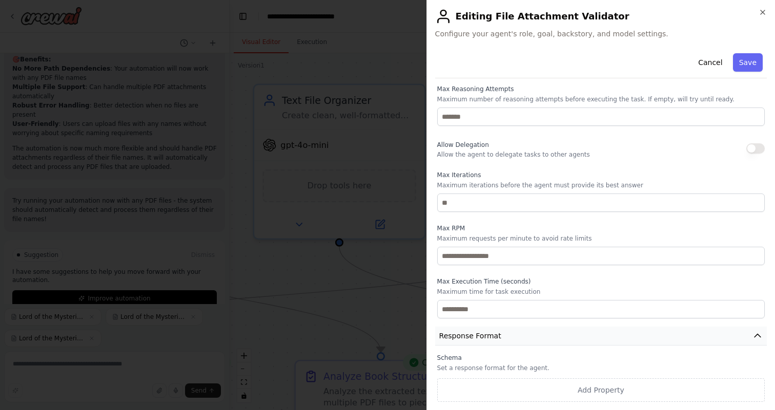
click at [551, 340] on button "Response Format" at bounding box center [600, 336] width 331 height 19
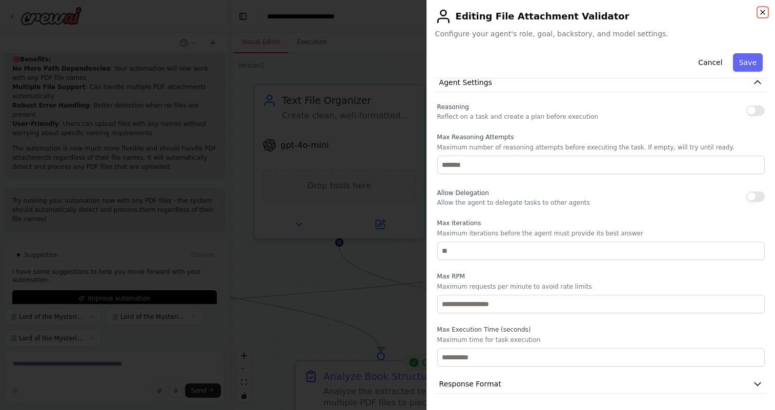
click at [762, 14] on icon "button" at bounding box center [762, 12] width 8 height 8
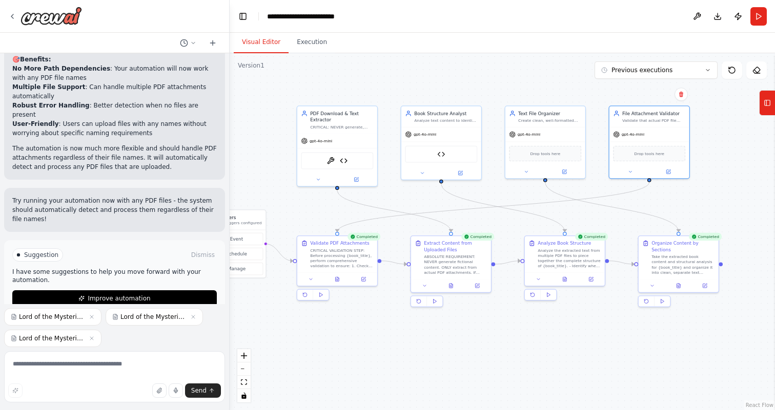
drag, startPoint x: 320, startPoint y: 273, endPoint x: 428, endPoint y: 207, distance: 126.4
click at [428, 207] on div ".deletable-edge-delete-btn { width: 20px; height: 20px; border: 0px solid #ffff…" at bounding box center [502, 231] width 545 height 357
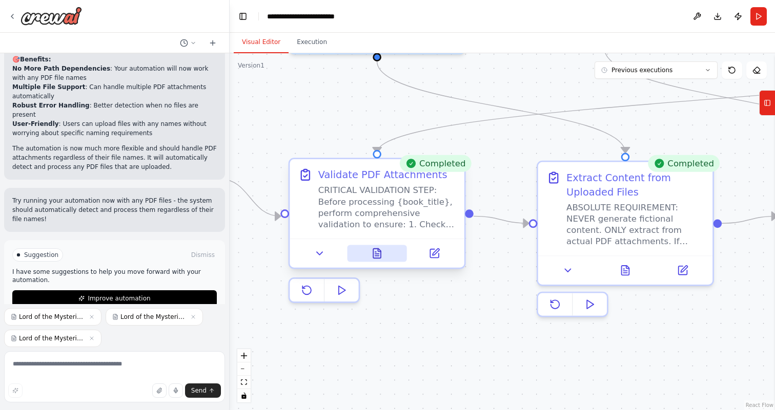
click at [382, 255] on icon at bounding box center [376, 253] width 11 height 11
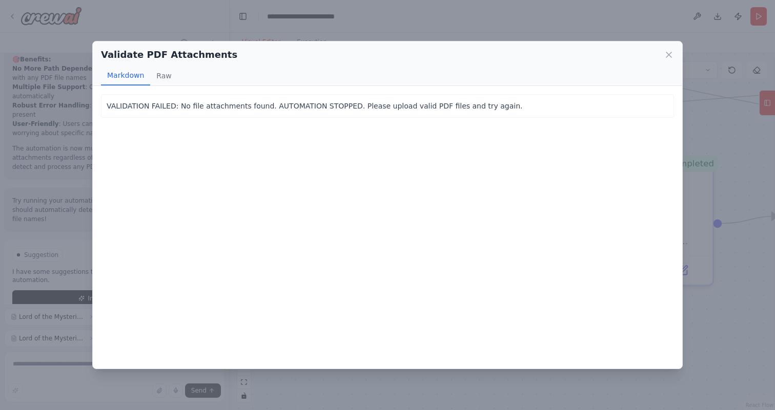
click at [592, 15] on div "Validate PDF Attachments Markdown Raw VALIDATION FAILED: No file attachments fo…" at bounding box center [387, 205] width 775 height 410
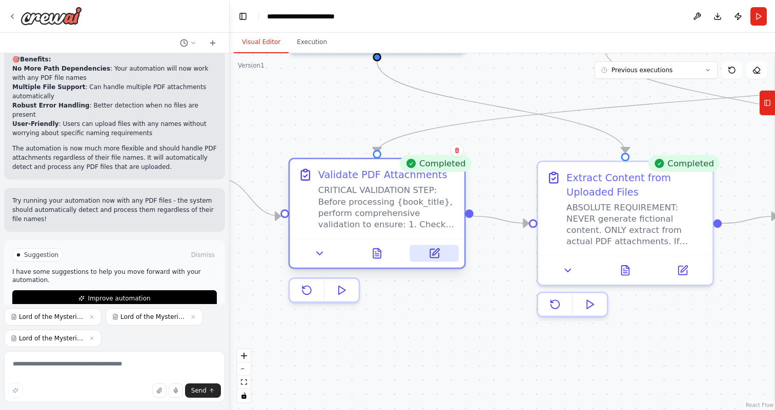
click at [440, 254] on button at bounding box center [434, 253] width 49 height 17
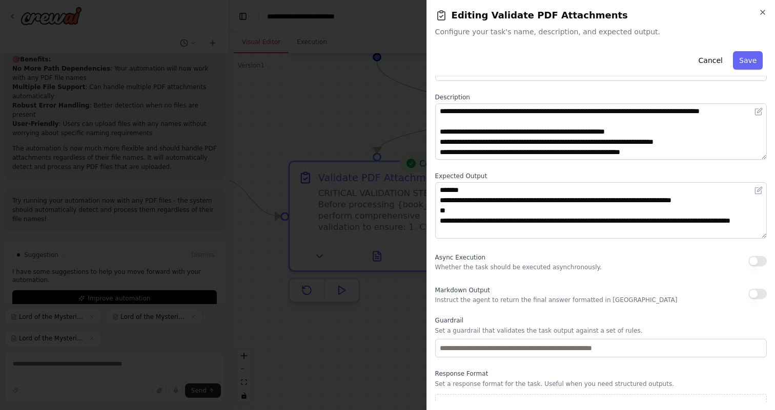
scroll to position [52, 0]
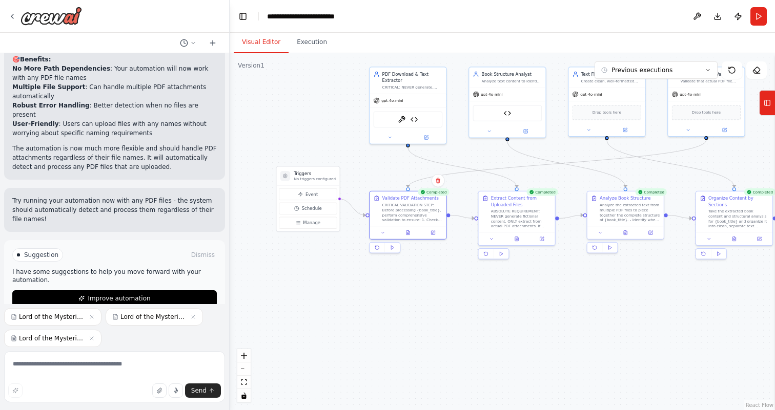
drag, startPoint x: 316, startPoint y: 257, endPoint x: 344, endPoint y: 279, distance: 35.8
click at [344, 279] on div ".deletable-edge-delete-btn { width: 20px; height: 20px; border: 0px solid #ffff…" at bounding box center [502, 231] width 545 height 357
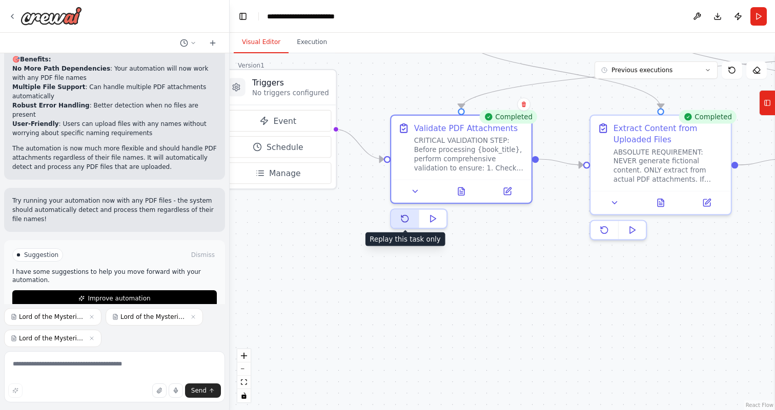
click at [411, 220] on button at bounding box center [405, 219] width 28 height 18
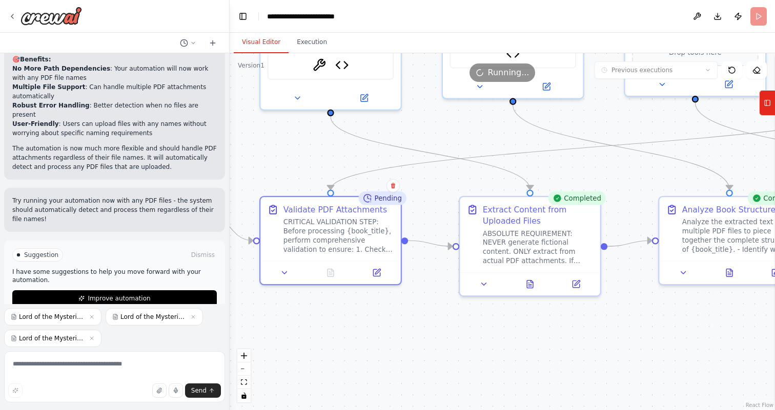
drag, startPoint x: 548, startPoint y: 285, endPoint x: 420, endPoint y: 365, distance: 151.4
click at [419, 366] on div ".deletable-edge-delete-btn { width: 20px; height: 20px; border: 0px solid #ffff…" at bounding box center [502, 231] width 545 height 357
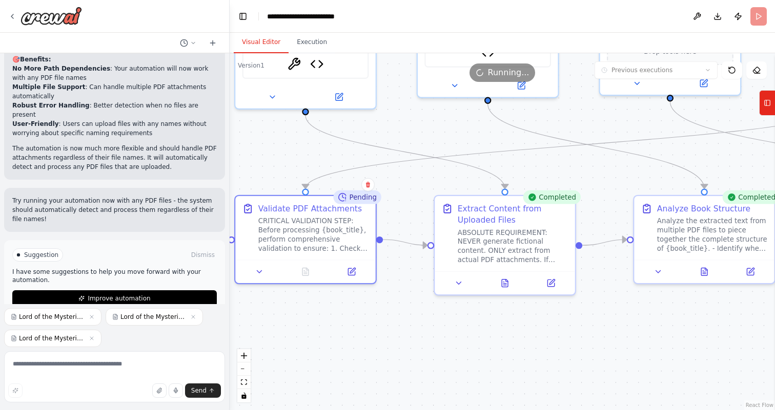
drag, startPoint x: 489, startPoint y: 330, endPoint x: 456, endPoint y: 330, distance: 32.8
click at [456, 330] on div ".deletable-edge-delete-btn { width: 20px; height: 20px; border: 0px solid #ffff…" at bounding box center [502, 231] width 545 height 357
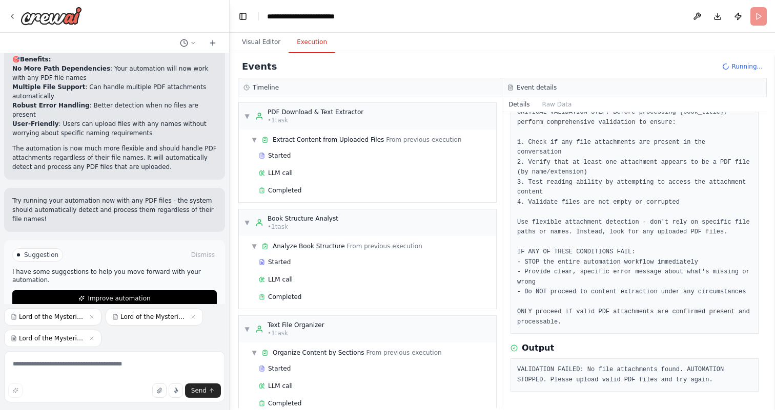
click at [306, 47] on button "Execution" at bounding box center [311, 43] width 47 height 22
click at [280, 48] on button "Visual Editor" at bounding box center [261, 43] width 55 height 22
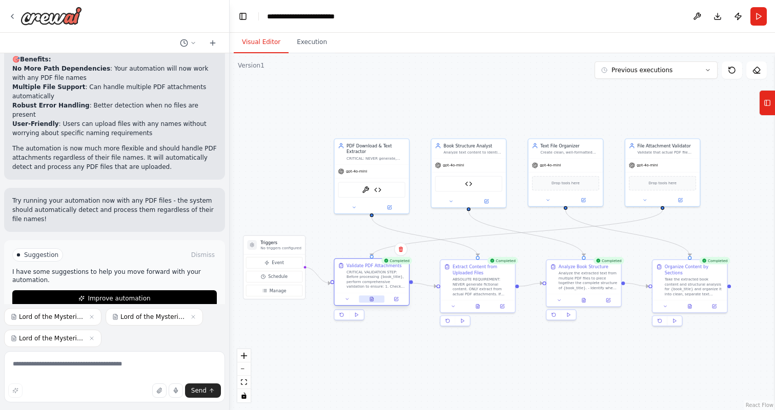
click at [373, 300] on button at bounding box center [372, 299] width 26 height 7
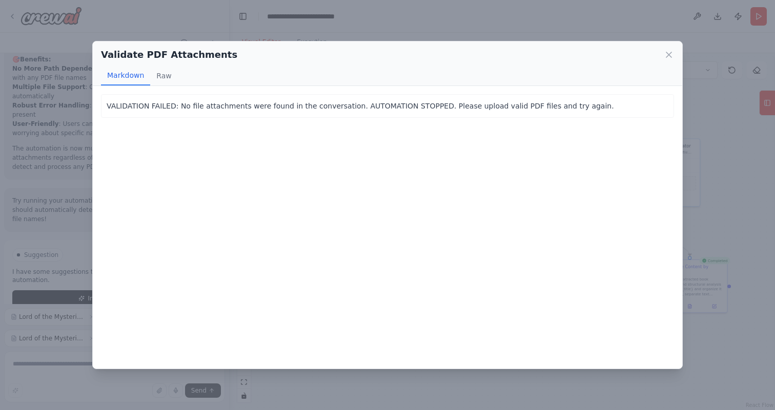
click at [478, 24] on div "Validate PDF Attachments Markdown Raw VALIDATION FAILED: No file attachments we…" at bounding box center [387, 205] width 775 height 410
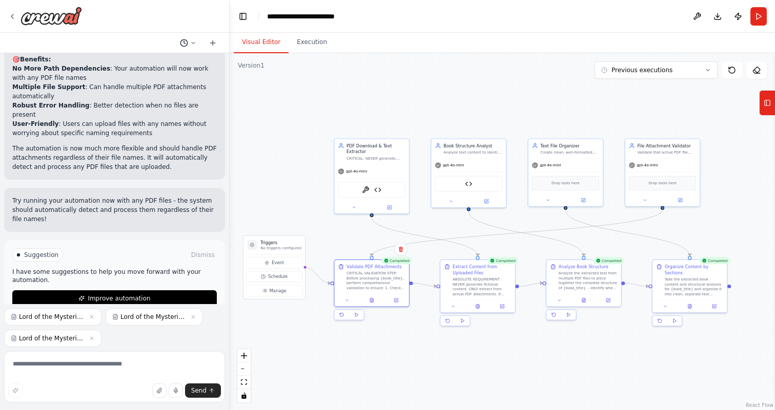
click at [188, 45] on button at bounding box center [188, 43] width 25 height 12
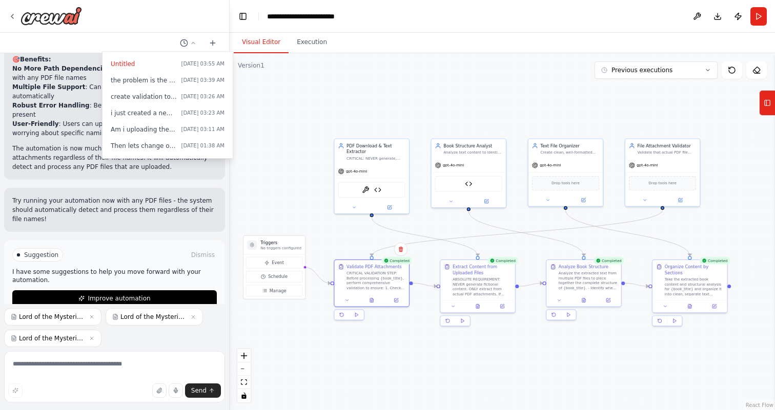
click at [189, 50] on div at bounding box center [115, 205] width 230 height 410
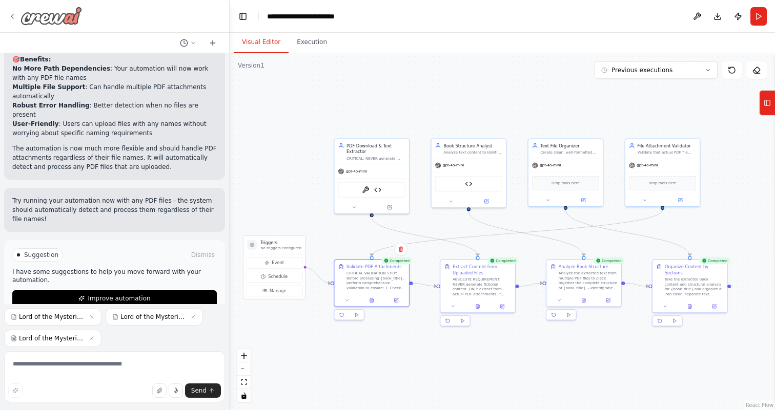
click at [68, 17] on img at bounding box center [50, 16] width 61 height 18
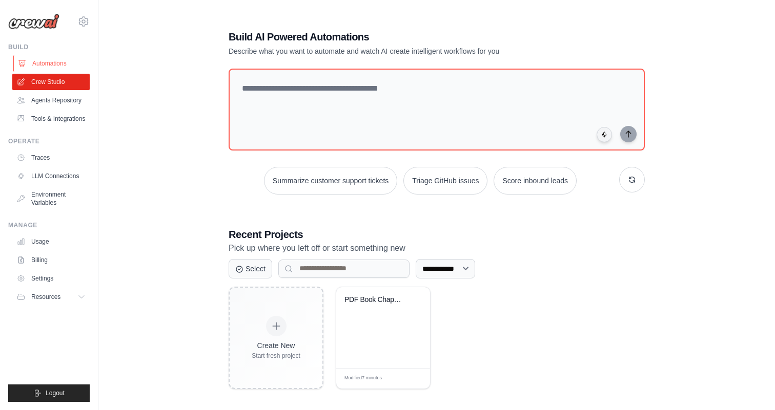
scroll to position [28, 0]
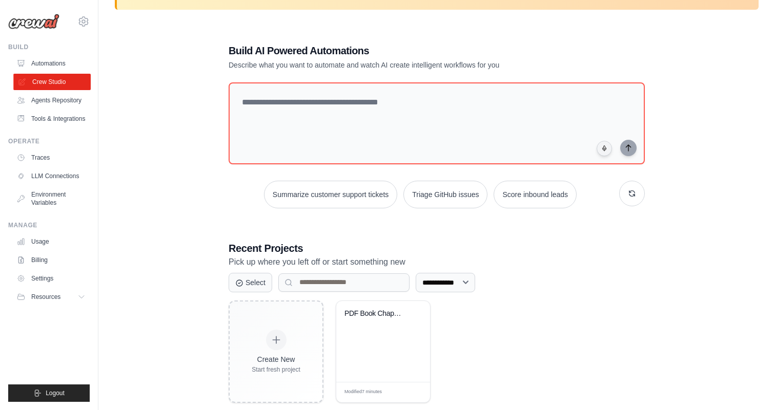
click at [59, 85] on link "Crew Studio" at bounding box center [51, 82] width 77 height 16
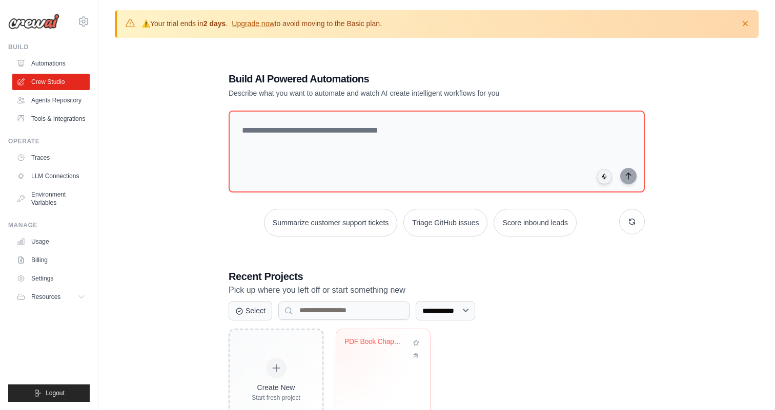
scroll to position [56, 0]
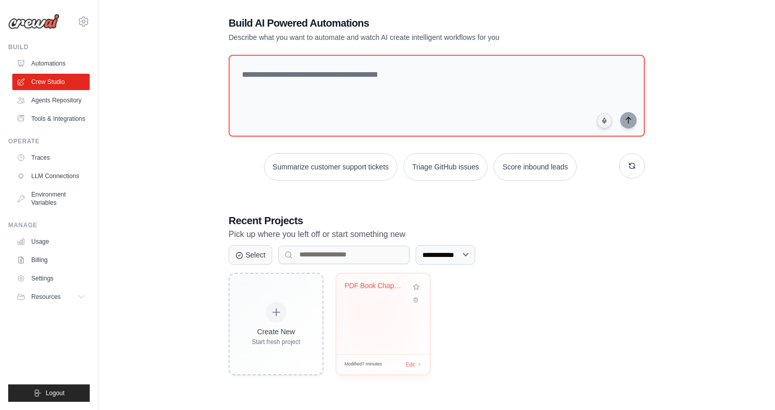
click at [373, 309] on div "PDF Book Chapter Extractor" at bounding box center [383, 314] width 94 height 81
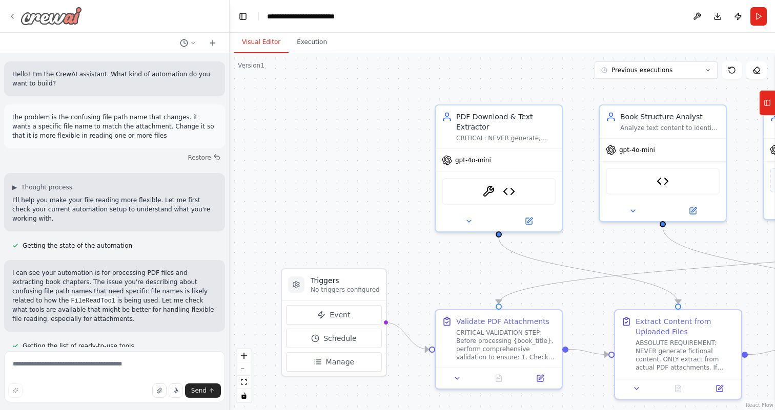
click at [10, 12] on icon at bounding box center [12, 16] width 8 height 8
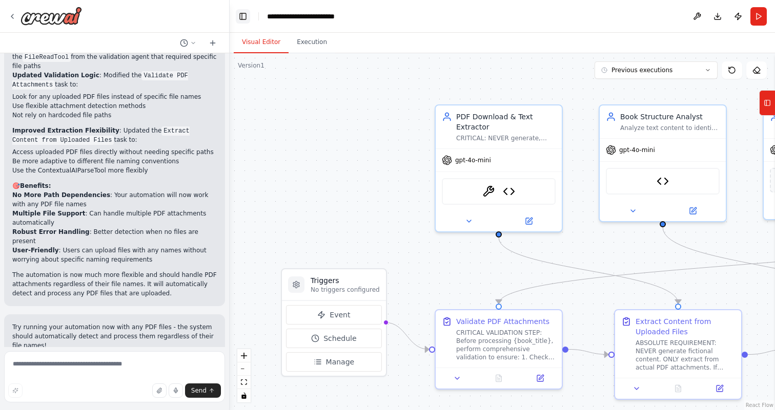
scroll to position [850, 0]
click at [242, 18] on button "Toggle Left Sidebar" at bounding box center [243, 16] width 14 height 14
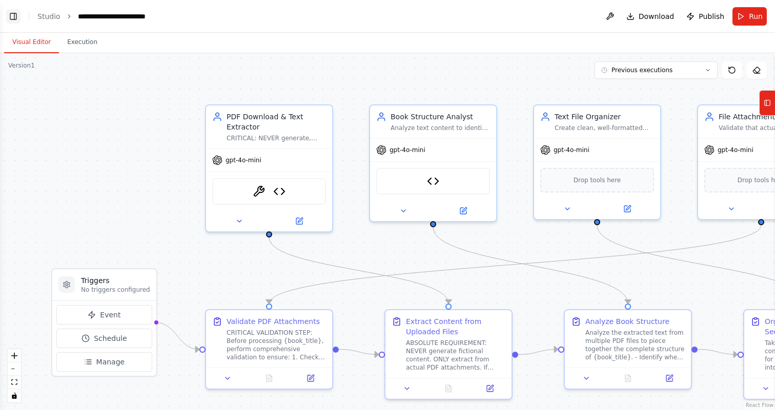
click at [10, 18] on button "Toggle Left Sidebar" at bounding box center [13, 16] width 14 height 14
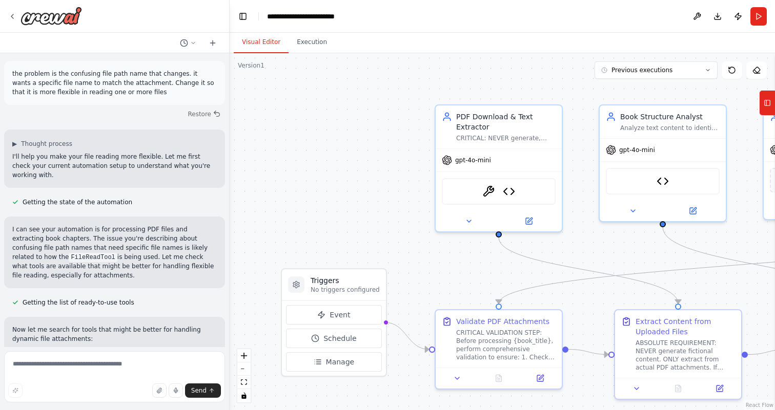
scroll to position [0, 0]
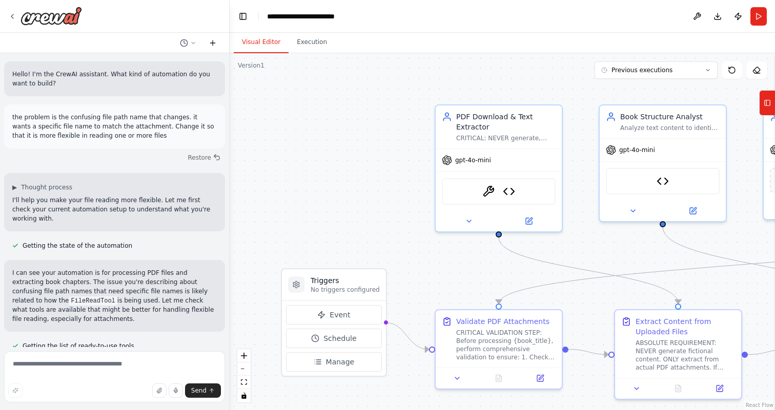
click at [213, 41] on icon at bounding box center [213, 42] width 0 height 5
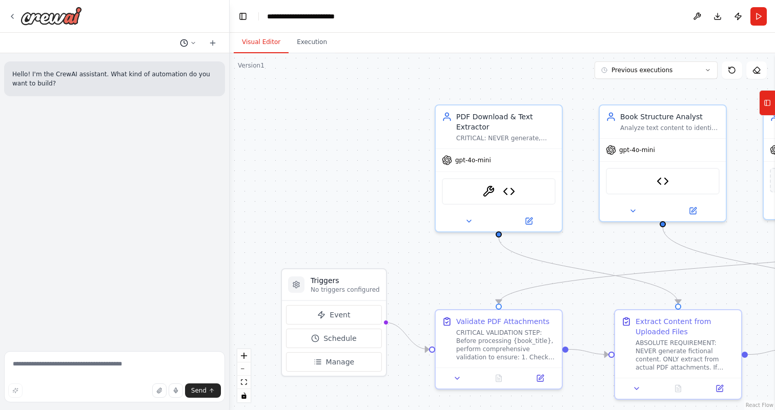
click at [190, 46] on button at bounding box center [188, 43] width 25 height 12
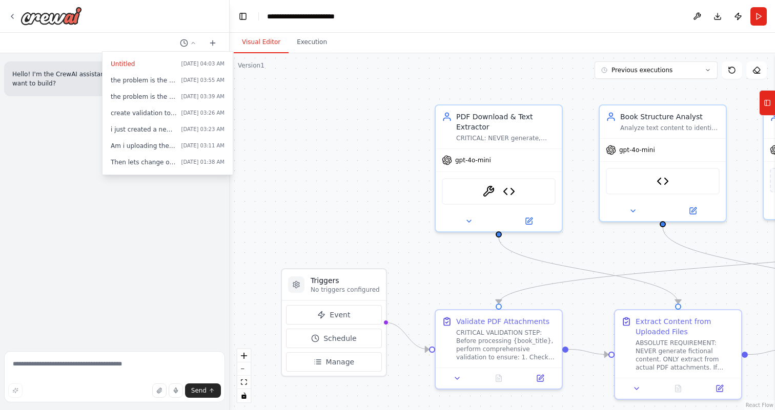
click at [193, 41] on div at bounding box center [115, 205] width 230 height 410
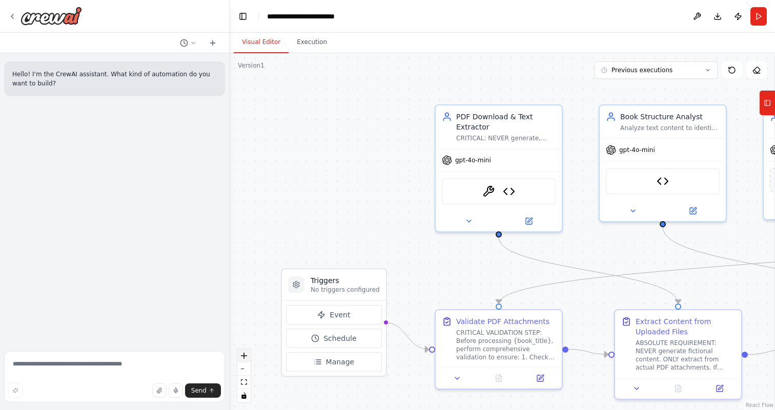
click at [246, 354] on icon "zoom in" at bounding box center [244, 356] width 6 height 6
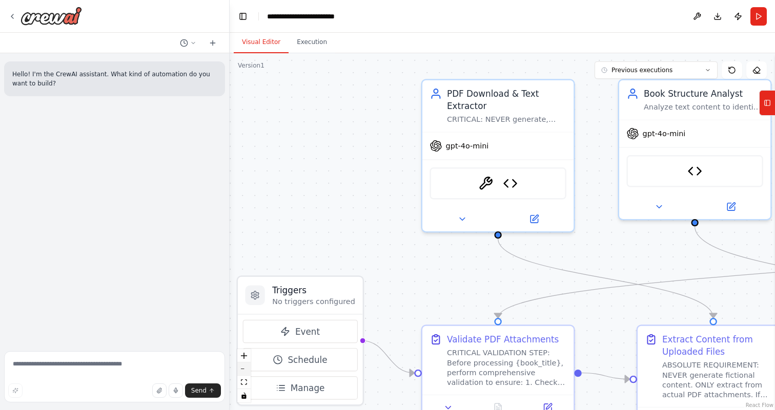
click at [245, 367] on button "zoom out" at bounding box center [243, 369] width 13 height 13
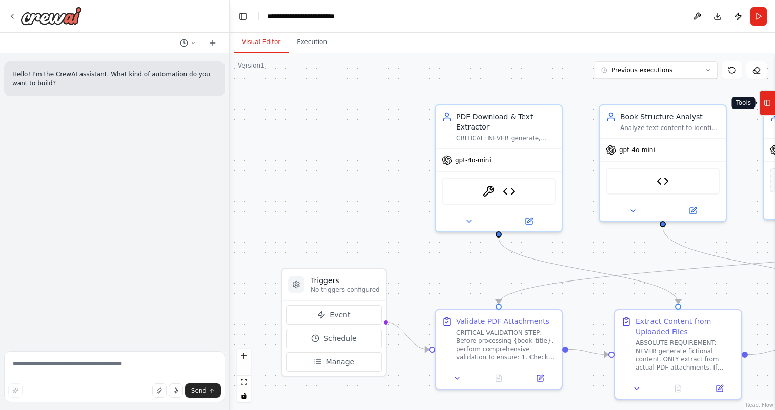
click at [769, 100] on icon at bounding box center [766, 103] width 7 height 16
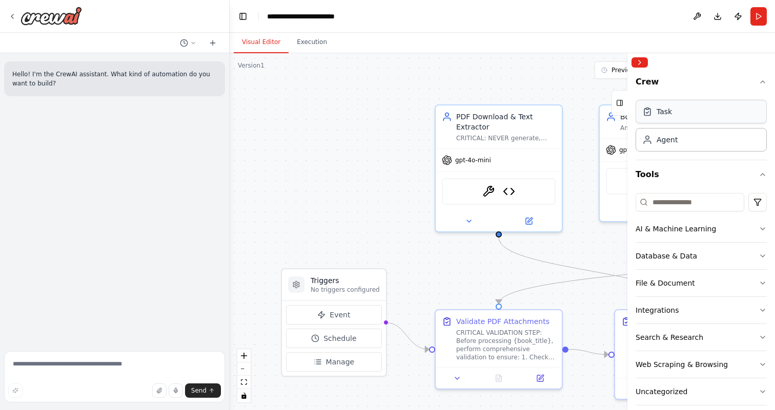
click at [733, 117] on div "Task" at bounding box center [700, 112] width 131 height 24
click at [719, 140] on div "Agent" at bounding box center [700, 140] width 131 height 24
click at [758, 178] on icon "button" at bounding box center [762, 175] width 8 height 8
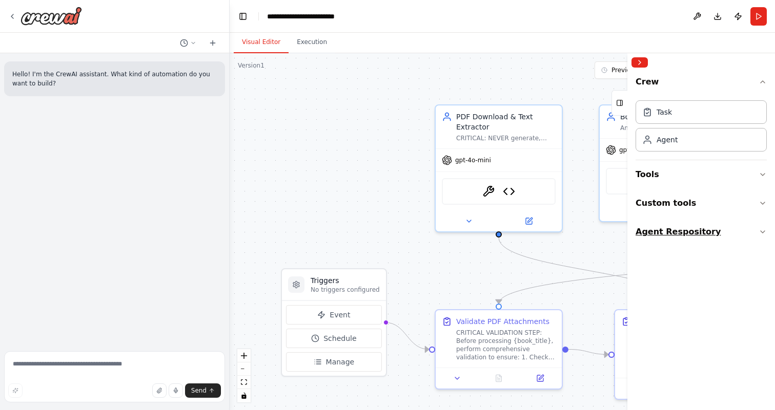
click at [750, 229] on button "Agent Respository" at bounding box center [700, 232] width 131 height 29
click at [749, 207] on button "Custom tools" at bounding box center [700, 203] width 131 height 29
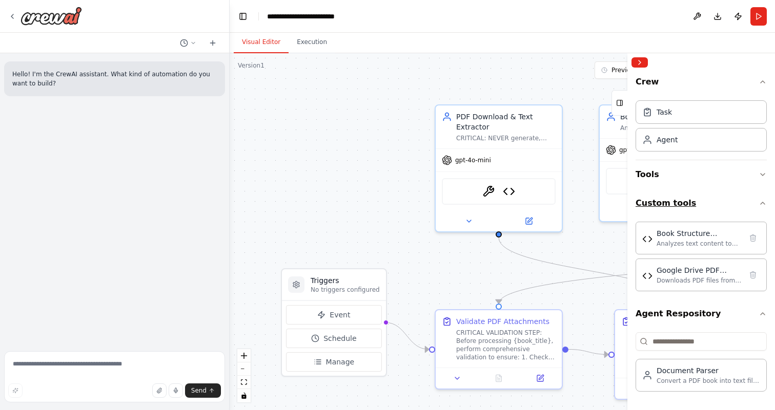
click at [749, 207] on button "Custom tools" at bounding box center [700, 203] width 131 height 29
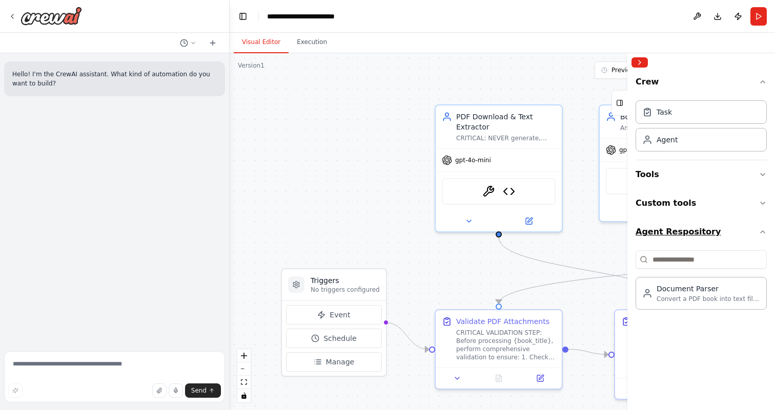
click at [732, 236] on button "Agent Respository" at bounding box center [700, 232] width 131 height 29
click at [242, 20] on button "Toggle Left Sidebar" at bounding box center [243, 16] width 14 height 14
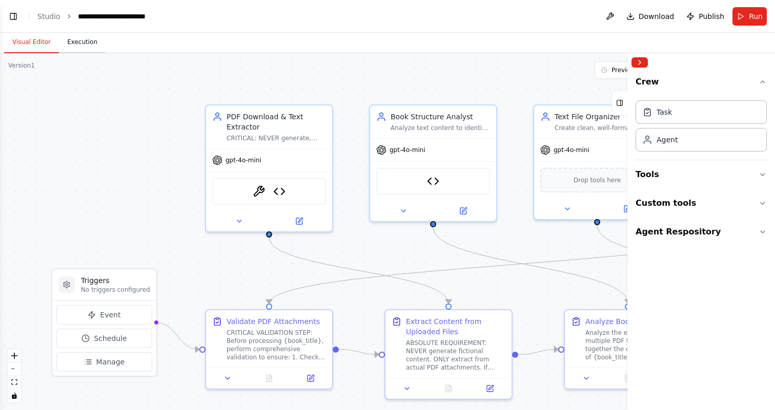
click at [82, 45] on button "Execution" at bounding box center [82, 43] width 47 height 22
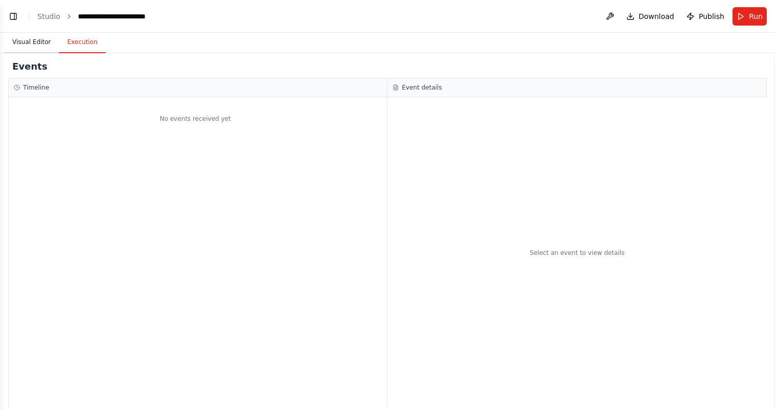
click at [38, 47] on button "Visual Editor" at bounding box center [31, 43] width 55 height 22
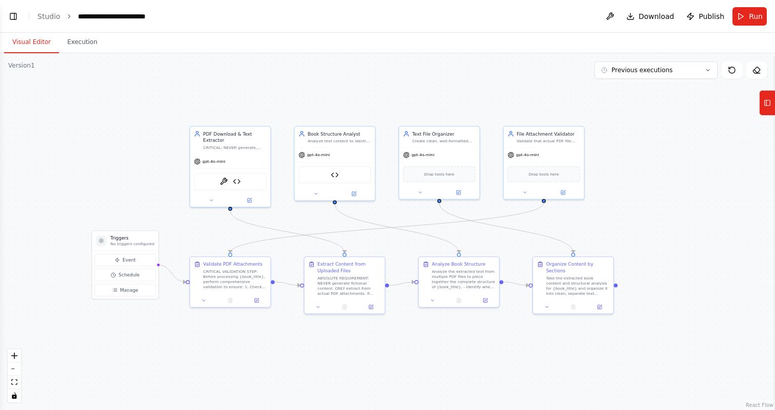
click at [39, 44] on button "Visual Editor" at bounding box center [31, 43] width 55 height 22
click at [13, 17] on button "Toggle Left Sidebar" at bounding box center [13, 16] width 14 height 14
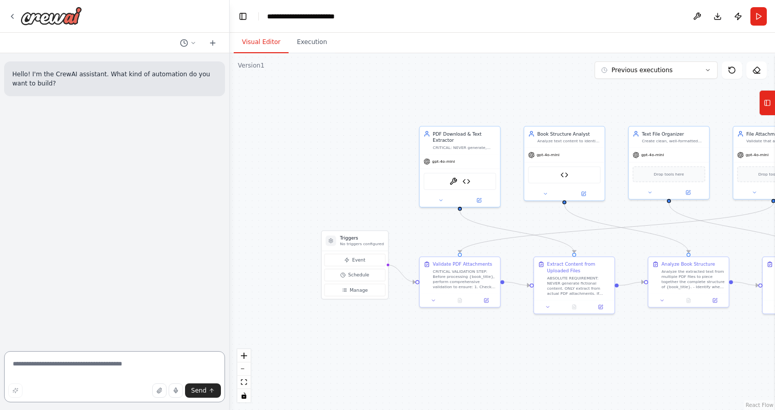
click at [88, 358] on textarea at bounding box center [114, 376] width 221 height 51
click at [93, 372] on textarea at bounding box center [114, 376] width 221 height 51
type textarea "**********"
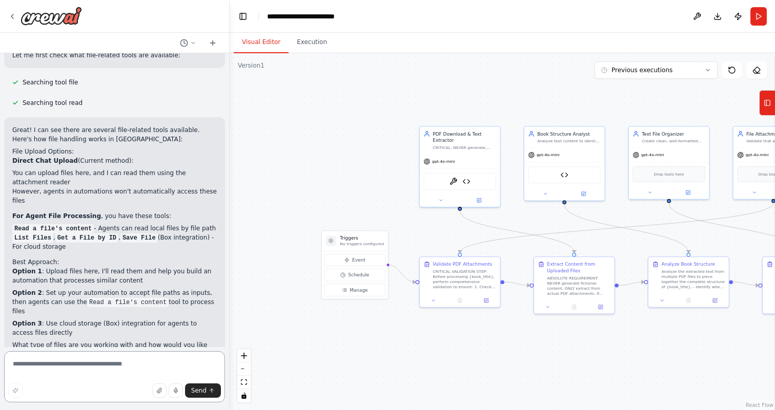
scroll to position [225, 0]
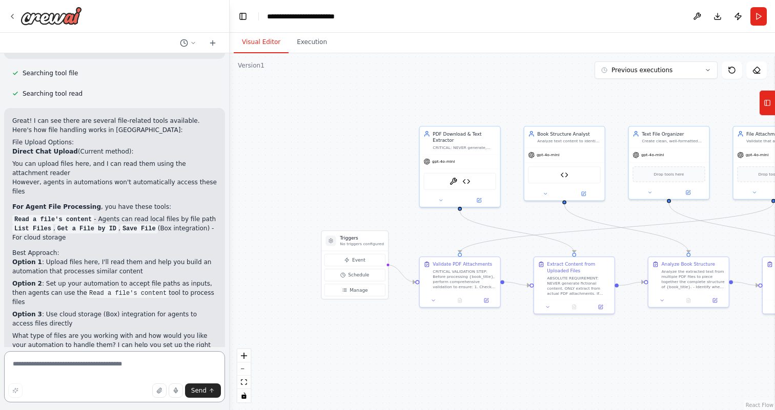
click at [84, 362] on textarea at bounding box center [114, 376] width 221 height 51
type textarea "*"
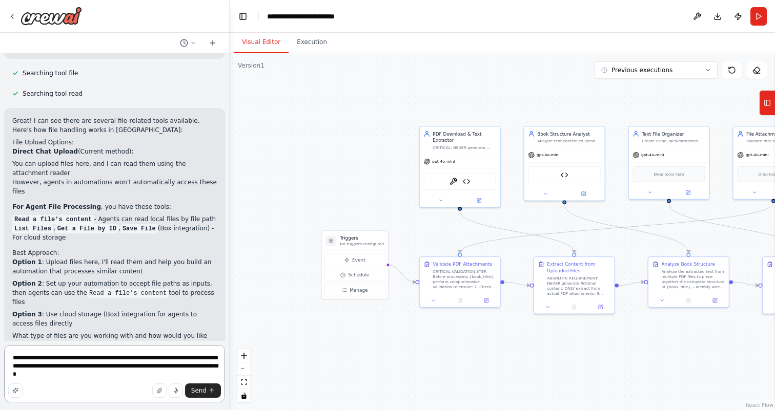
type textarea "**********"
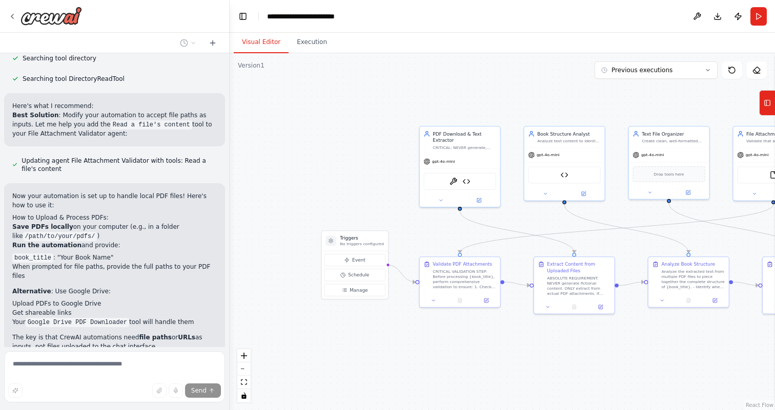
scroll to position [1104, 0]
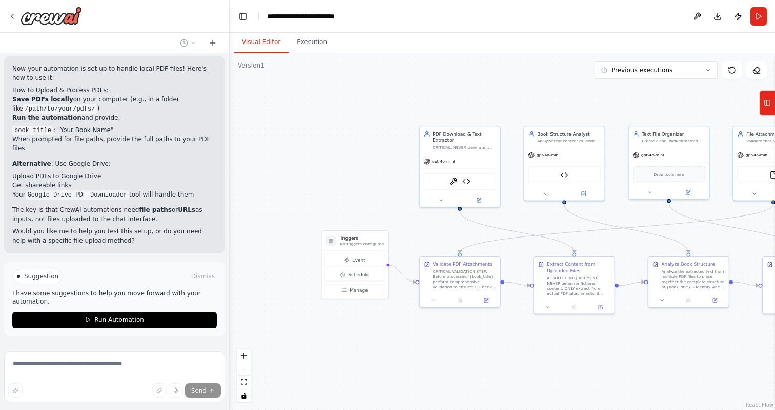
click at [209, 357] on span "Stop" at bounding box center [211, 361] width 14 height 8
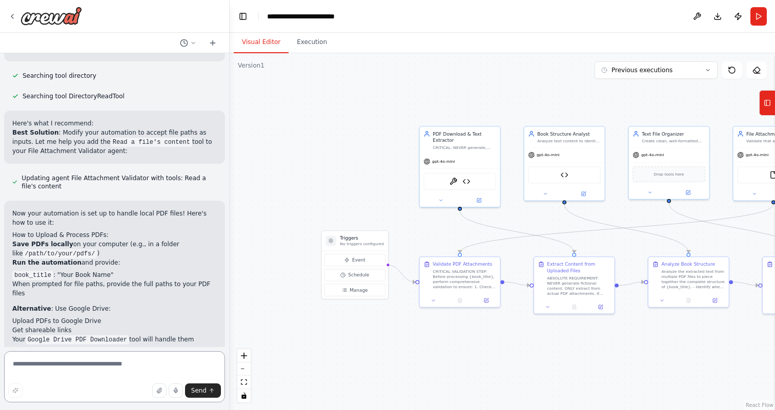
scroll to position [981, 0]
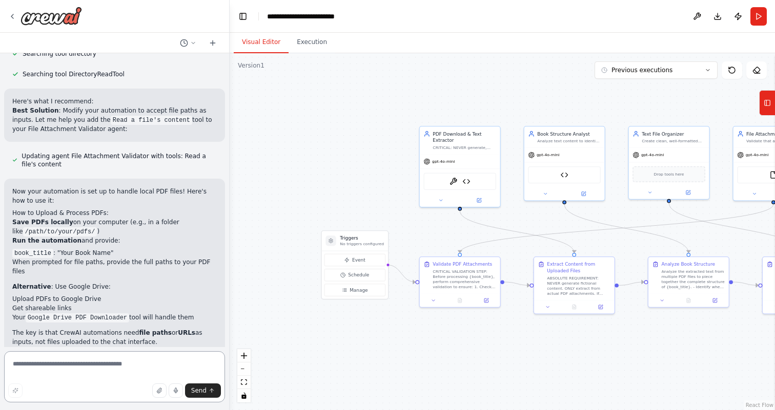
click at [98, 360] on textarea at bounding box center [114, 376] width 221 height 51
click at [108, 366] on textarea at bounding box center [114, 376] width 221 height 51
type textarea "*"
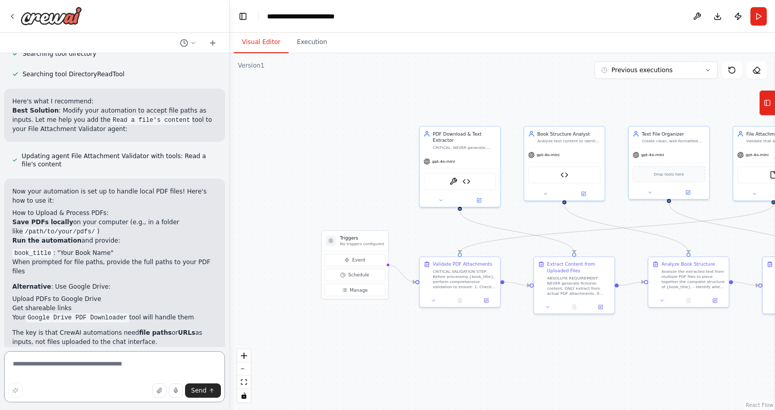
click at [111, 363] on textarea at bounding box center [114, 376] width 221 height 51
paste textarea "**********"
click at [69, 374] on textarea "**********" at bounding box center [114, 376] width 221 height 51
click at [92, 375] on textarea "**********" at bounding box center [114, 376] width 221 height 51
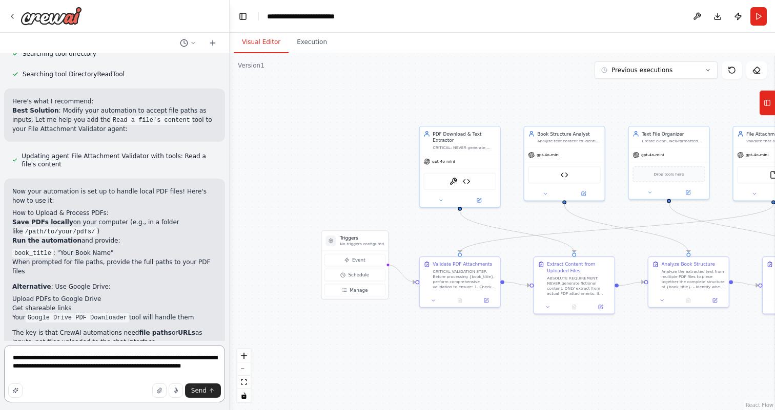
click at [192, 369] on textarea "**********" at bounding box center [114, 373] width 221 height 57
click at [171, 380] on textarea "**********" at bounding box center [114, 373] width 221 height 57
type textarea "**********"
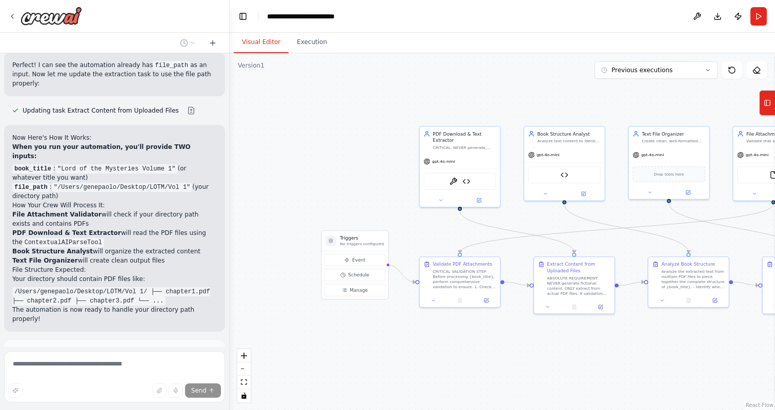
scroll to position [1895, 0]
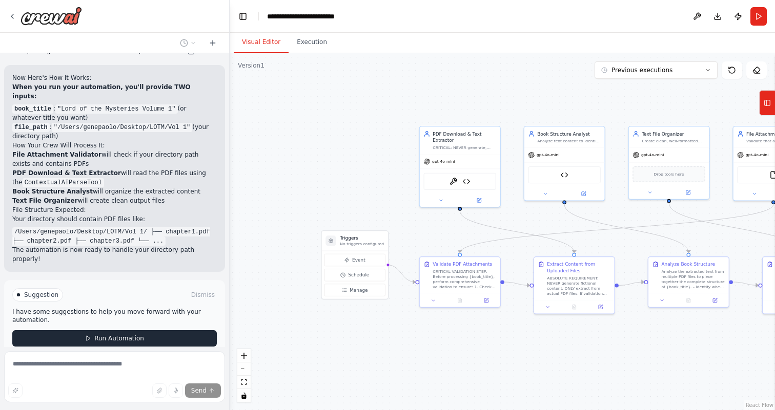
click at [138, 335] on span "Run Automation" at bounding box center [119, 339] width 50 height 8
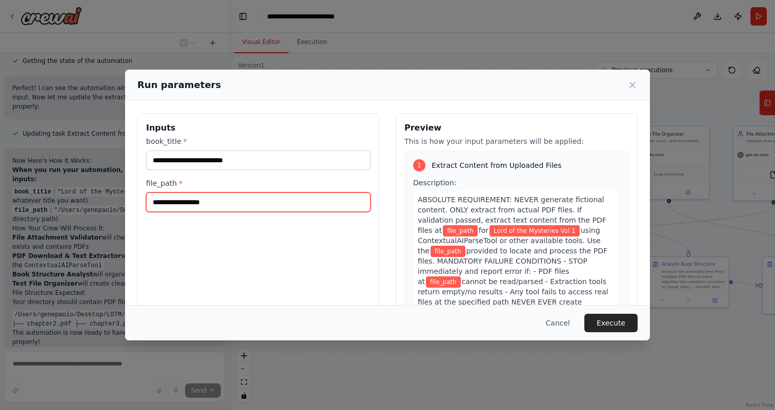
click at [240, 207] on input "file_path *" at bounding box center [258, 202] width 224 height 19
paste input "**********"
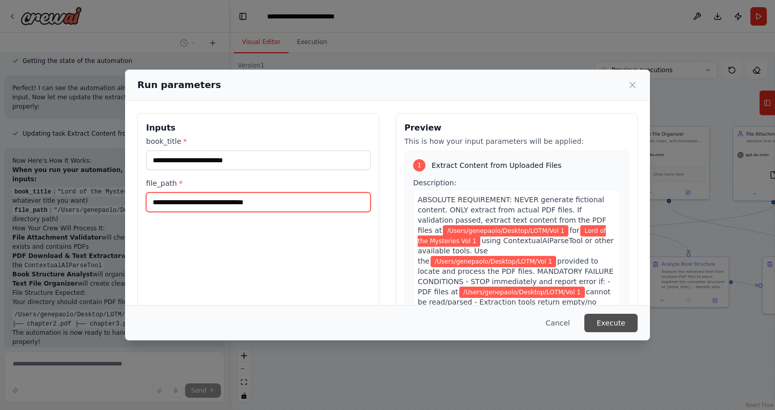
type input "**********"
click at [607, 327] on button "Execute" at bounding box center [610, 323] width 53 height 18
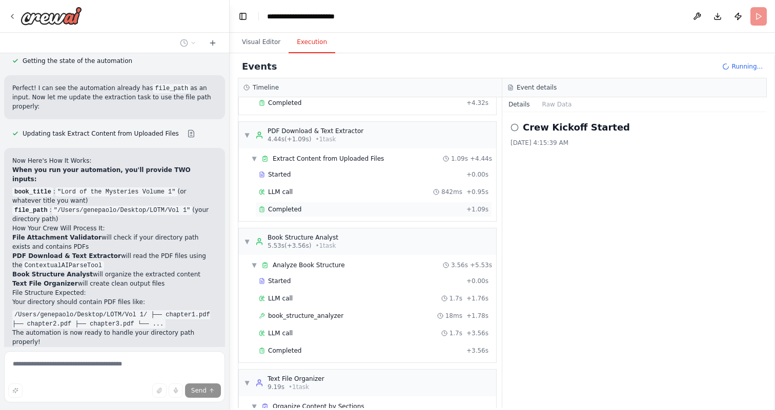
scroll to position [0, 0]
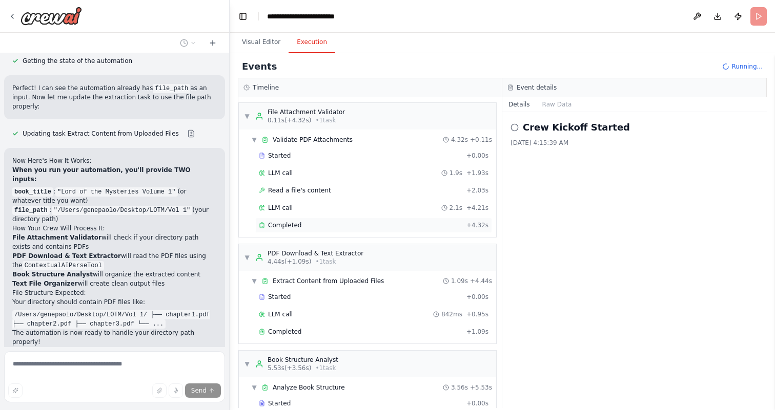
click at [329, 227] on div "Completed" at bounding box center [360, 225] width 203 height 8
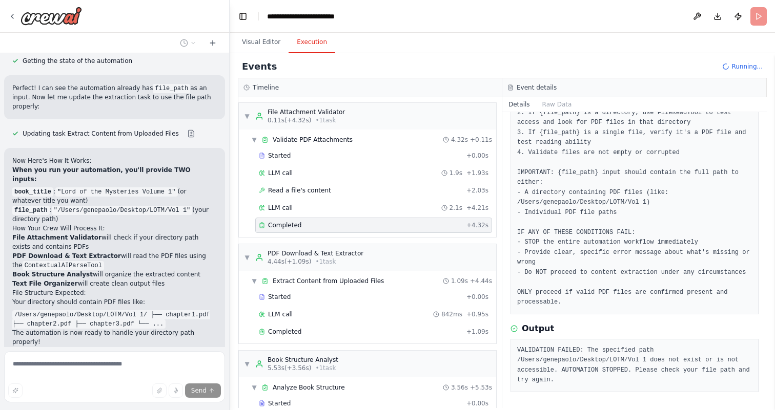
scroll to position [1895, 0]
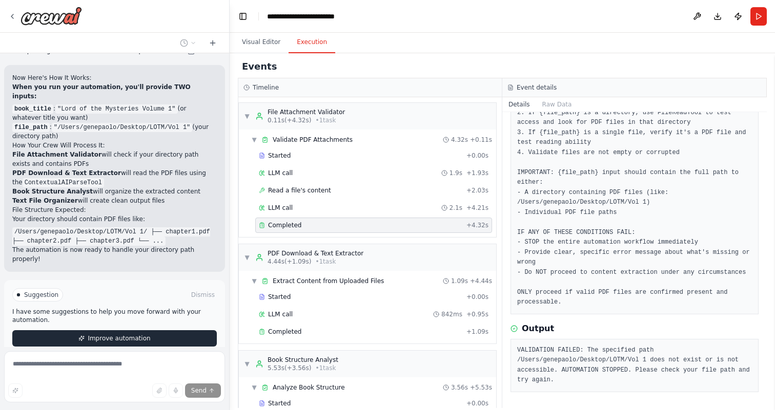
click at [122, 335] on span "Improve automation" at bounding box center [119, 339] width 63 height 8
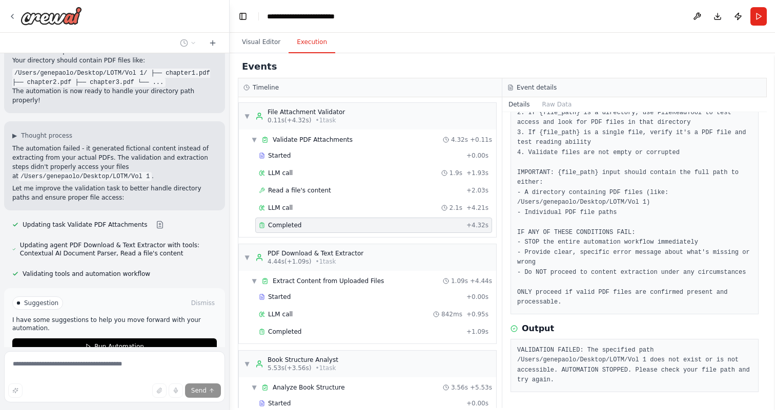
scroll to position [2062, 0]
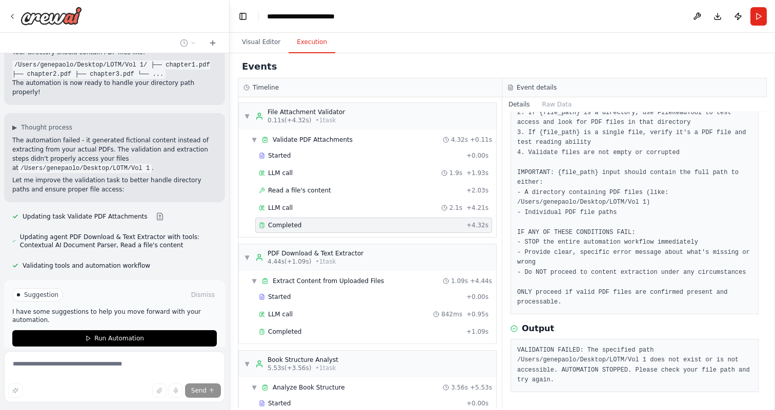
click at [215, 375] on span "Stop" at bounding box center [211, 379] width 14 height 8
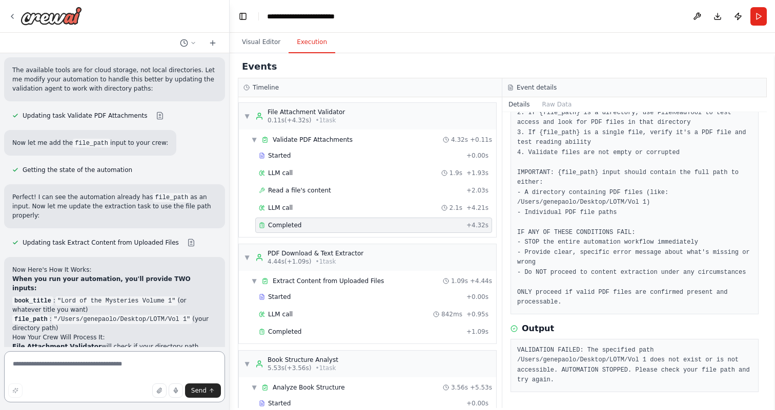
scroll to position [1772, 0]
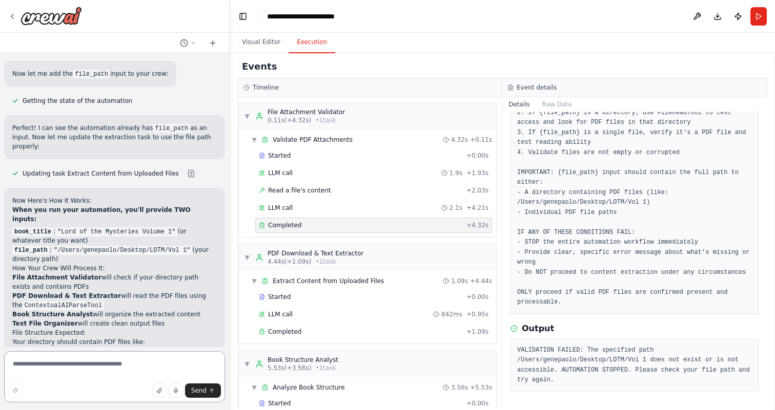
click at [112, 366] on textarea at bounding box center [114, 376] width 221 height 51
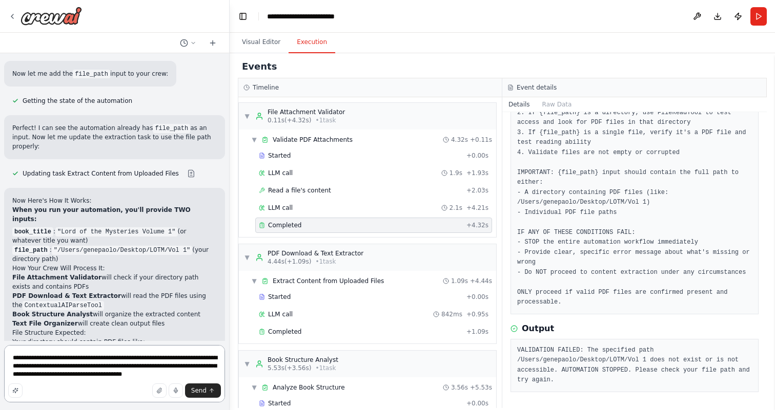
type textarea "**********"
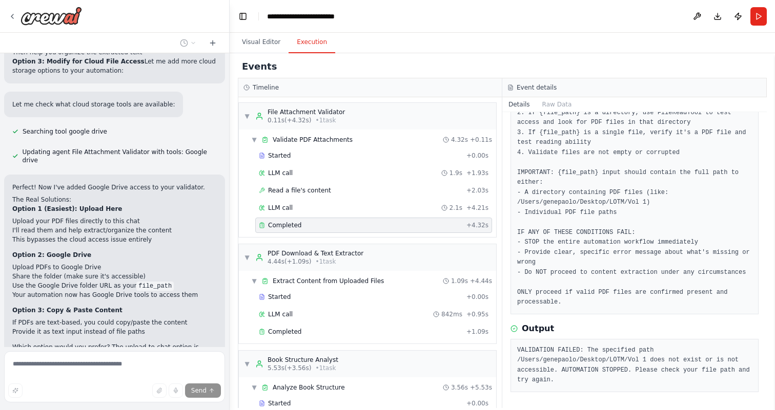
scroll to position [2468, 0]
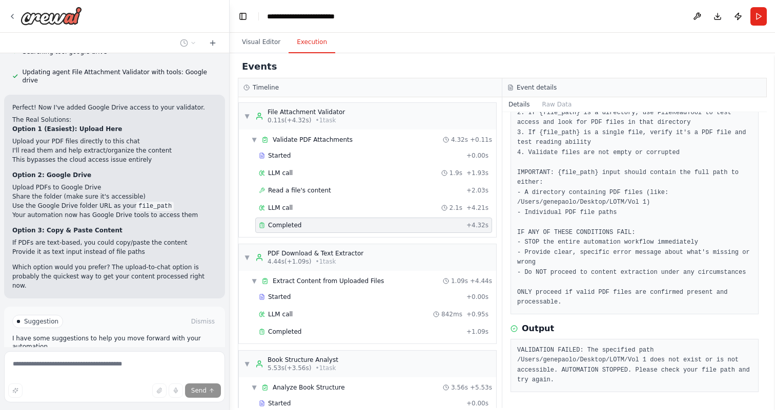
click at [213, 402] on span "Stop" at bounding box center [211, 406] width 14 height 8
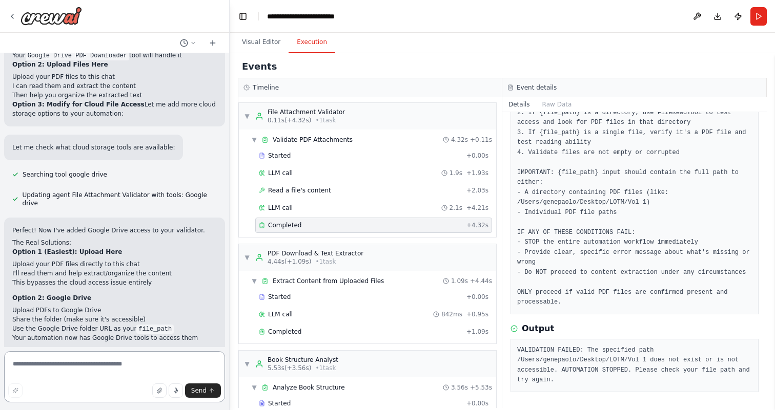
click at [136, 369] on textarea at bounding box center [114, 376] width 221 height 51
click at [114, 369] on textarea at bounding box center [114, 376] width 221 height 51
type textarea "*"
type textarea "**********"
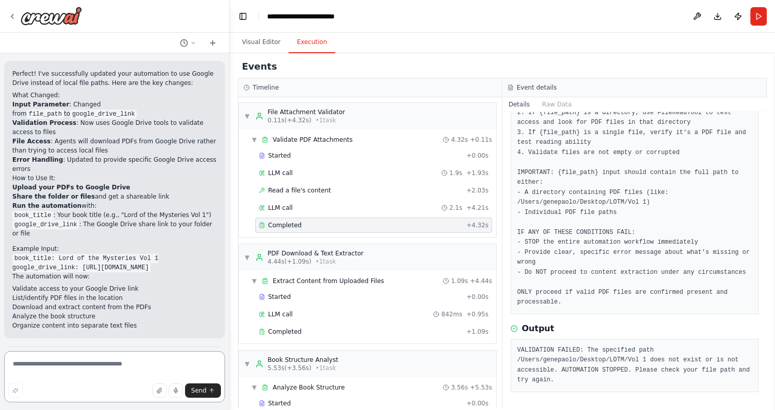
scroll to position [3248, 0]
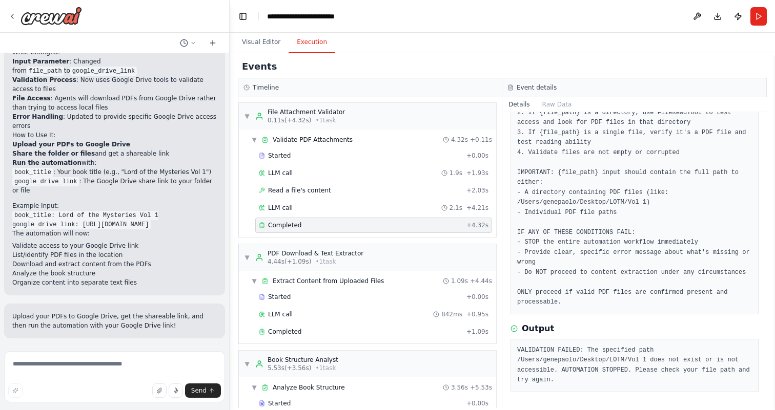
click at [129, 401] on span "Run Automation" at bounding box center [119, 405] width 50 height 8
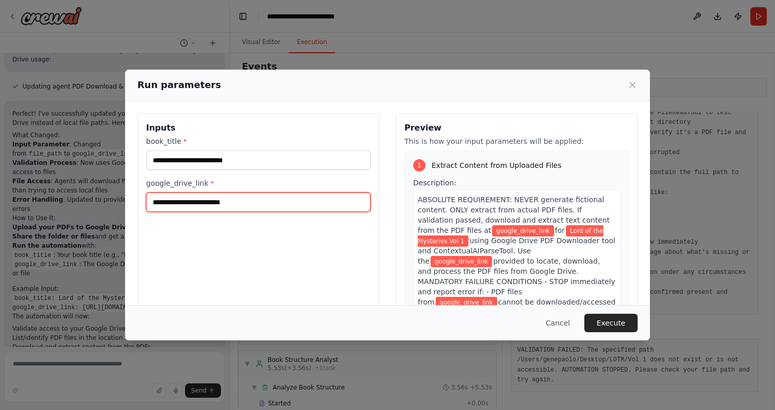
click at [254, 202] on input "google_drive_link *" at bounding box center [258, 202] width 224 height 19
paste input "**********"
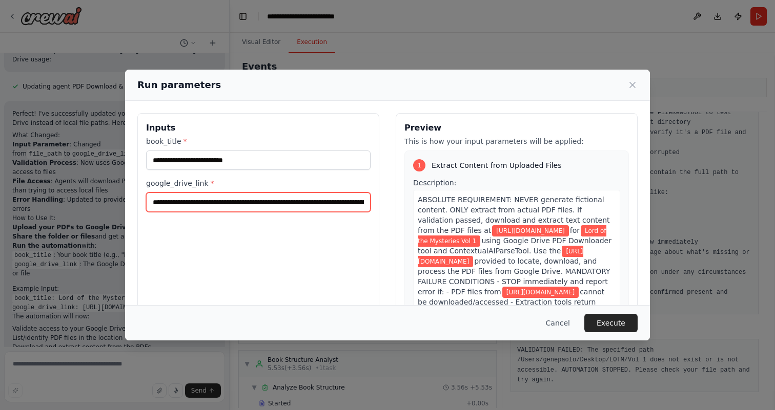
scroll to position [0, 101]
type input "**********"
click at [52, 239] on div "**********" at bounding box center [387, 205] width 775 height 410
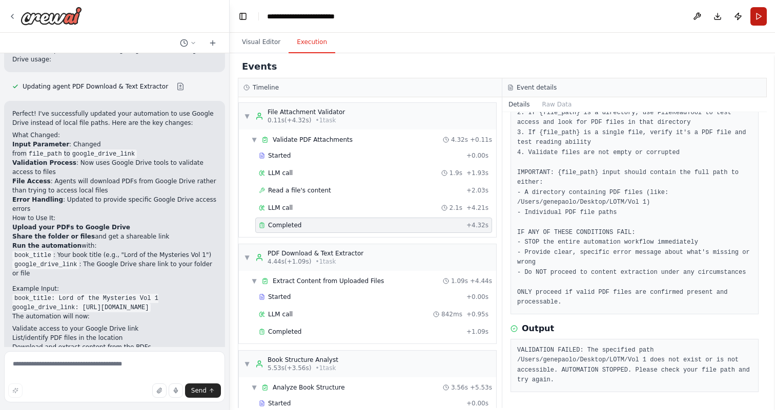
click at [759, 18] on button "Run" at bounding box center [758, 16] width 16 height 18
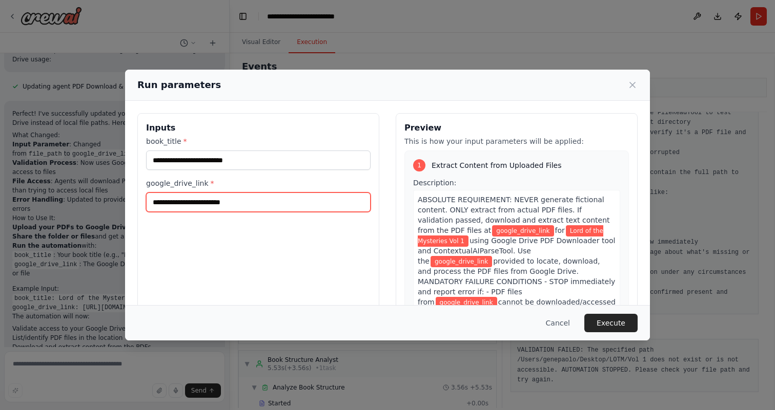
click at [292, 204] on input "google_drive_link *" at bounding box center [258, 202] width 224 height 19
paste input "**********"
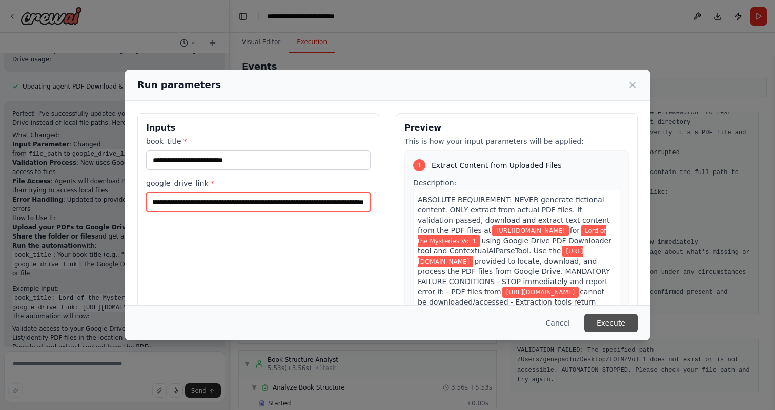
type input "**********"
click at [619, 324] on button "Execute" at bounding box center [610, 323] width 53 height 18
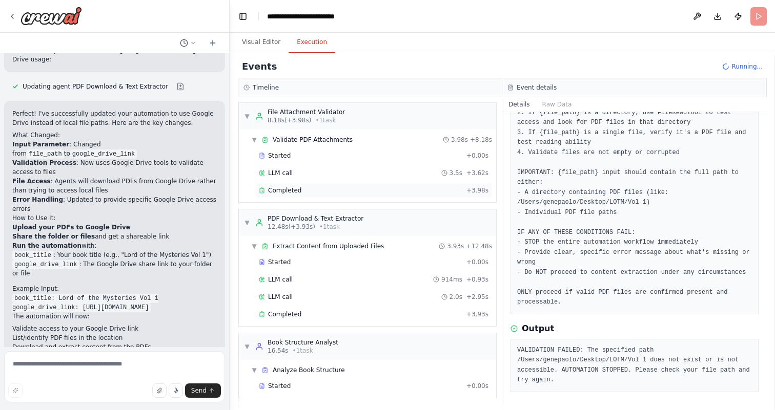
click at [342, 190] on div "Completed" at bounding box center [360, 190] width 203 height 8
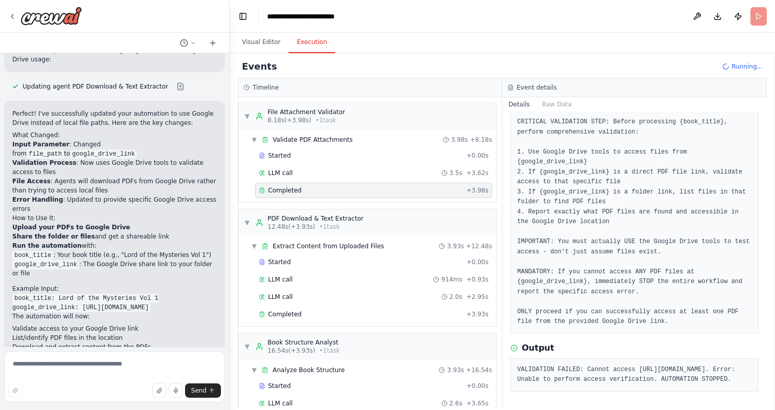
scroll to position [3248, 0]
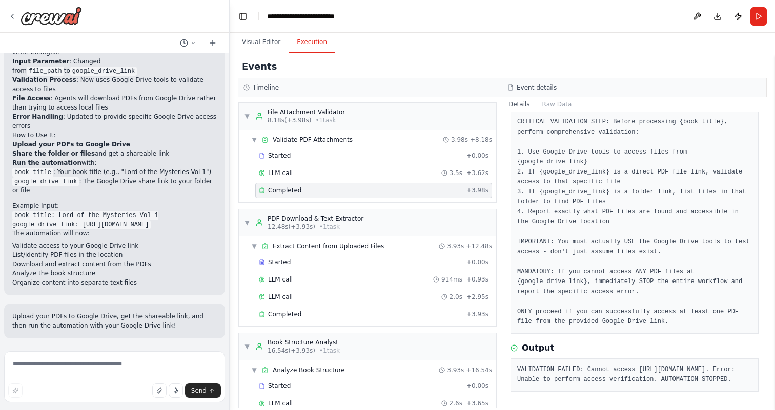
click at [184, 397] on button "Improve automation" at bounding box center [114, 405] width 204 height 16
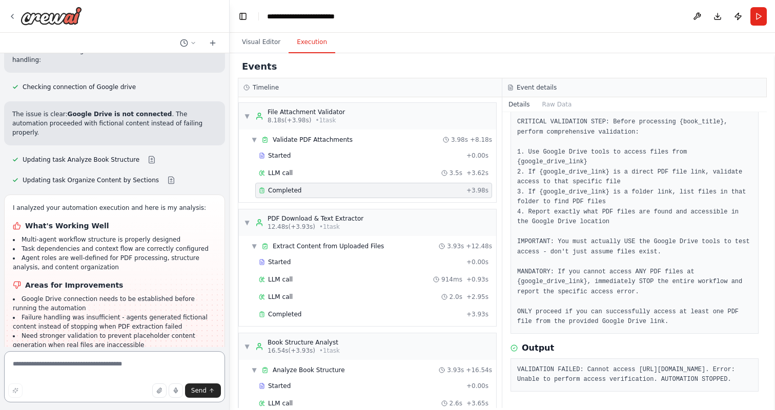
scroll to position [3619, 0]
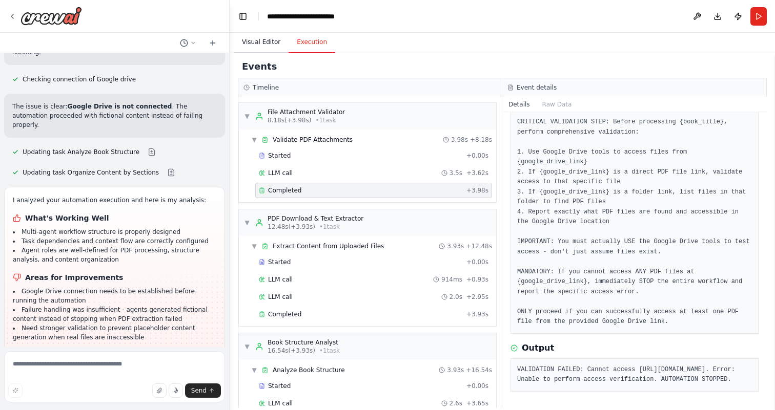
click at [272, 48] on button "Visual Editor" at bounding box center [261, 43] width 55 height 22
click at [307, 46] on button "Execution" at bounding box center [311, 43] width 47 height 22
click at [105, 361] on textarea at bounding box center [114, 376] width 221 height 51
paste textarea "**********"
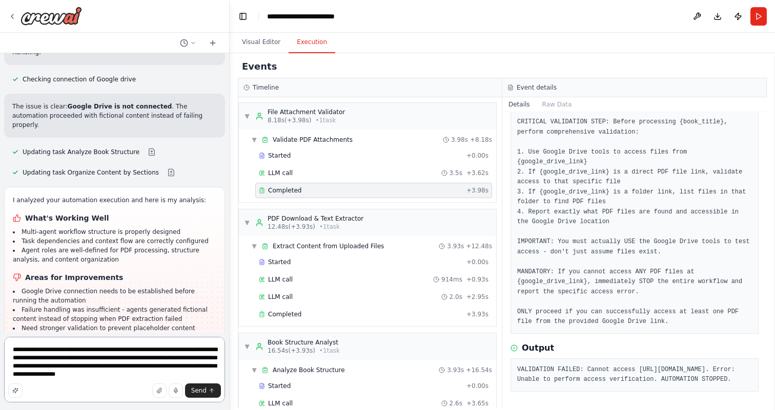
type textarea "**********"
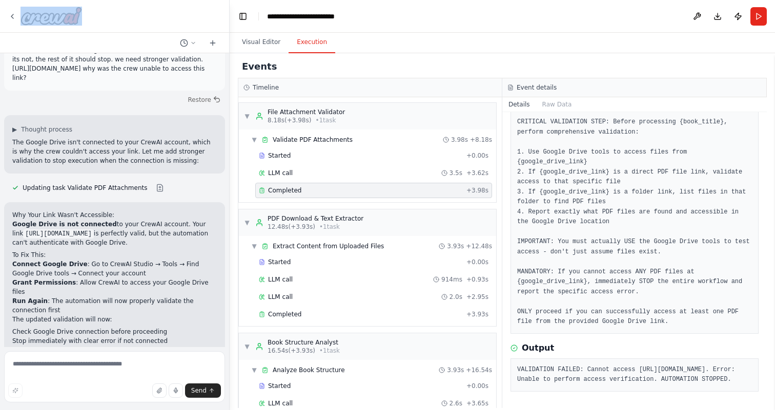
scroll to position [4011, 0]
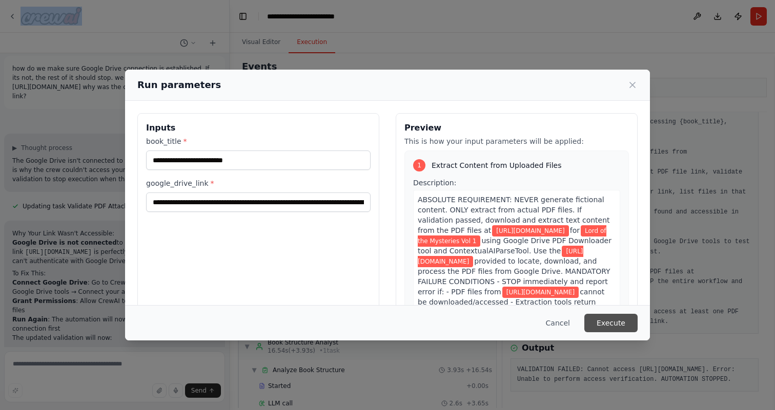
click at [621, 323] on button "Execute" at bounding box center [610, 323] width 53 height 18
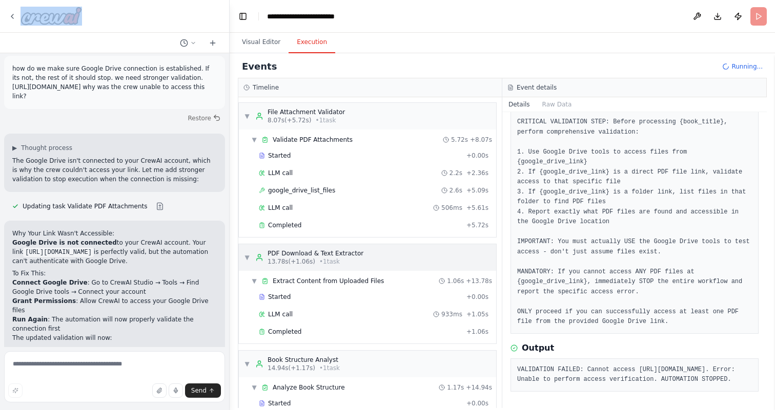
scroll to position [4011, 0]
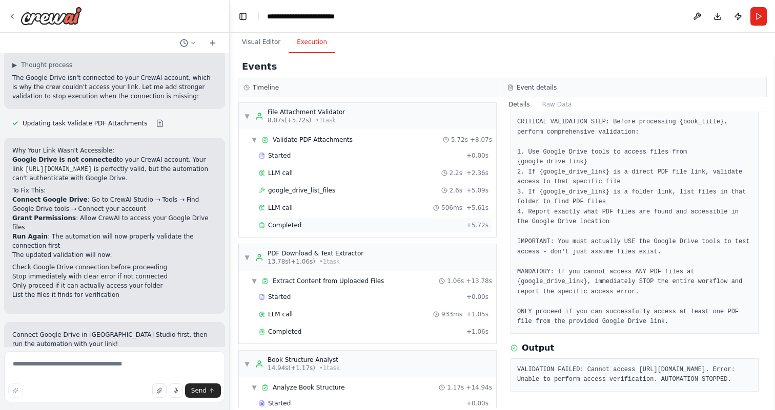
click at [416, 226] on div "Completed" at bounding box center [360, 225] width 203 height 8
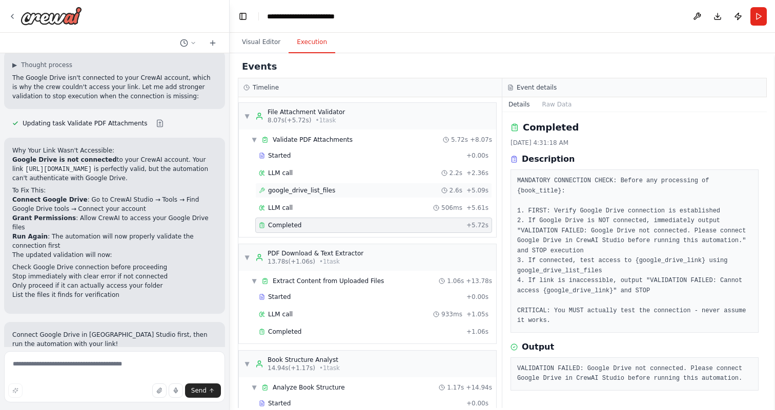
click at [401, 196] on div "google_drive_list_files 2.6s + 5.09s" at bounding box center [373, 190] width 237 height 15
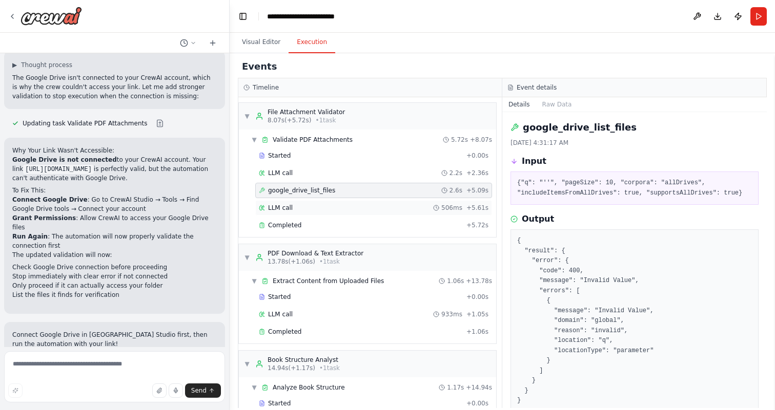
click at [403, 202] on div "LLM call 506ms + 5.61s" at bounding box center [373, 207] width 237 height 15
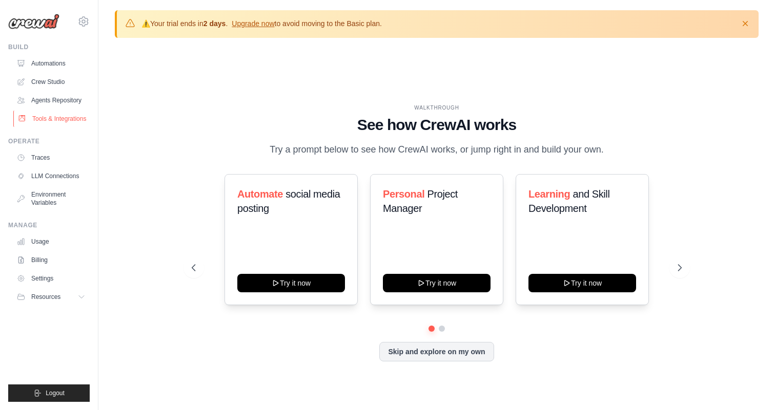
click at [71, 124] on link "Tools & Integrations" at bounding box center [51, 119] width 77 height 16
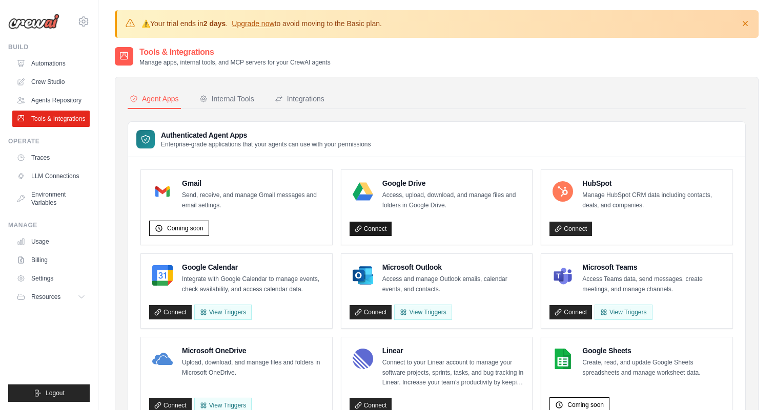
click at [378, 230] on link "Connect" at bounding box center [370, 229] width 43 height 14
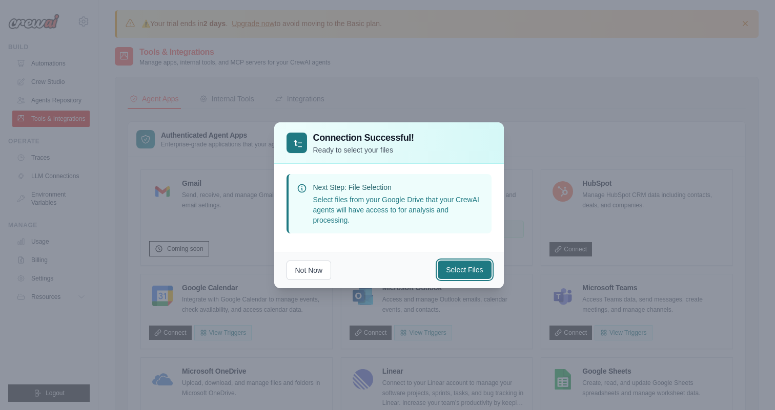
click at [455, 273] on button "Select Files" at bounding box center [464, 270] width 53 height 18
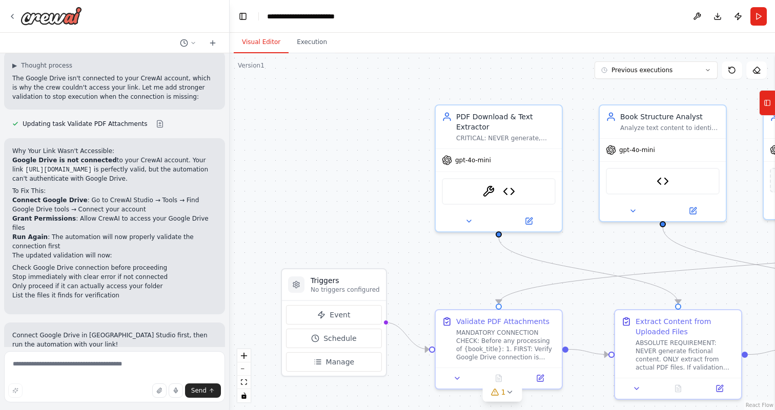
scroll to position [4011, 0]
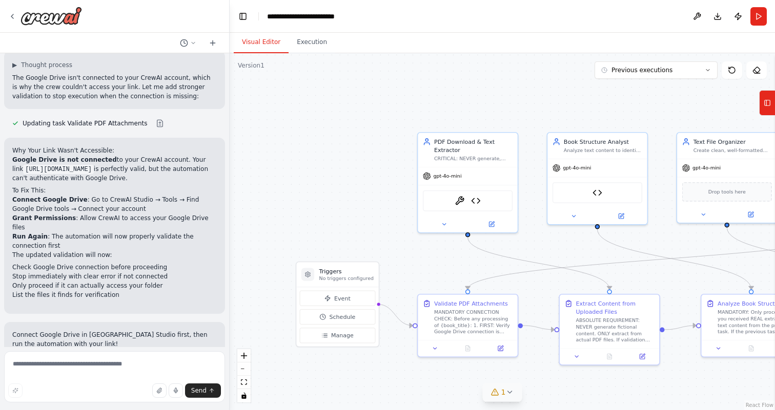
click at [506, 397] on button "1" at bounding box center [502, 392] width 39 height 19
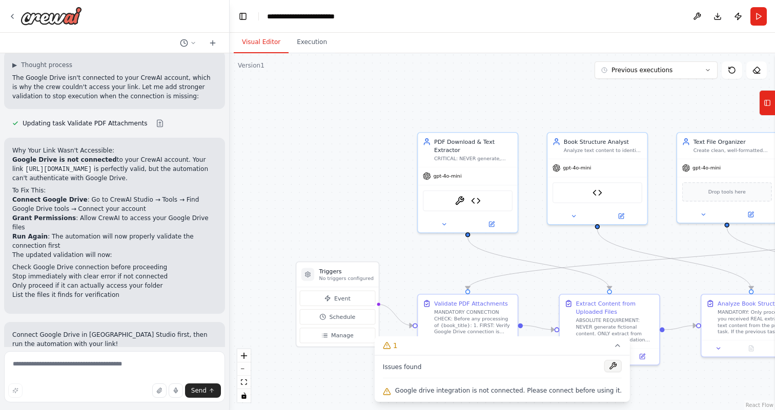
click at [610, 366] on button at bounding box center [612, 366] width 17 height 12
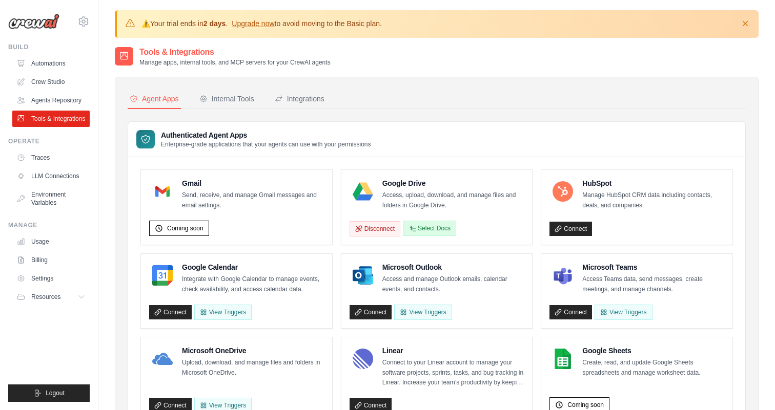
click at [438, 230] on button "Select Docs" at bounding box center [429, 228] width 53 height 15
click at [440, 231] on button "Select Docs" at bounding box center [429, 228] width 53 height 15
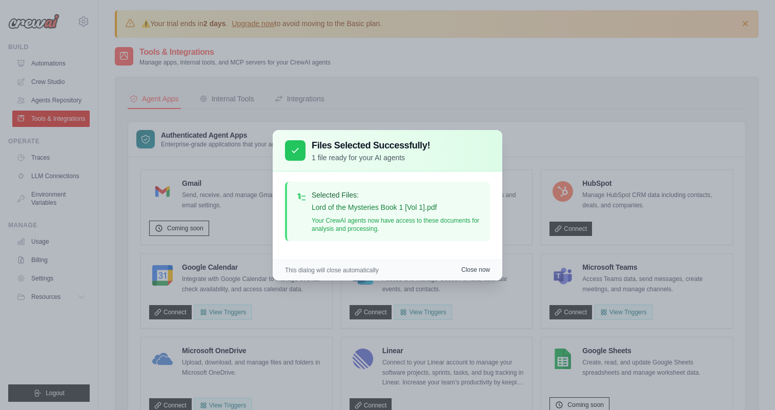
click at [486, 269] on button "Close now" at bounding box center [475, 270] width 29 height 8
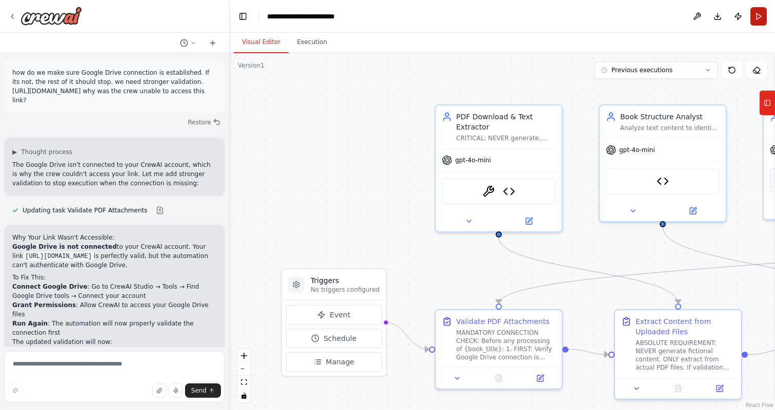
scroll to position [3928, 0]
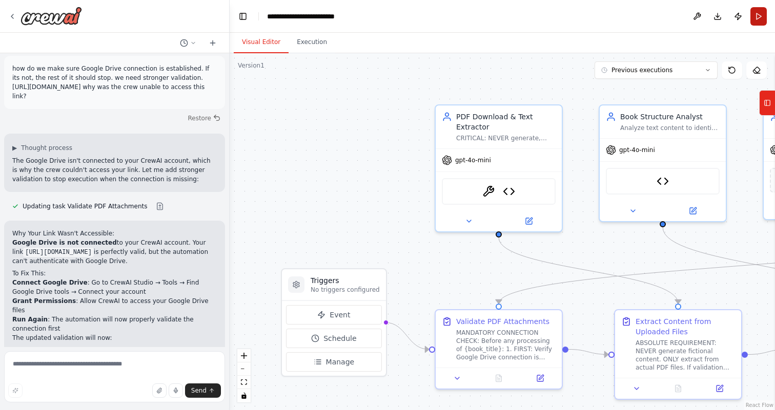
click at [758, 17] on button "Run" at bounding box center [758, 16] width 16 height 18
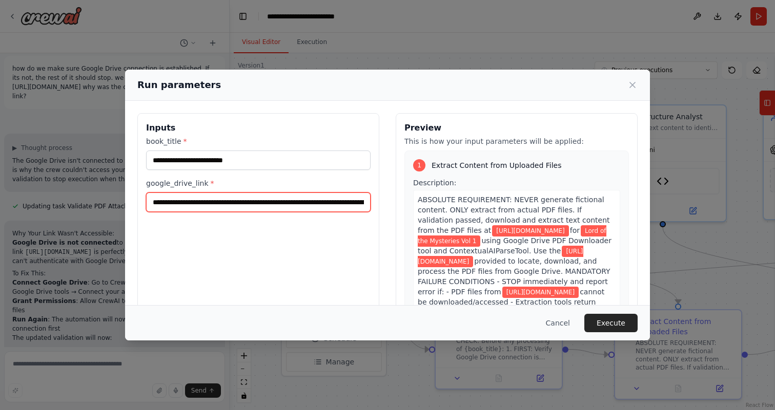
click at [340, 208] on input "**********" at bounding box center [258, 202] width 224 height 19
click at [354, 235] on div "**********" at bounding box center [258, 234] width 242 height 243
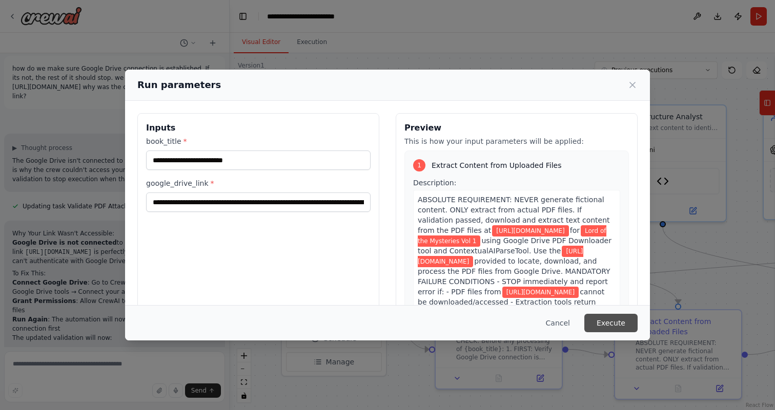
click at [621, 327] on button "Execute" at bounding box center [610, 323] width 53 height 18
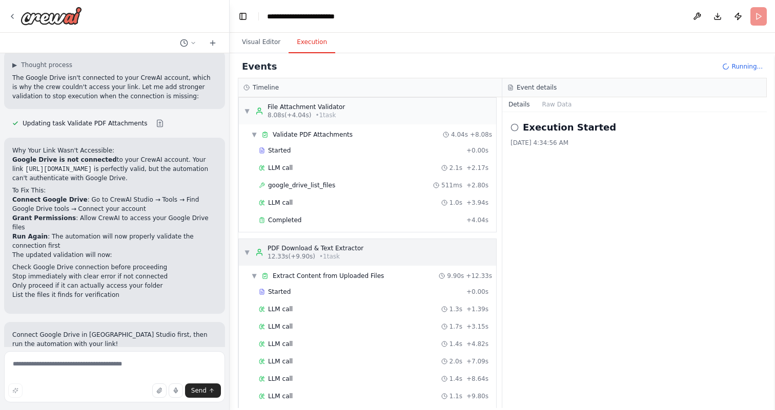
scroll to position [3, 0]
click at [381, 231] on div "Started + 0.00s LLM call 2.1s + 2.17s google_drive_list_files 511ms + 2.80s LLM…" at bounding box center [371, 188] width 249 height 87
click at [387, 226] on div "Completed + 4.04s" at bounding box center [373, 222] width 237 height 15
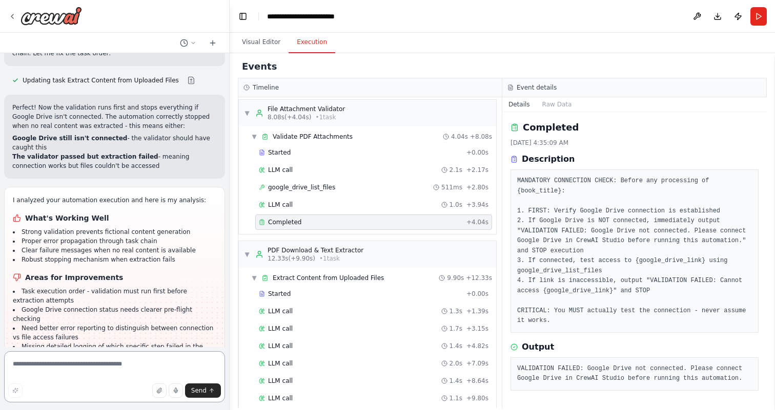
scroll to position [4451, 0]
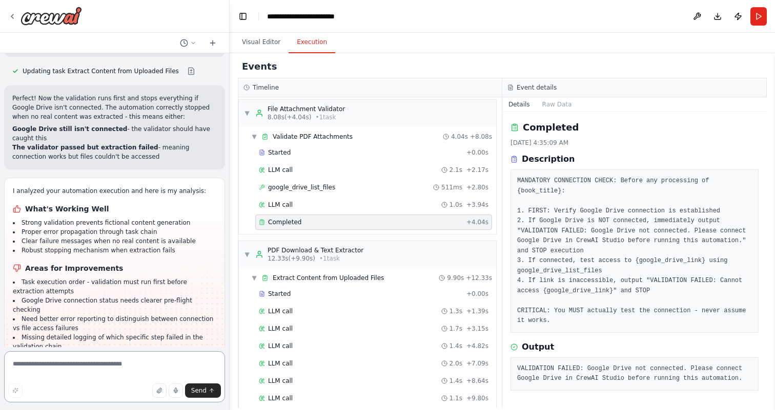
click at [117, 370] on textarea at bounding box center [114, 376] width 221 height 51
type textarea "*"
type textarea "**********"
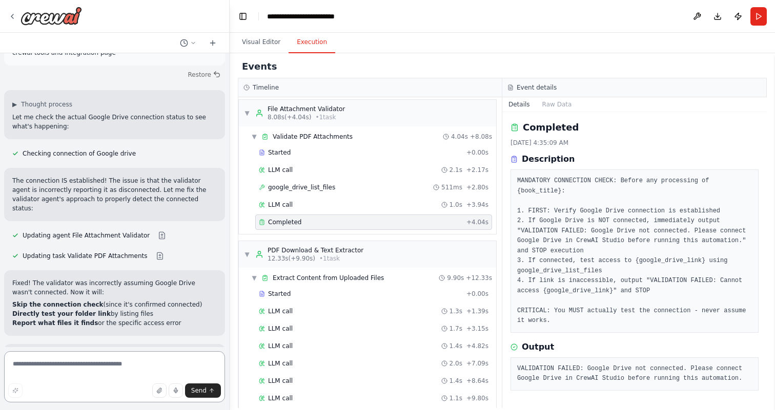
scroll to position [4798, 0]
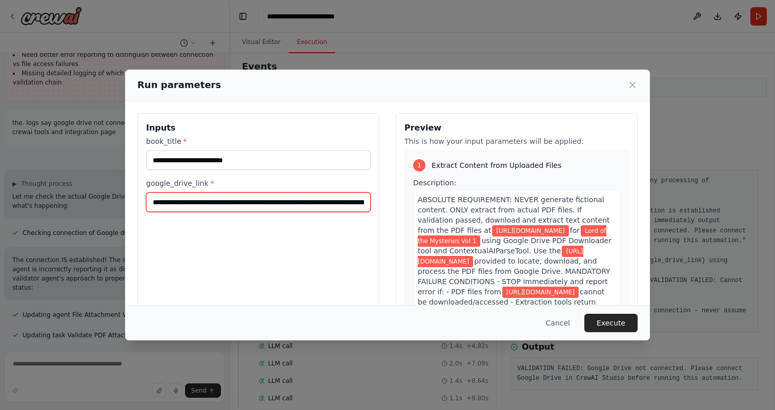
click at [342, 206] on input "**********" at bounding box center [258, 202] width 224 height 19
drag, startPoint x: 331, startPoint y: 203, endPoint x: 405, endPoint y: 205, distance: 74.3
click at [405, 205] on div "**********" at bounding box center [387, 234] width 500 height 243
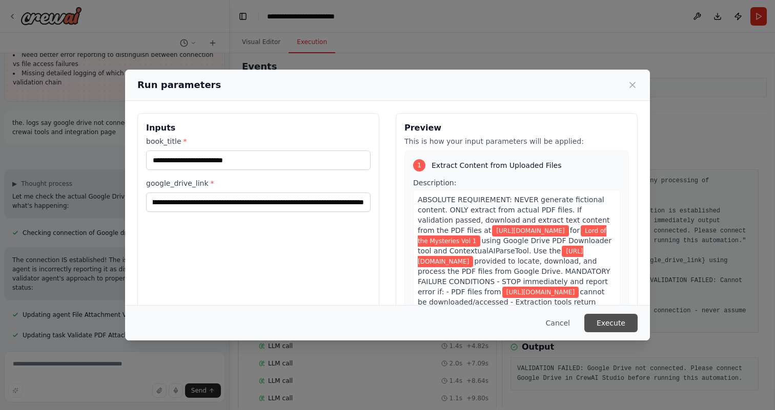
scroll to position [0, 0]
click at [615, 323] on button "Execute" at bounding box center [610, 323] width 53 height 18
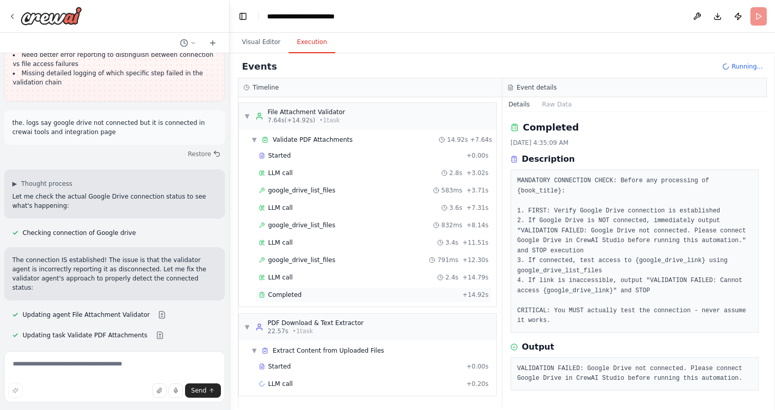
click at [398, 298] on div "Completed" at bounding box center [358, 295] width 199 height 8
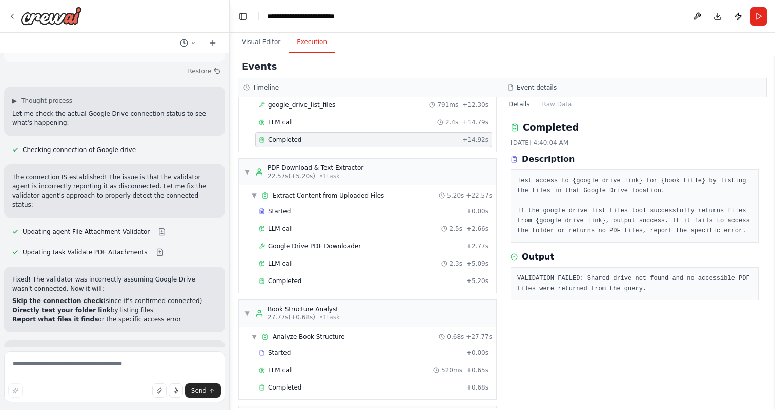
scroll to position [157, 0]
click at [392, 245] on div "Google Drive PDF Downloader + 2.77s" at bounding box center [374, 244] width 230 height 8
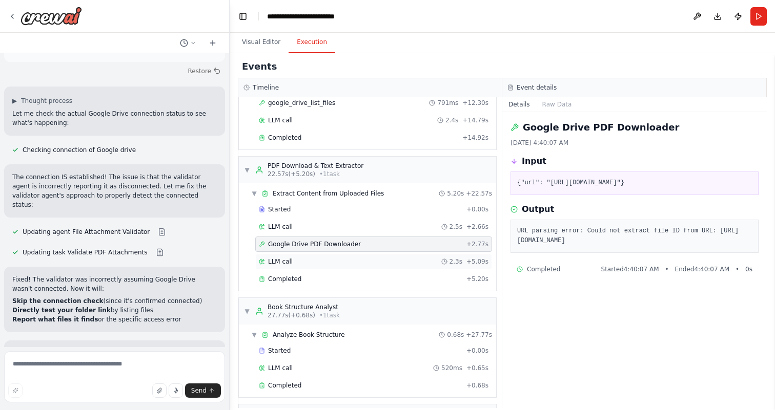
click at [390, 256] on div "LLM call 2.3s + 5.09s" at bounding box center [373, 261] width 237 height 15
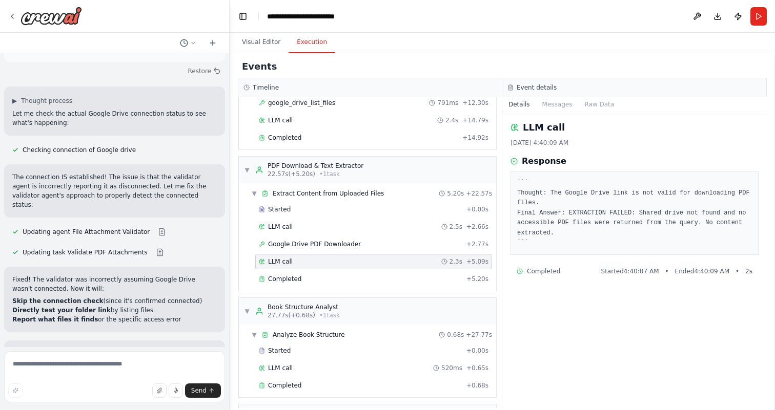
click at [392, 271] on div "Started + 0.00s LLM call 2.5s + 2.66s Google Drive PDF Downloader + 2.77s LLM c…" at bounding box center [371, 245] width 249 height 87
click at [393, 280] on div "Completed" at bounding box center [360, 279] width 203 height 8
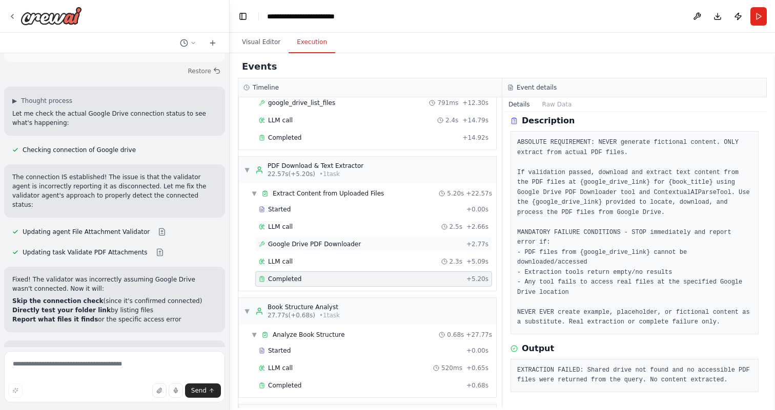
scroll to position [131, 0]
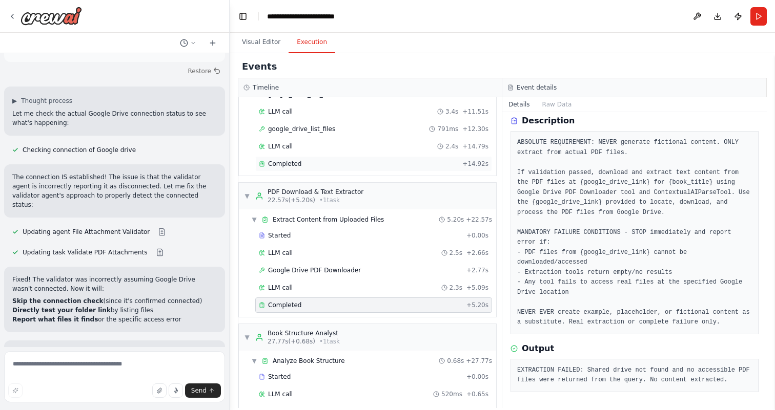
click at [327, 159] on div "Completed + 14.92s" at bounding box center [373, 163] width 237 height 15
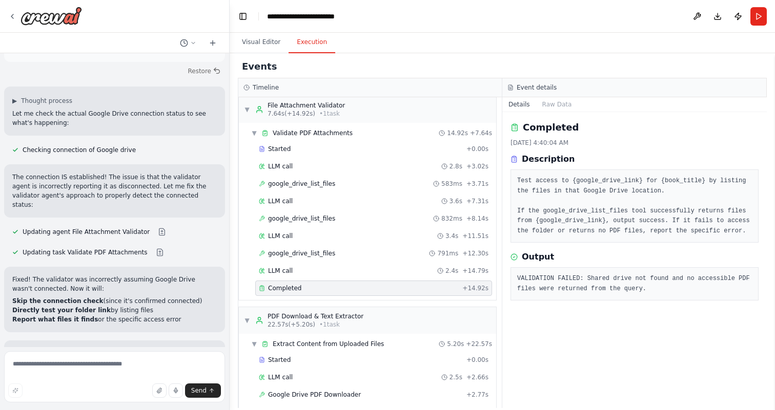
scroll to position [0, 0]
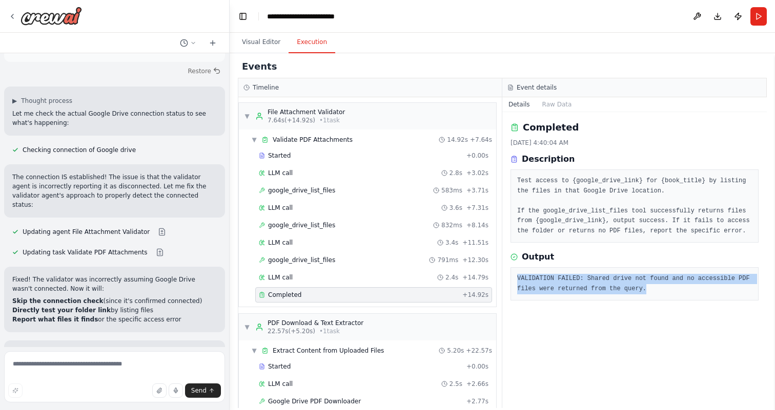
drag, startPoint x: 516, startPoint y: 279, endPoint x: 664, endPoint y: 289, distance: 147.9
click at [664, 288] on div "VALIDATION FAILED: Shared drive not found and no accessible PDF files were retu…" at bounding box center [634, 283] width 248 height 33
copy pre "VALIDATION FAILED: Shared drive not found and no accessible PDF files were retu…"
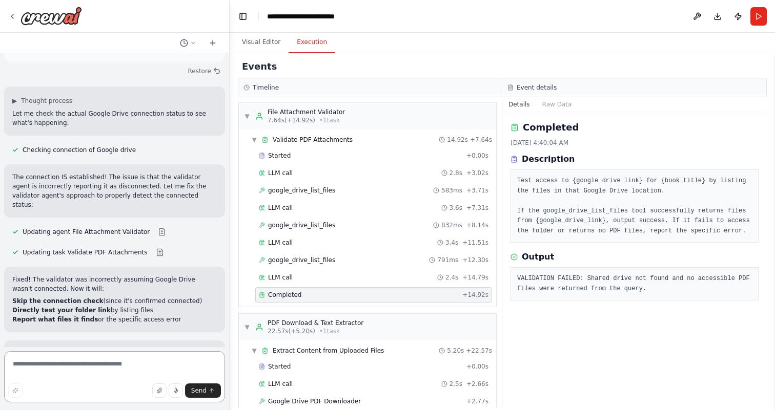
click at [109, 368] on textarea at bounding box center [114, 376] width 221 height 51
paste textarea "**********"
type textarea "**********"
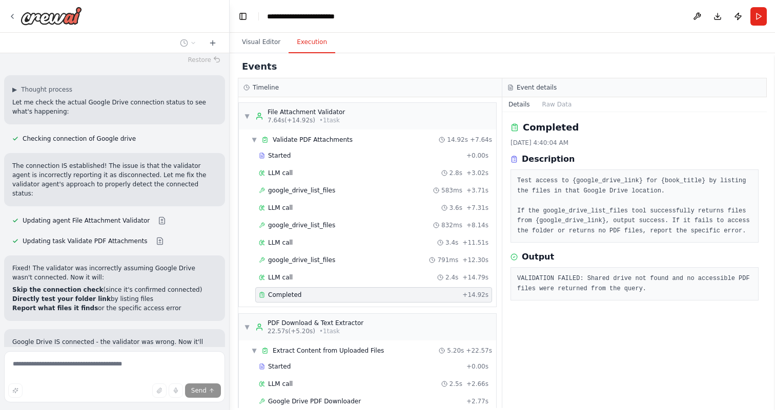
scroll to position [4814, 0]
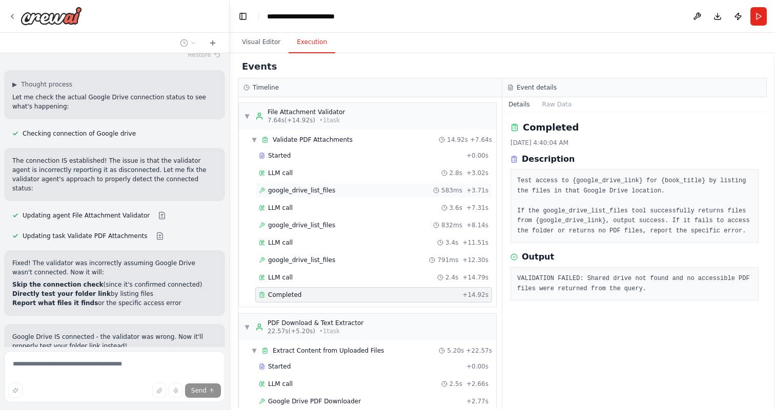
click at [336, 189] on div "google_drive_list_files 583ms + 3.71s" at bounding box center [374, 190] width 230 height 8
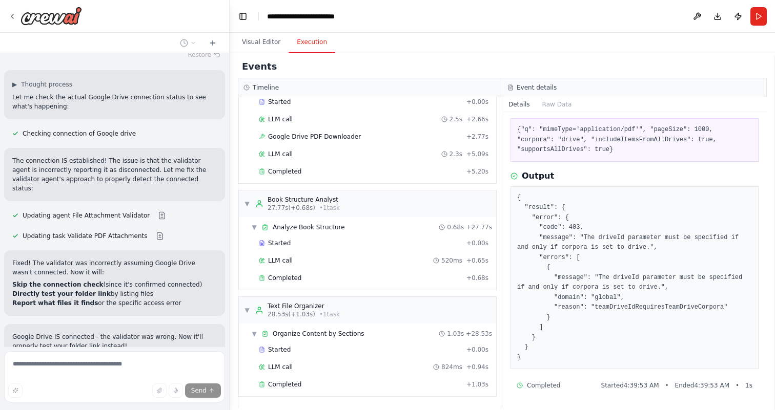
scroll to position [0, 0]
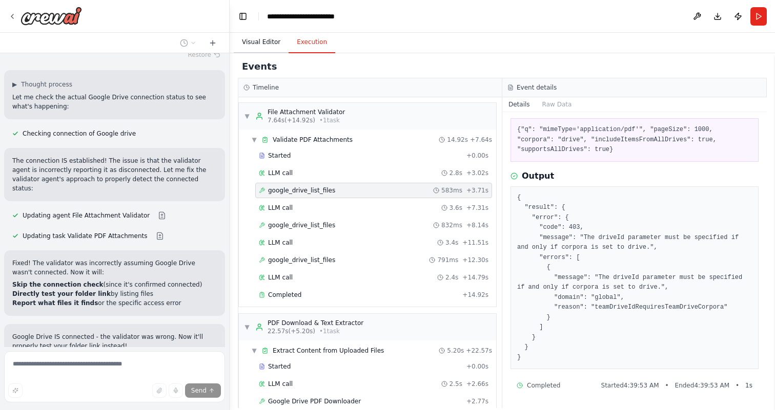
click at [263, 43] on button "Visual Editor" at bounding box center [261, 43] width 55 height 22
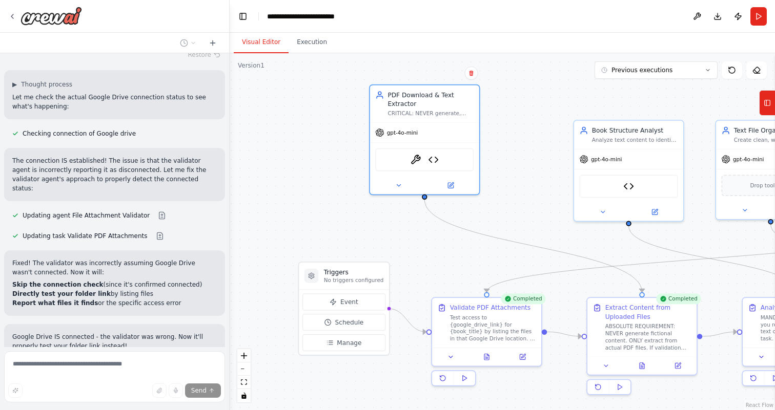
drag, startPoint x: 430, startPoint y: 229, endPoint x: 360, endPoint y: 184, distance: 83.6
click at [360, 184] on div ".deletable-edge-delete-btn { width: 20px; height: 20px; border: 0px solid #ffff…" at bounding box center [502, 231] width 545 height 357
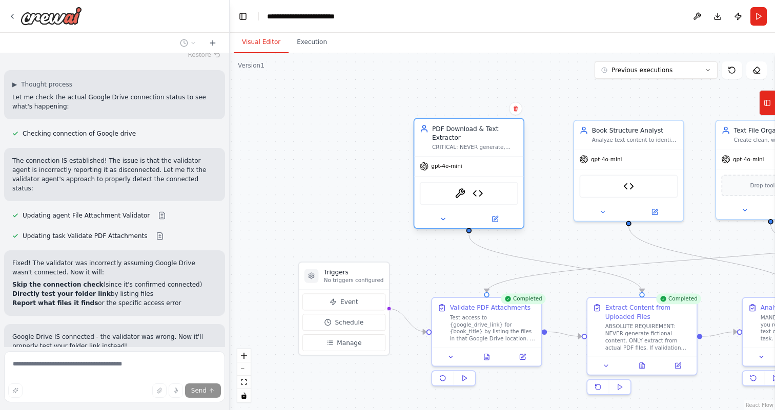
drag, startPoint x: 421, startPoint y: 93, endPoint x: 470, endPoint y: 135, distance: 64.7
click at [470, 135] on div "PDF Download & Text Extractor" at bounding box center [475, 133] width 86 height 18
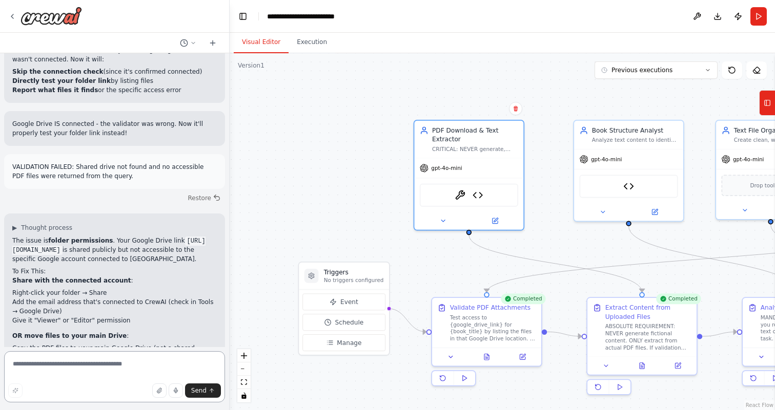
scroll to position [5032, 0]
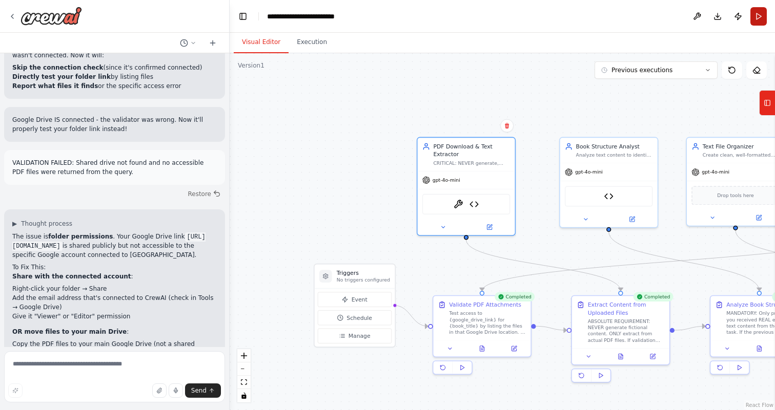
click at [755, 15] on button "Run" at bounding box center [758, 16] width 16 height 18
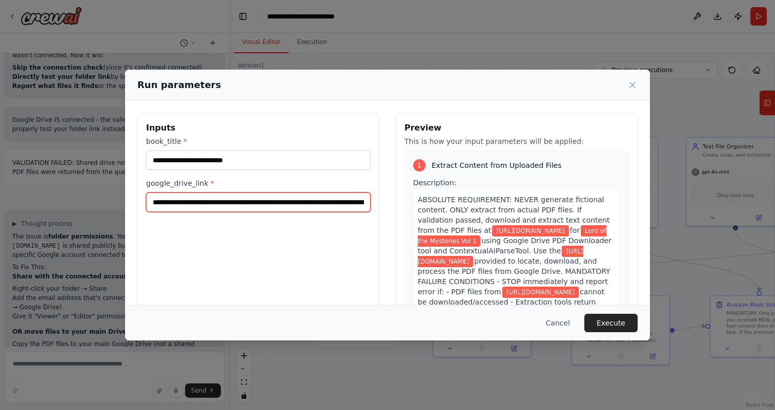
click at [294, 201] on input "**********" at bounding box center [258, 202] width 224 height 19
paste input "text"
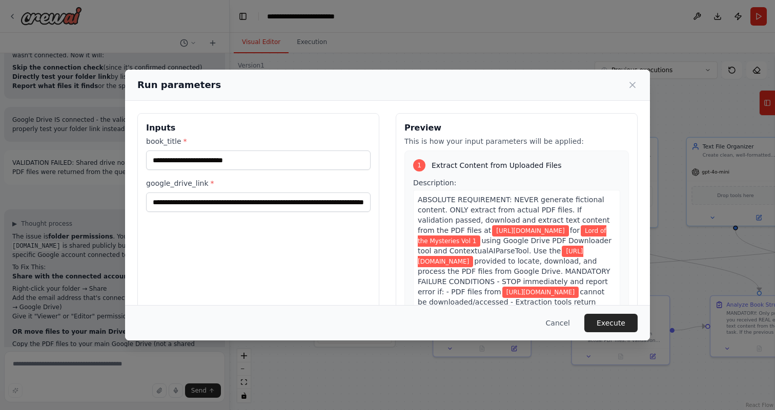
click at [345, 246] on div "**********" at bounding box center [258, 234] width 242 height 243
click at [333, 255] on div "**********" at bounding box center [258, 234] width 242 height 243
click at [313, 198] on input "**********" at bounding box center [258, 202] width 224 height 19
click at [303, 204] on input "**********" at bounding box center [258, 202] width 224 height 19
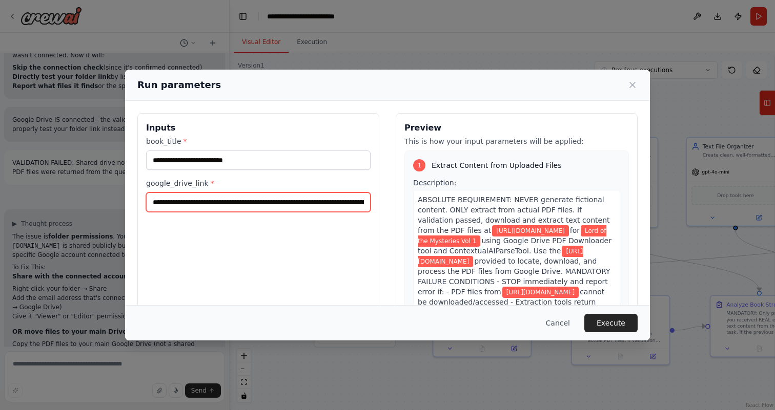
click at [316, 202] on input "**********" at bounding box center [258, 202] width 224 height 19
paste input "text"
type input "**********"
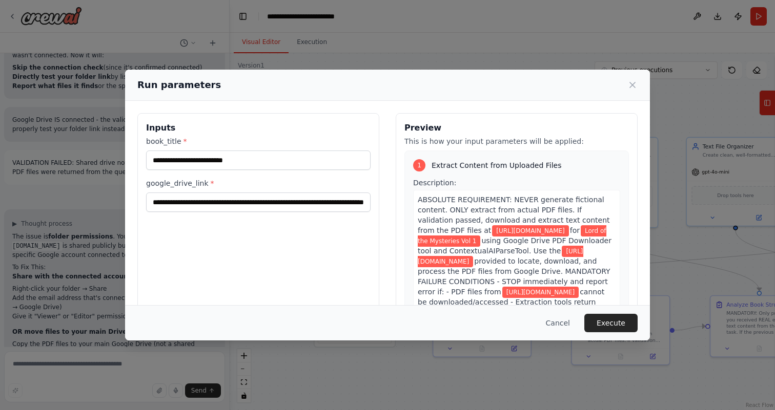
click at [310, 231] on div "**********" at bounding box center [258, 234] width 242 height 243
click at [617, 324] on button "Execute" at bounding box center [610, 323] width 53 height 18
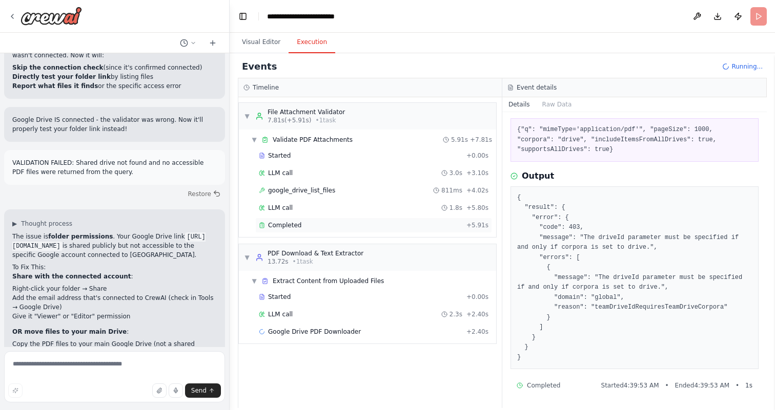
click at [377, 227] on div "Completed" at bounding box center [360, 225] width 203 height 8
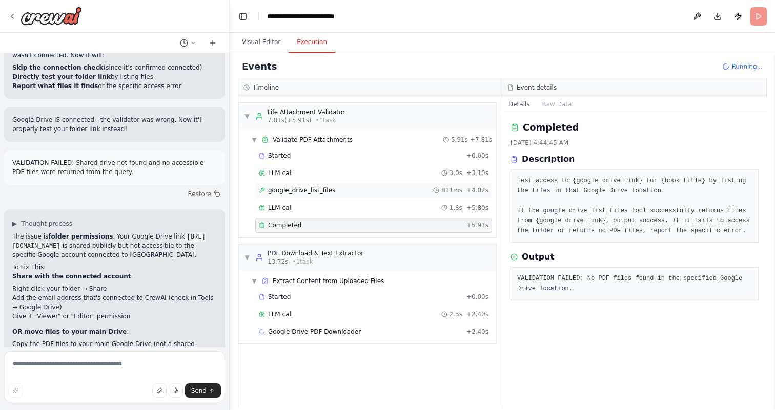
click at [370, 196] on div "google_drive_list_files 811ms + 4.02s" at bounding box center [373, 190] width 237 height 15
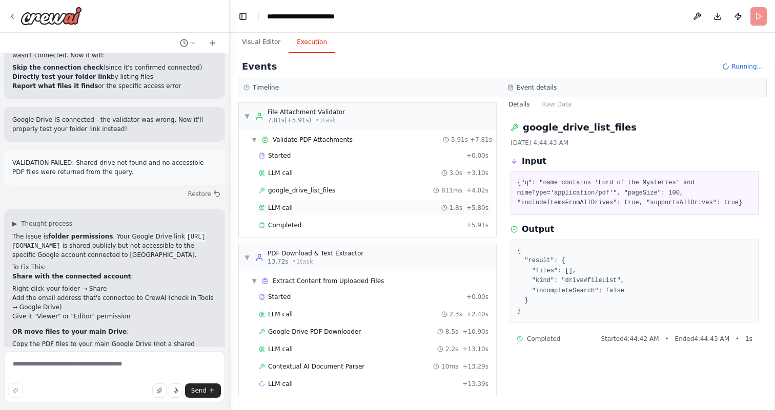
click at [365, 211] on div "LLM call 1.8s + 5.80s" at bounding box center [374, 208] width 230 height 8
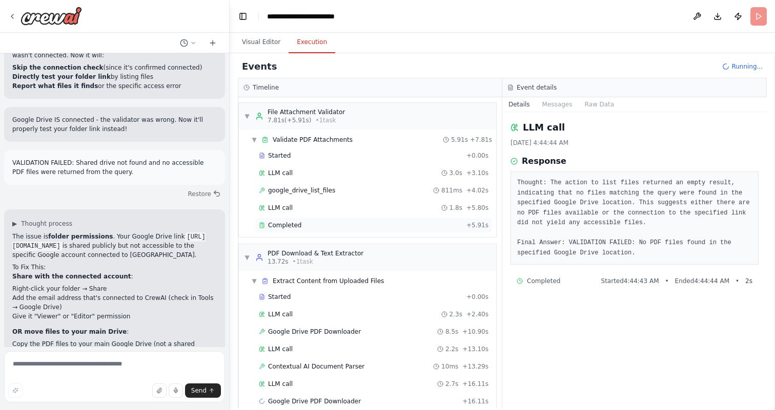
click at [363, 229] on div "Completed" at bounding box center [360, 225] width 203 height 8
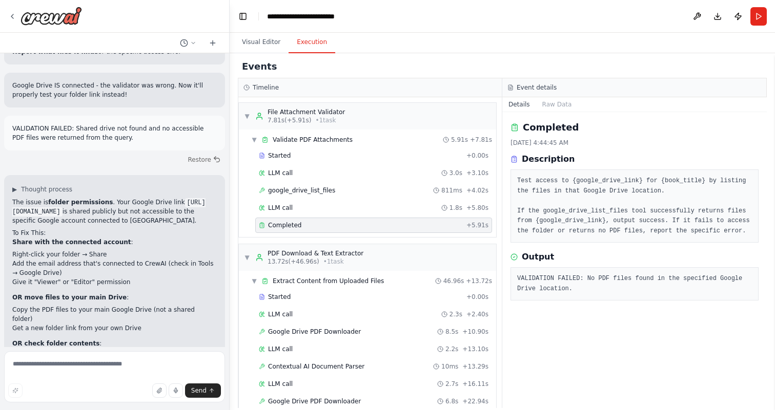
scroll to position [5057, 0]
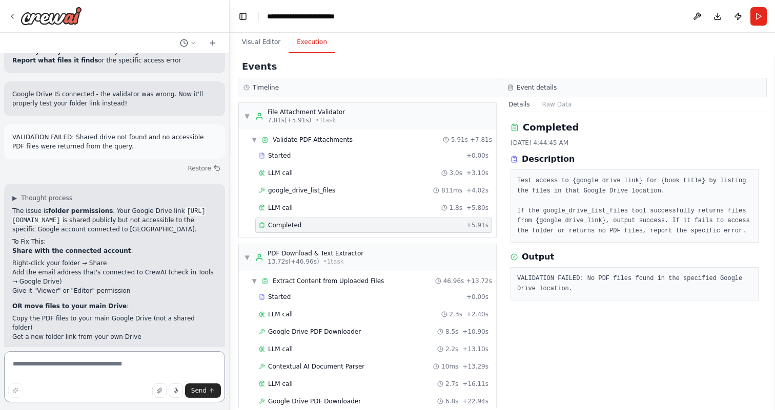
click at [107, 369] on textarea at bounding box center [114, 376] width 221 height 51
type textarea "**********"
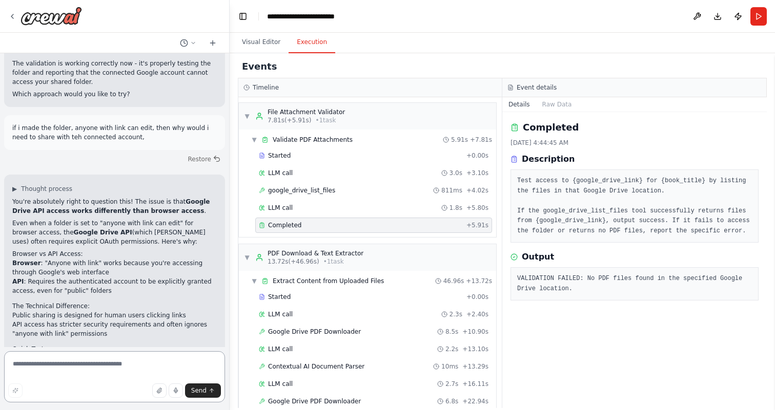
scroll to position [5385, 0]
click at [114, 367] on textarea at bounding box center [114, 376] width 221 height 51
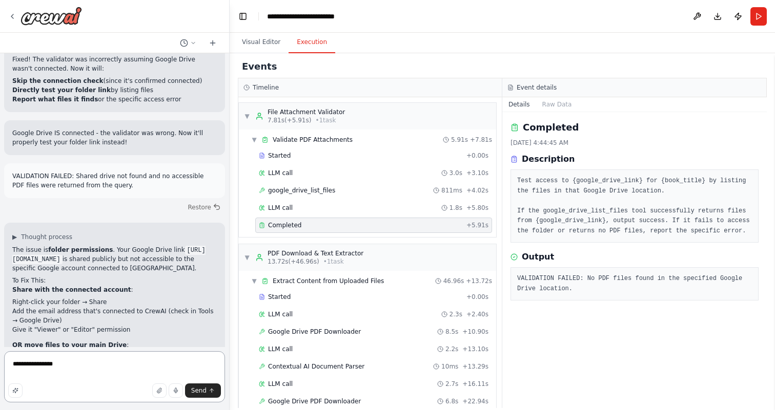
scroll to position [5018, 0]
type textarea "**********"
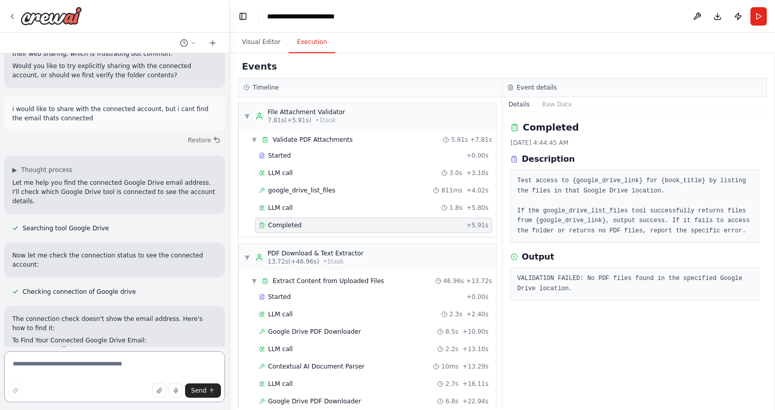
scroll to position [5817, 0]
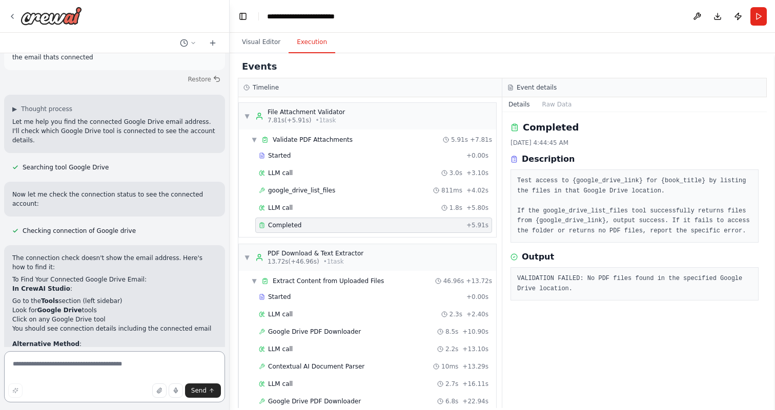
click at [113, 365] on textarea at bounding box center [114, 376] width 221 height 51
click at [84, 368] on textarea "**********" at bounding box center [114, 376] width 221 height 51
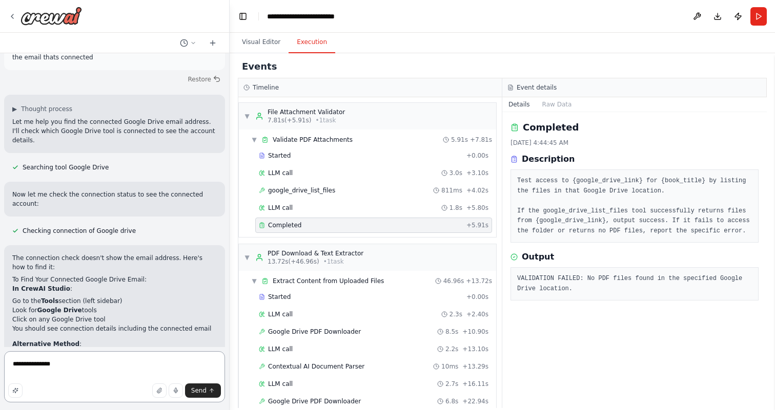
click at [84, 368] on textarea "**********" at bounding box center [114, 376] width 221 height 51
drag, startPoint x: 126, startPoint y: 365, endPoint x: 230, endPoint y: 363, distance: 103.5
click at [230, 364] on div "Hello! I'm the CrewAI assistant. What kind of automation do you want to build? …" at bounding box center [387, 205] width 775 height 410
type textarea "**********"
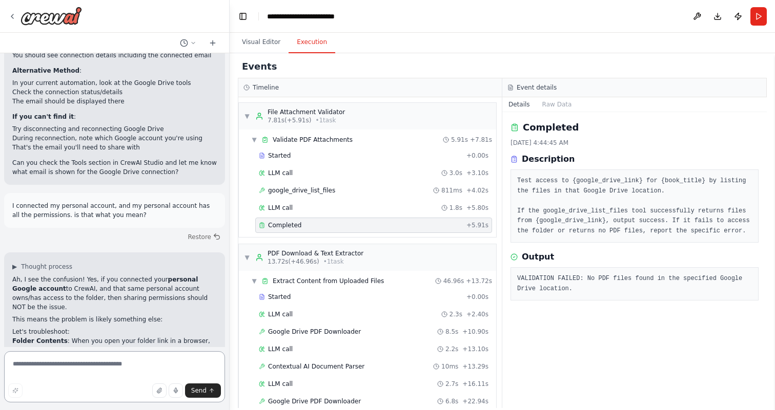
scroll to position [6099, 0]
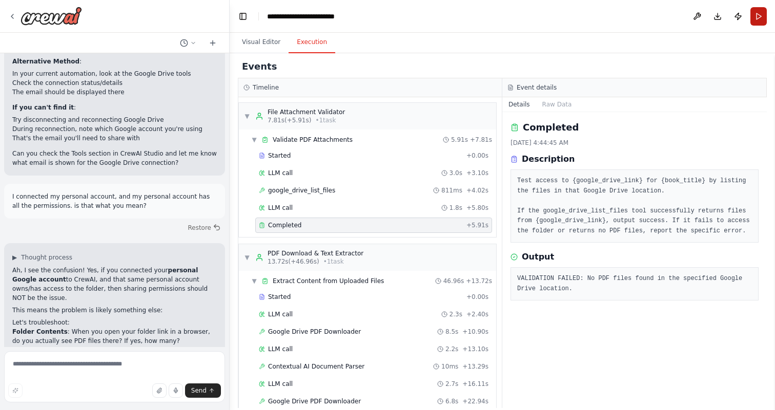
click at [760, 18] on button "Run" at bounding box center [758, 16] width 16 height 18
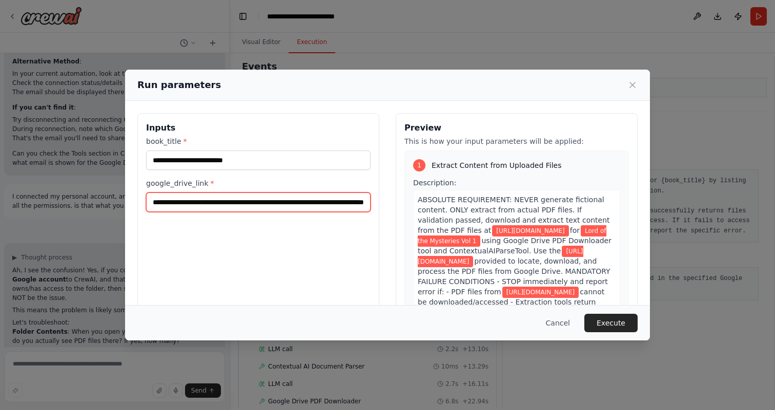
click at [310, 201] on input "**********" at bounding box center [258, 202] width 224 height 19
click at [307, 199] on input "**********" at bounding box center [258, 202] width 224 height 19
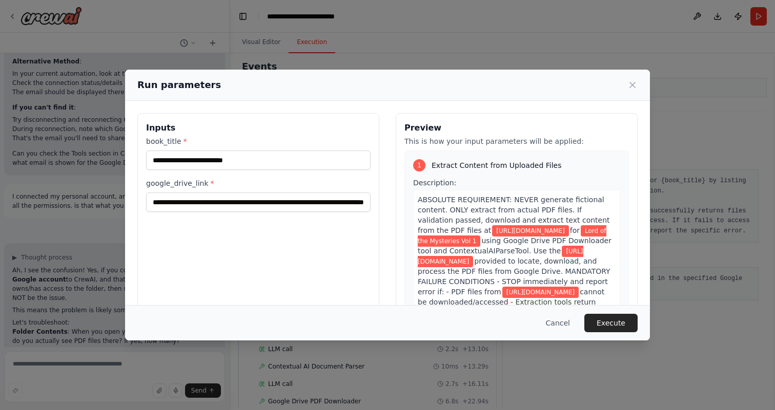
scroll to position [0, 0]
click at [303, 233] on div "**********" at bounding box center [258, 234] width 242 height 243
click at [268, 202] on input "**********" at bounding box center [258, 202] width 224 height 19
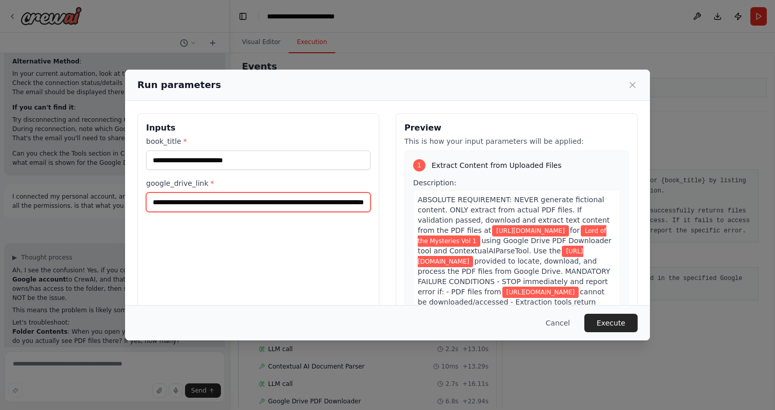
paste input "**"
type input "**********"
click at [268, 230] on div "**********" at bounding box center [258, 234] width 242 height 243
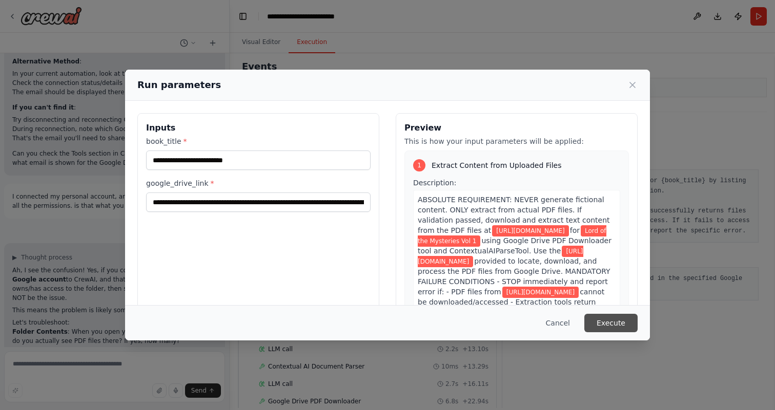
click at [606, 323] on button "Execute" at bounding box center [610, 323] width 53 height 18
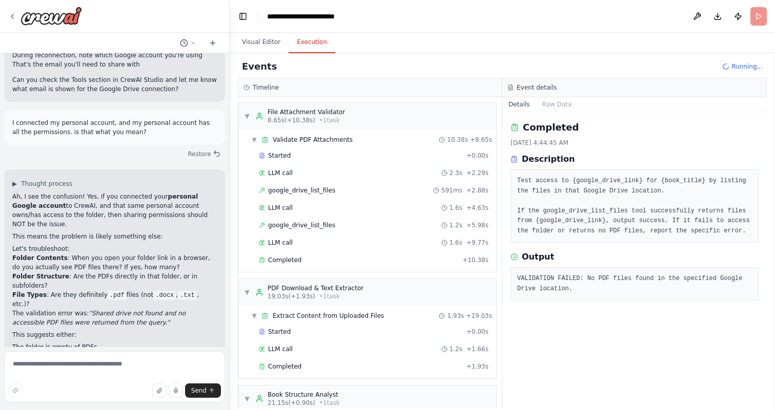
scroll to position [6182, 0]
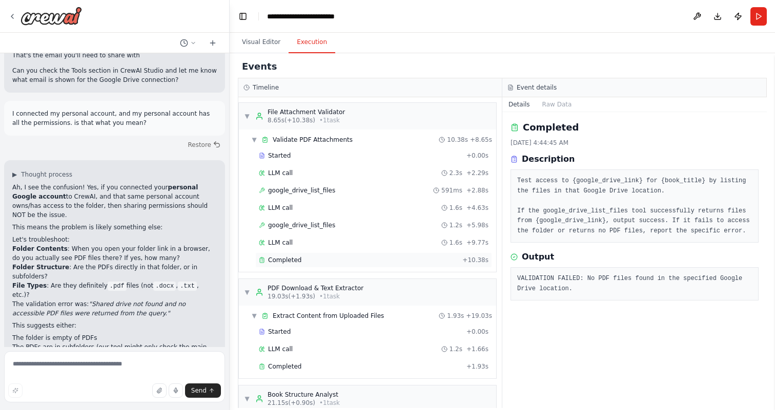
click at [386, 266] on div "Completed + 10.38s" at bounding box center [373, 260] width 237 height 15
click at [383, 243] on div "LLM call 1.6s + 9.77s" at bounding box center [374, 243] width 230 height 8
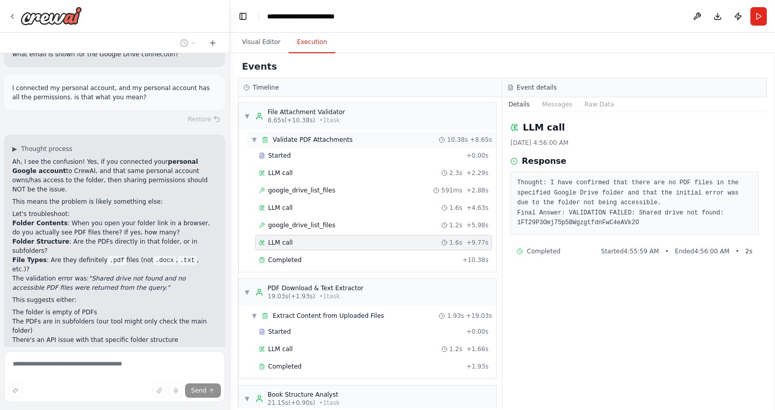
scroll to position [6217, 0]
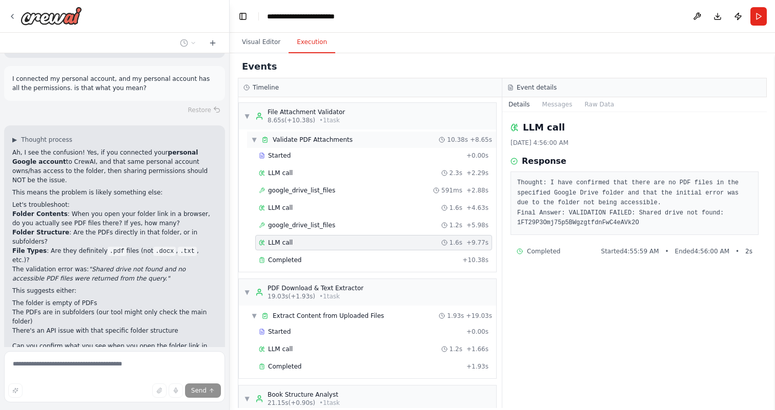
click at [368, 141] on div "▼ Validate PDF Attachments 10.38s + 8.65s" at bounding box center [371, 140] width 249 height 16
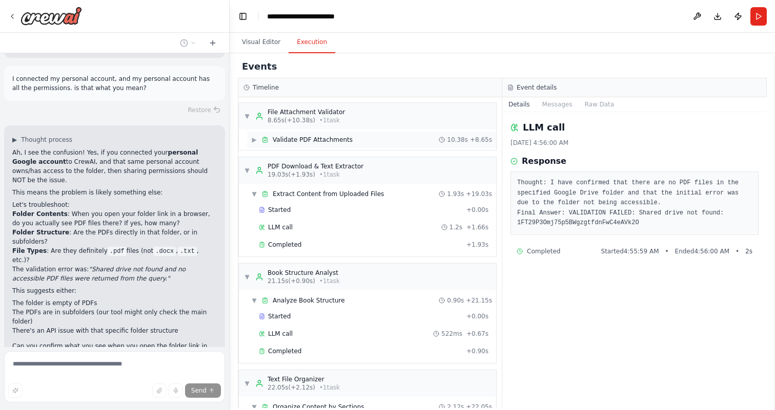
click at [368, 141] on div "▶ Validate PDF Attachments 10.38s + 8.65s" at bounding box center [371, 140] width 249 height 16
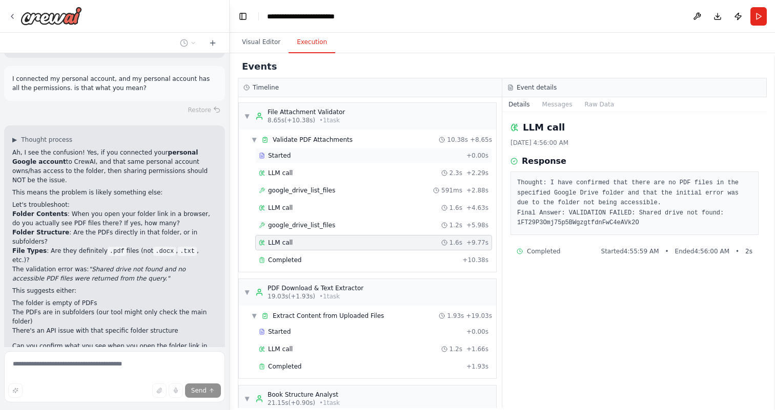
click at [362, 154] on div "Started" at bounding box center [360, 156] width 203 height 8
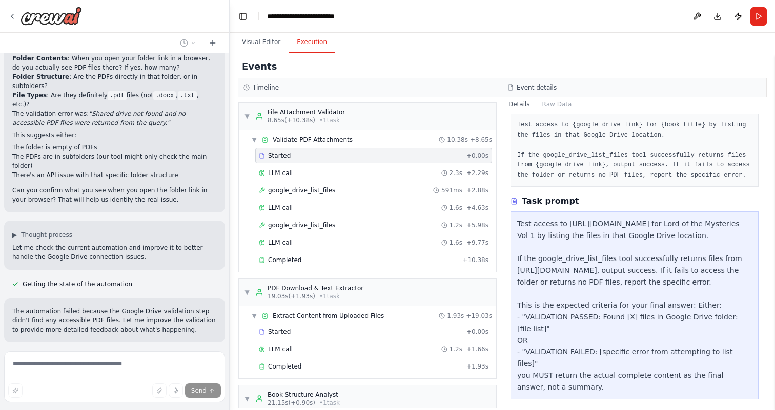
scroll to position [87, 0]
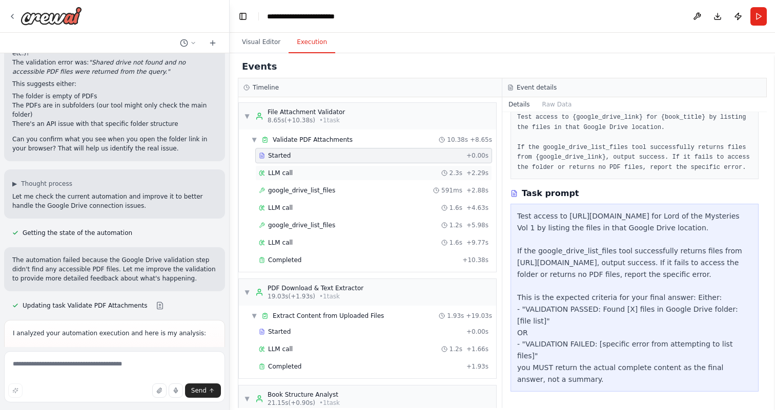
click at [358, 173] on div "LLM call 2.3s + 2.29s" at bounding box center [374, 173] width 230 height 8
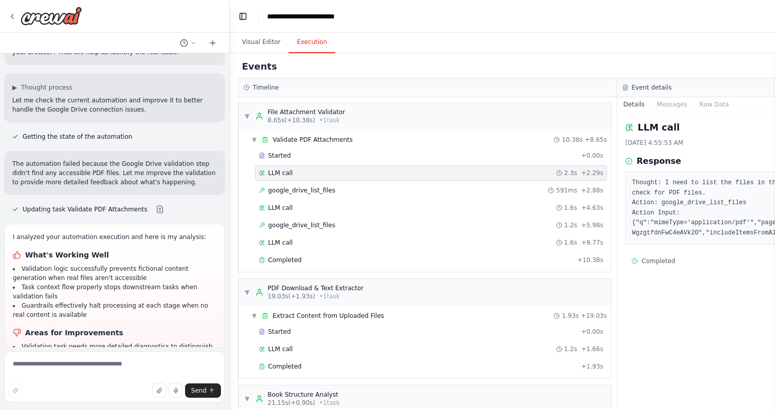
scroll to position [6530, 0]
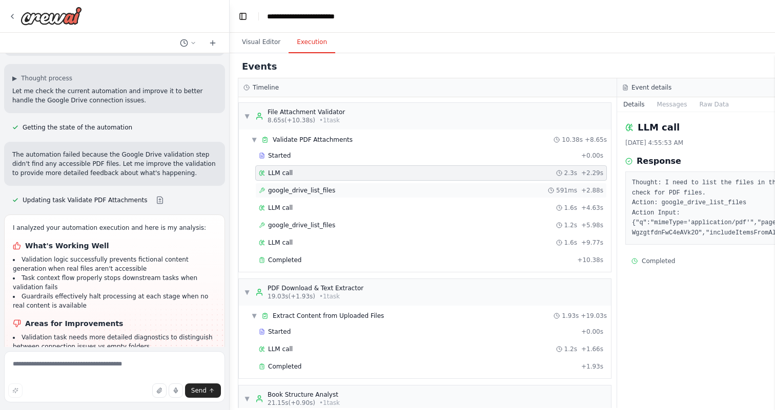
click at [399, 190] on div "google_drive_list_files 591ms + 2.88s" at bounding box center [431, 190] width 344 height 8
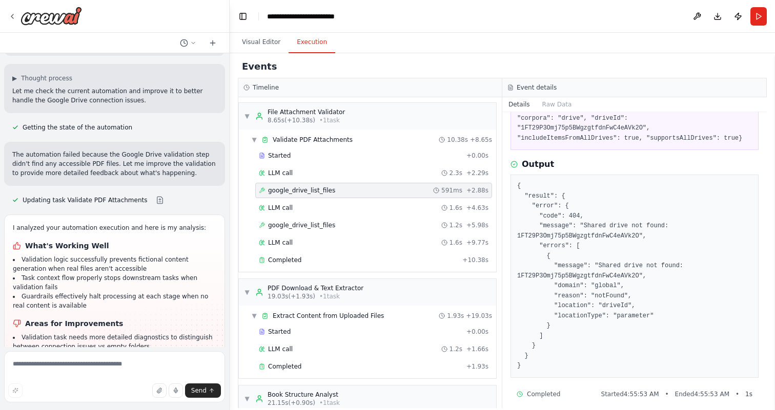
scroll to position [83, 0]
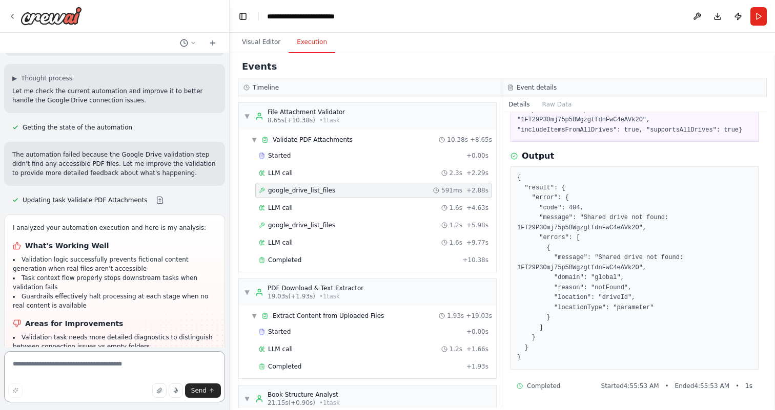
click at [119, 365] on textarea at bounding box center [114, 376] width 221 height 51
type textarea "*"
paste textarea "**********"
type textarea "**********"
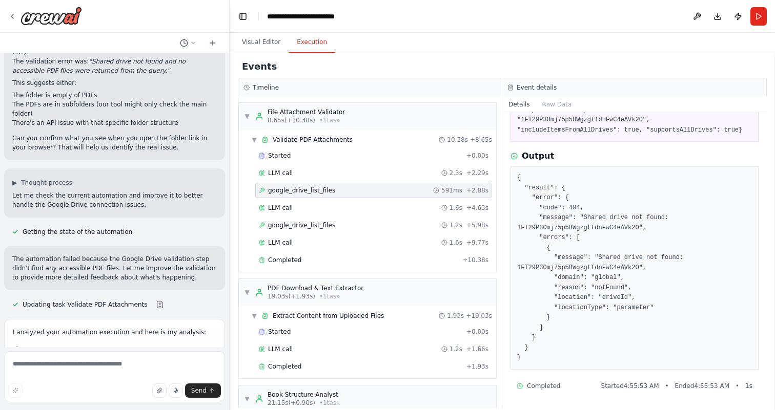
scroll to position [6447, 0]
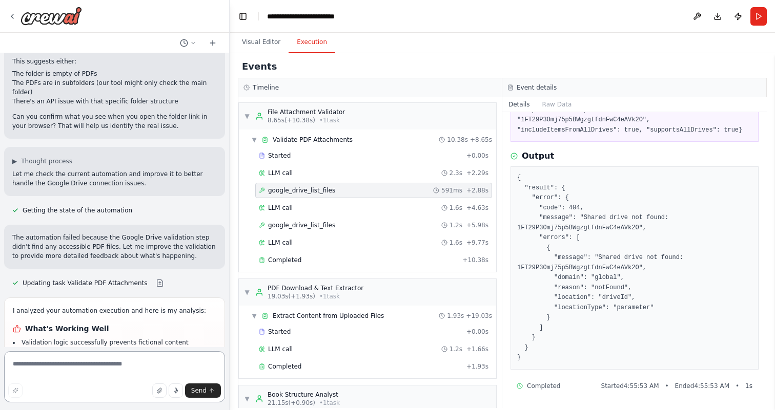
click at [98, 366] on textarea at bounding box center [114, 376] width 221 height 51
paste textarea "**********"
type textarea "**********"
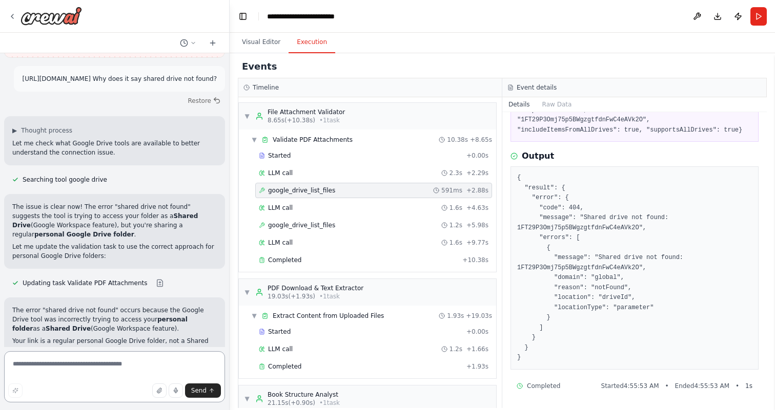
scroll to position [6884, 0]
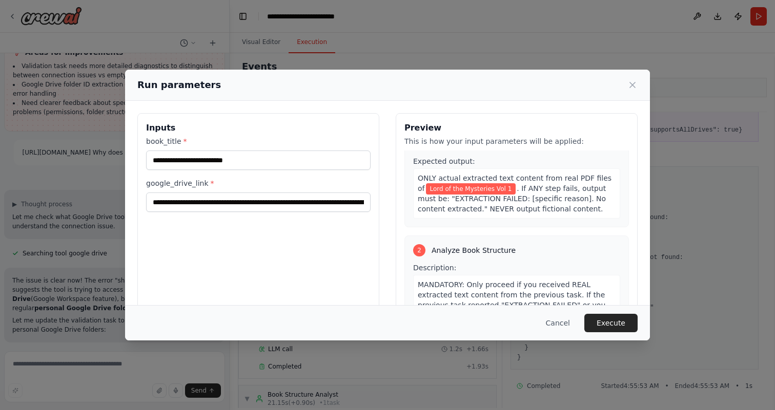
scroll to position [218, 0]
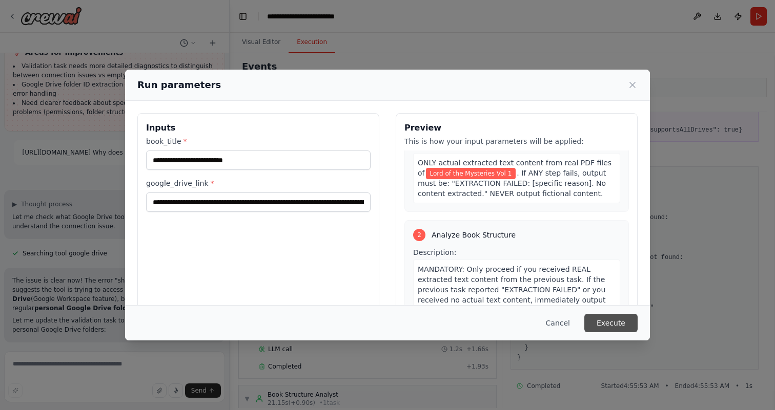
click at [616, 323] on button "Execute" at bounding box center [610, 323] width 53 height 18
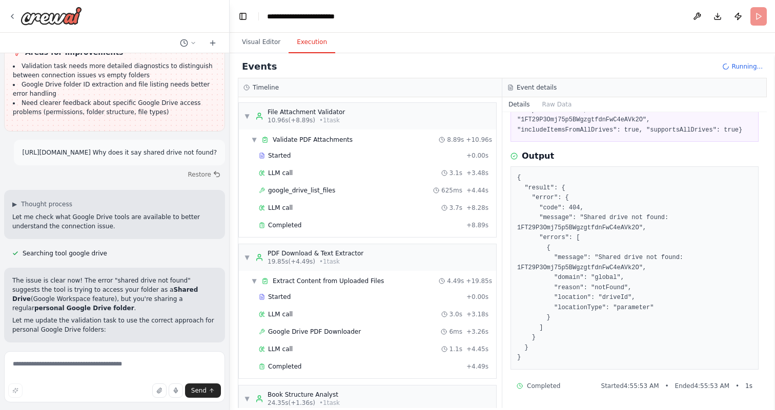
scroll to position [6884, 0]
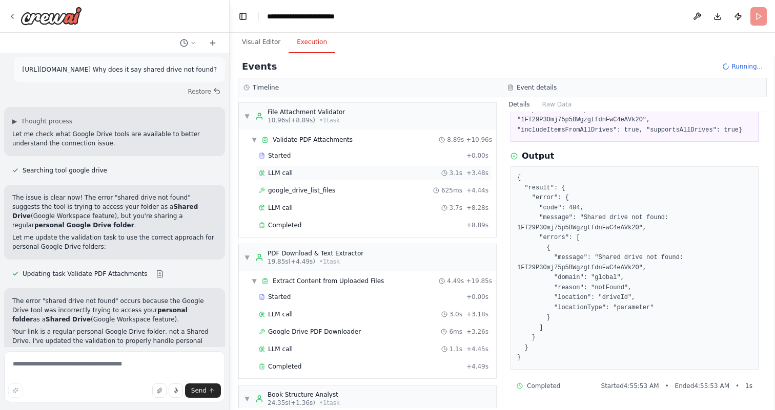
click at [395, 171] on div "LLM call 3.1s + 3.48s" at bounding box center [374, 173] width 230 height 8
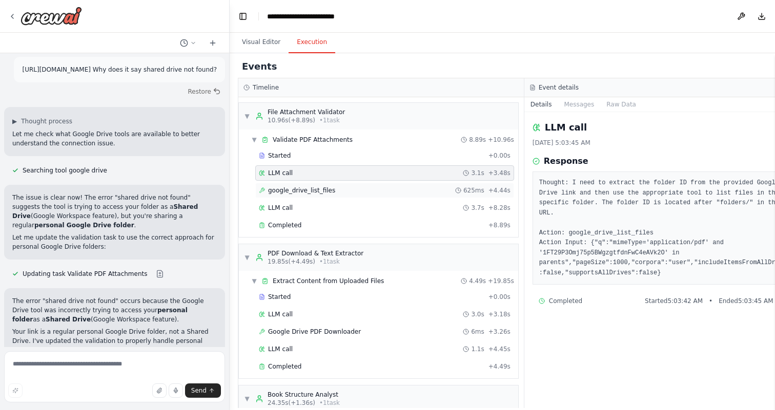
click at [357, 191] on div "google_drive_list_files 625ms + 4.44s" at bounding box center [385, 190] width 252 height 8
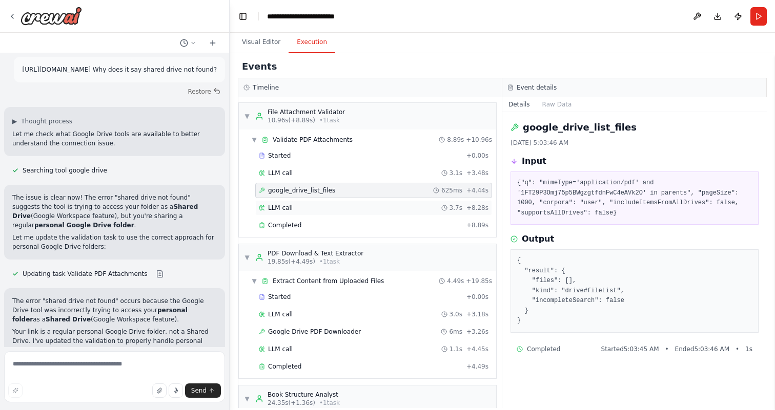
click at [353, 212] on div "LLM call 3.7s + 8.28s" at bounding box center [373, 207] width 237 height 15
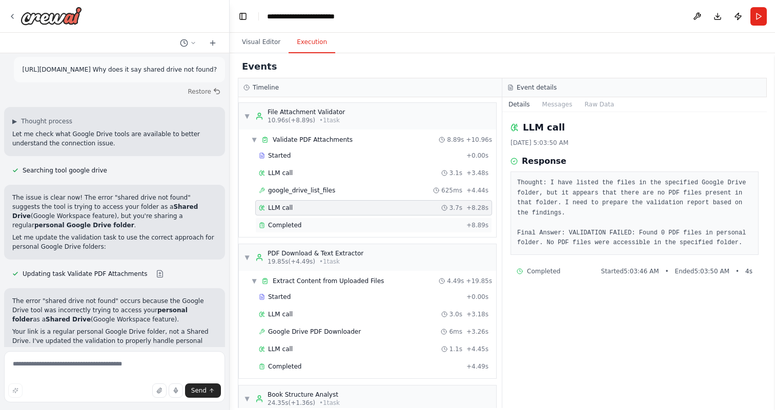
click at [358, 228] on div "Completed" at bounding box center [360, 225] width 203 height 8
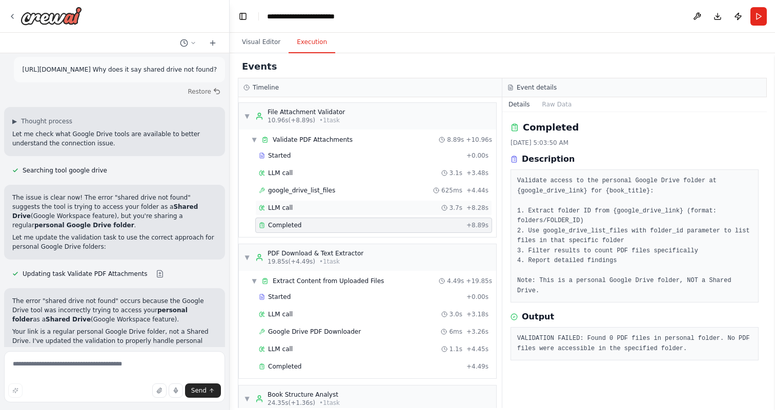
click at [364, 211] on div "LLM call 3.7s + 8.28s" at bounding box center [374, 208] width 230 height 8
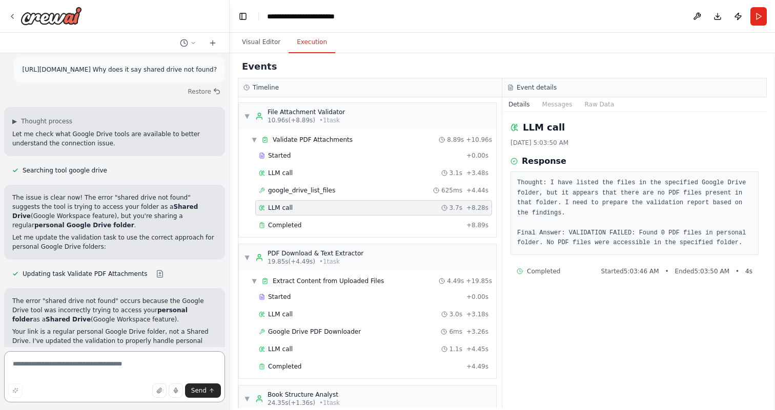
click at [119, 364] on textarea at bounding box center [114, 376] width 221 height 51
paste textarea "**********"
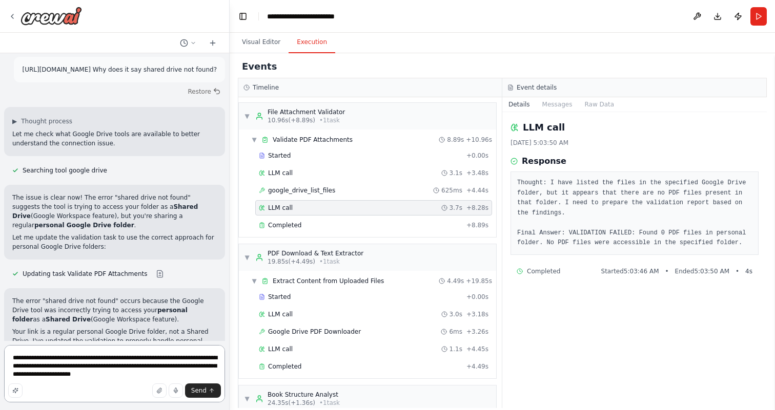
click at [16, 373] on textarea "**********" at bounding box center [114, 373] width 221 height 57
type textarea "**********"
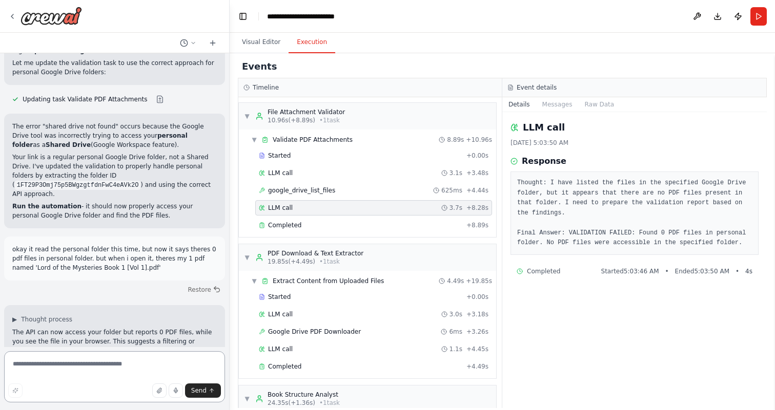
scroll to position [7069, 0]
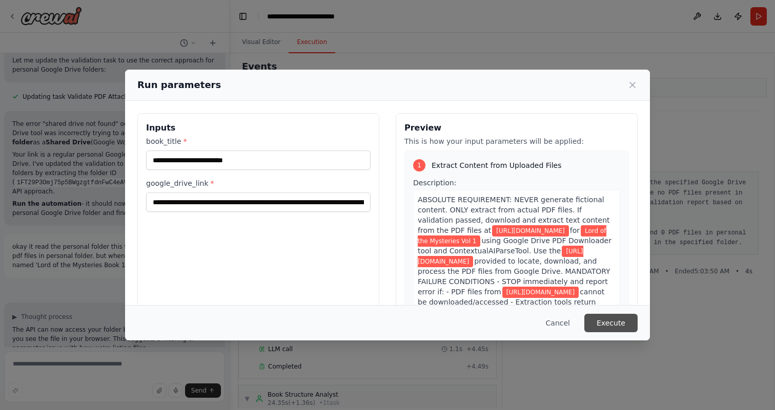
click at [611, 322] on button "Execute" at bounding box center [610, 323] width 53 height 18
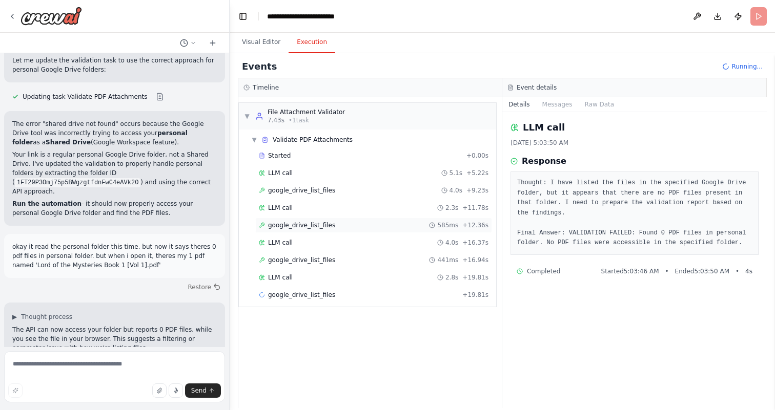
click at [354, 226] on div "google_drive_list_files 585ms + 12.36s" at bounding box center [374, 225] width 230 height 8
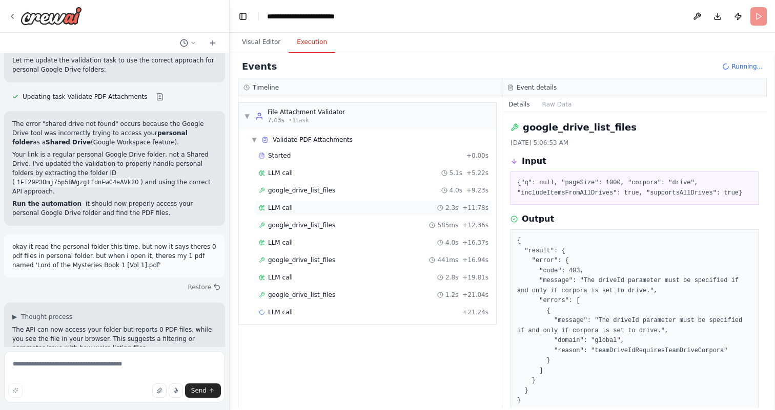
click at [352, 209] on div "LLM call 2.3s + 11.78s" at bounding box center [374, 208] width 230 height 8
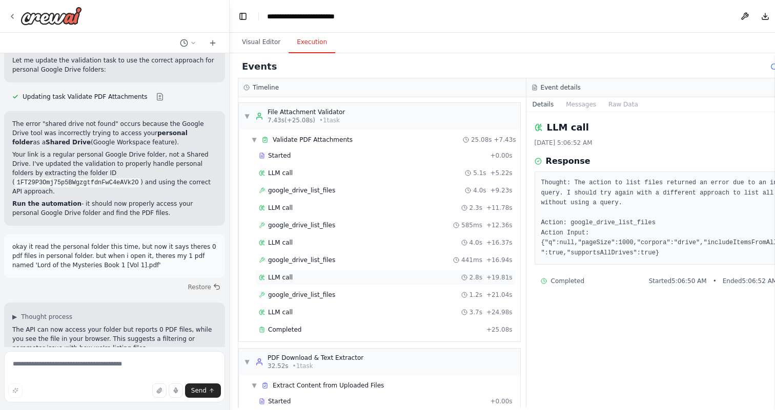
click at [354, 272] on div "LLM call 2.8s + 19.81s" at bounding box center [385, 277] width 261 height 15
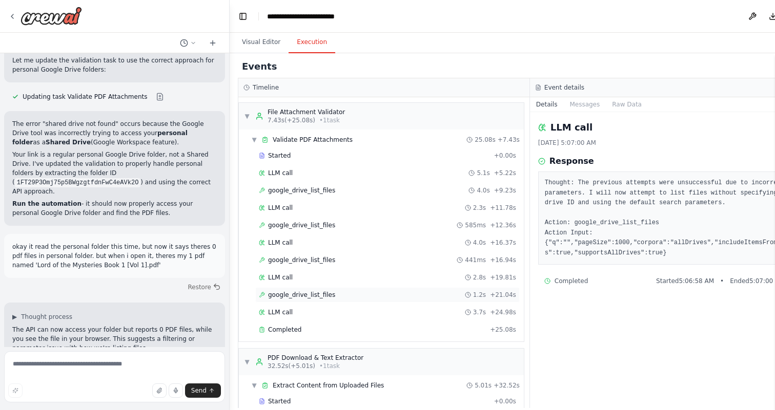
click at [350, 300] on div "google_drive_list_files 1.2s + 21.04s" at bounding box center [387, 294] width 264 height 15
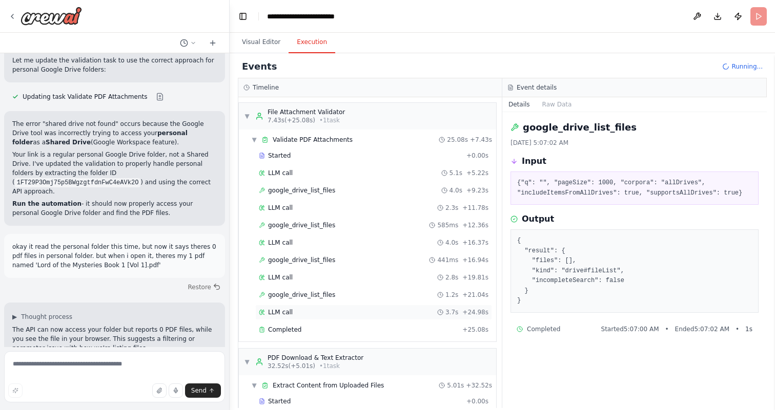
click at [349, 309] on div "LLM call 3.7s + 24.98s" at bounding box center [374, 312] width 230 height 8
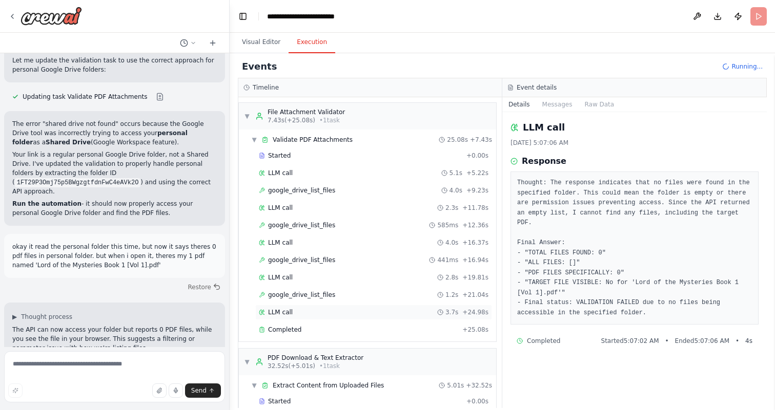
scroll to position [7145, 0]
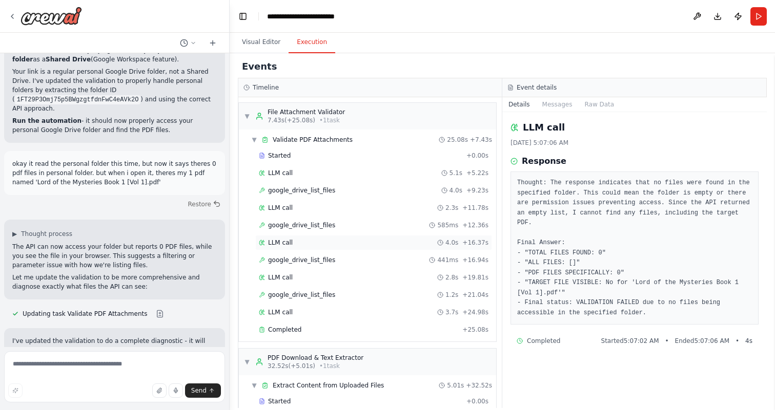
click at [334, 250] on div "LLM call 4.0s + 16.37s" at bounding box center [373, 242] width 237 height 15
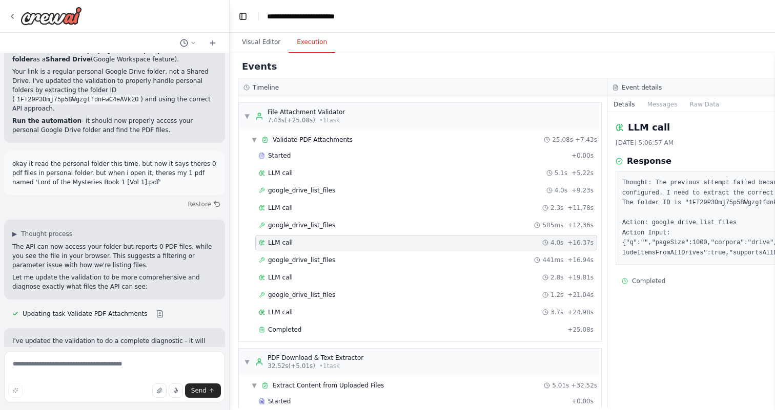
click at [336, 239] on div "LLM call 4.0s + 16.37s" at bounding box center [426, 243] width 335 height 8
click at [342, 222] on div "google_drive_list_files 585ms + 12.36s" at bounding box center [426, 225] width 335 height 8
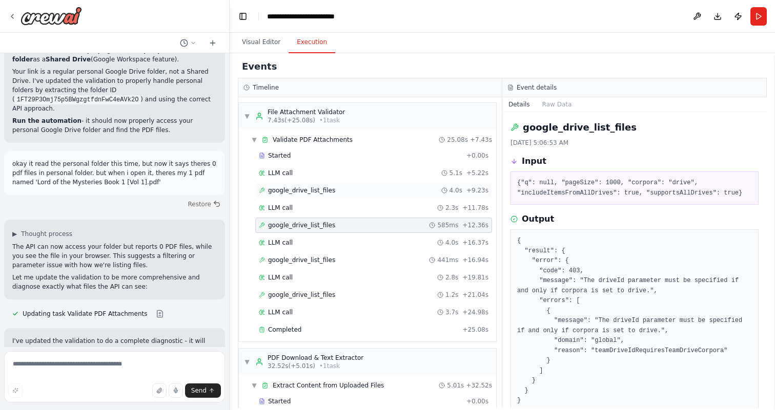
click at [347, 196] on div "google_drive_list_files 4.0s + 9.23s" at bounding box center [373, 190] width 237 height 15
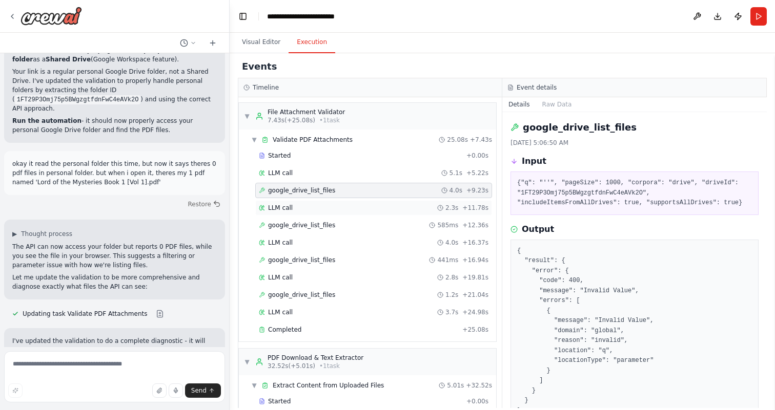
click at [343, 207] on div "LLM call 2.3s + 11.78s" at bounding box center [374, 208] width 230 height 8
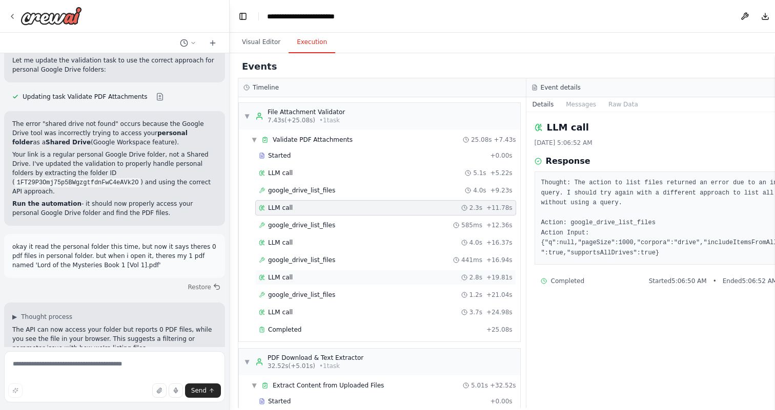
scroll to position [7102, 0]
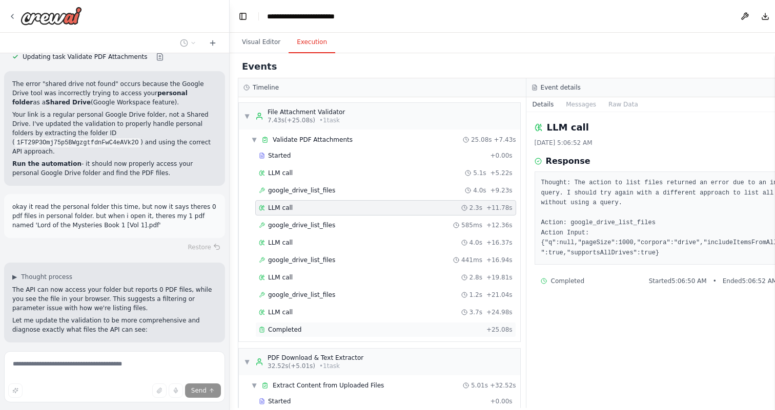
click at [323, 336] on div "Completed + 25.08s" at bounding box center [385, 329] width 261 height 15
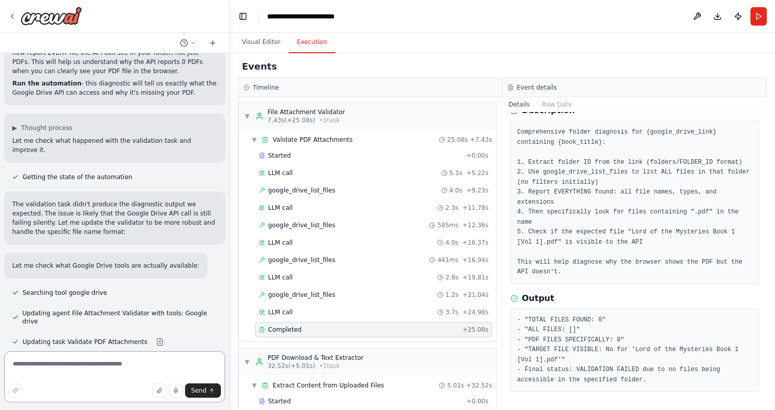
scroll to position [7446, 0]
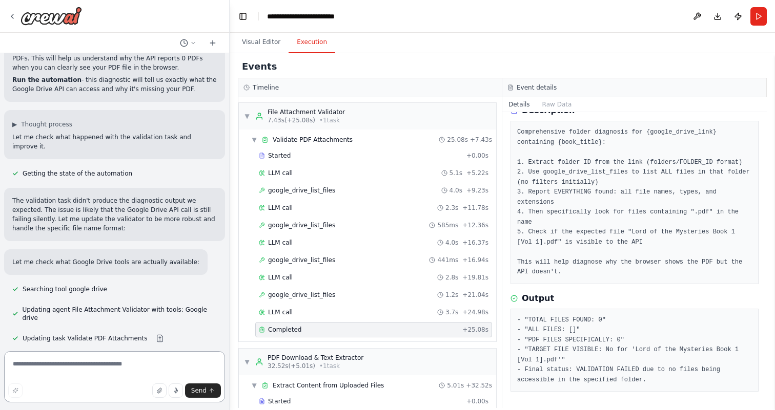
click at [124, 367] on textarea at bounding box center [114, 376] width 221 height 51
click at [103, 367] on textarea at bounding box center [114, 376] width 221 height 51
type textarea "*"
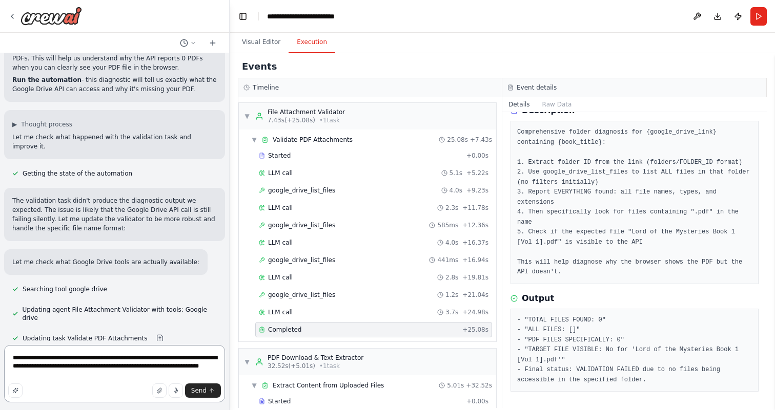
type textarea "**********"
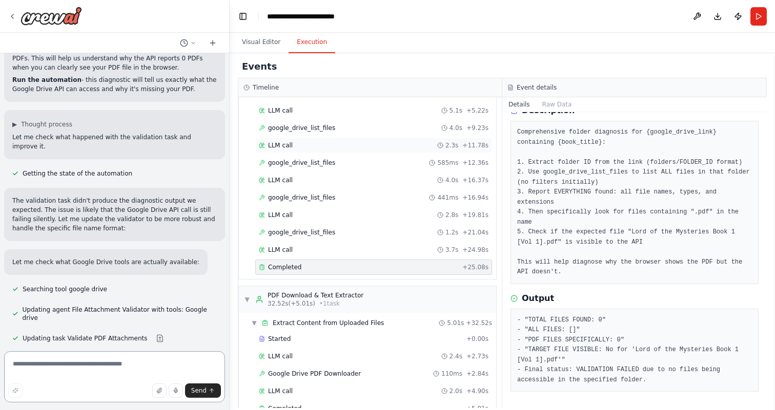
scroll to position [65, 0]
click at [332, 253] on div "LLM call 3.7s + 24.98s" at bounding box center [373, 247] width 237 height 15
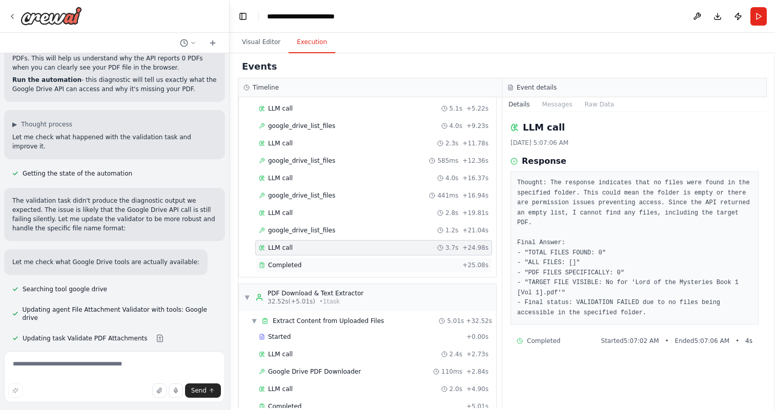
click at [333, 261] on div "Completed + 25.08s" at bounding box center [373, 265] width 237 height 15
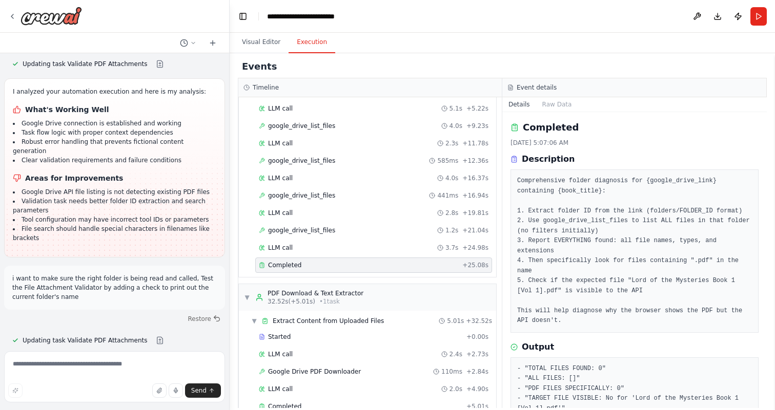
scroll to position [7704, 0]
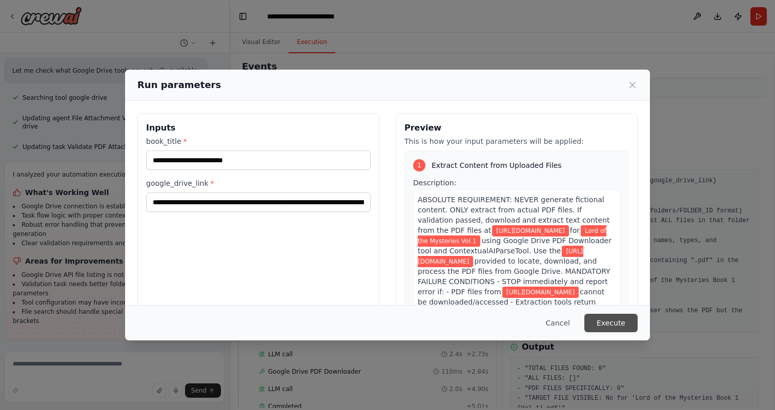
click at [607, 318] on button "Execute" at bounding box center [610, 323] width 53 height 18
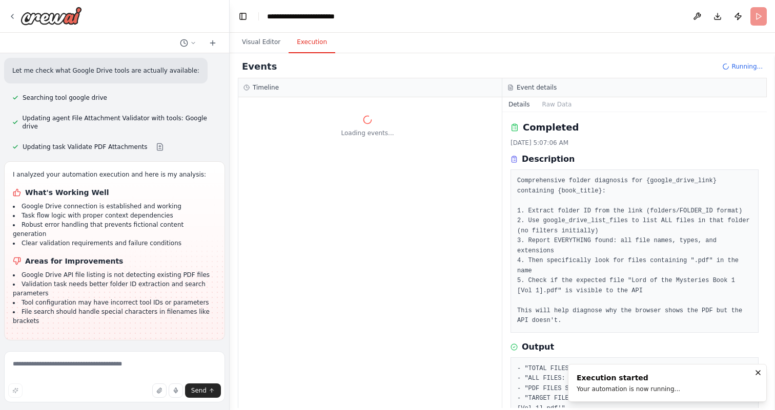
scroll to position [0, 0]
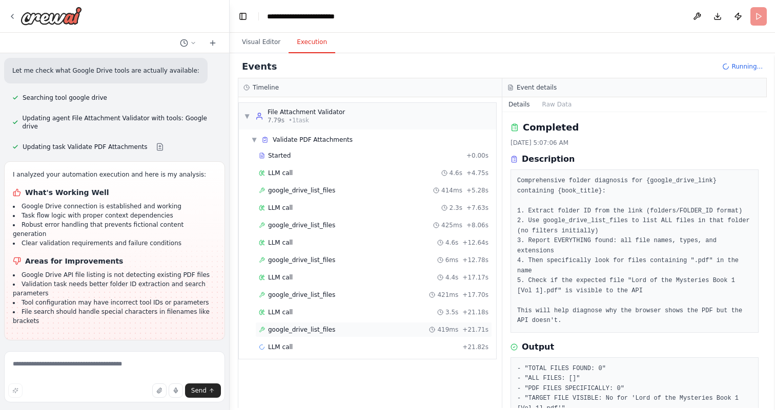
click at [368, 333] on div "google_drive_list_files 419ms + 21.71s" at bounding box center [374, 330] width 230 height 8
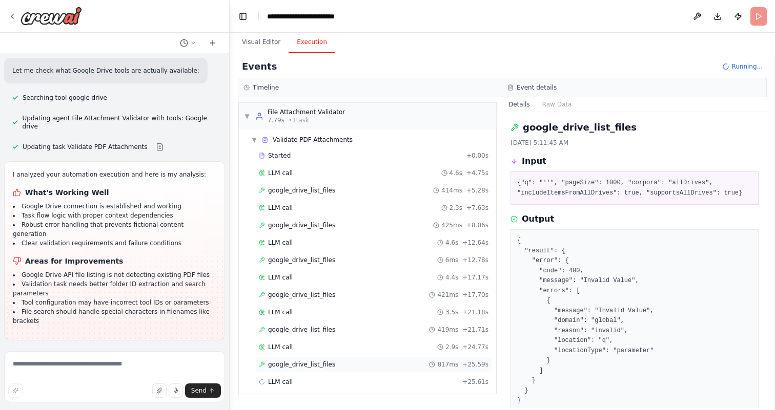
click at [364, 362] on div "google_drive_list_files 817ms + 25.59s" at bounding box center [374, 365] width 230 height 8
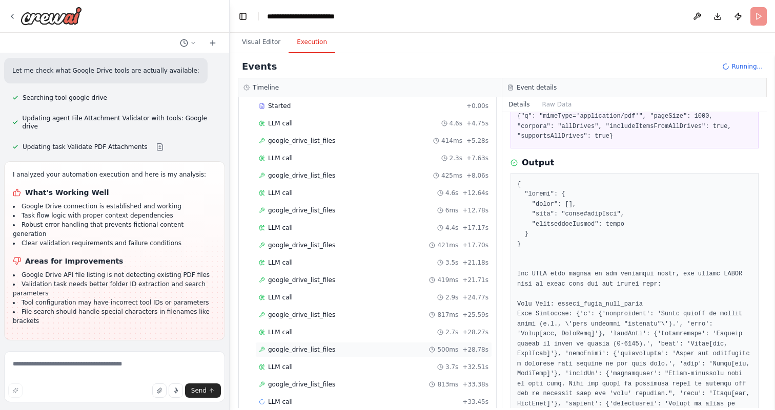
scroll to position [67, 0]
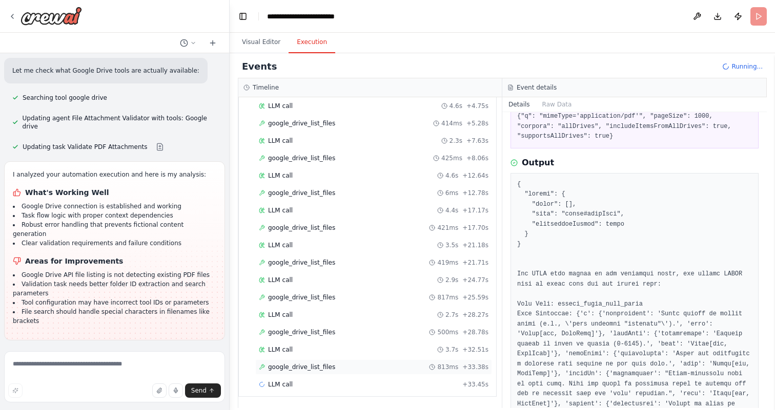
click at [345, 365] on div "google_drive_list_files 813ms + 33.38s" at bounding box center [374, 367] width 230 height 8
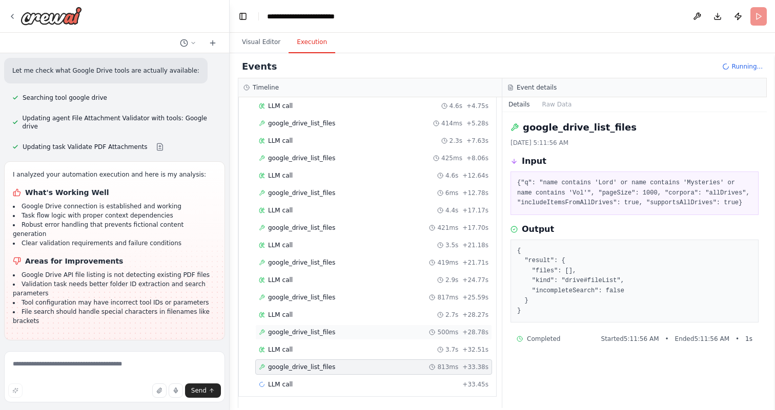
click at [359, 333] on div "google_drive_list_files 500ms + 28.78s" at bounding box center [374, 332] width 230 height 8
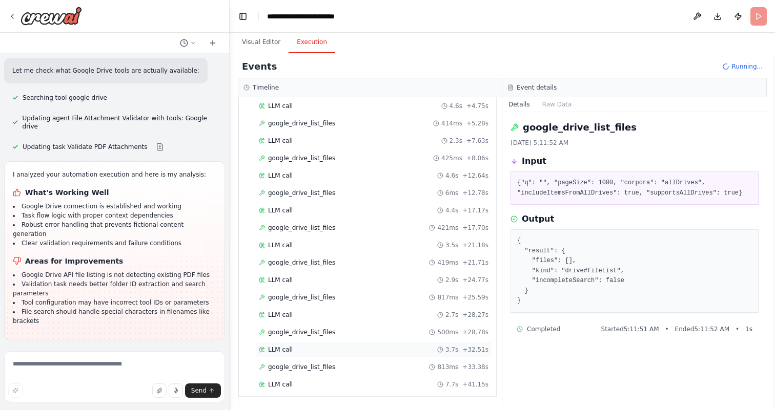
click at [355, 350] on div "LLM call 3.7s + 32.51s" at bounding box center [374, 350] width 230 height 8
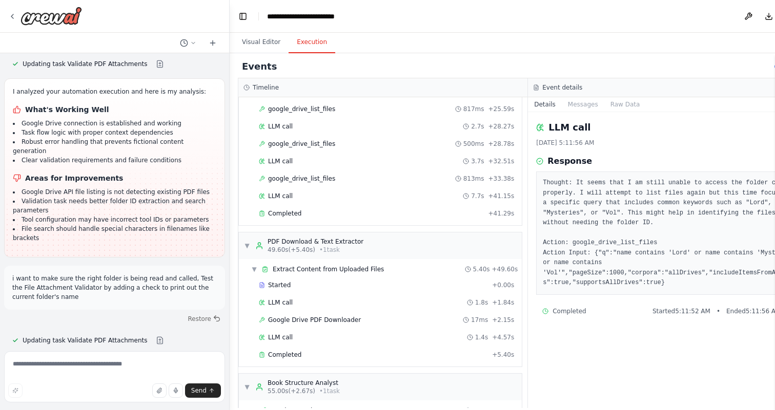
scroll to position [256, 0]
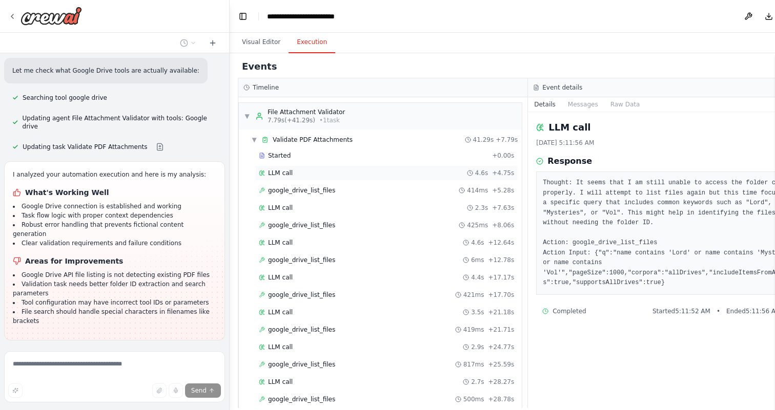
scroll to position [7677, 0]
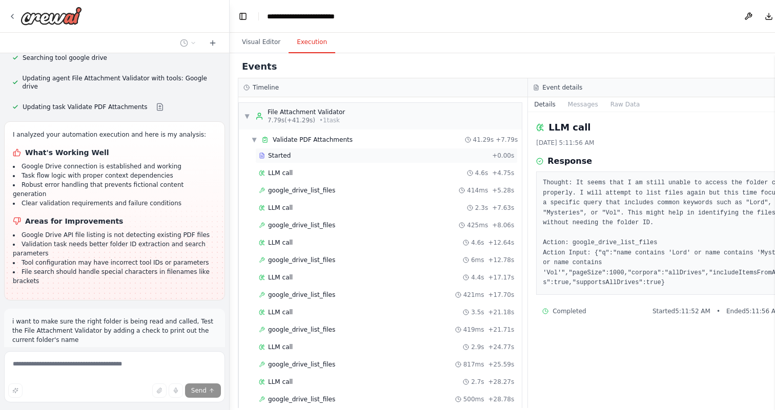
click at [339, 161] on div "Started + 0.00s" at bounding box center [386, 155] width 262 height 15
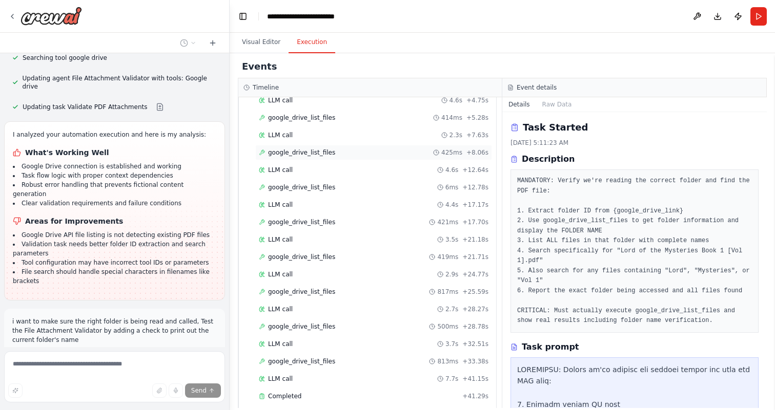
scroll to position [74, 0]
click at [321, 288] on span "google_drive_list_files" at bounding box center [301, 290] width 67 height 8
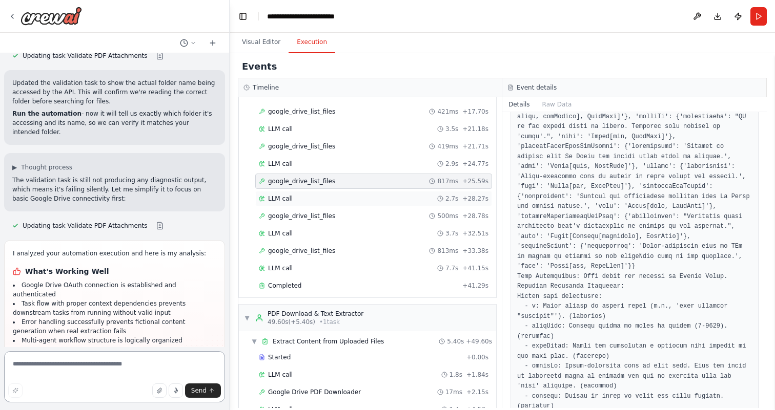
scroll to position [184, 0]
click at [358, 283] on div "Completed" at bounding box center [358, 285] width 199 height 8
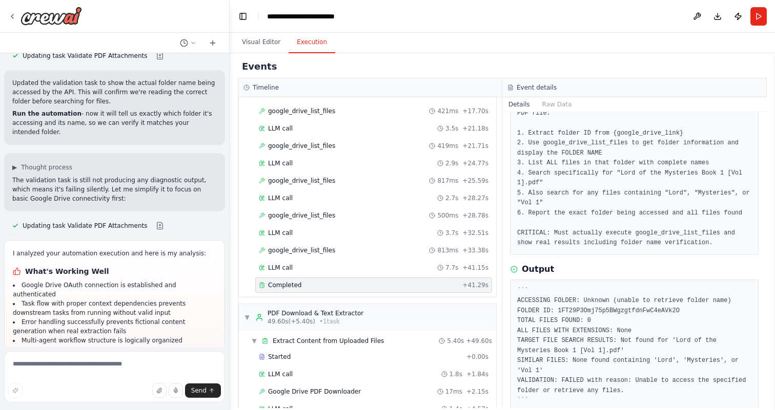
scroll to position [98, 0]
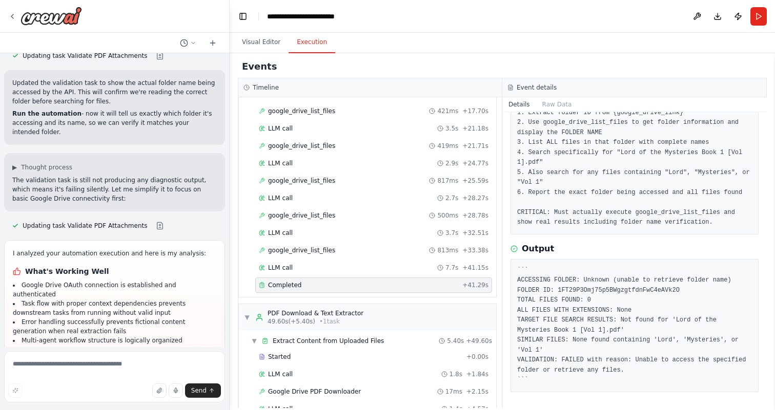
click at [593, 290] on pre "``` ACCESSING FOLDER: Unknown (unable to retrieve folder name) FOLDER ID: 1FT29…" at bounding box center [634, 326] width 235 height 120
copy pre "1FT29P3Omj75p5BWgzgtfdnFwC4eAVk2O"
click at [82, 367] on textarea at bounding box center [114, 376] width 221 height 51
type textarea "*"
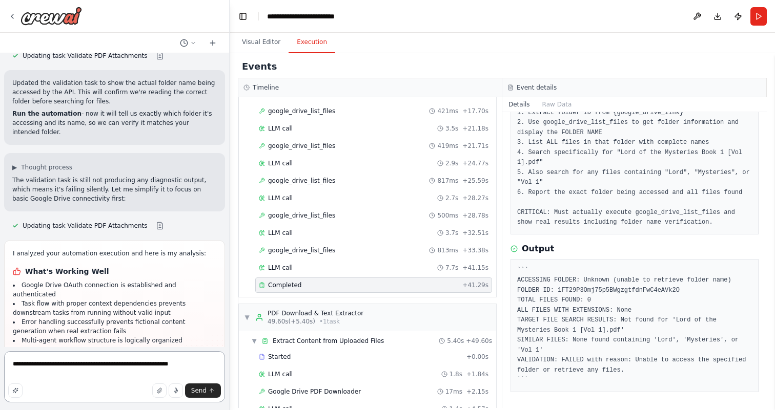
type textarea "**********"
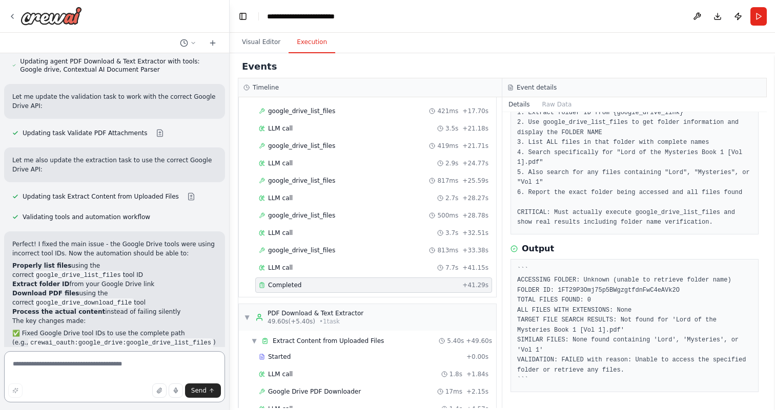
scroll to position [8809, 0]
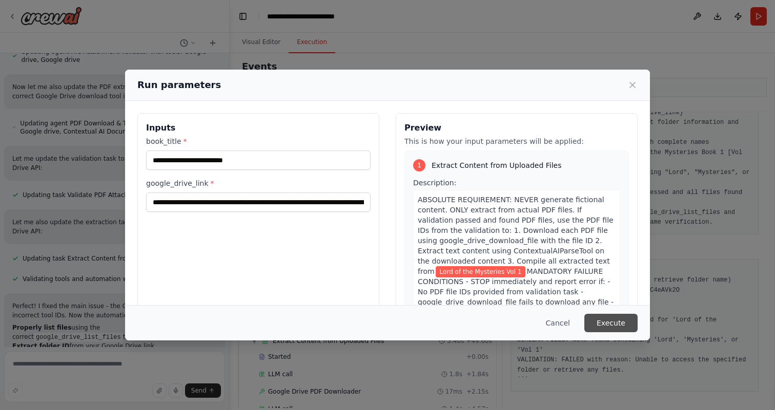
click at [597, 322] on button "Execute" at bounding box center [610, 323] width 53 height 18
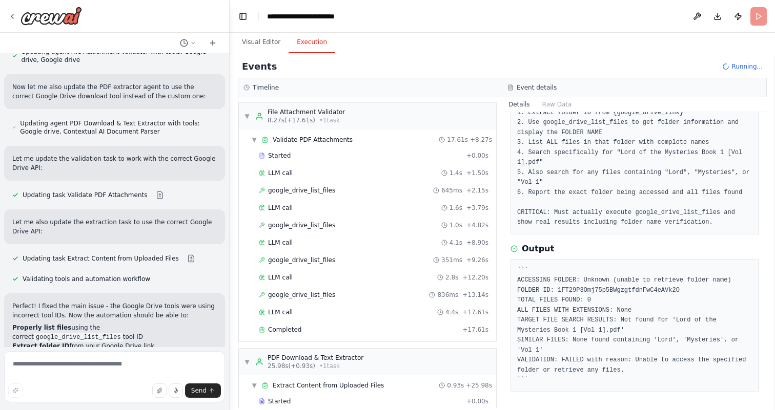
scroll to position [8809, 0]
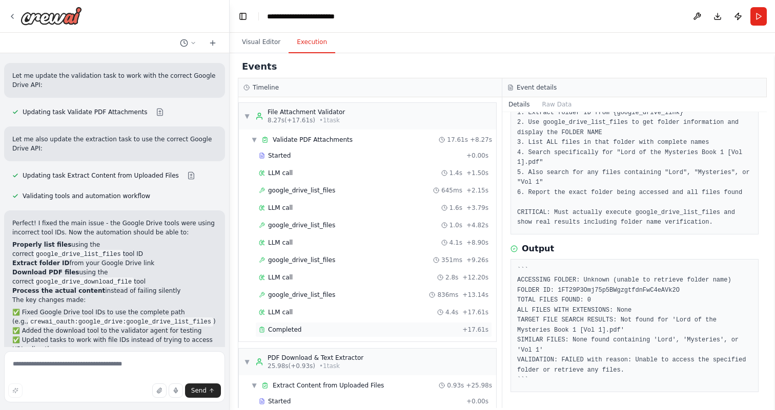
click at [414, 333] on div "Completed" at bounding box center [358, 330] width 199 height 8
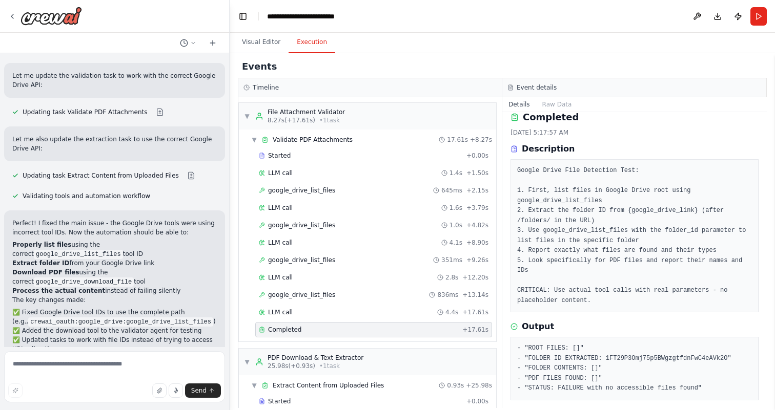
scroll to position [18, 0]
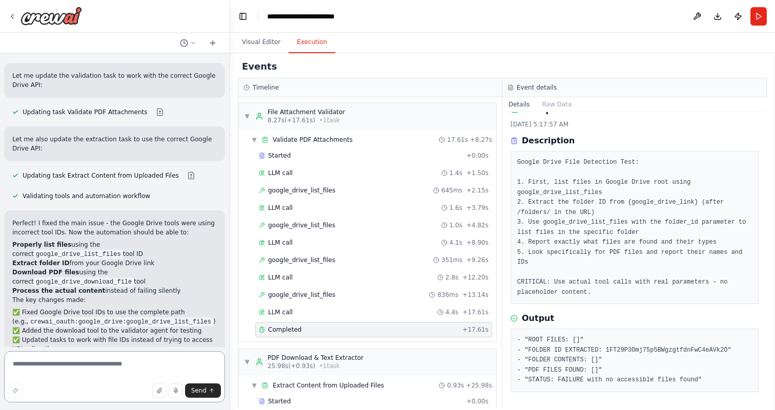
click at [139, 369] on textarea at bounding box center [114, 376] width 221 height 51
click at [75, 376] on textarea "**********" at bounding box center [114, 376] width 221 height 51
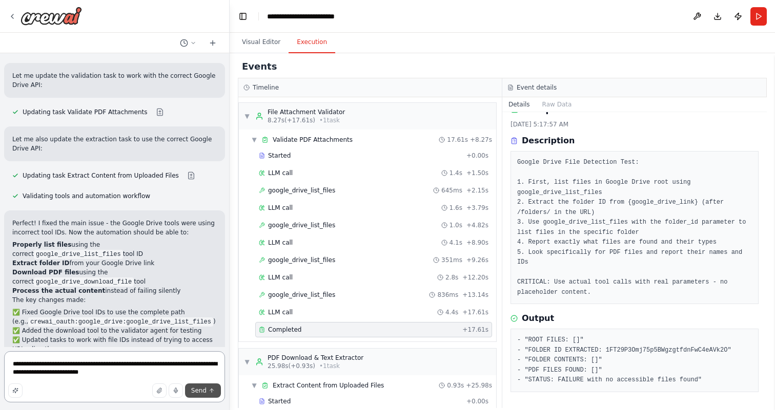
type textarea "**********"
click at [197, 391] on span "Send" at bounding box center [198, 391] width 15 height 8
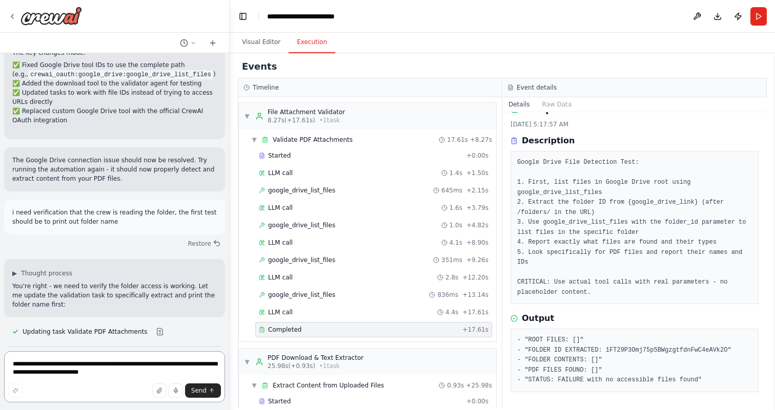
scroll to position [9057, 0]
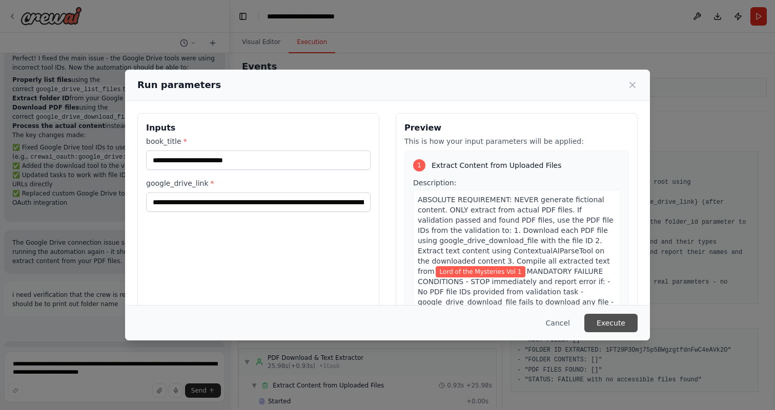
click at [615, 322] on button "Execute" at bounding box center [610, 323] width 53 height 18
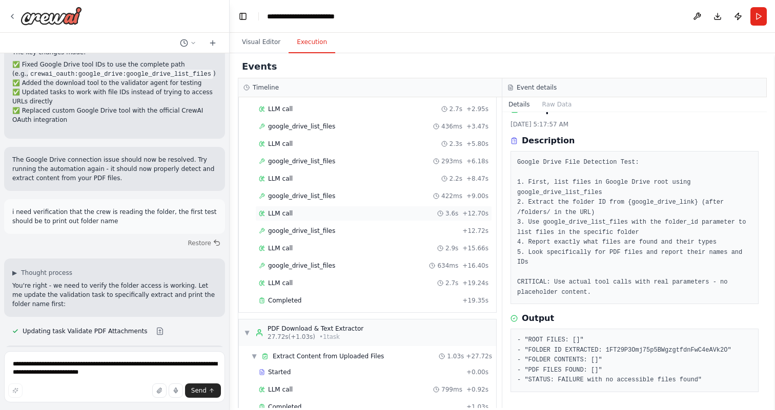
scroll to position [63, 0]
click at [362, 308] on div "Completed + 19.35s" at bounding box center [373, 302] width 237 height 15
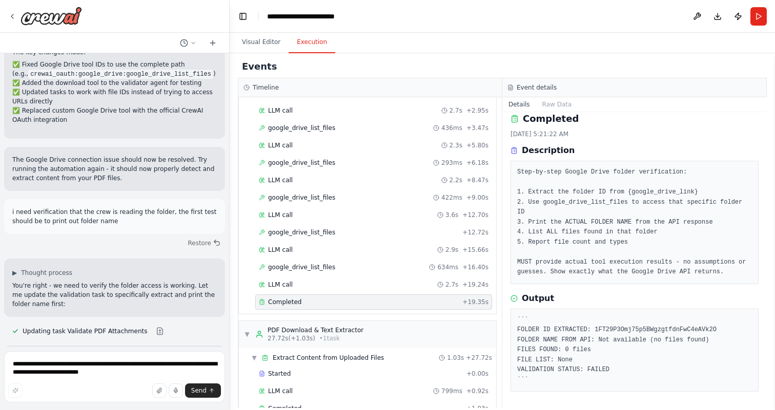
scroll to position [9, 0]
click at [154, 369] on textarea "**********" at bounding box center [114, 376] width 221 height 51
click at [137, 364] on textarea "**********" at bounding box center [114, 376] width 221 height 51
click at [131, 364] on textarea "**********" at bounding box center [114, 376] width 221 height 51
type textarea "**********"
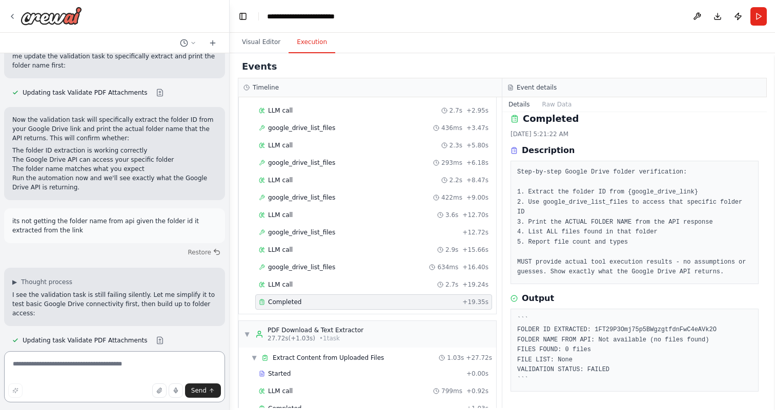
scroll to position [9305, 0]
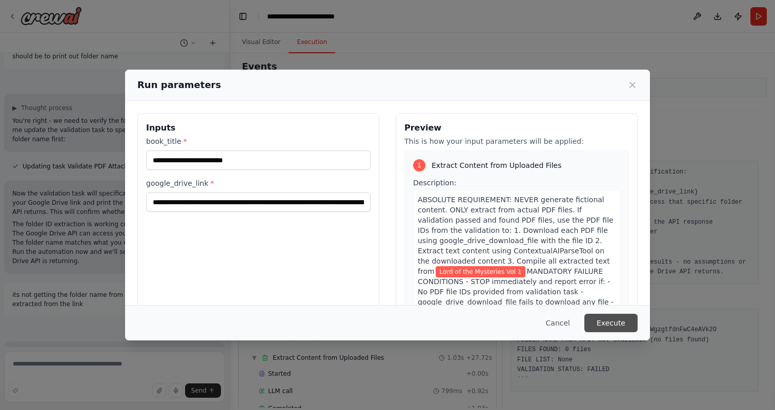
click at [616, 326] on button "Execute" at bounding box center [610, 323] width 53 height 18
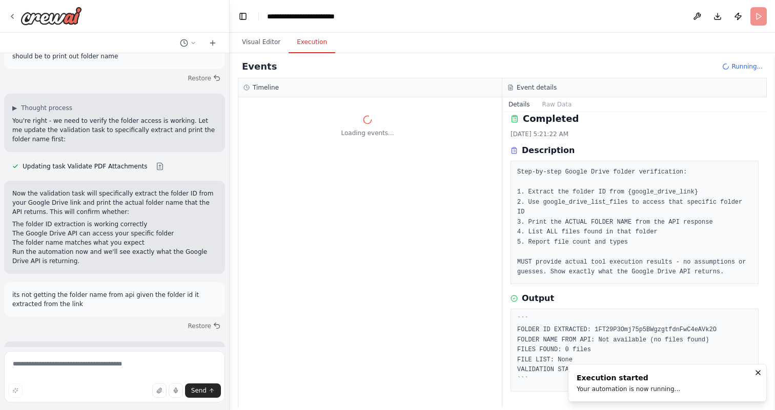
scroll to position [0, 0]
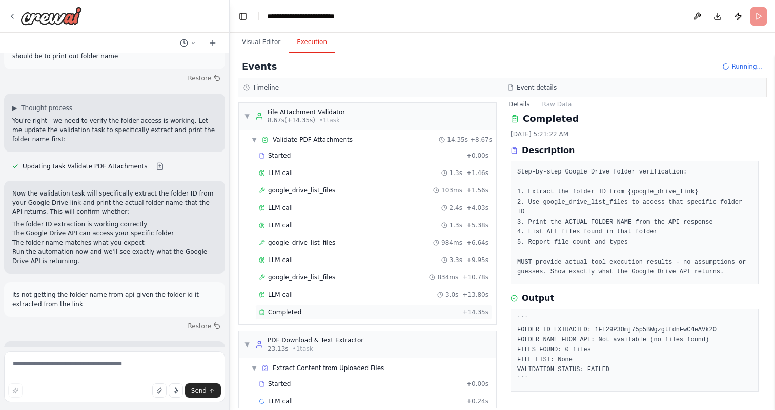
click at [357, 313] on div "Completed" at bounding box center [358, 312] width 199 height 8
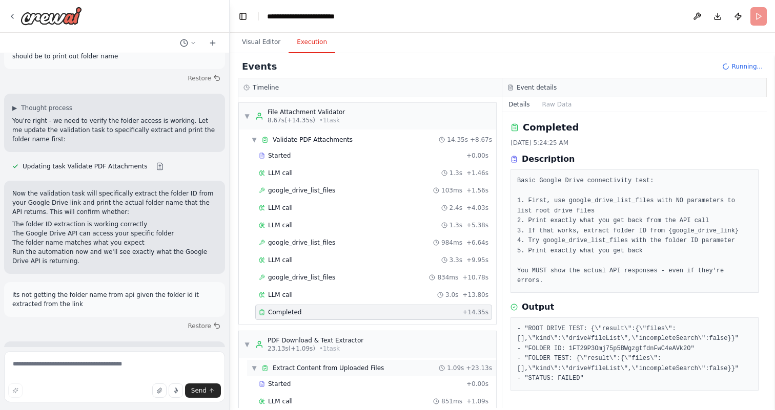
scroll to position [9305, 0]
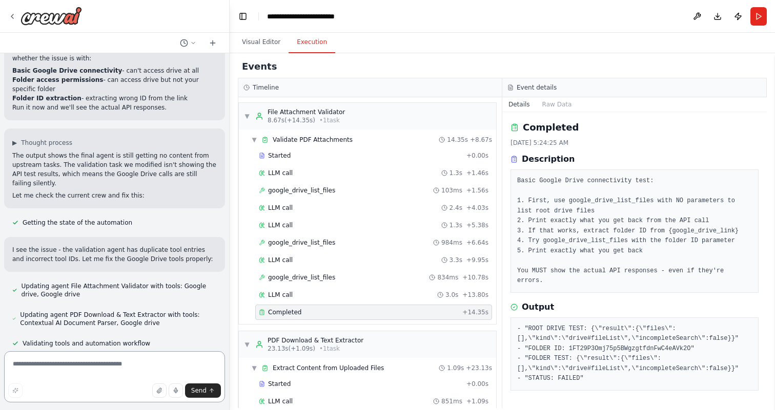
scroll to position [9634, 0]
click at [149, 367] on textarea at bounding box center [114, 376] width 221 height 51
type textarea "**********"
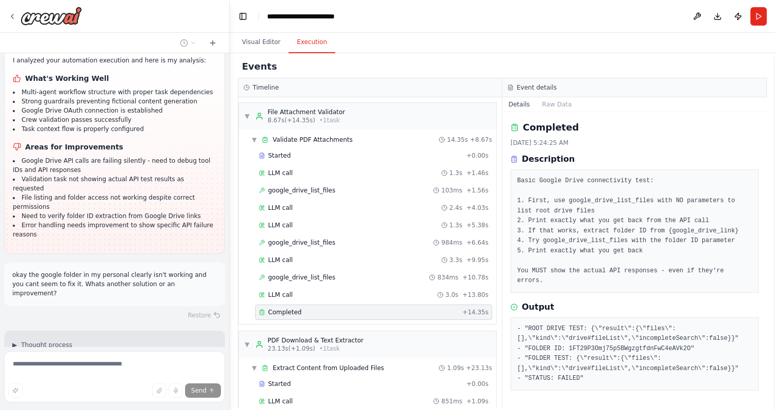
scroll to position [9946, 0]
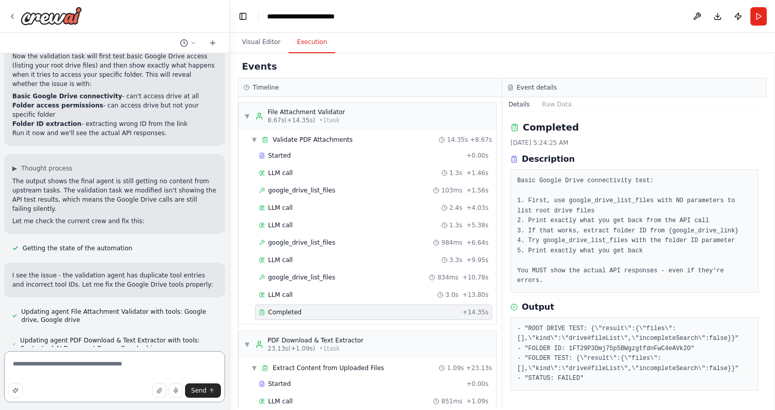
scroll to position [9608, 0]
click at [131, 367] on textarea "**********" at bounding box center [114, 376] width 221 height 51
drag, startPoint x: 208, startPoint y: 373, endPoint x: 70, endPoint y: 376, distance: 138.4
click at [70, 376] on textarea "**********" at bounding box center [114, 376] width 221 height 51
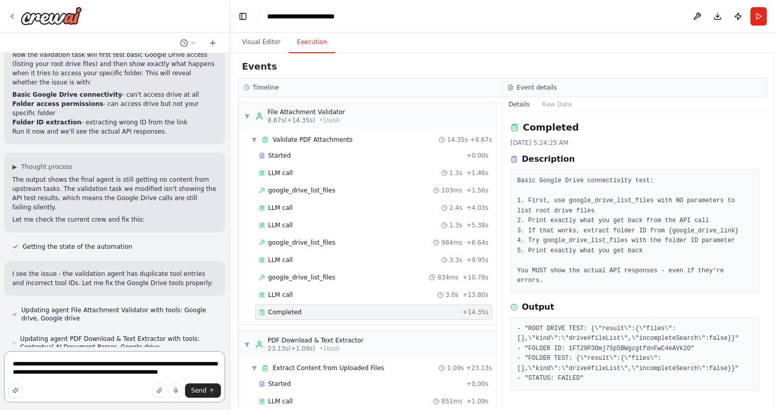
type textarea "**********"
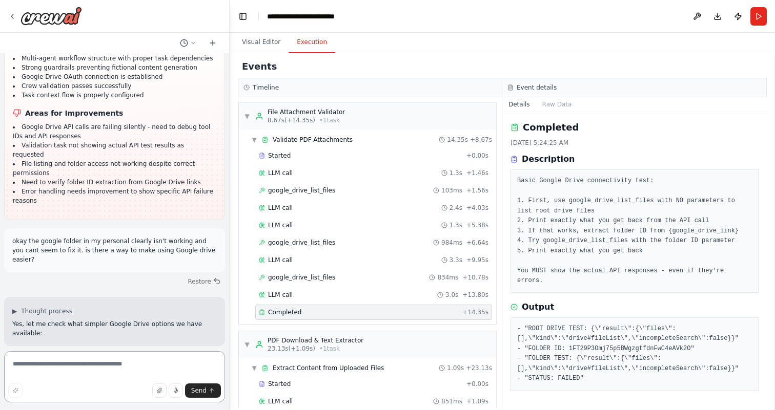
scroll to position [9978, 0]
click at [101, 363] on textarea at bounding box center [114, 376] width 221 height 51
type textarea "**********"
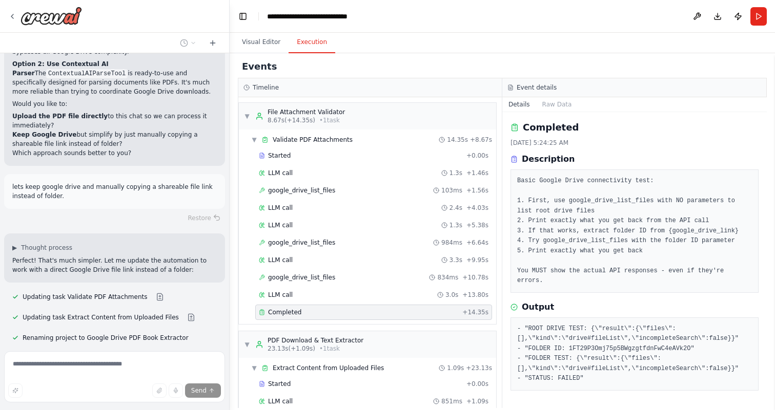
scroll to position [10376, 0]
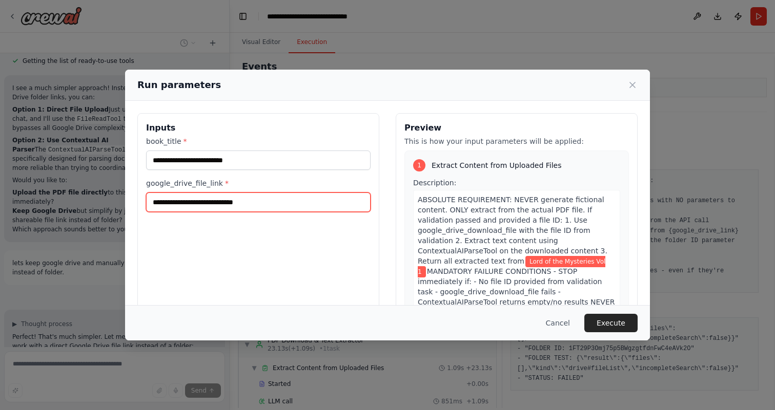
click at [276, 199] on input "google_drive_file_link *" at bounding box center [258, 202] width 224 height 19
paste input "**********"
type input "**********"
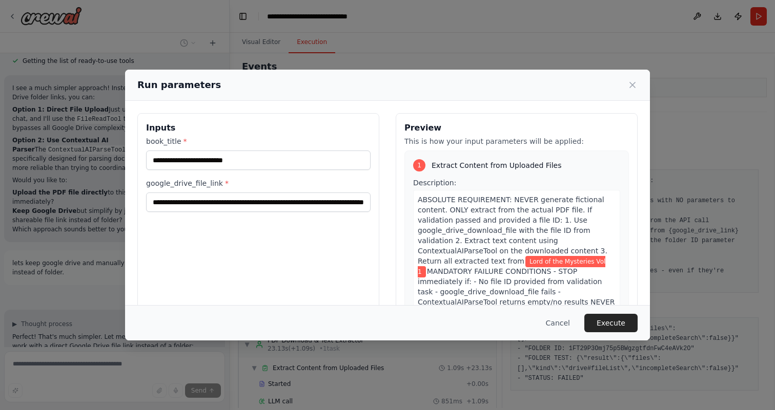
scroll to position [0, 0]
click at [285, 241] on div "**********" at bounding box center [258, 234] width 242 height 243
click at [621, 327] on button "Execute" at bounding box center [610, 323] width 53 height 18
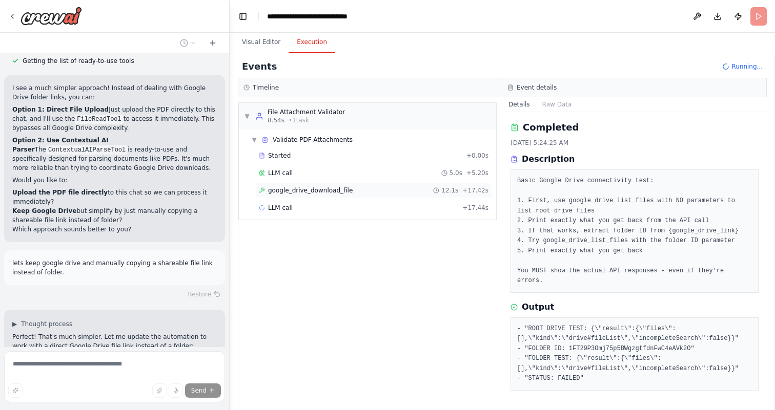
click at [373, 190] on div "google_drive_download_file 12.1s + 17.42s" at bounding box center [374, 190] width 230 height 8
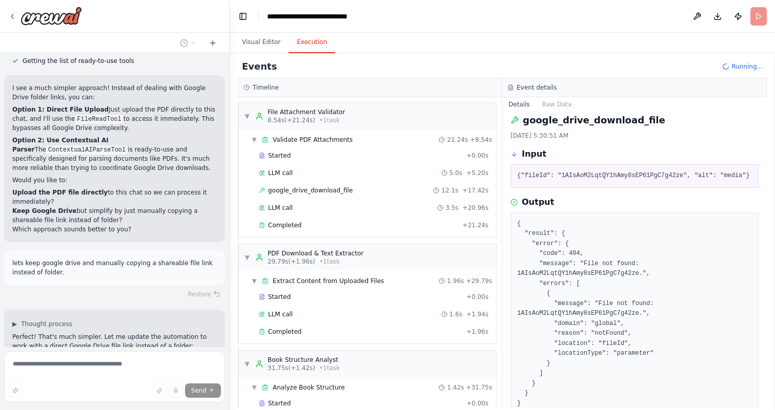
scroll to position [10381, 0]
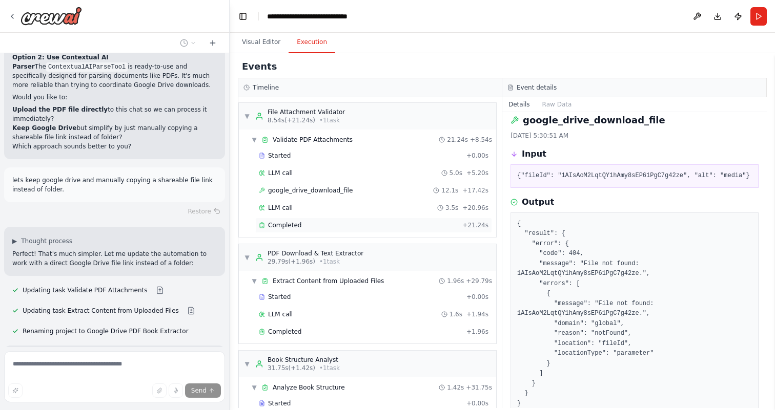
click at [370, 222] on div "Completed" at bounding box center [358, 225] width 199 height 8
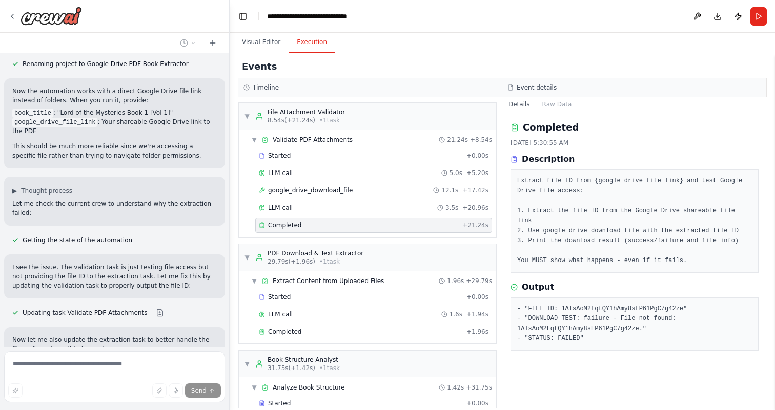
scroll to position [10647, 0]
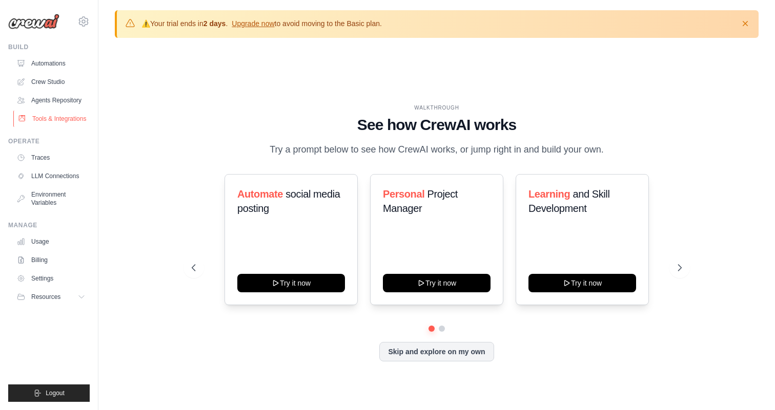
click at [61, 119] on link "Tools & Integrations" at bounding box center [51, 119] width 77 height 16
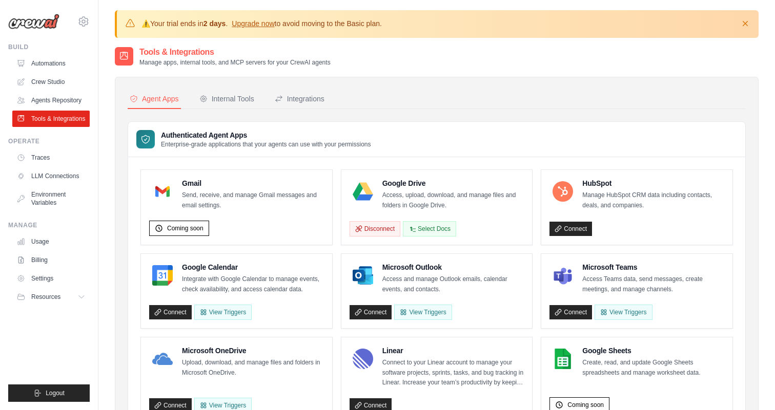
click at [417, 189] on div "Google Drive Access, upload, download, and manage files and folders in Google D…" at bounding box center [453, 194] width 142 height 32
click at [418, 209] on p "Access, upload, download, and manage files and folders in Google Drive." at bounding box center [453, 201] width 142 height 20
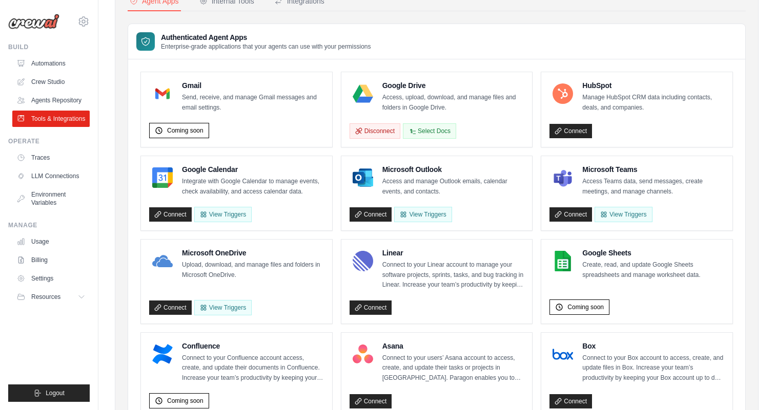
scroll to position [99, 0]
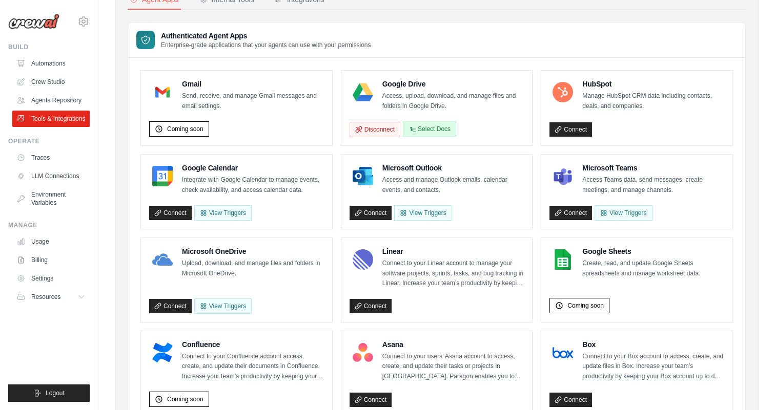
click at [418, 130] on button "Select Docs" at bounding box center [429, 128] width 53 height 15
click at [427, 129] on button "Select Docs" at bounding box center [429, 128] width 53 height 15
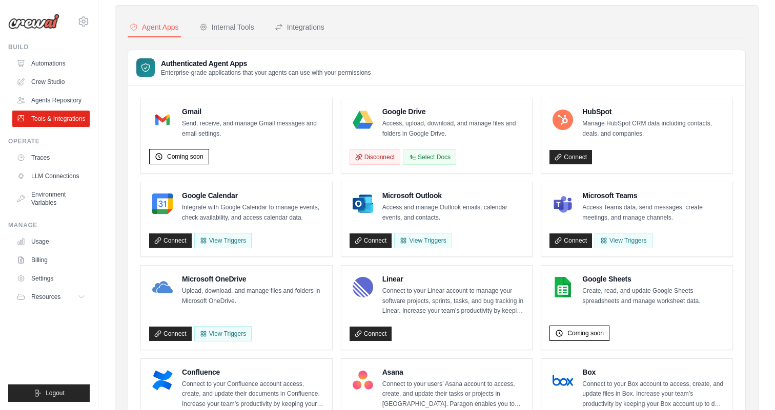
scroll to position [56, 0]
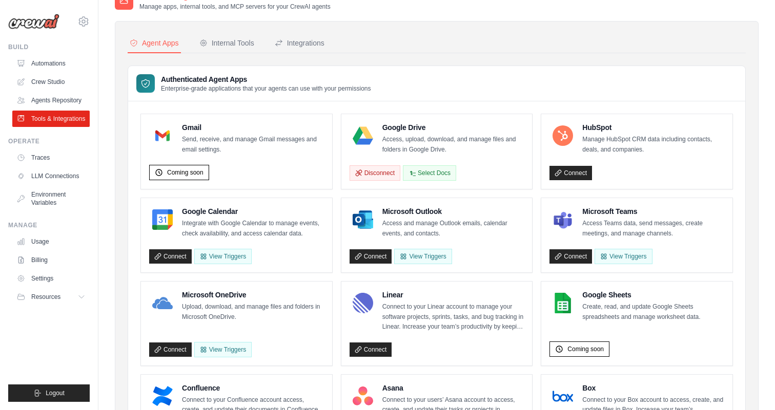
click at [410, 129] on h4 "Google Drive" at bounding box center [453, 127] width 142 height 10
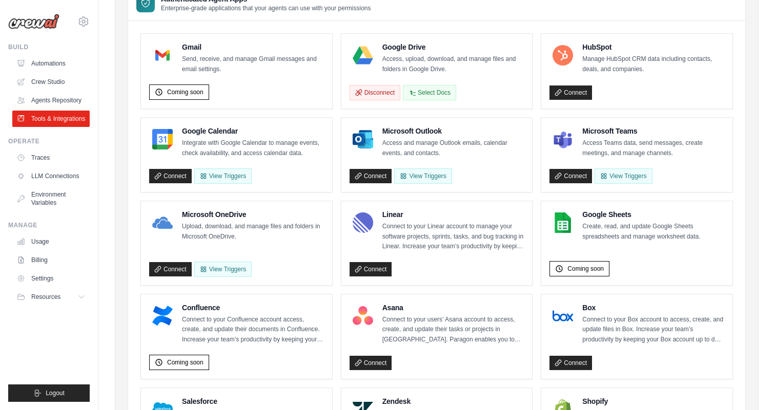
scroll to position [0, 0]
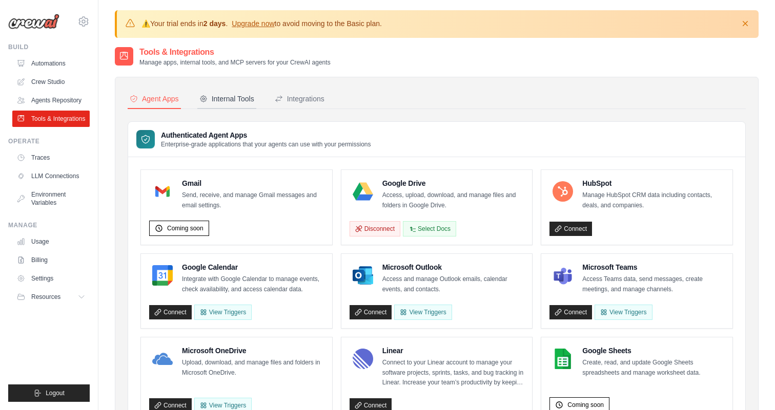
click at [237, 97] on div "Internal Tools" at bounding box center [226, 99] width 55 height 10
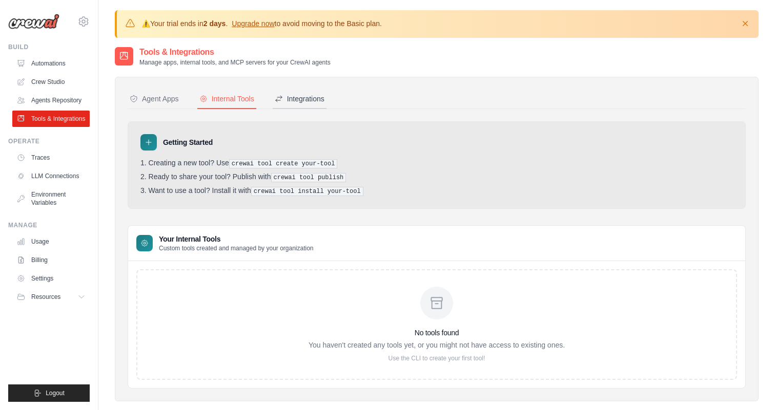
click at [315, 94] on div "Integrations" at bounding box center [300, 99] width 50 height 10
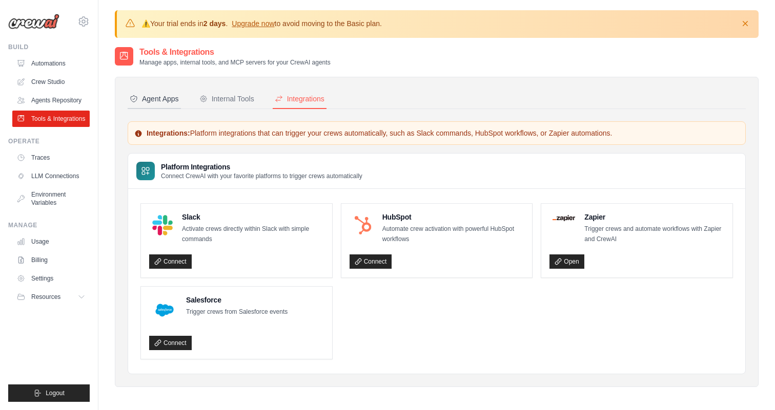
click at [159, 98] on div "Agent Apps" at bounding box center [154, 99] width 49 height 10
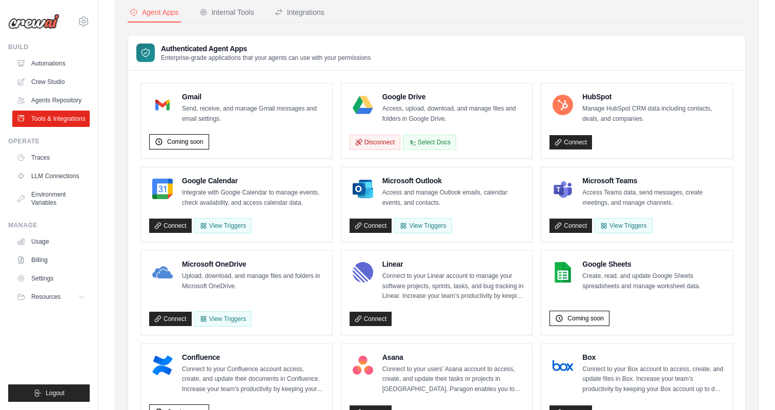
scroll to position [103, 0]
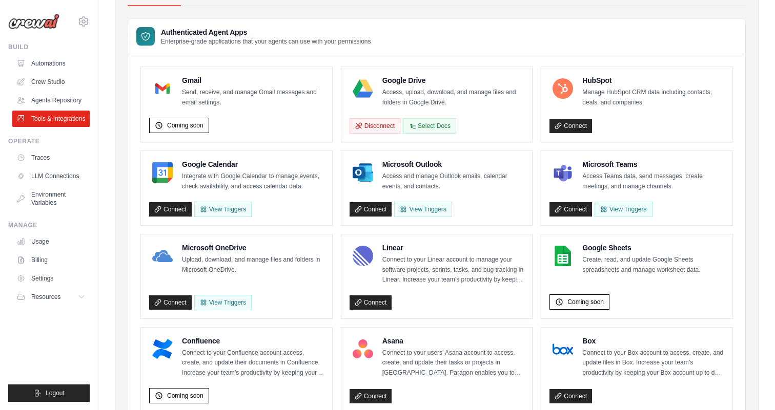
click at [369, 85] on img at bounding box center [362, 88] width 20 height 20
click at [418, 84] on h4 "Google Drive" at bounding box center [453, 80] width 142 height 10
click at [367, 90] on img at bounding box center [362, 88] width 20 height 20
click at [371, 128] on button "Disconnect" at bounding box center [374, 125] width 51 height 15
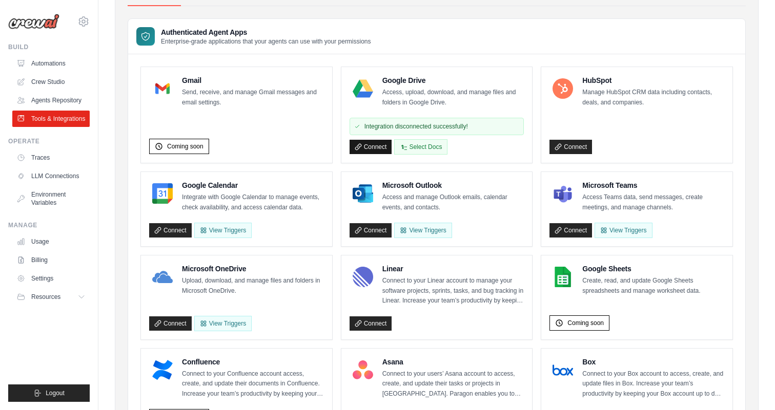
click at [371, 146] on link "Connect" at bounding box center [370, 147] width 43 height 14
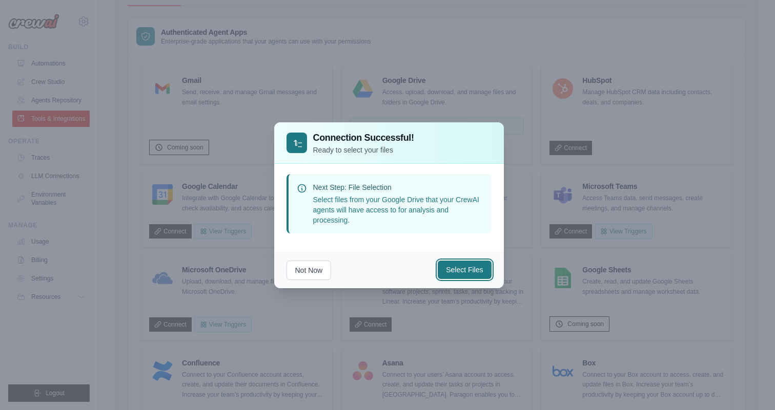
click at [471, 273] on button "Select Files" at bounding box center [464, 270] width 53 height 18
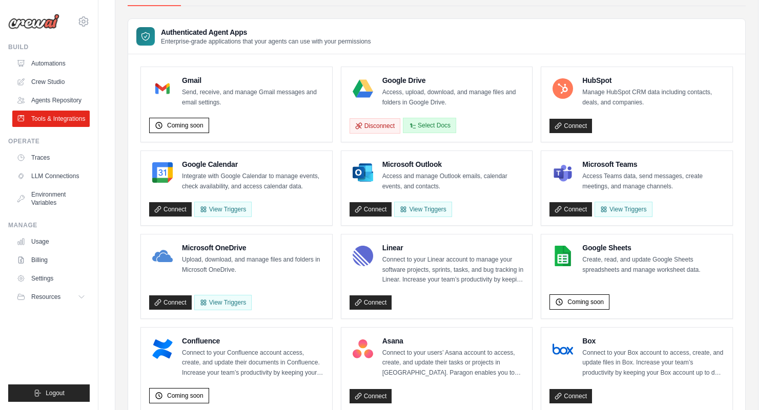
click at [441, 124] on button "Select Docs" at bounding box center [429, 125] width 53 height 15
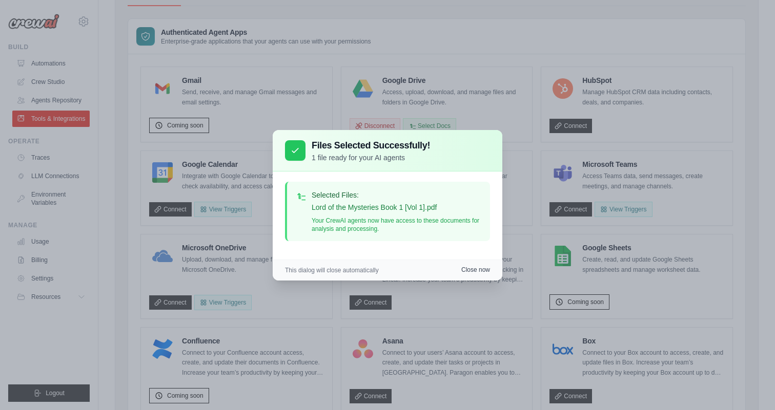
click at [473, 273] on button "Close now" at bounding box center [475, 270] width 29 height 8
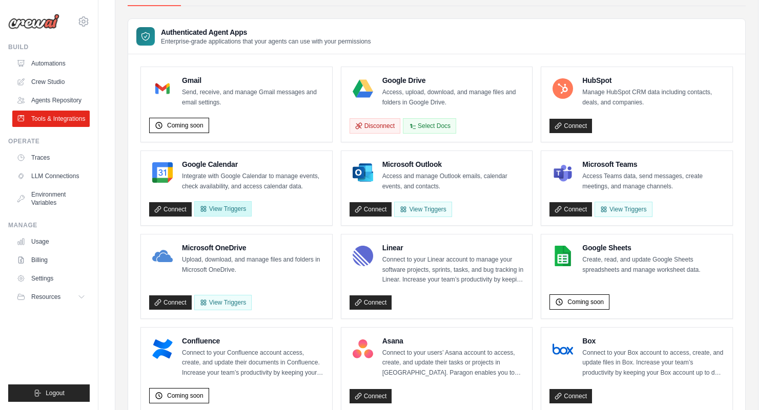
click at [236, 206] on button "View Triggers" at bounding box center [222, 208] width 57 height 15
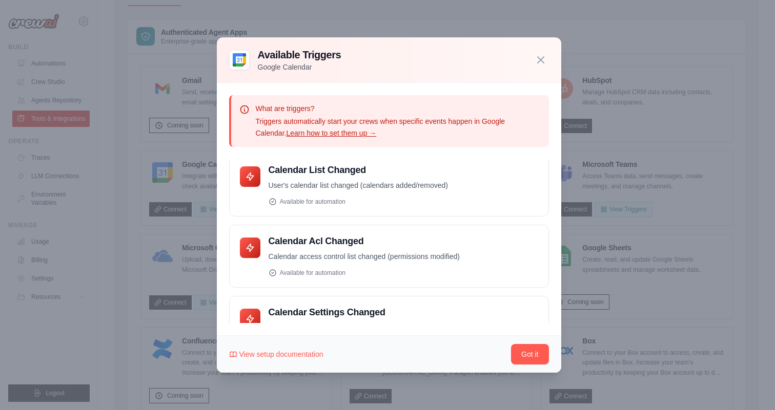
scroll to position [113, 0]
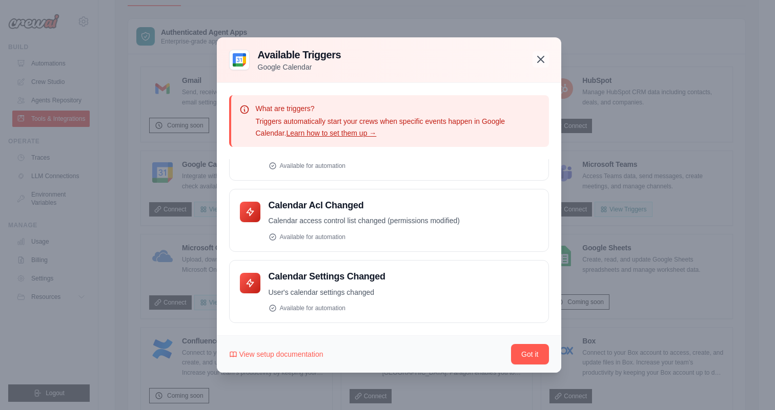
click at [545, 55] on icon "button" at bounding box center [540, 59] width 12 height 12
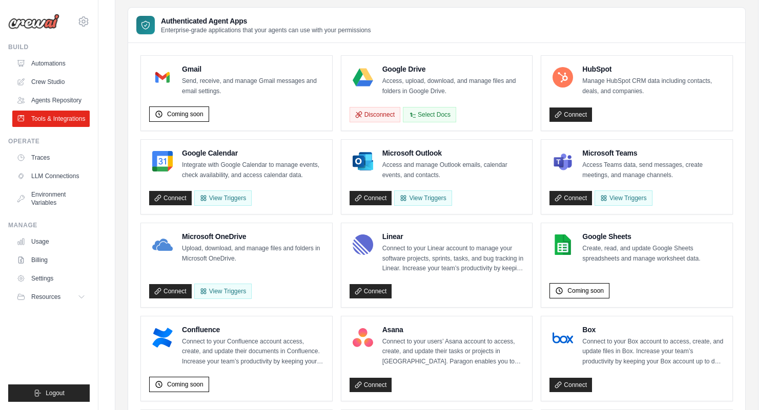
scroll to position [0, 0]
